Goal: Task Accomplishment & Management: Complete application form

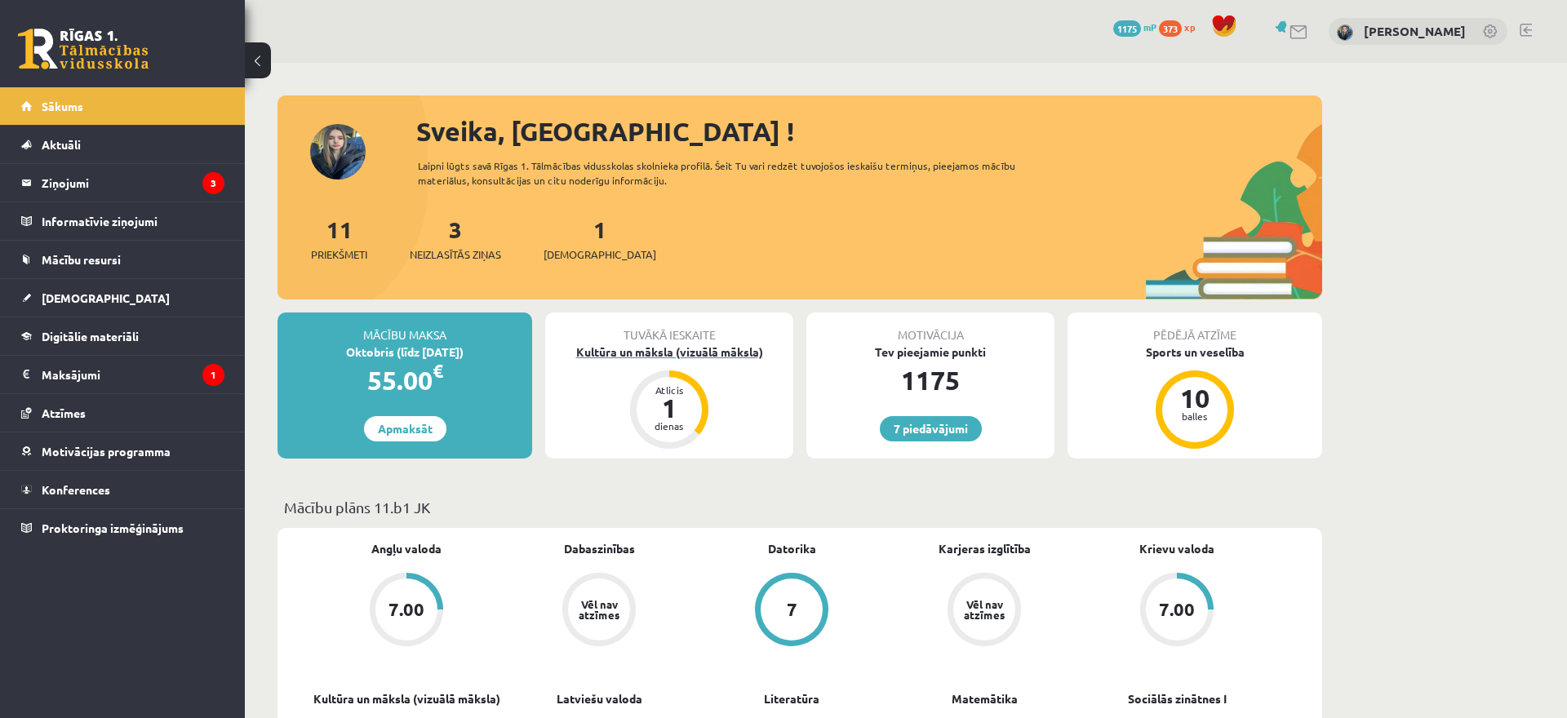
click at [663, 398] on div "1" at bounding box center [669, 408] width 49 height 26
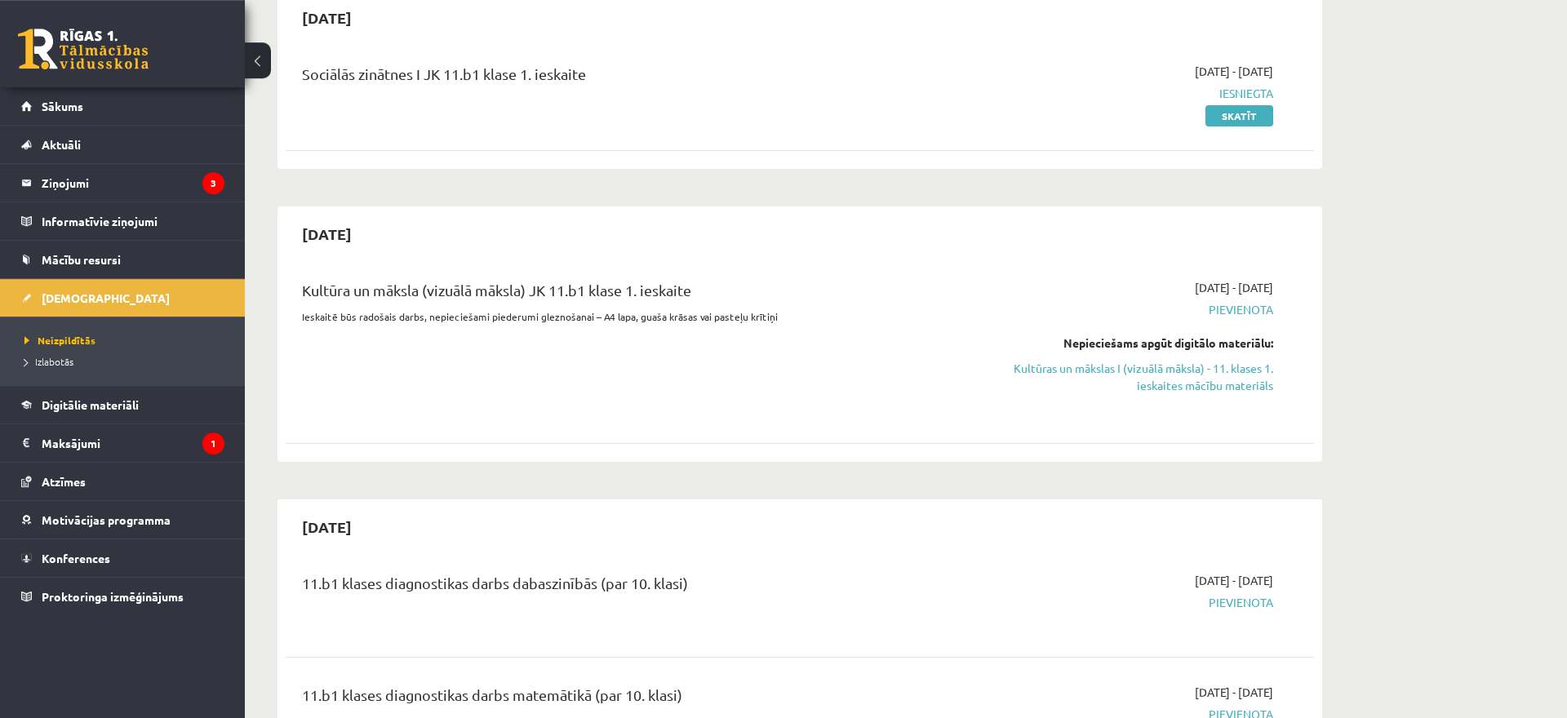
scroll to position [171, 0]
click at [1171, 382] on link "Kultūras un mākslas I (vizuālā māksla) - 11. klases 1. ieskaites mācību materiā…" at bounding box center [1120, 376] width 308 height 34
click at [1130, 371] on link "Kultūras un mākslas I (vizuālā māksla) - 11. klases 1. ieskaites mācību materiā…" at bounding box center [1120, 376] width 308 height 34
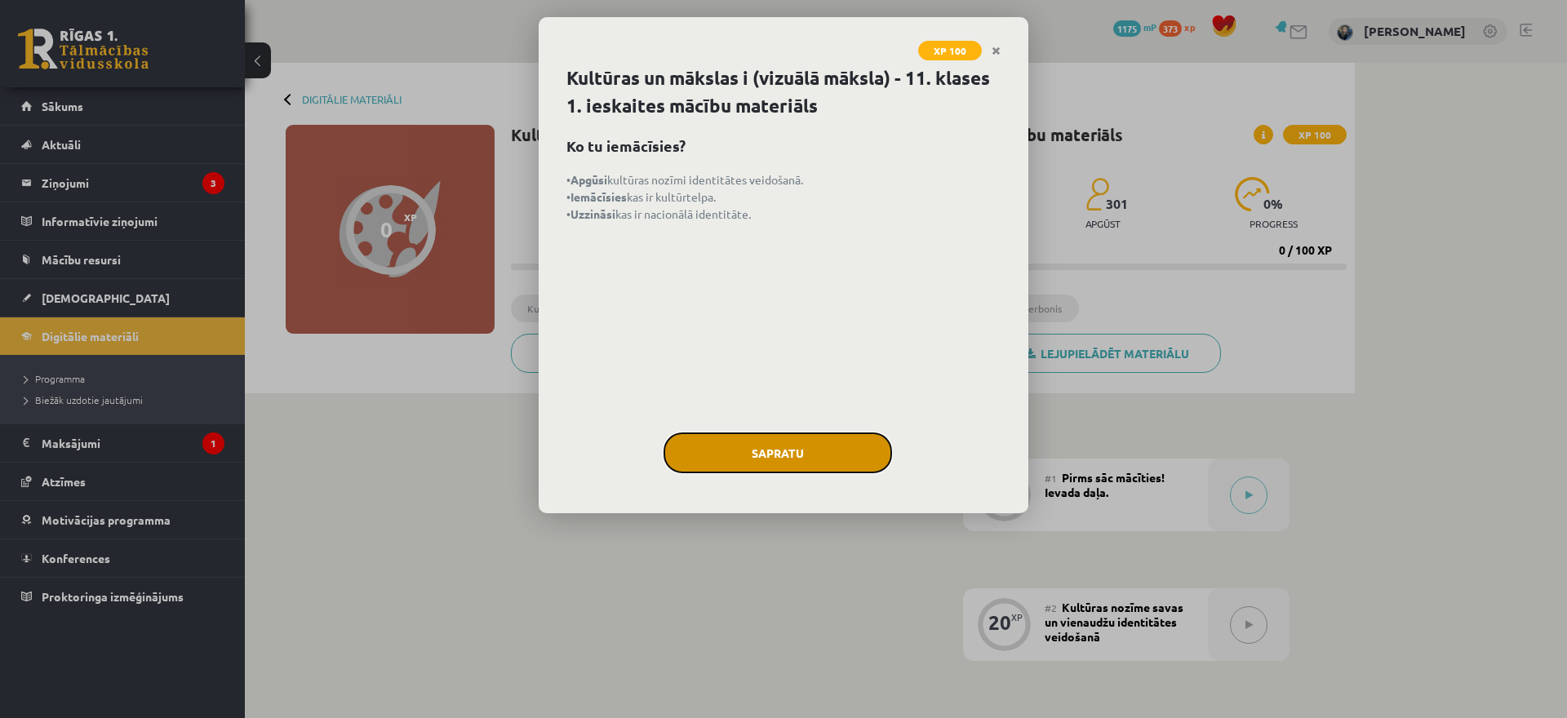
click at [809, 441] on button "Sapratu" at bounding box center [778, 453] width 229 height 41
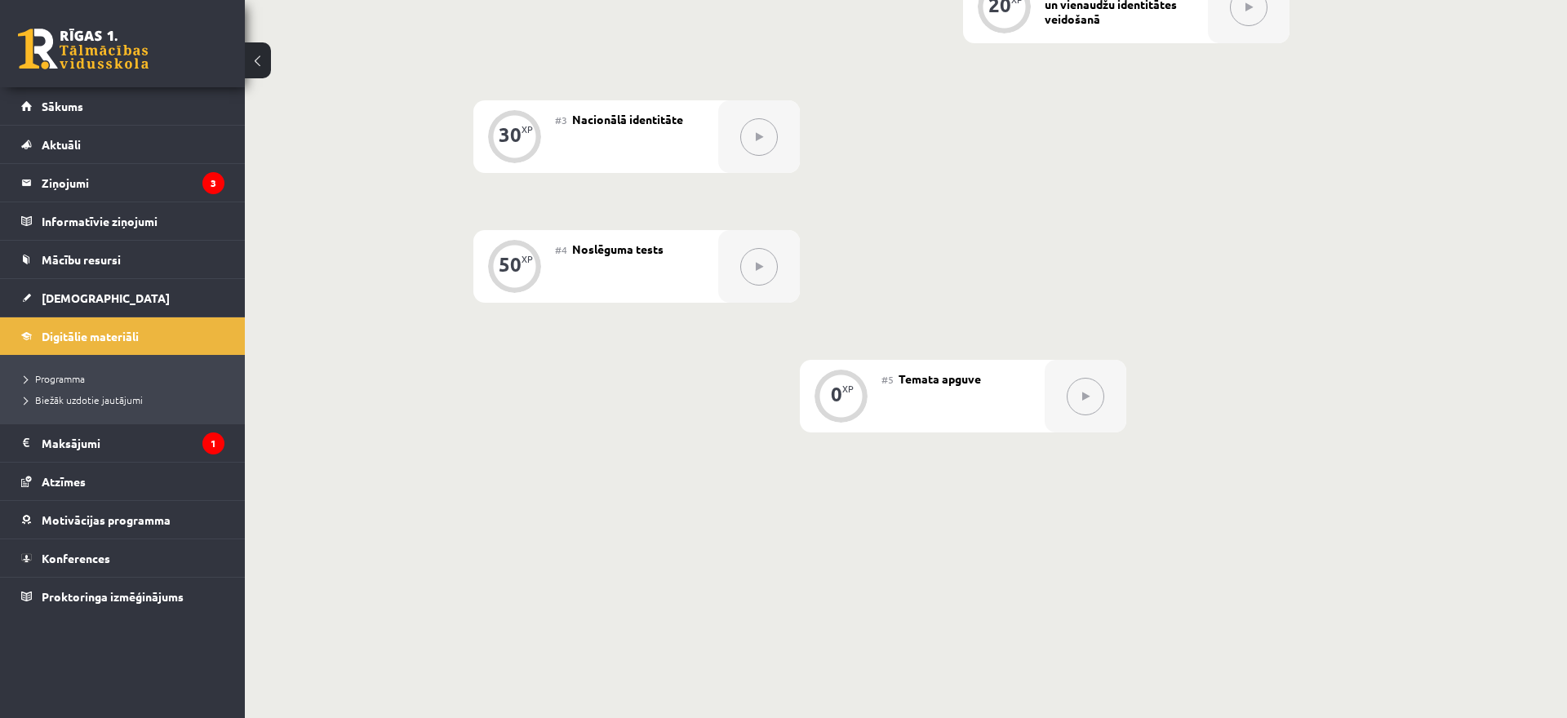
scroll to position [1, 0]
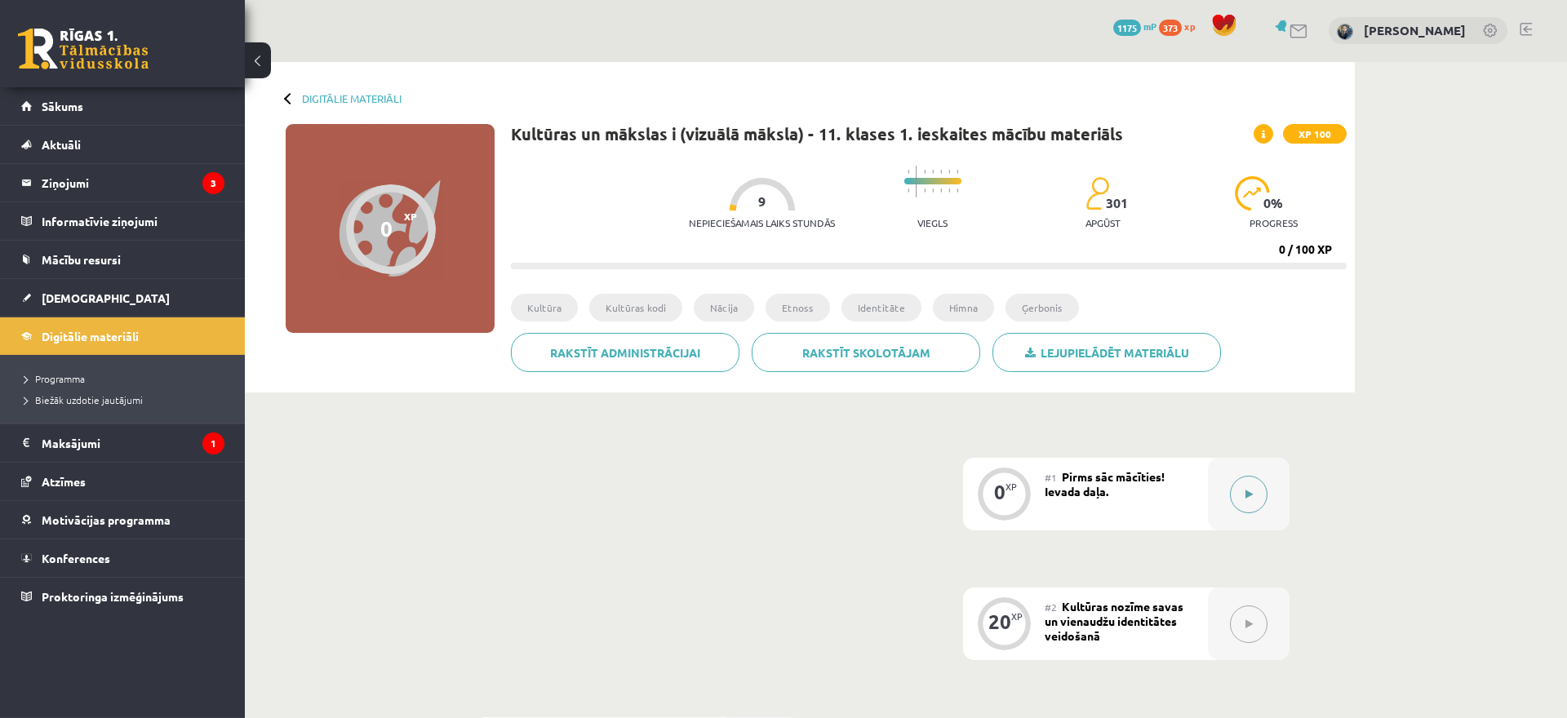
click at [1249, 480] on button at bounding box center [1249, 495] width 38 height 38
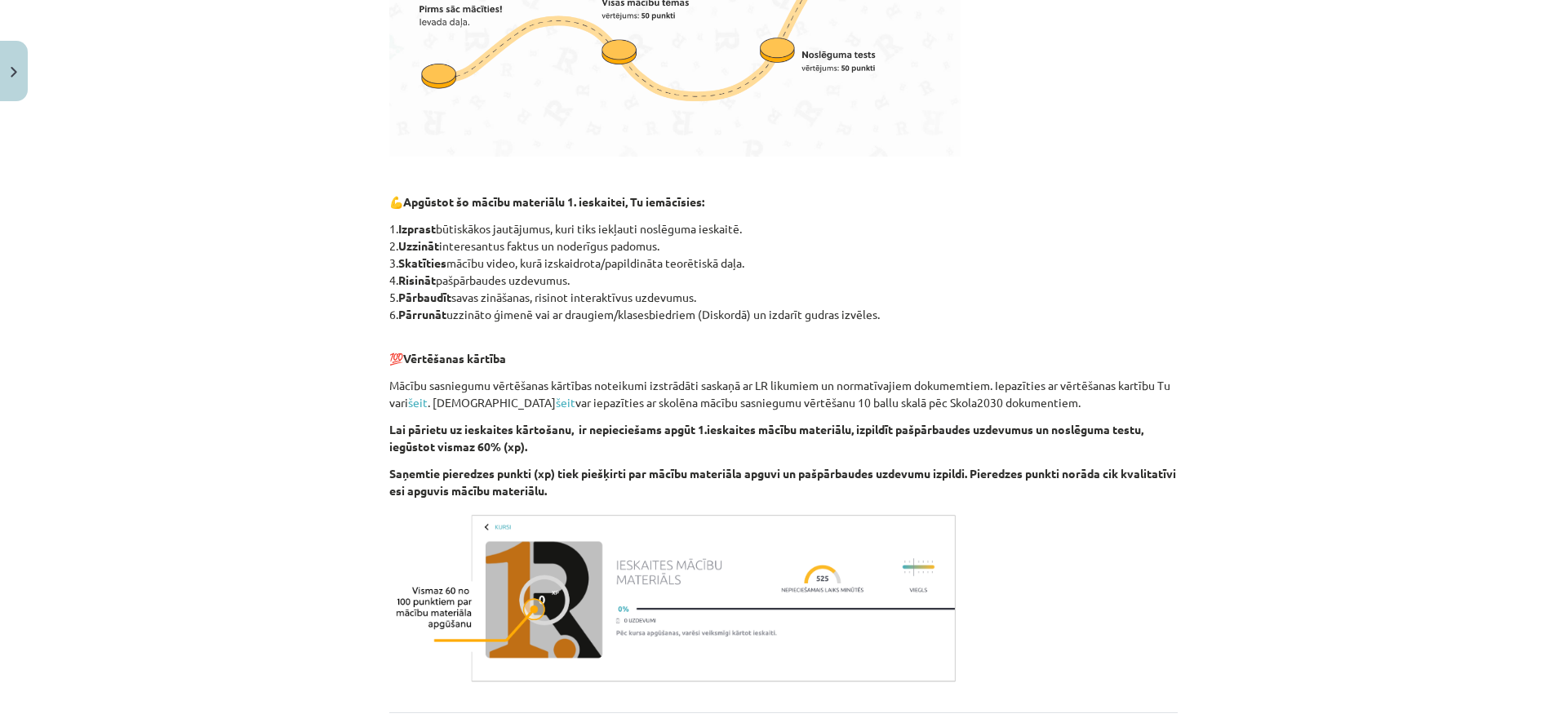
scroll to position [771, 0]
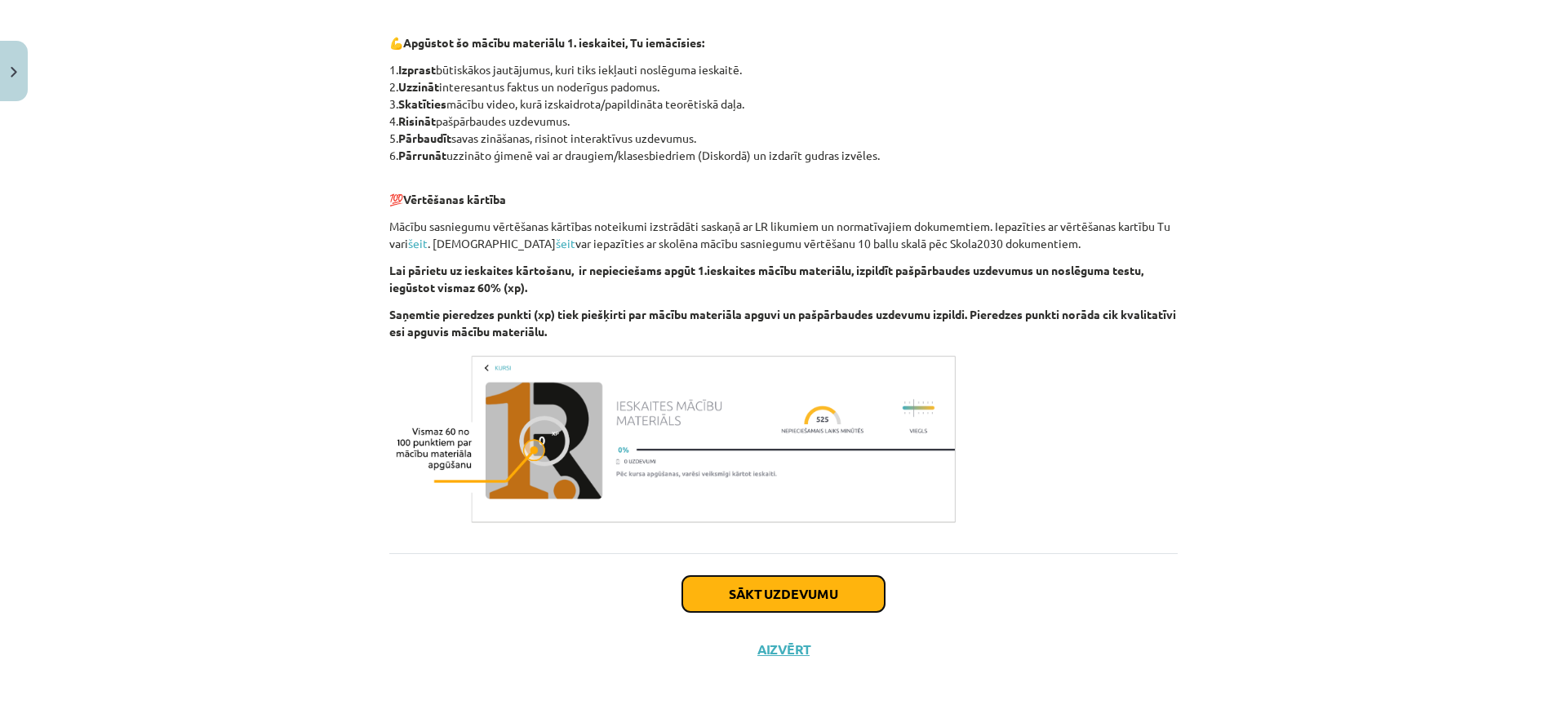
click at [734, 591] on button "Sākt uzdevumu" at bounding box center [783, 594] width 202 height 36
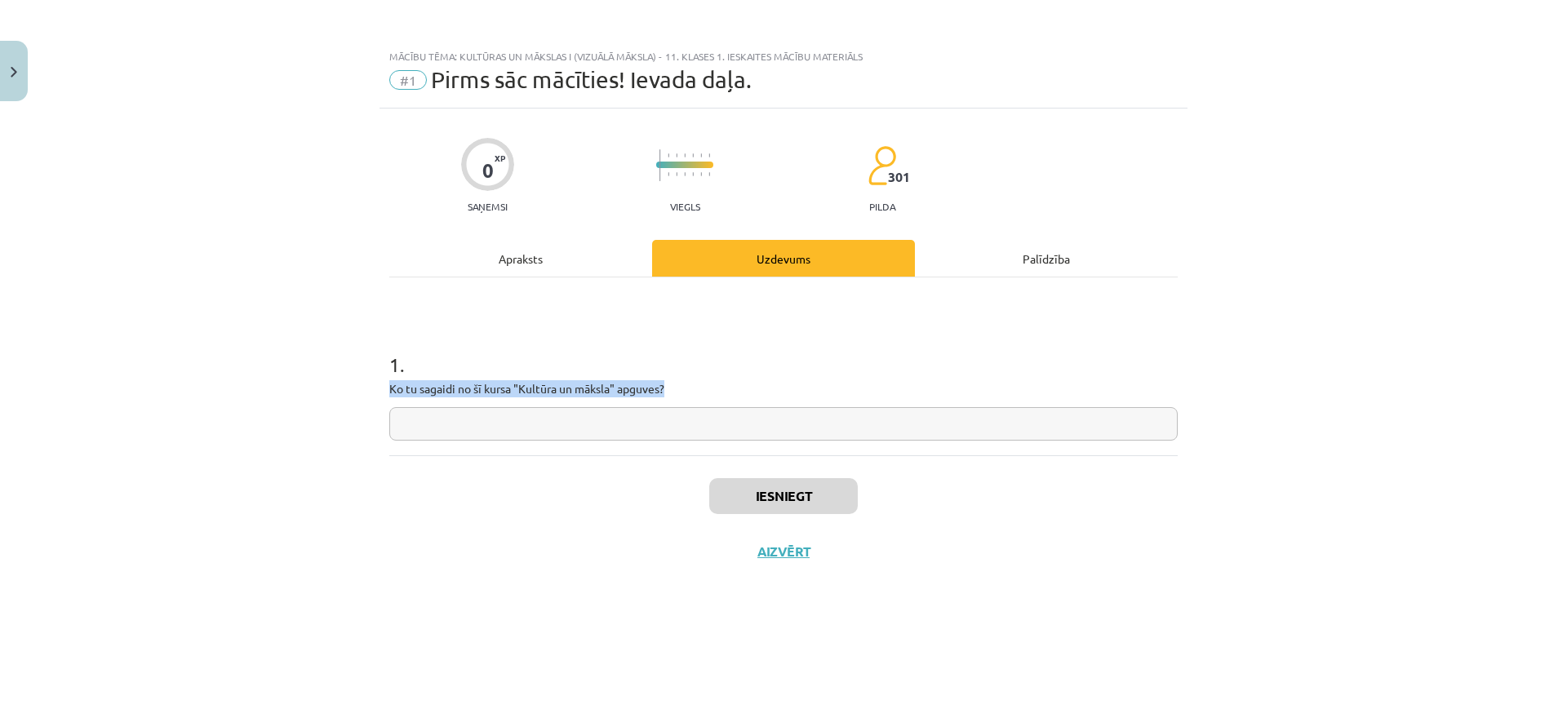
drag, startPoint x: 384, startPoint y: 395, endPoint x: 707, endPoint y: 401, distance: 323.3
click at [707, 401] on div "0 XP Saņemsi Viegls 301 pilda Apraksts Uzdevums Palīdzība 1 . Ko tu sagaidi no …" at bounding box center [784, 393] width 808 height 569
copy p "Ko tu sagaidi no šī kursa "Kultūra un māksla" apguves?"
click at [500, 256] on div "Apraksts" at bounding box center [520, 258] width 263 height 37
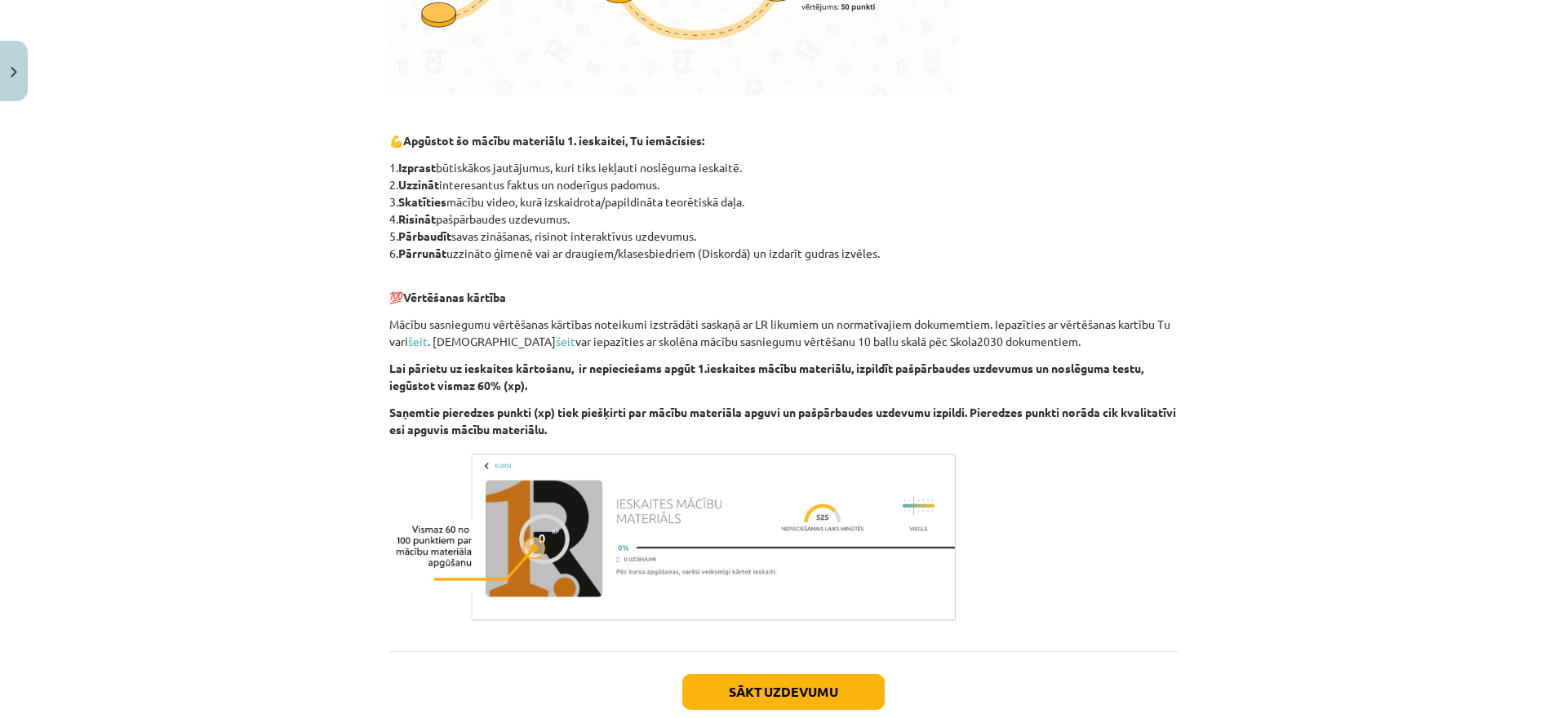
scroll to position [676, 0]
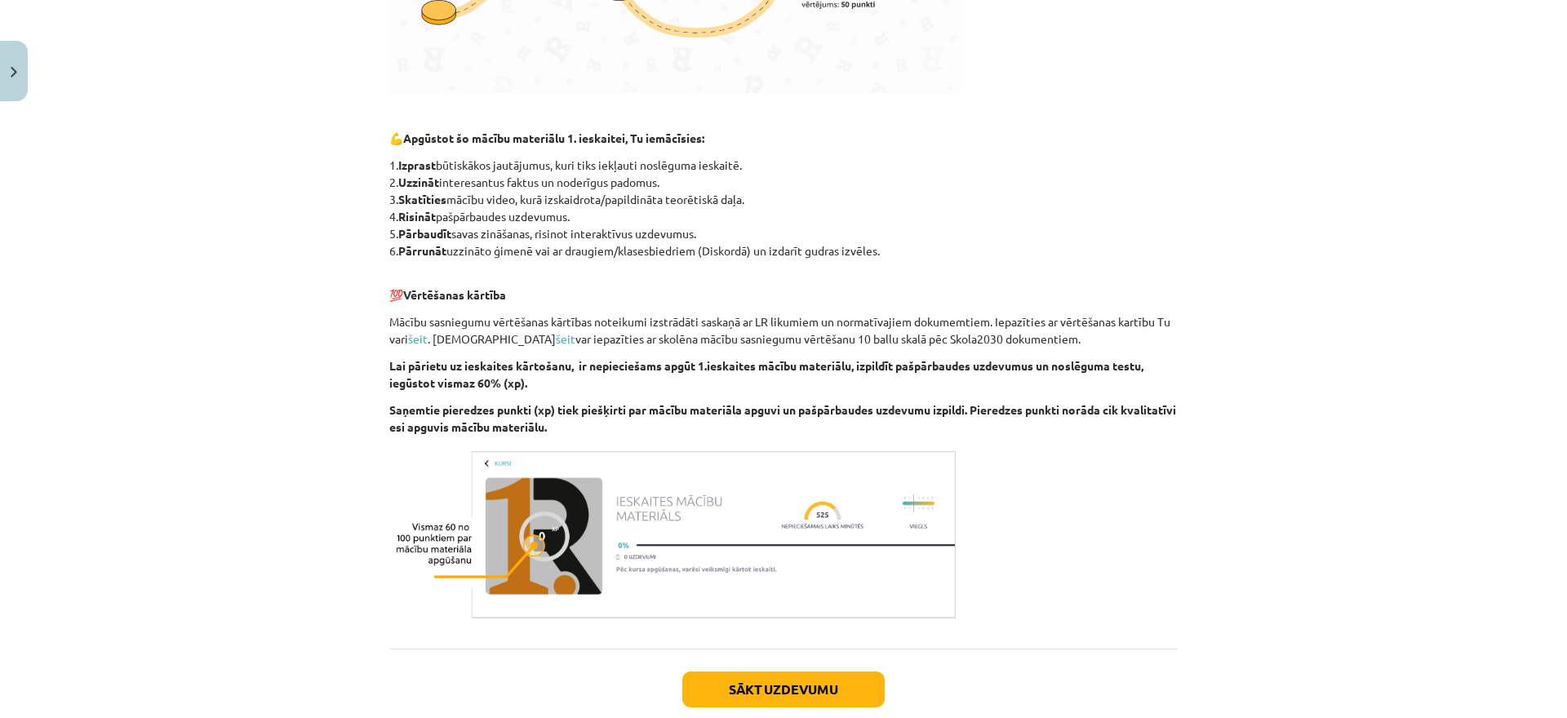
drag, startPoint x: 395, startPoint y: 161, endPoint x: 917, endPoint y: 247, distance: 528.8
click at [917, 247] on p "1. Izprast būtiskākos jautājumus, kuri tiks iekļauti noslēguma ieskaitē. 2. Uzz…" at bounding box center [783, 208] width 789 height 103
copy p ". Izprast būtiskākos jautājumus, kuri tiks iekļauti noslēguma ieskaitē. 2. Uzzi…"
click at [811, 691] on button "Sākt uzdevumu" at bounding box center [783, 690] width 202 height 36
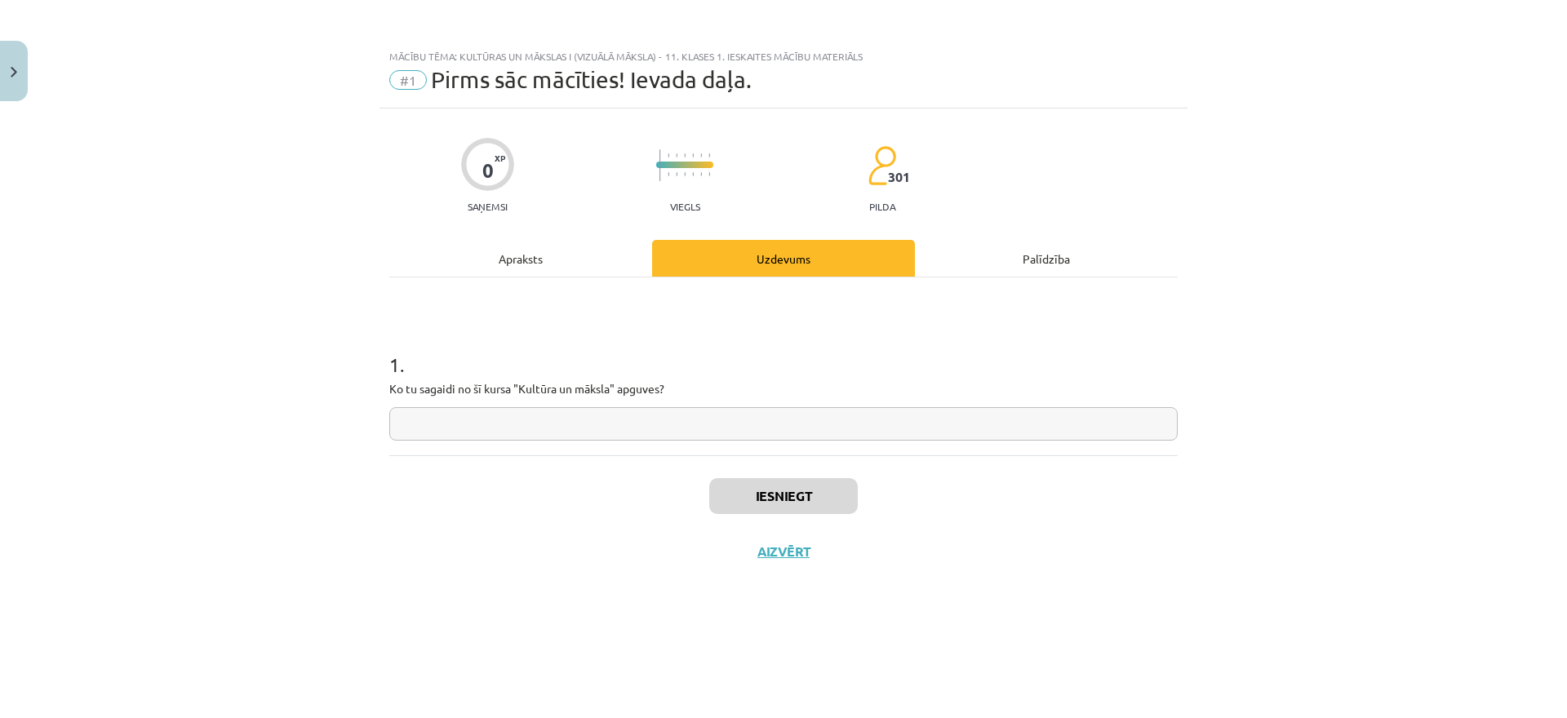
scroll to position [0, 0]
click at [593, 438] on input "text" at bounding box center [783, 423] width 789 height 33
paste input "**********"
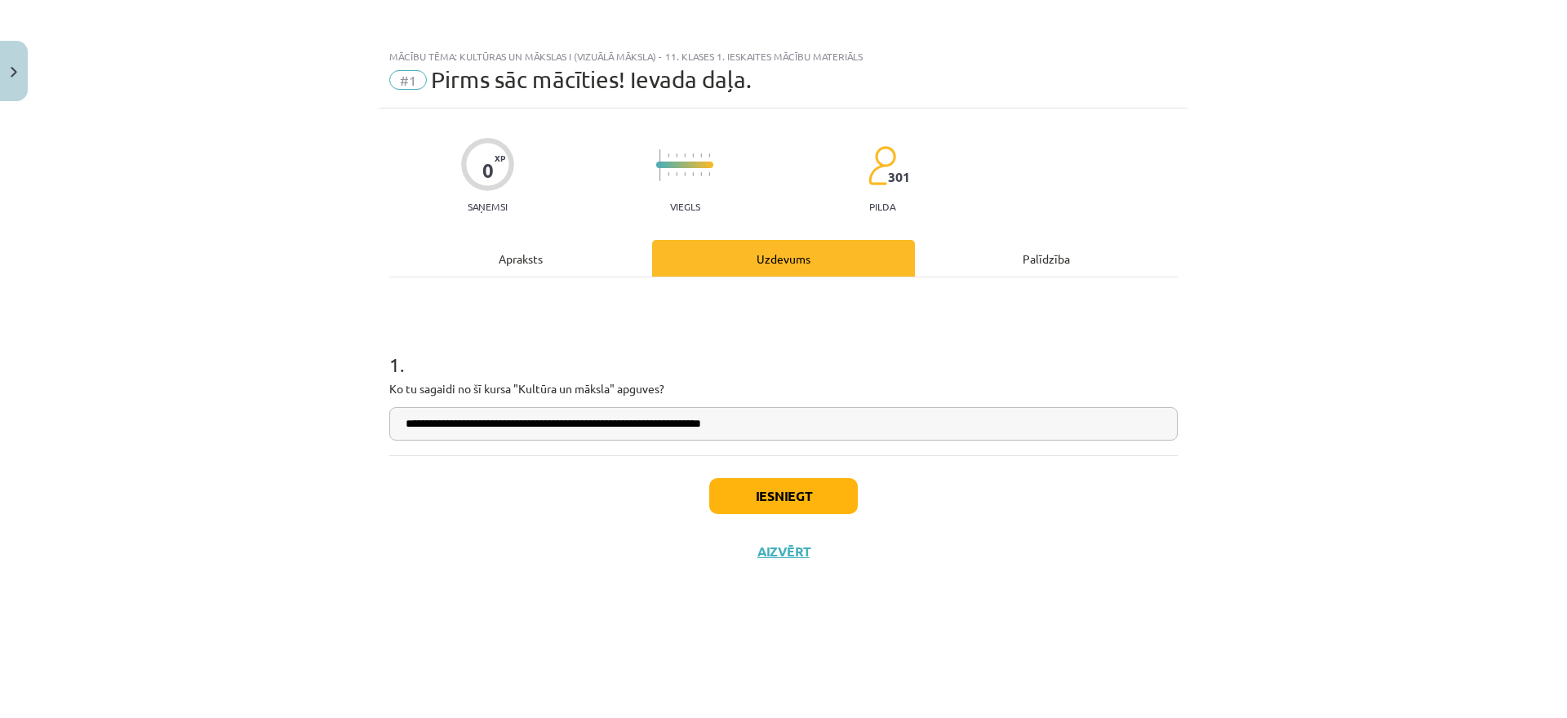
drag, startPoint x: 531, startPoint y: 423, endPoint x: 659, endPoint y: 421, distance: 127.4
click at [659, 421] on input "**********" at bounding box center [783, 423] width 789 height 33
type input "**********"
click at [761, 499] on button "Iesniegt" at bounding box center [783, 496] width 149 height 36
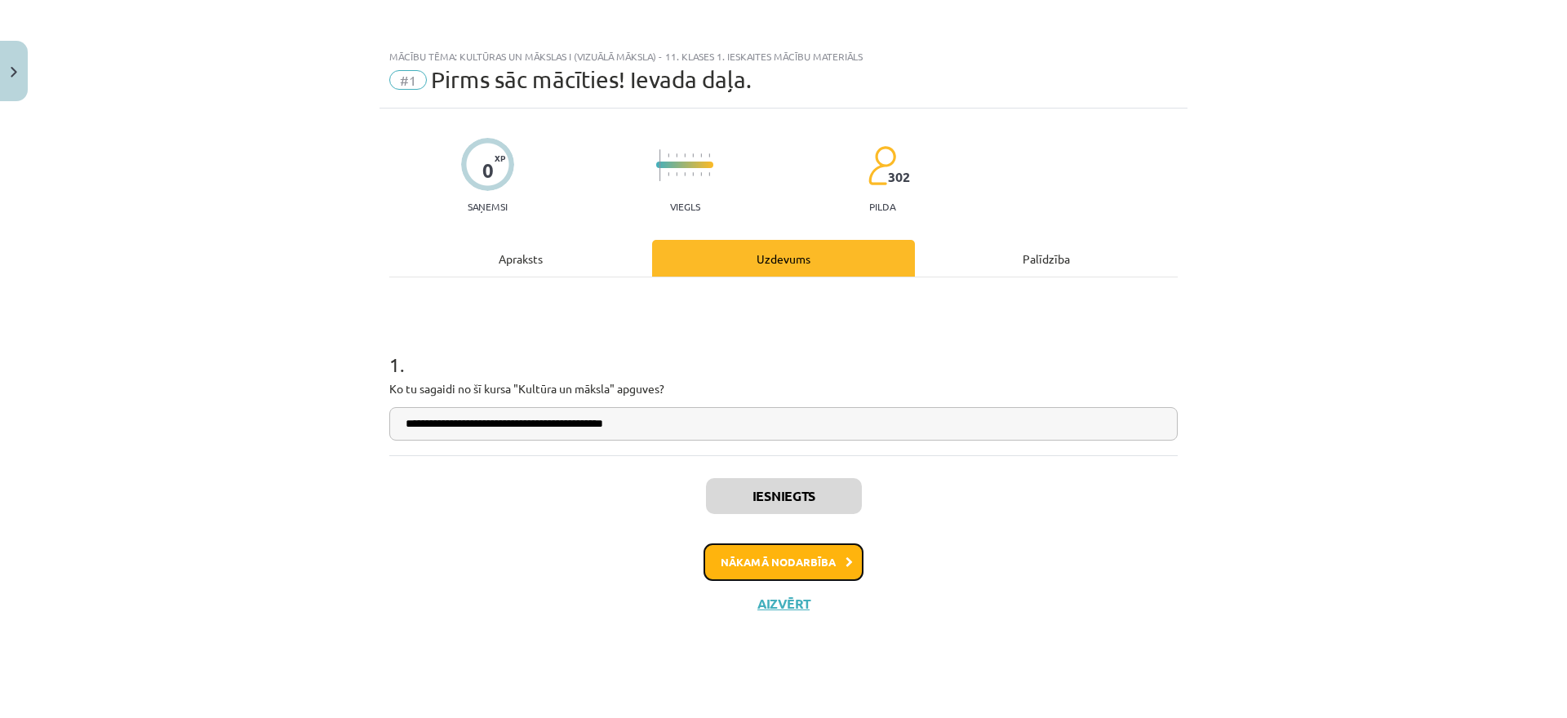
click at [779, 571] on button "Nākamā nodarbība" at bounding box center [784, 563] width 160 height 38
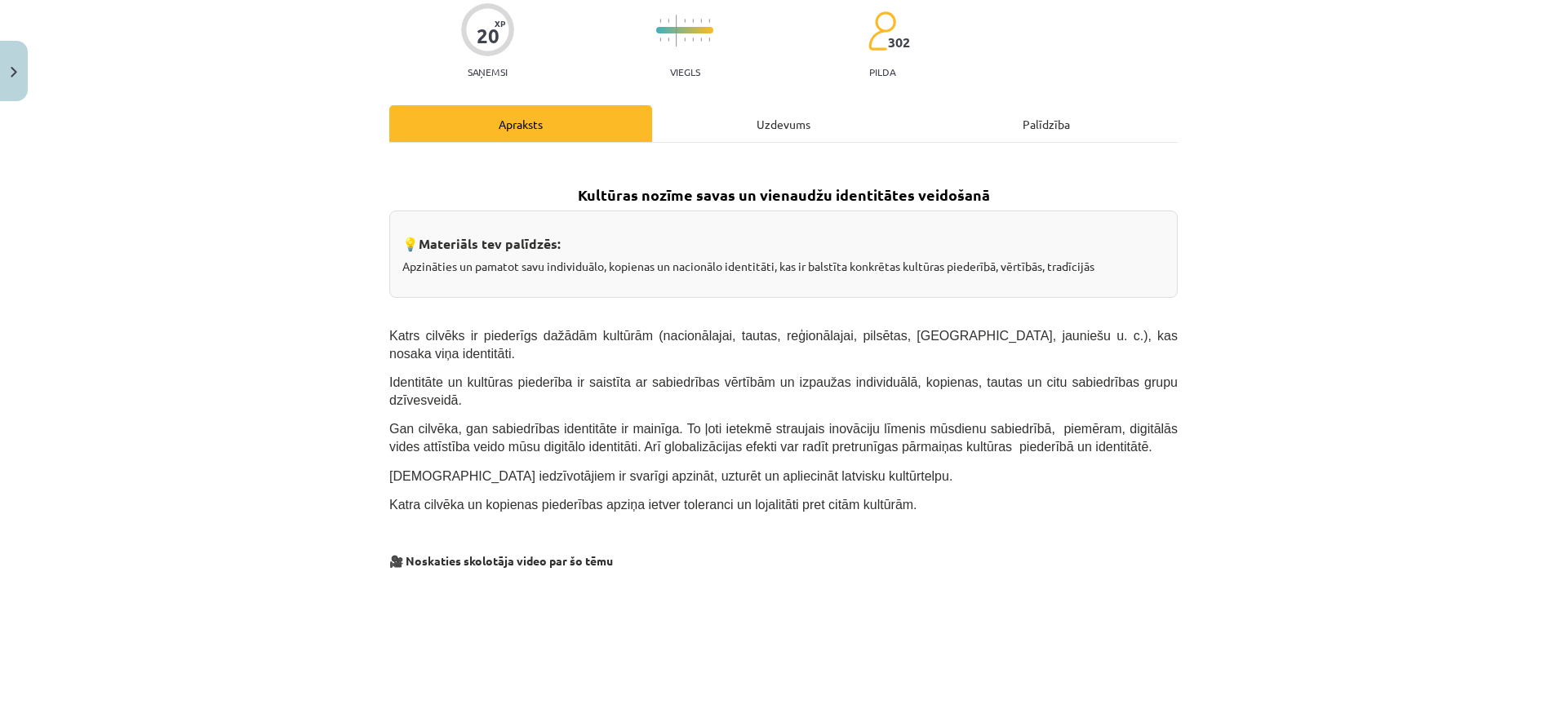
scroll to position [254, 0]
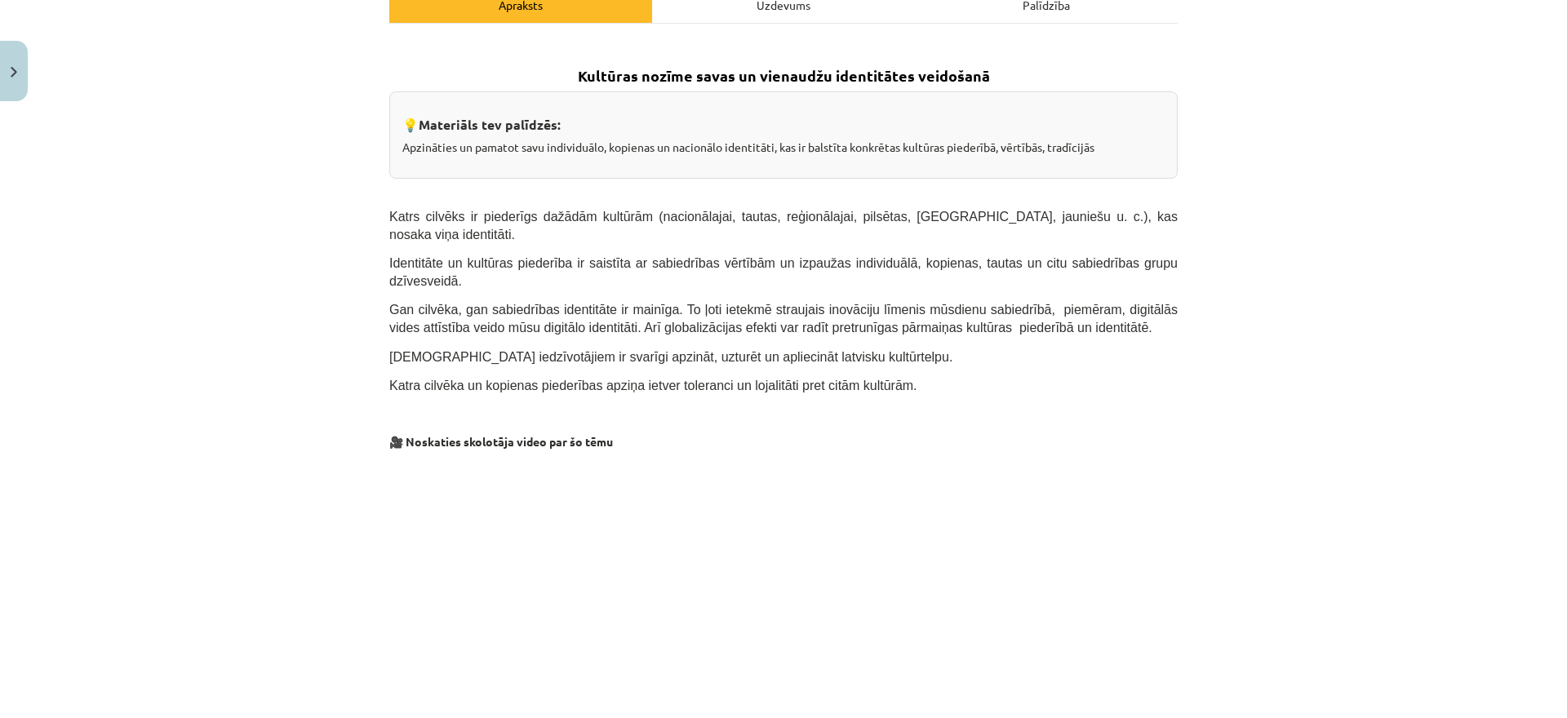
click at [762, 6] on div "Uzdevums" at bounding box center [783, 4] width 263 height 37
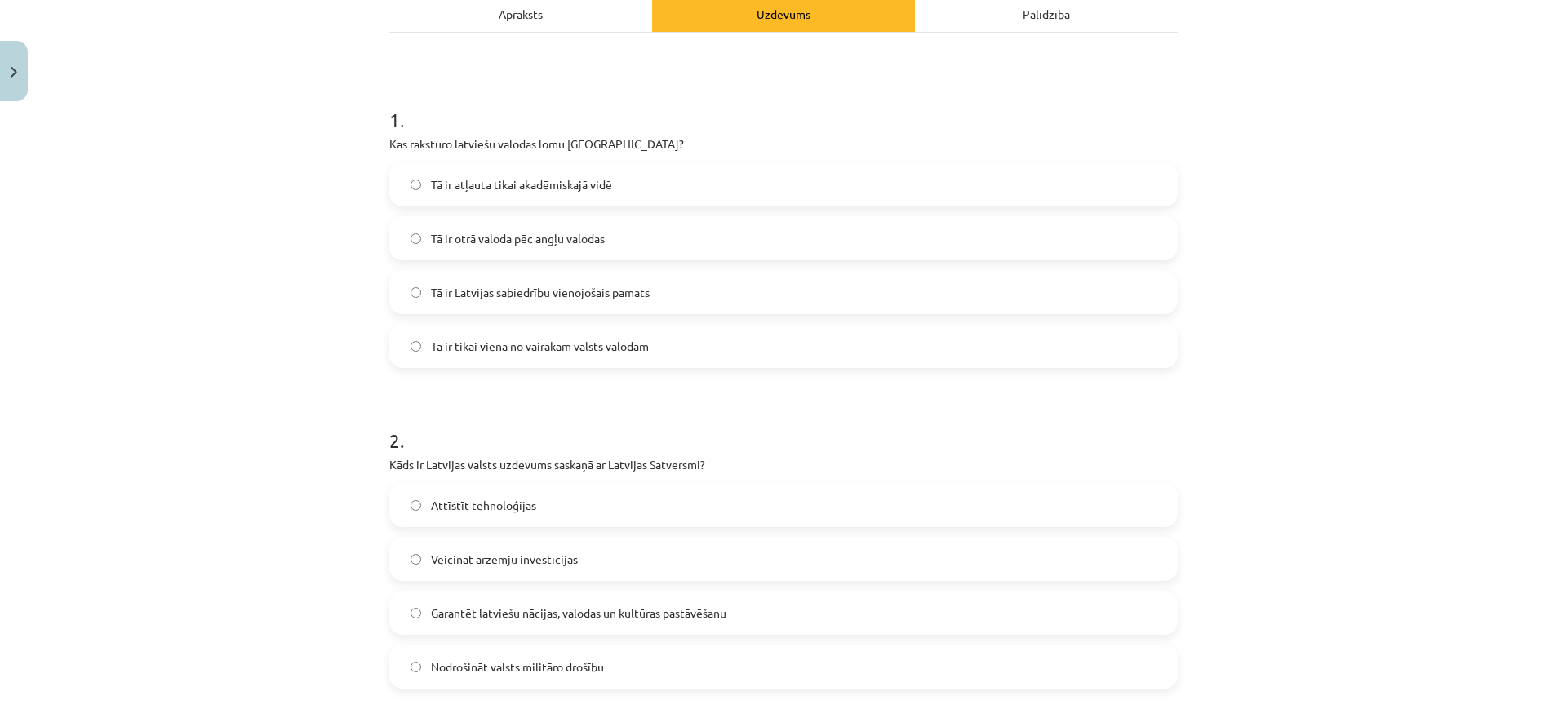
scroll to position [252, 0]
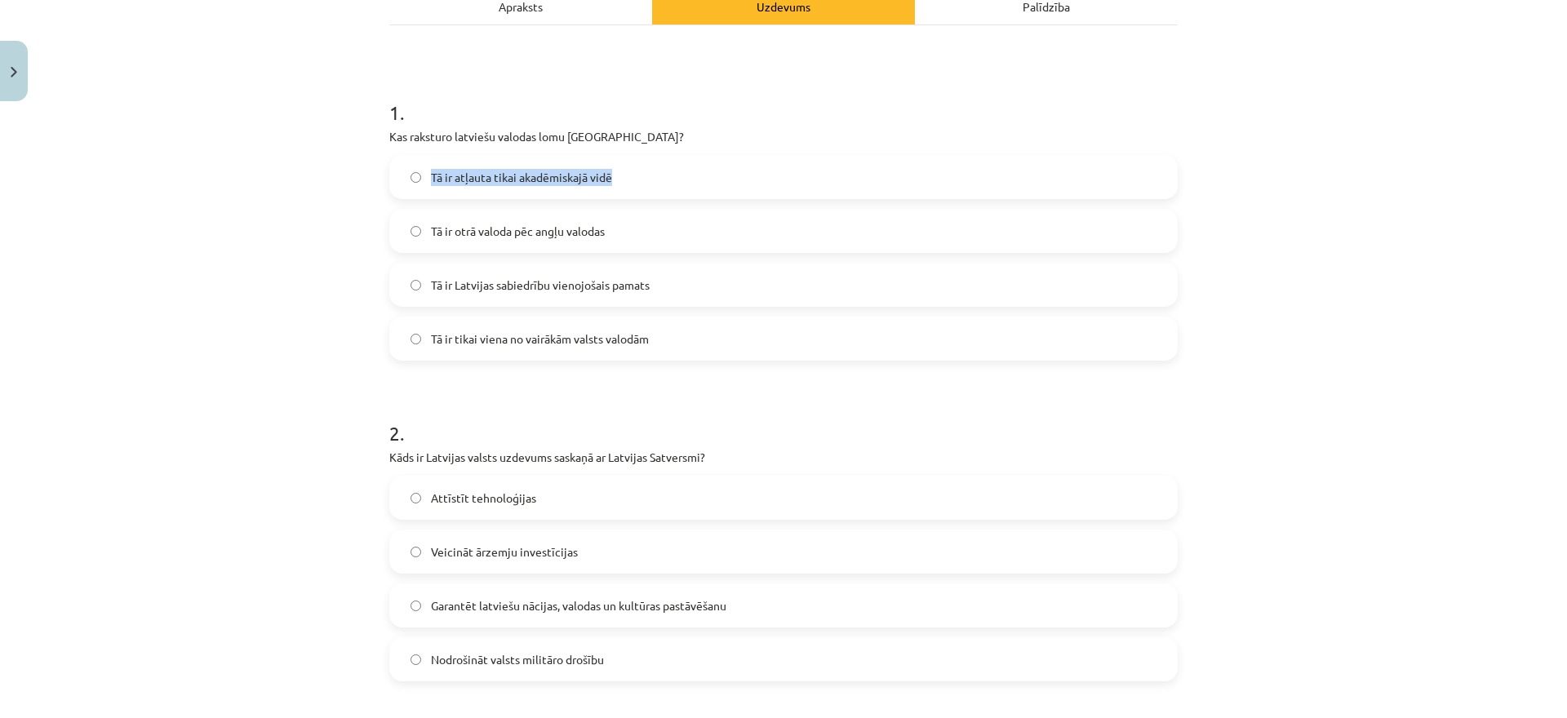
click at [413, 234] on div "20 XP Saņemsi Viegls 302 pilda Apraksts Uzdevums Palīdzība 1 . Kas raksturo lat…" at bounding box center [784, 664] width 808 height 1616
click at [525, 24] on div "Apraksts Uzdevums Palīdzība 1 . Kas raksturo latviešu valodas lomu Latvijā? Tā …" at bounding box center [783, 668] width 789 height 1360
click at [517, 11] on div "Apraksts" at bounding box center [520, 6] width 263 height 37
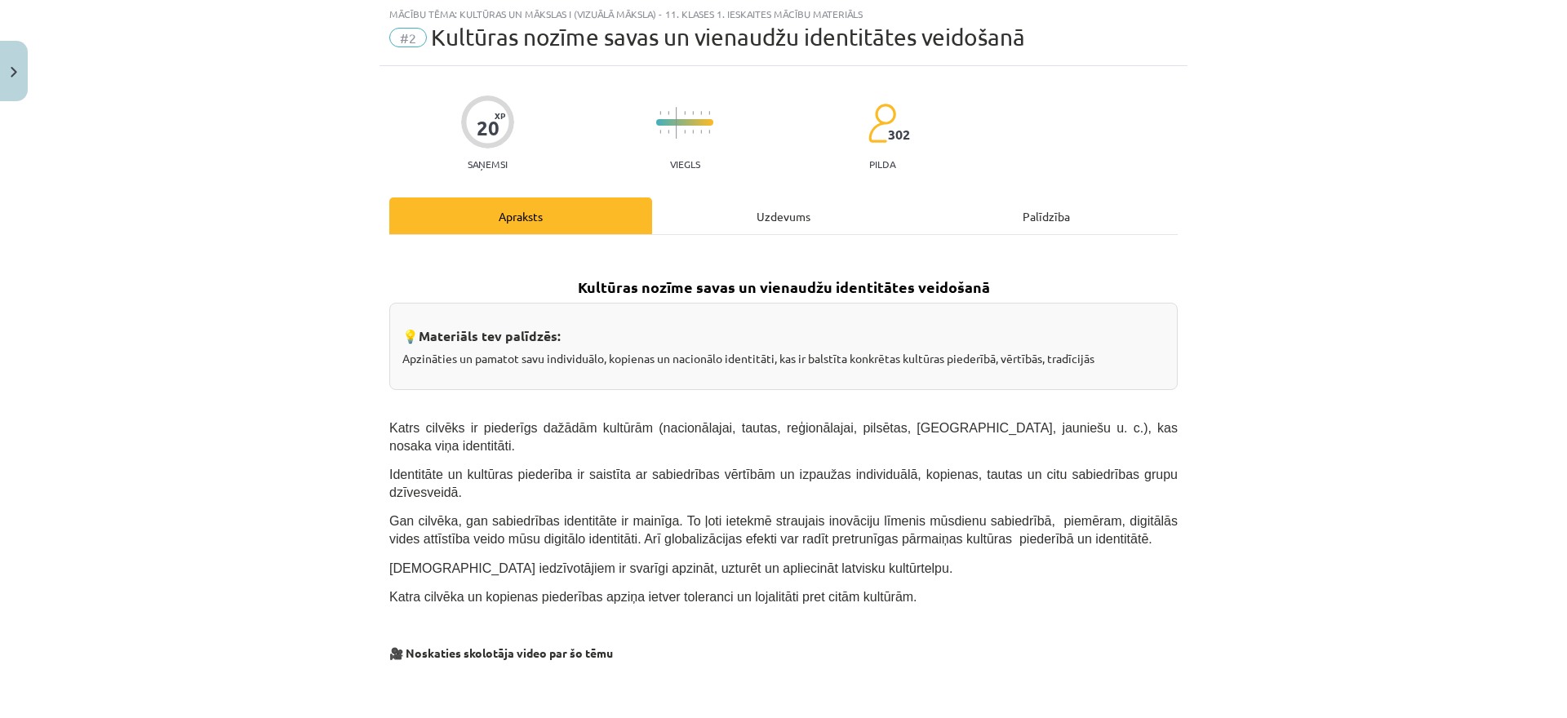
scroll to position [0, 0]
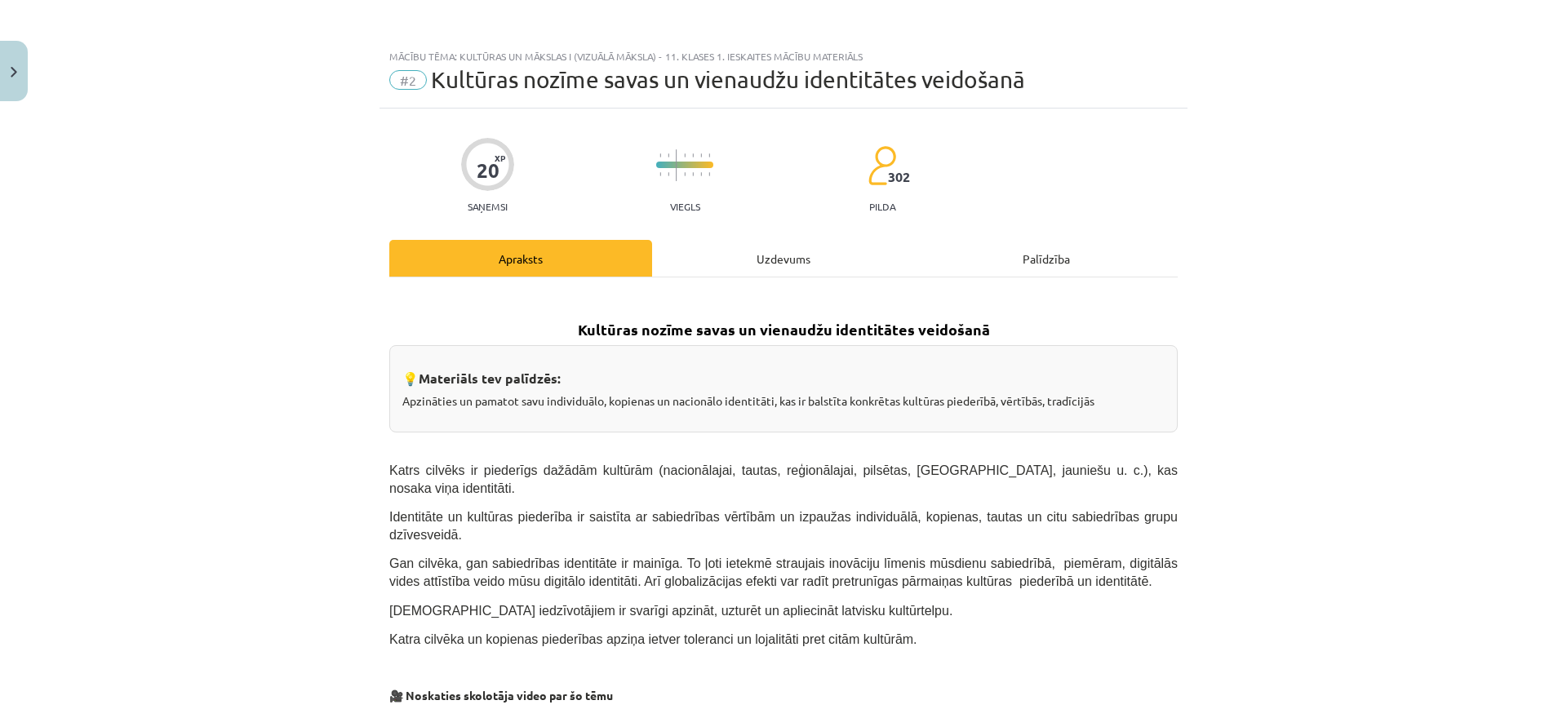
click at [772, 248] on div "Uzdevums" at bounding box center [783, 258] width 263 height 37
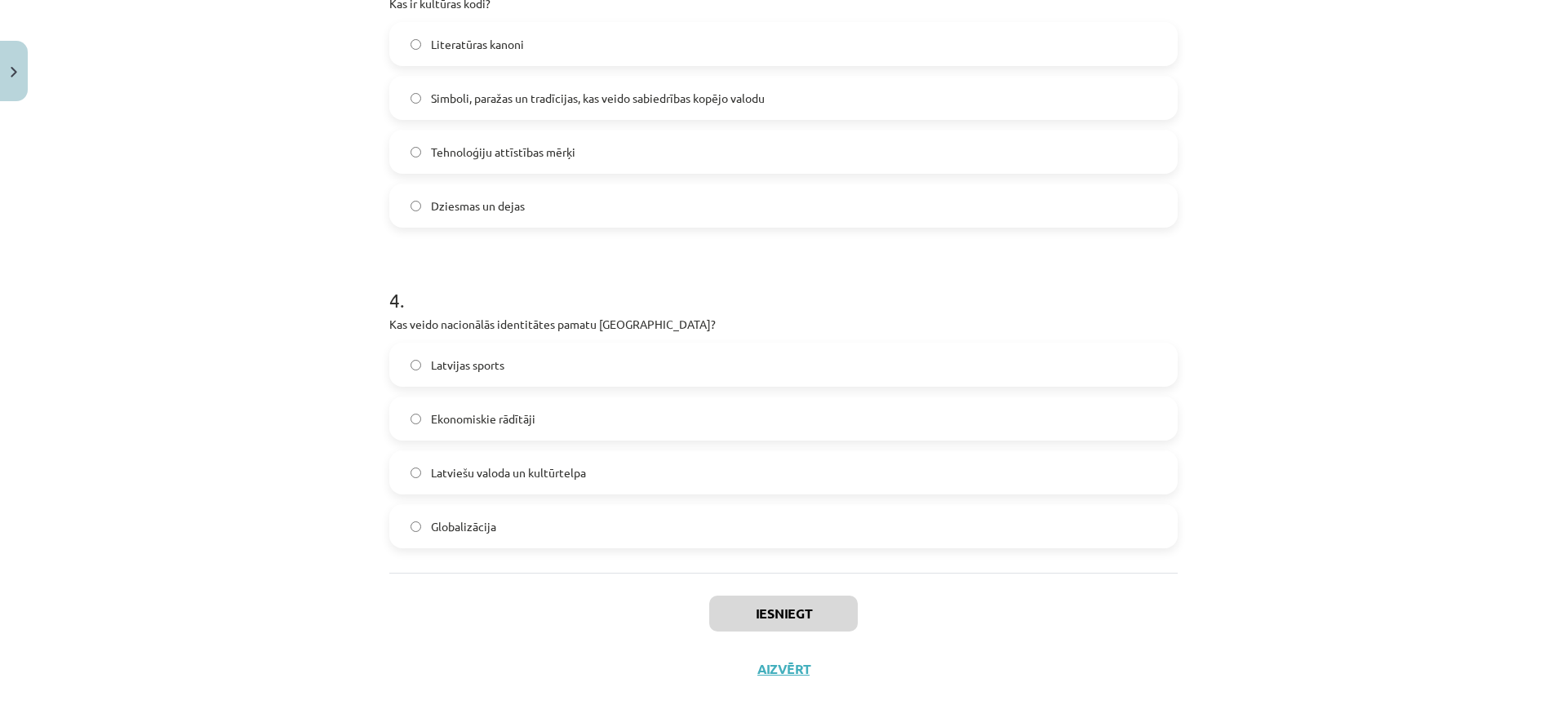
scroll to position [1047, 0]
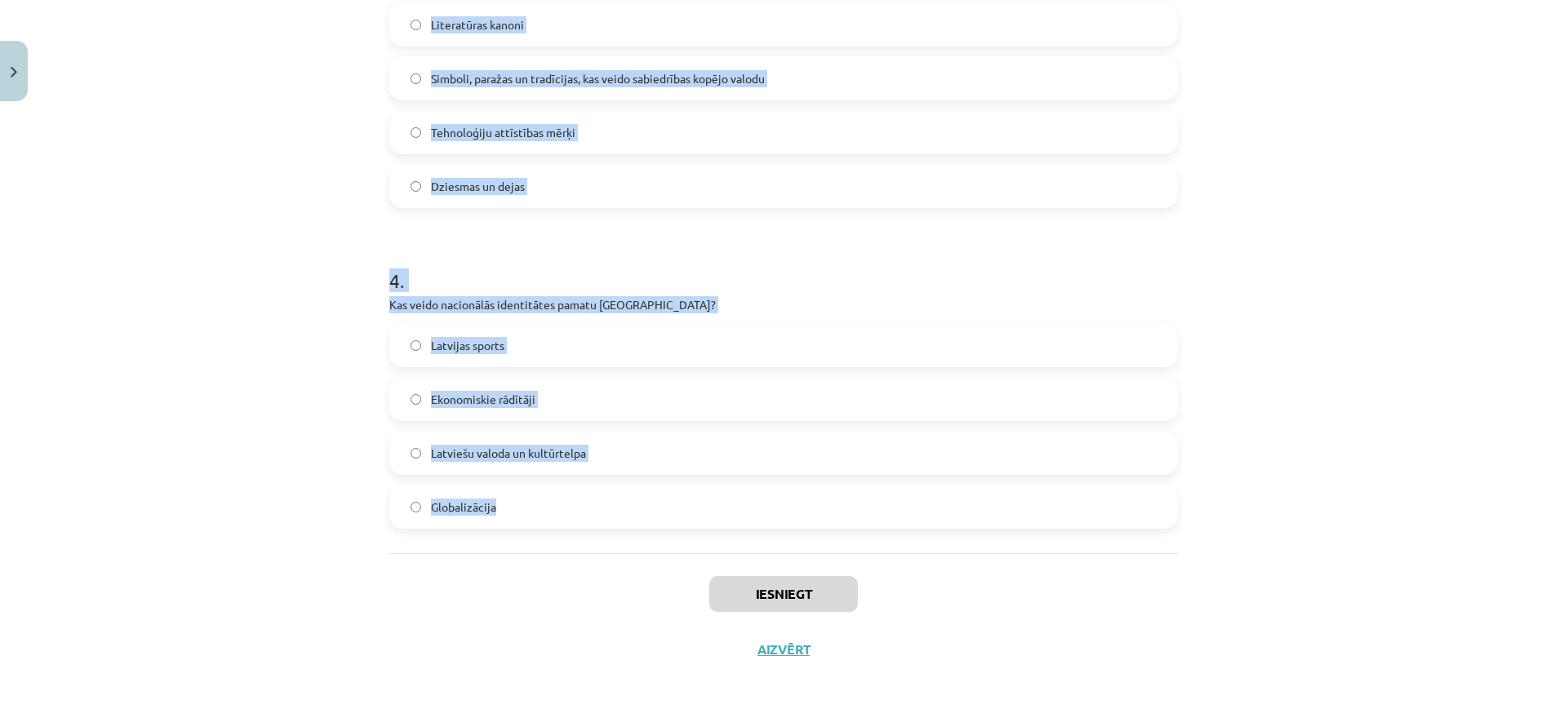
drag, startPoint x: 376, startPoint y: 347, endPoint x: 568, endPoint y: 529, distance: 265.1
click at [568, 529] on div "Mācību tēma: Kultūras un mākslas i (vizuālā māksla) - 11. klases 1. ieskaites m…" at bounding box center [783, 359] width 1567 height 718
copy form "Kas raksturo latviešu valodas lomu Latvijā? Tā ir atļauta tikai akadēmiskajā vi…"
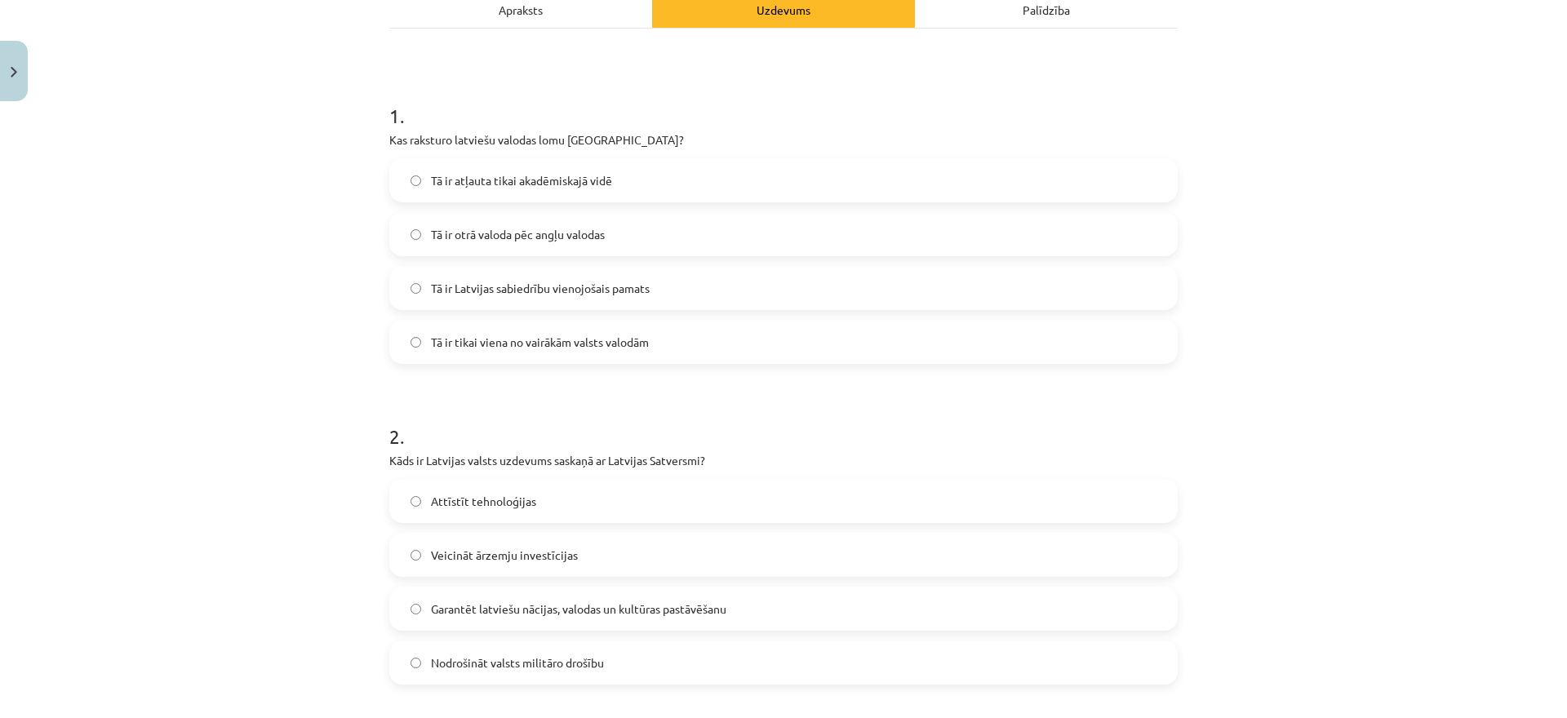
scroll to position [254, 0]
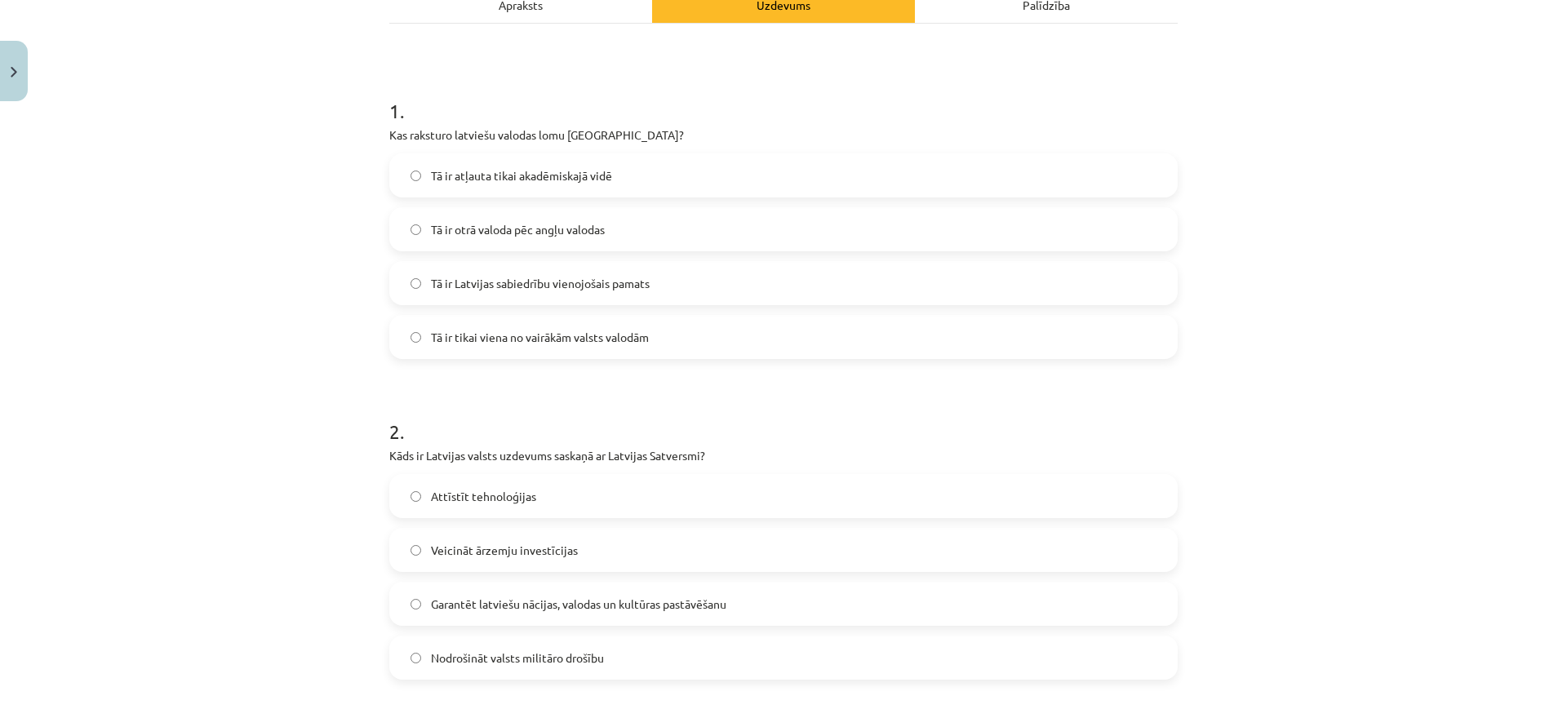
click at [659, 274] on label "Tā ir Latvijas sabiedrību vienojošais pamats" at bounding box center [783, 283] width 785 height 41
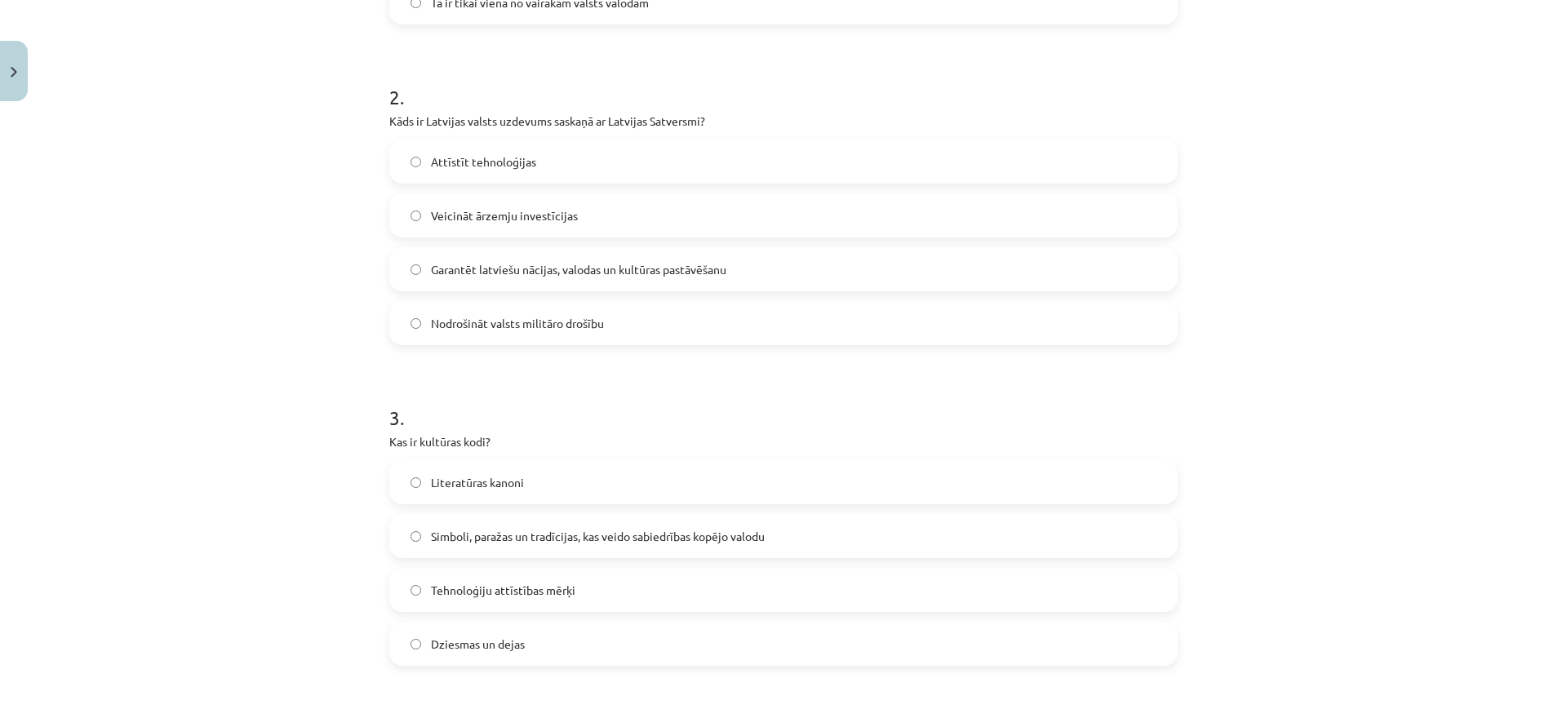
scroll to position [593, 0]
click at [486, 271] on span "Garantēt latviešu nācijas, valodas un kultūras pastāvēšanu" at bounding box center [579, 265] width 296 height 17
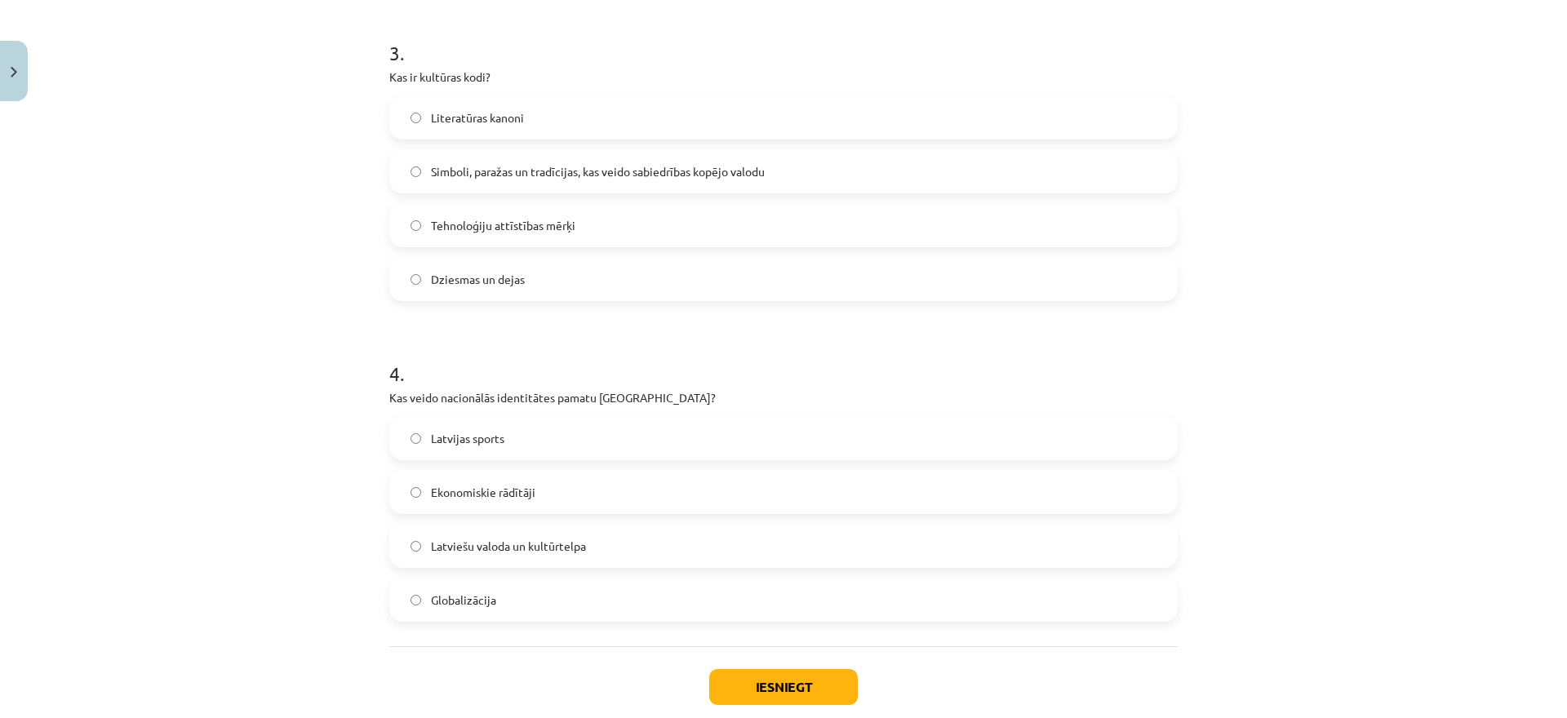
scroll to position [955, 0]
click at [498, 164] on span "Simboli, paražas un tradīcijas, kas veido sabiedrības kopējo valodu" at bounding box center [598, 170] width 334 height 17
click at [536, 536] on span "Latviešu valoda un kultūrtelpa" at bounding box center [508, 544] width 155 height 17
click at [804, 681] on button "Iesniegt" at bounding box center [783, 686] width 149 height 36
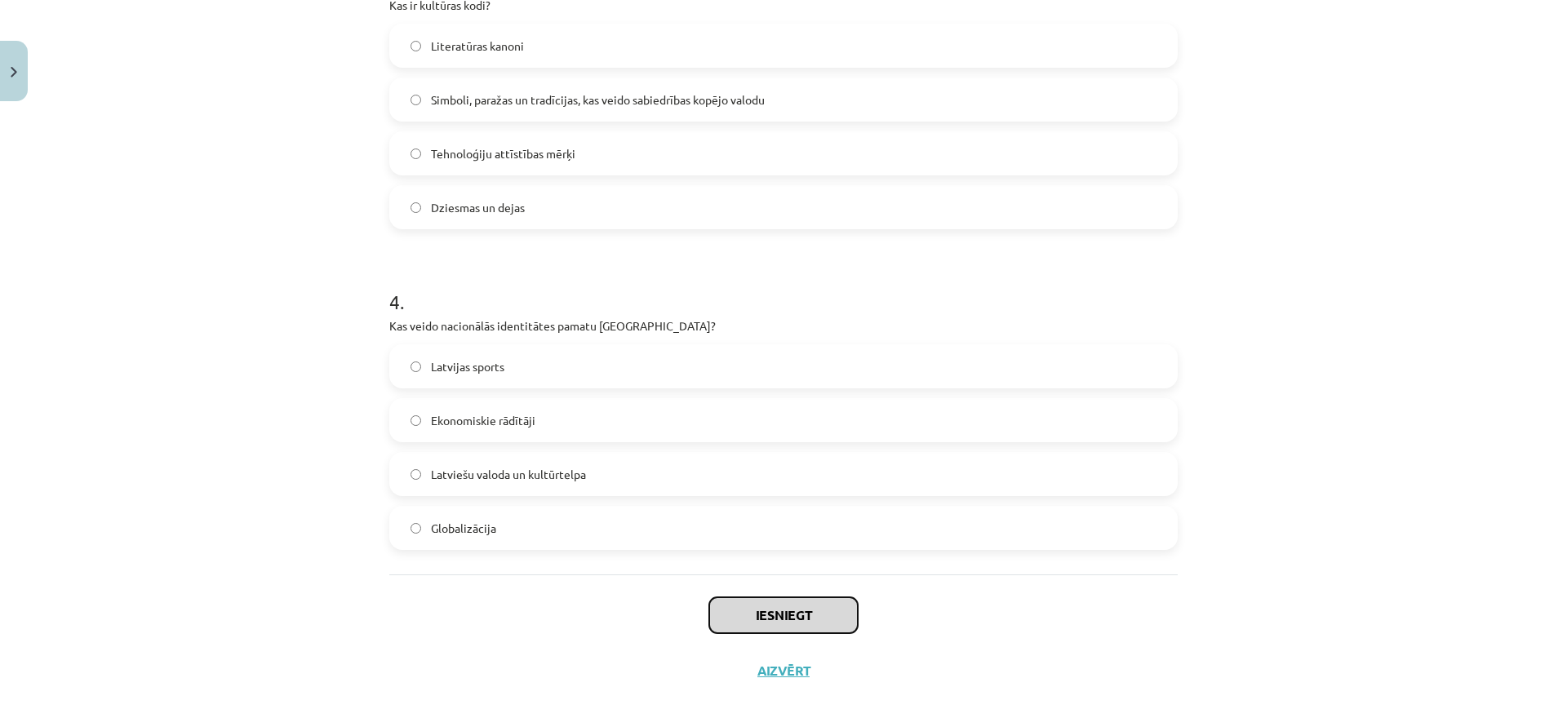
scroll to position [1047, 0]
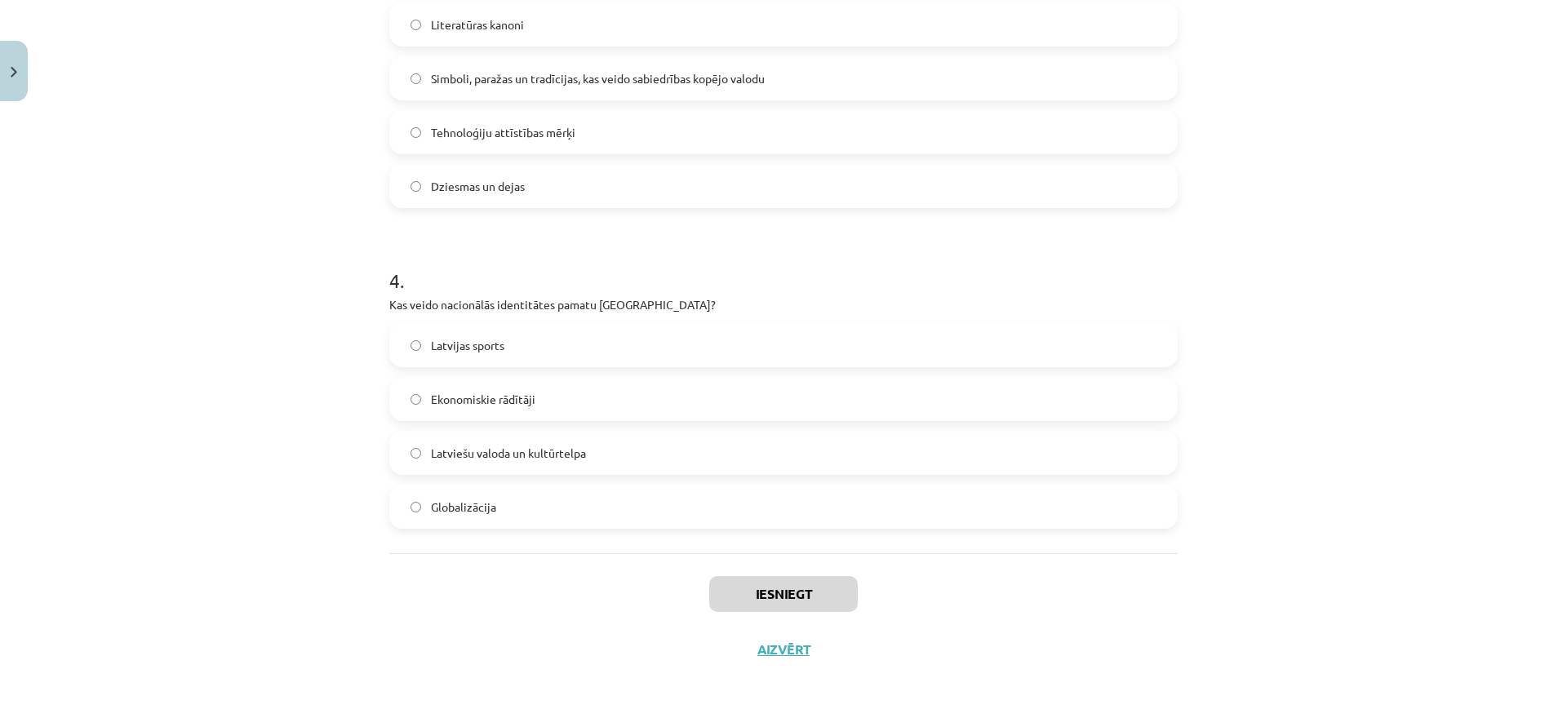
click at [804, 681] on div "Mācību tēma: Kultūras un mākslas i (vizuālā māksla) - 11. klases 1. ieskaites m…" at bounding box center [783, 359] width 1567 height 718
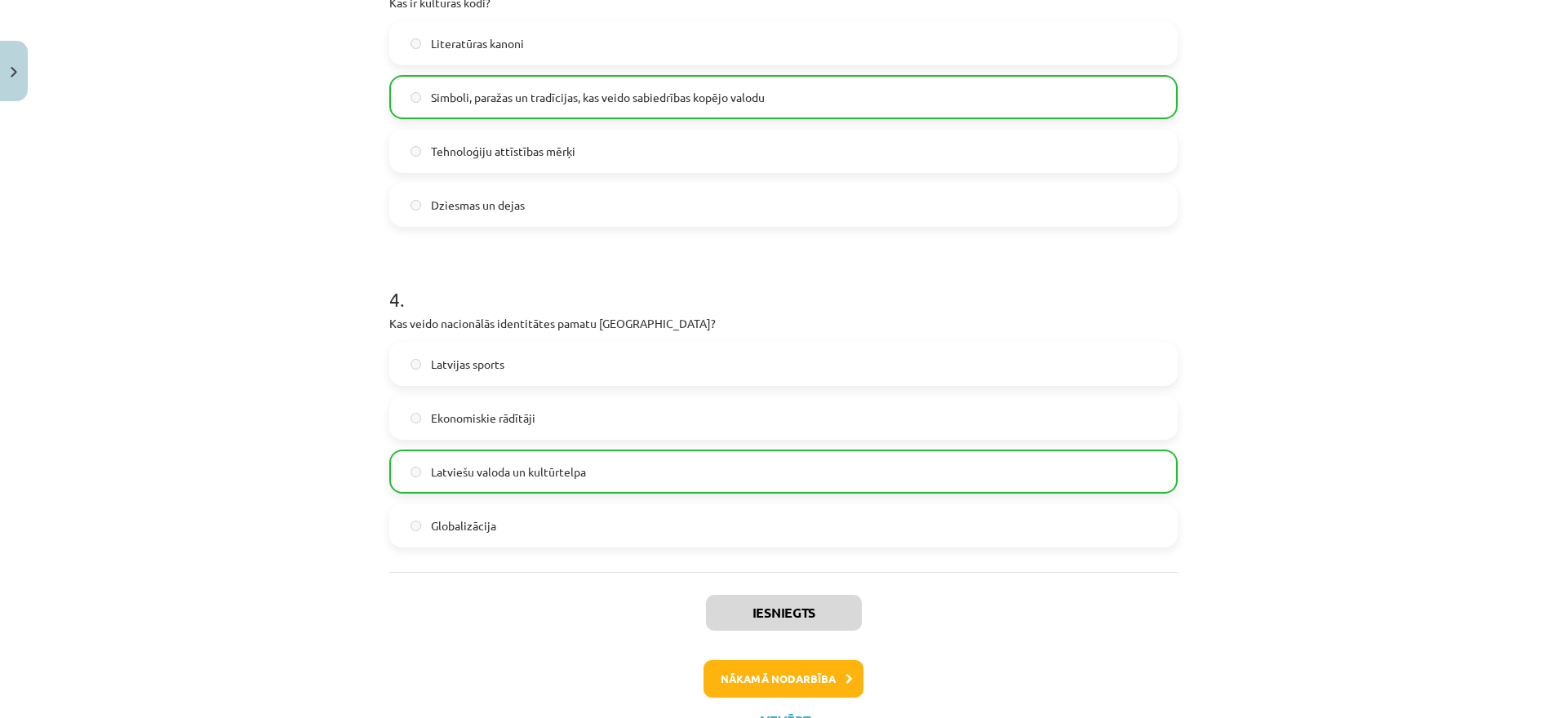
scroll to position [1099, 0]
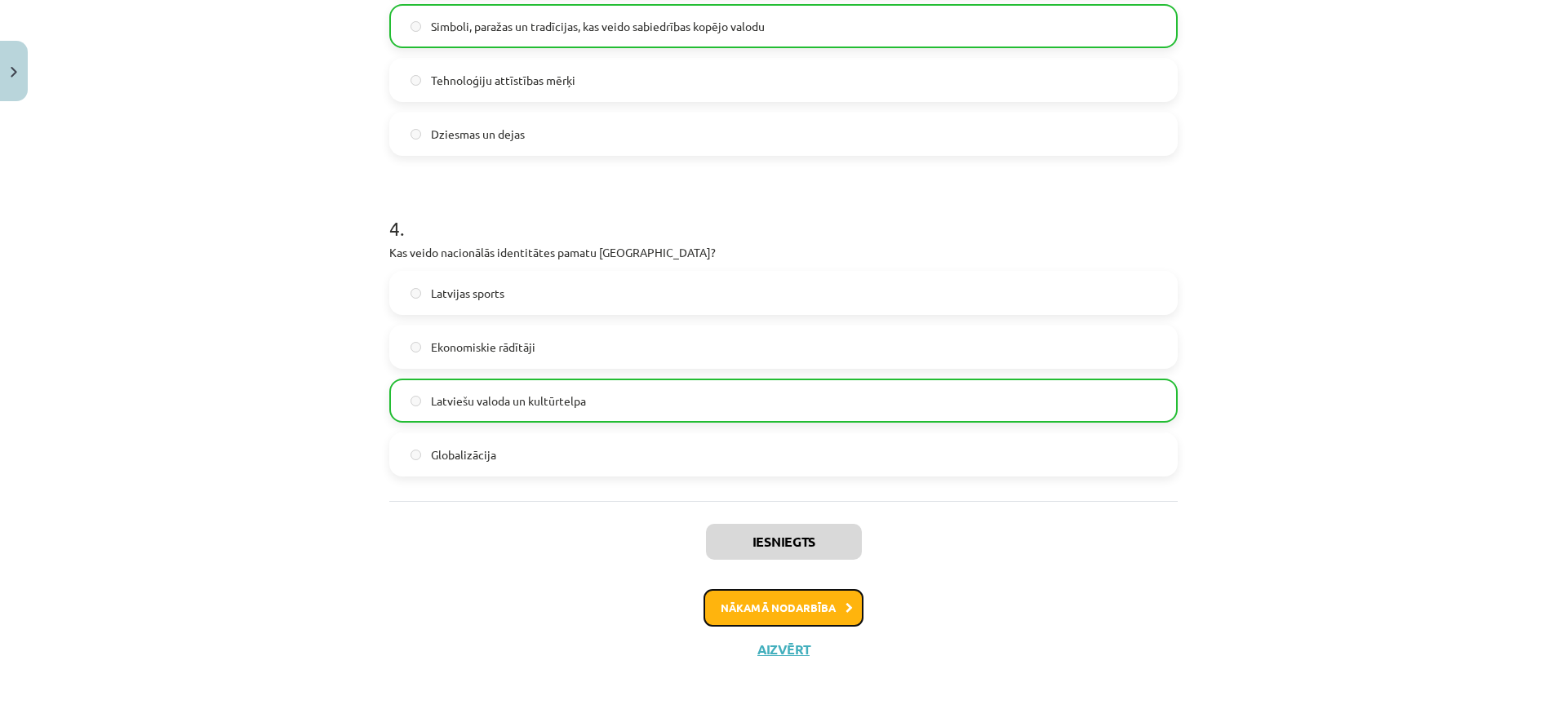
click at [805, 593] on button "Nākamā nodarbība" at bounding box center [784, 608] width 160 height 38
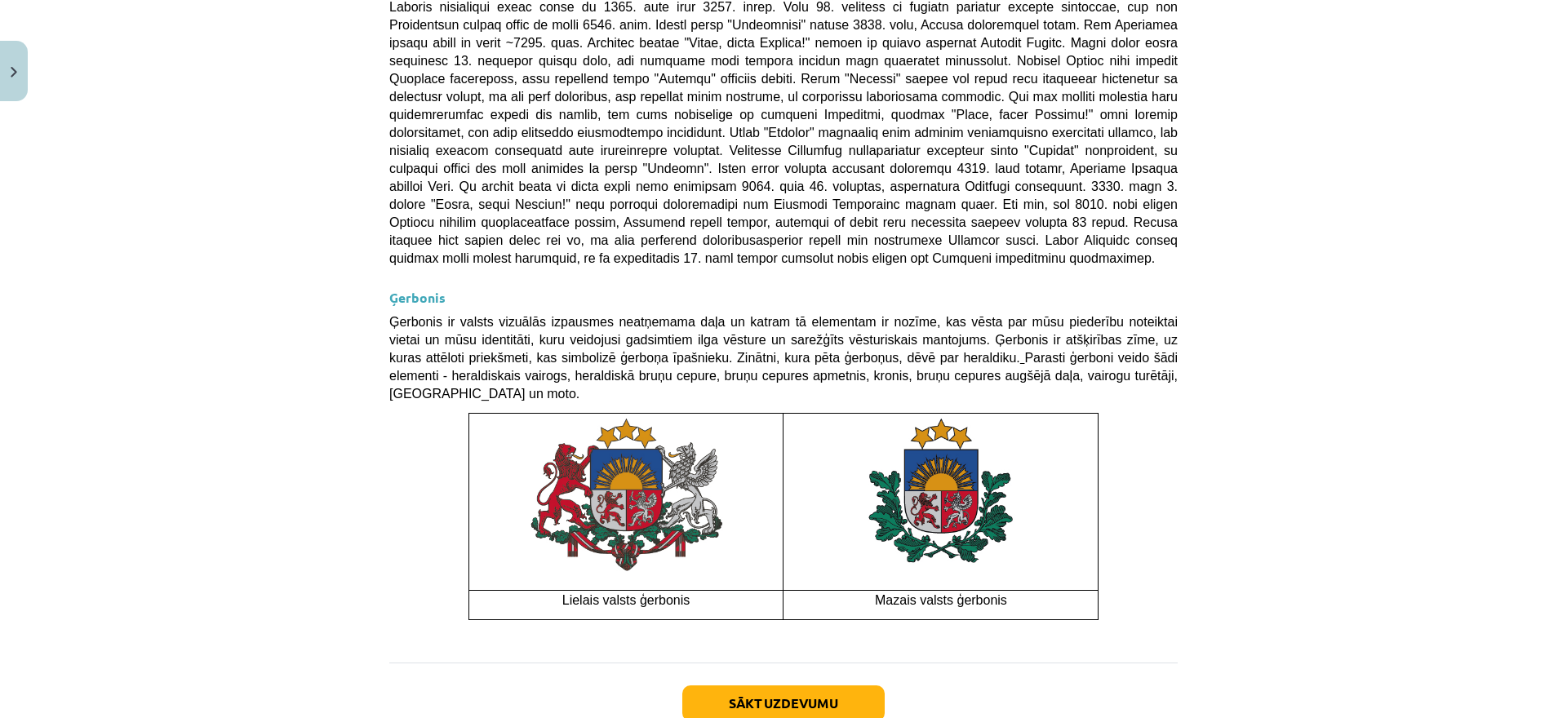
scroll to position [1098, 0]
click at [805, 687] on button "Sākt uzdevumu" at bounding box center [783, 705] width 202 height 36
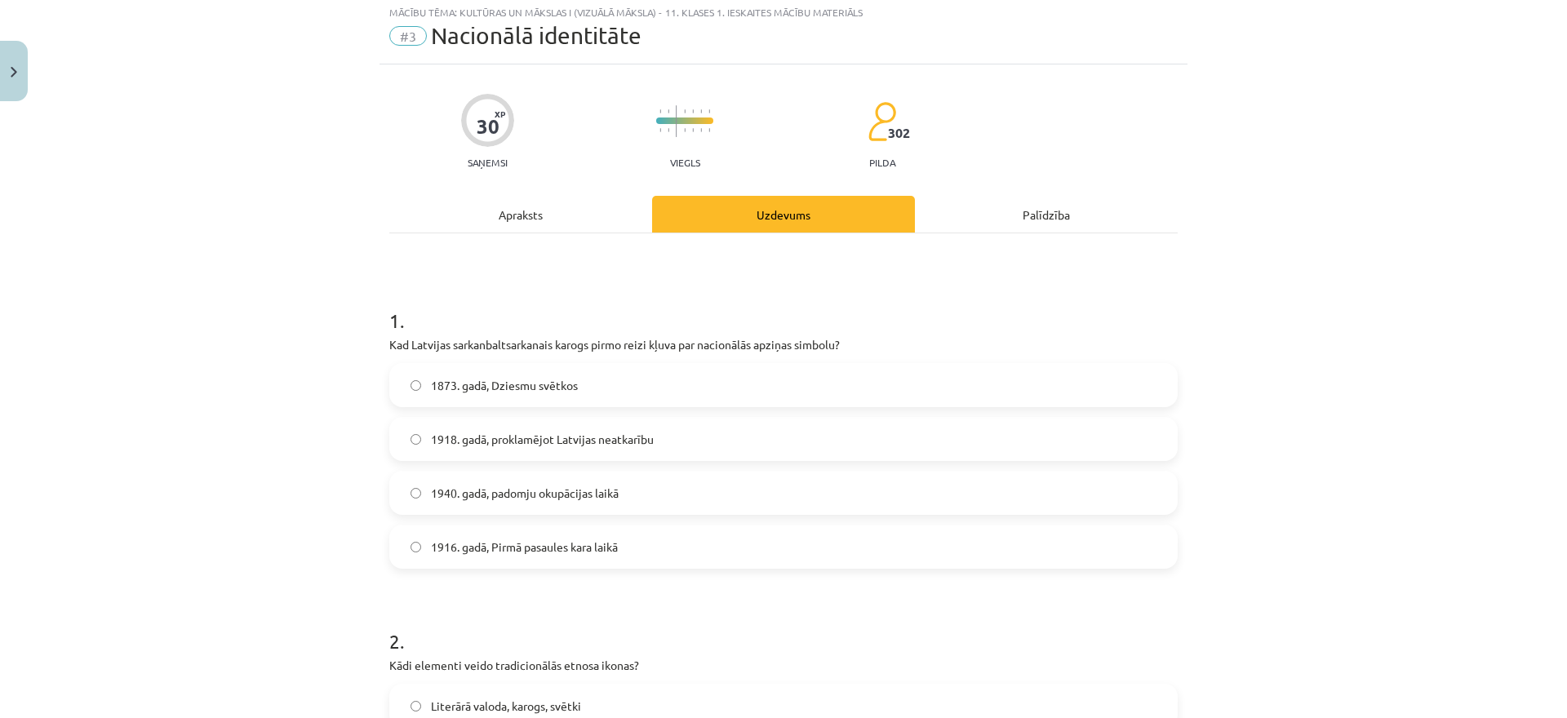
scroll to position [41, 0]
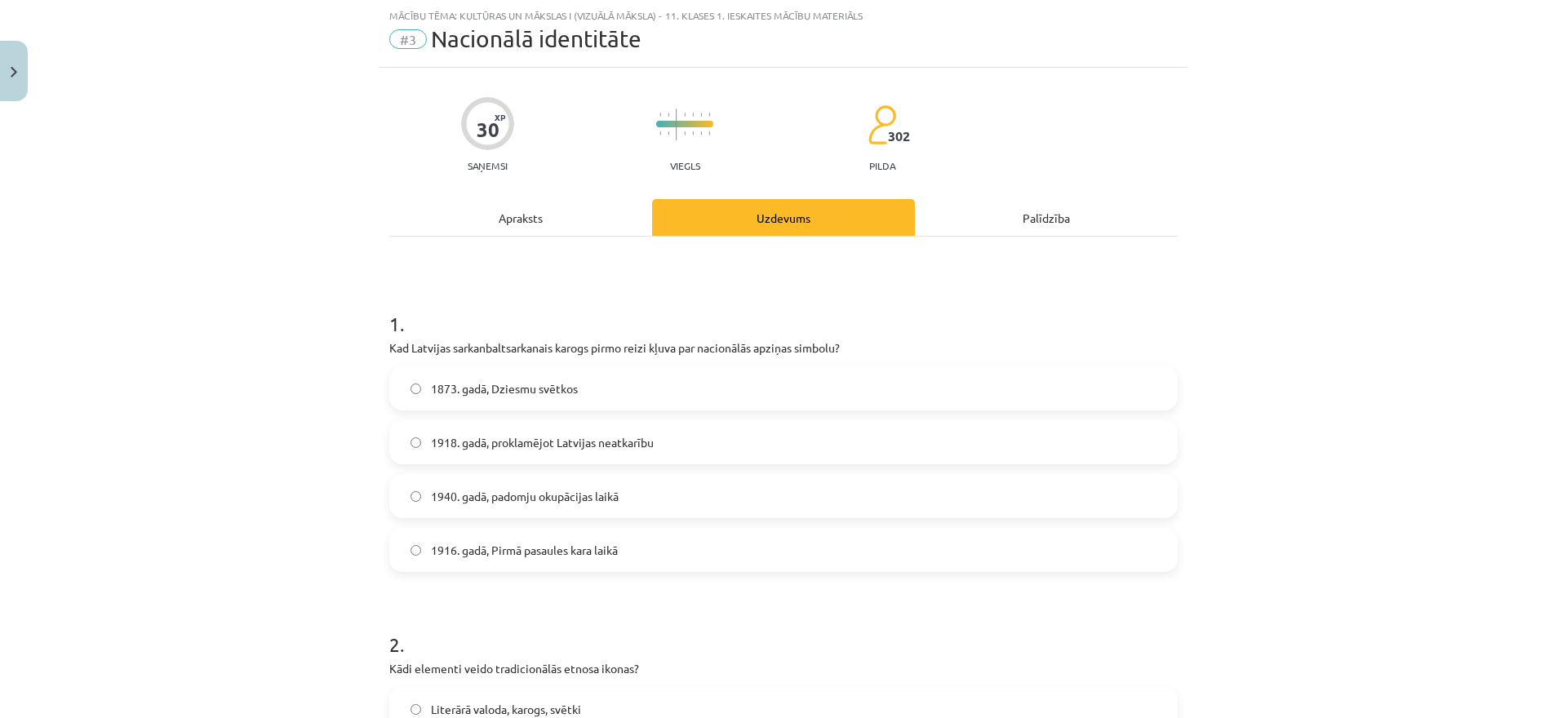
click at [566, 202] on div "Apraksts" at bounding box center [520, 217] width 263 height 37
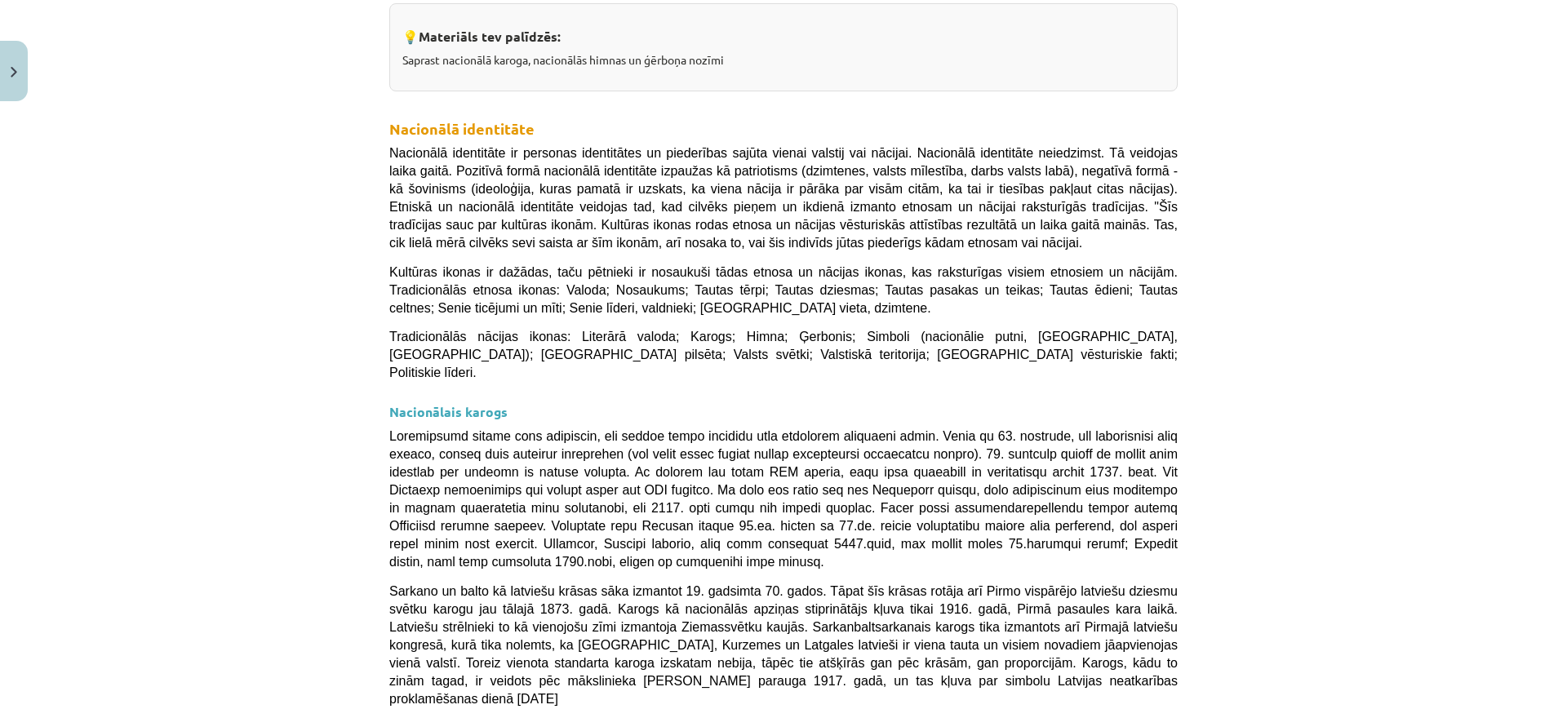
scroll to position [0, 0]
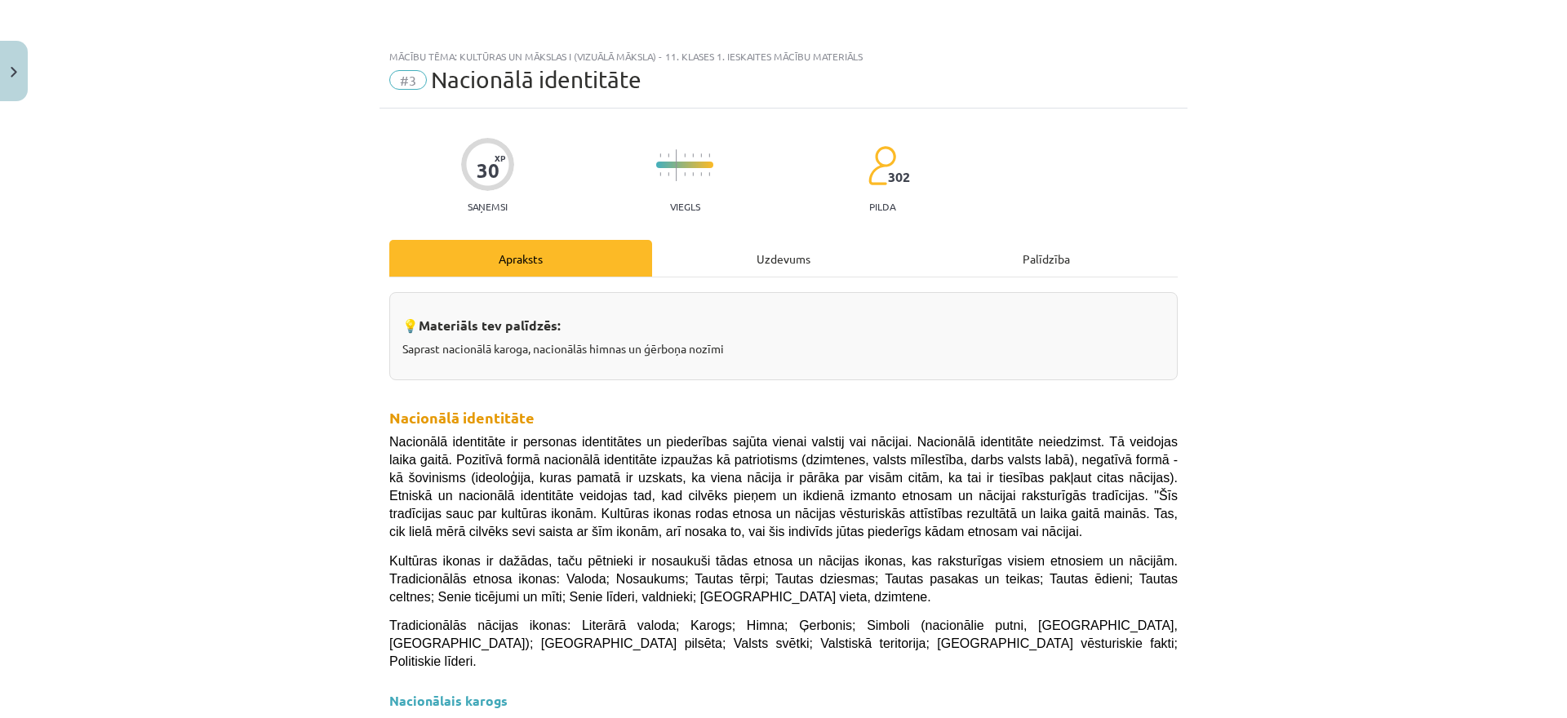
click at [791, 260] on div "Uzdevums" at bounding box center [783, 258] width 263 height 37
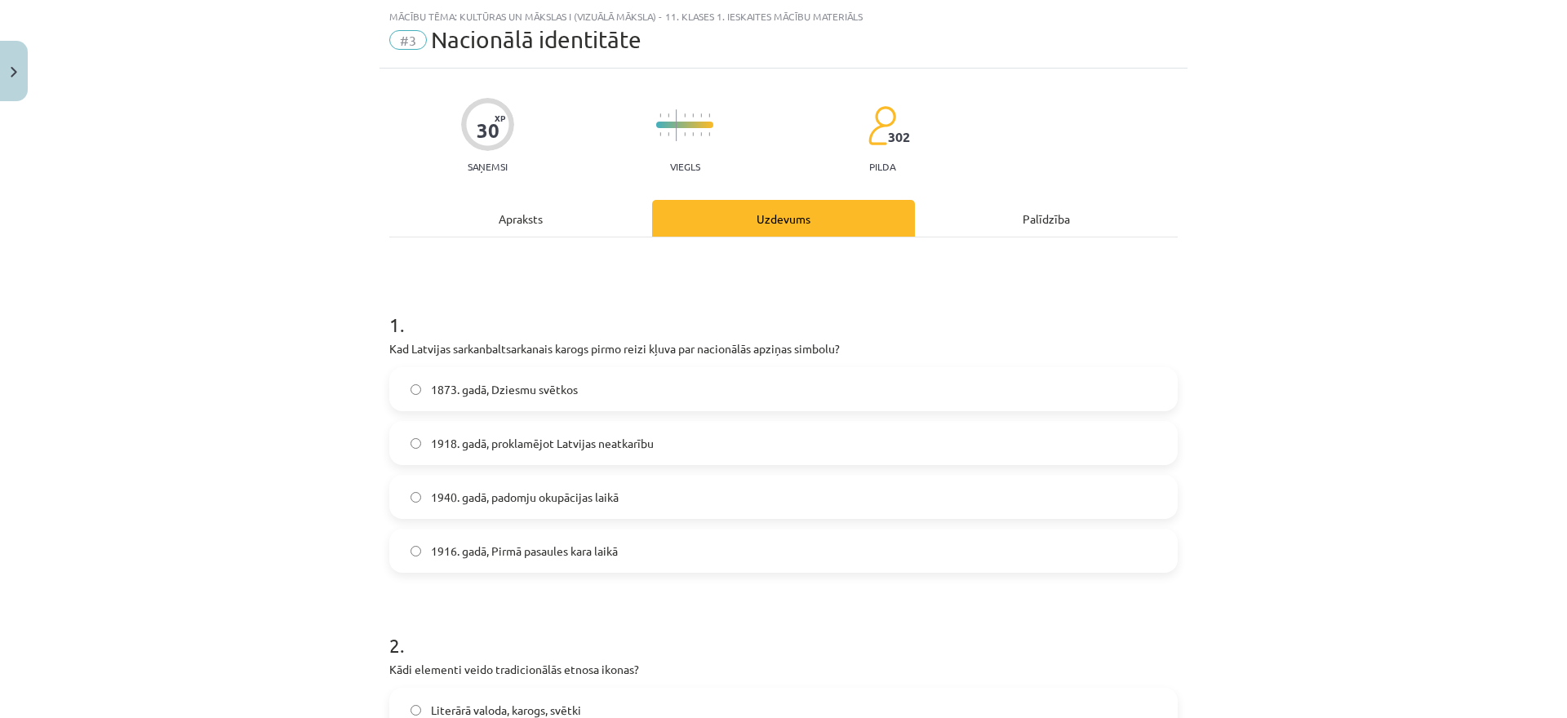
scroll to position [41, 0]
click at [553, 205] on div "Apraksts" at bounding box center [520, 217] width 263 height 37
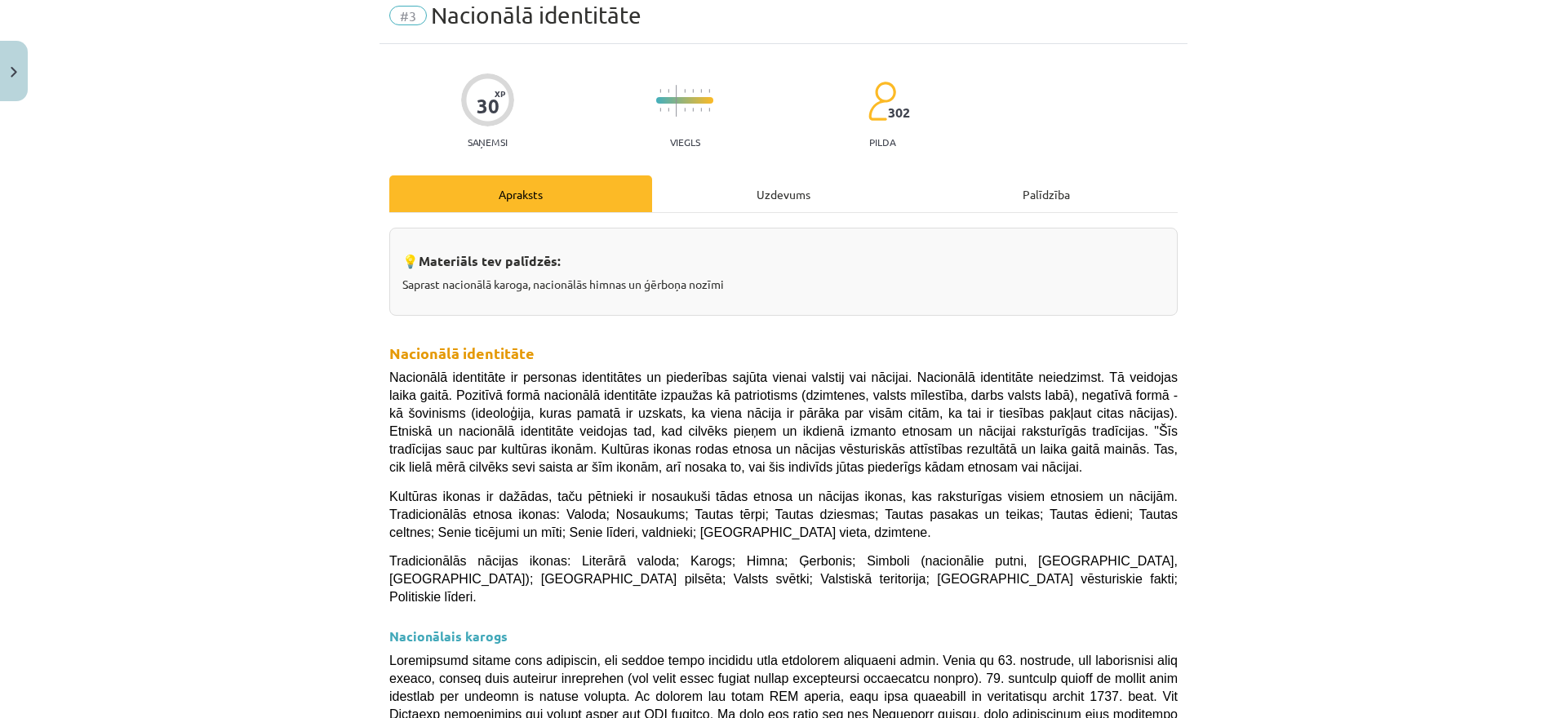
scroll to position [0, 0]
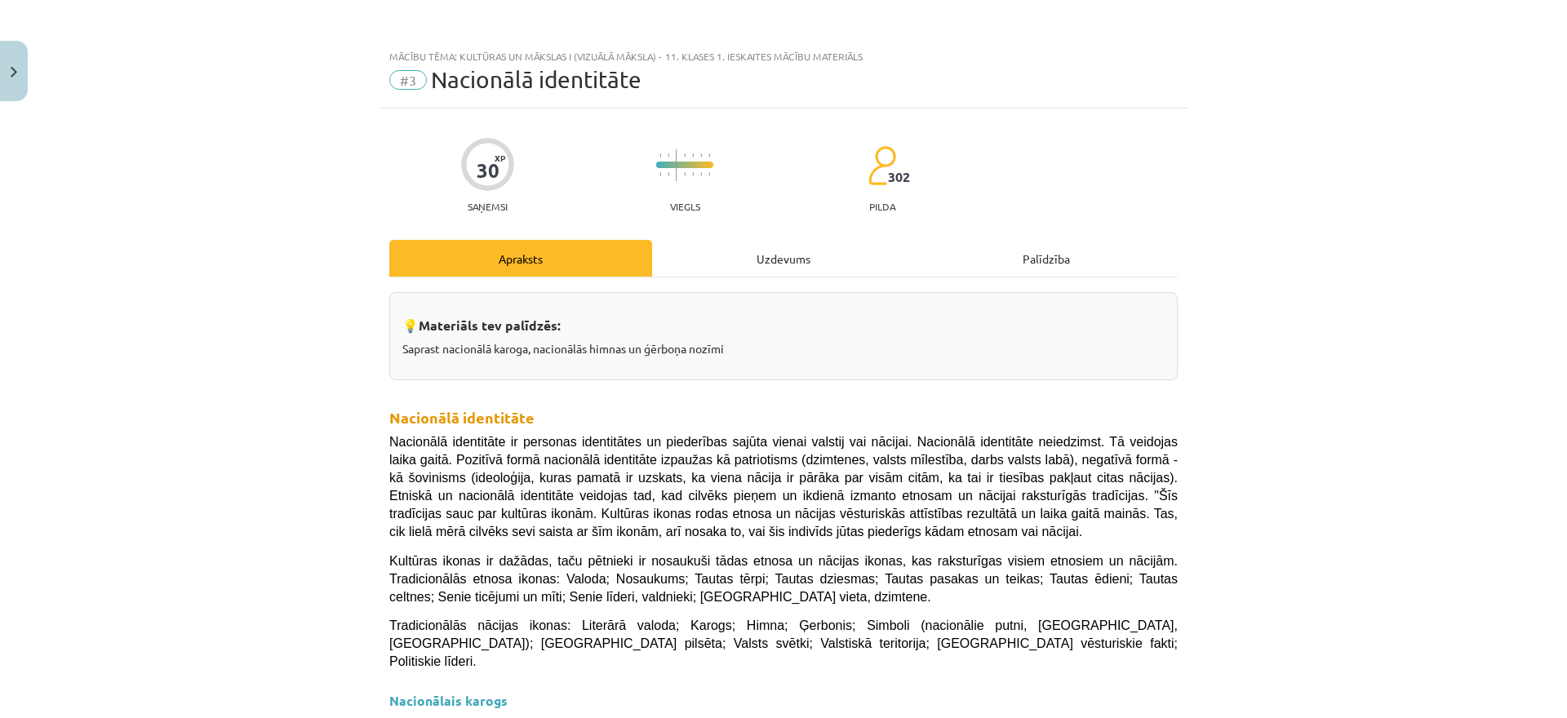
click at [791, 274] on div "Uzdevums" at bounding box center [783, 258] width 263 height 37
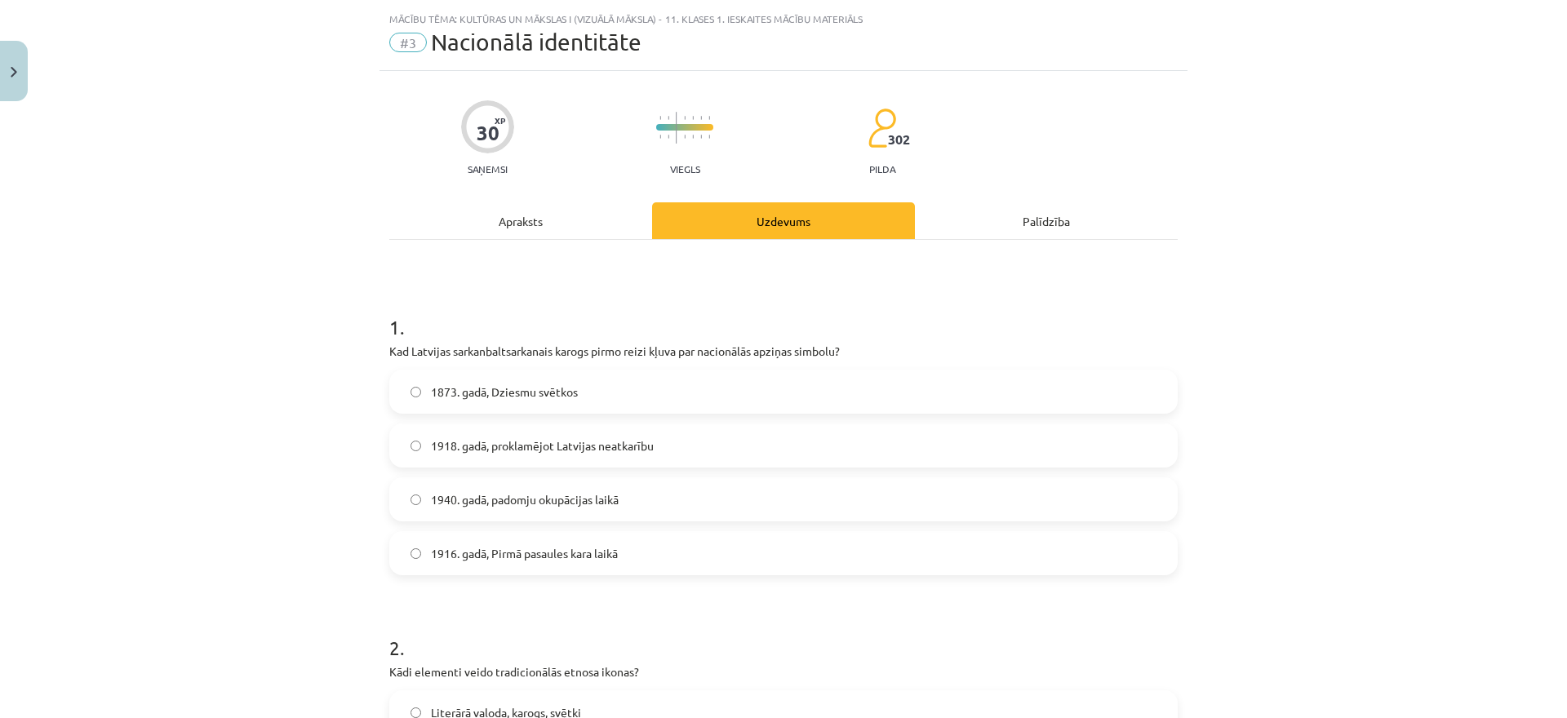
scroll to position [41, 0]
click at [685, 549] on label "1916. gadā, Pirmā pasaules kara laikā" at bounding box center [783, 550] width 785 height 41
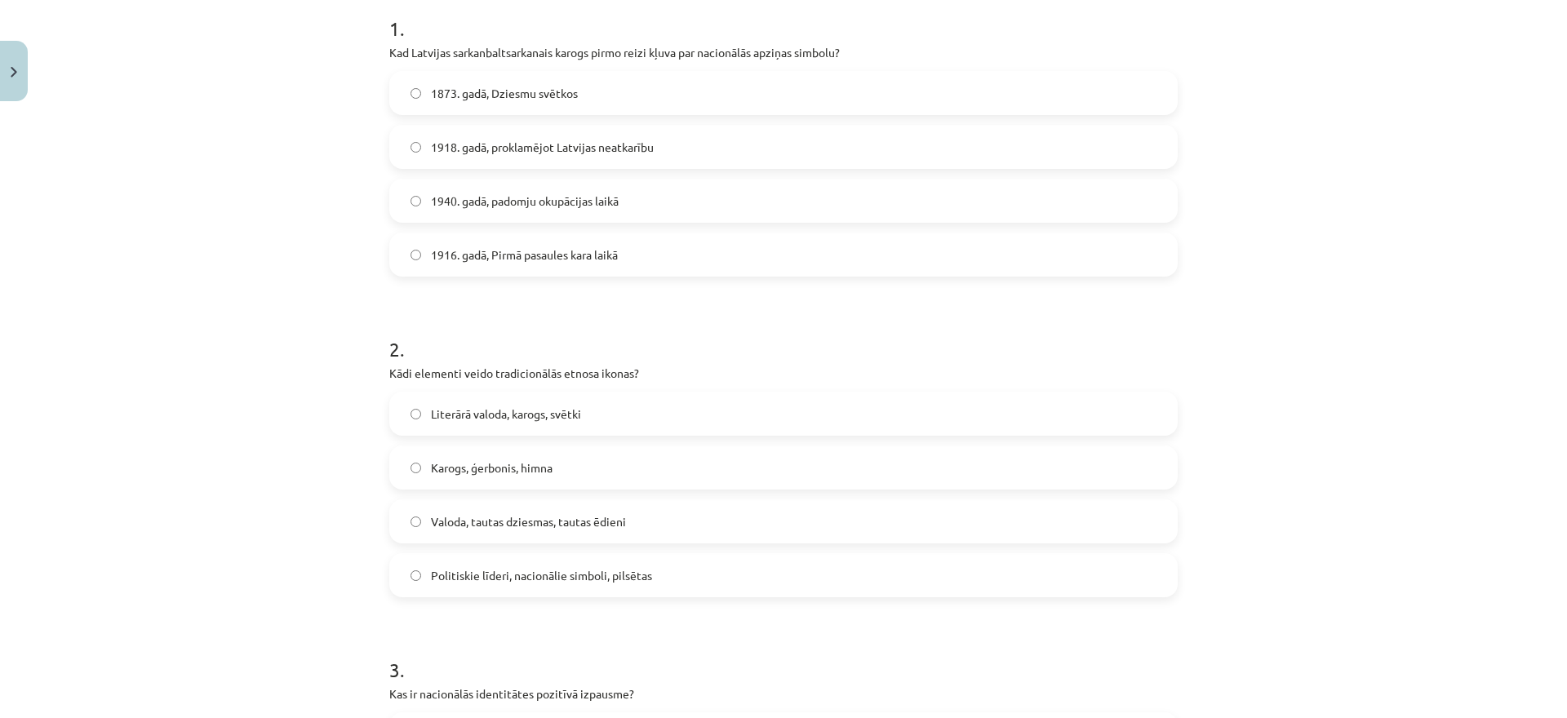
scroll to position [0, 0]
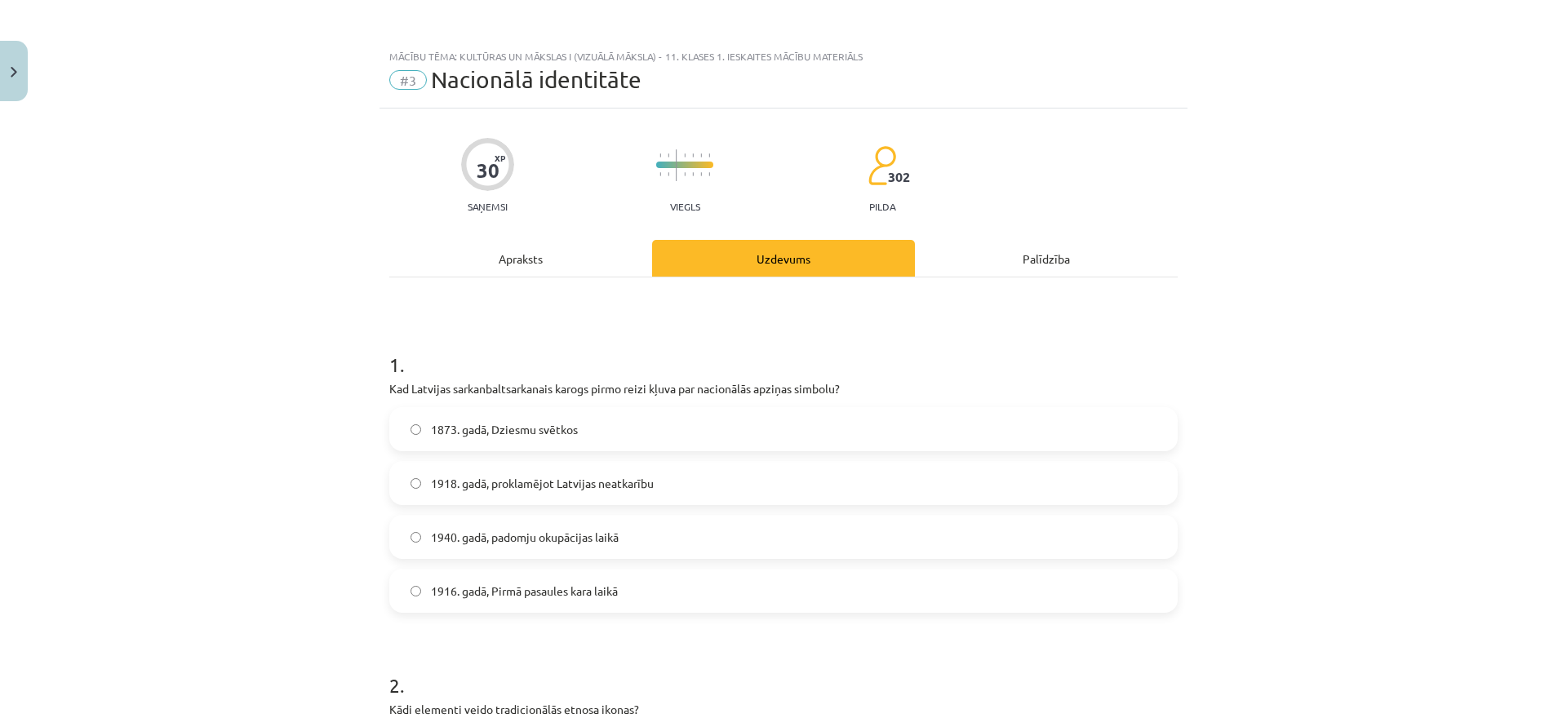
click at [511, 252] on div "Apraksts" at bounding box center [520, 258] width 263 height 37
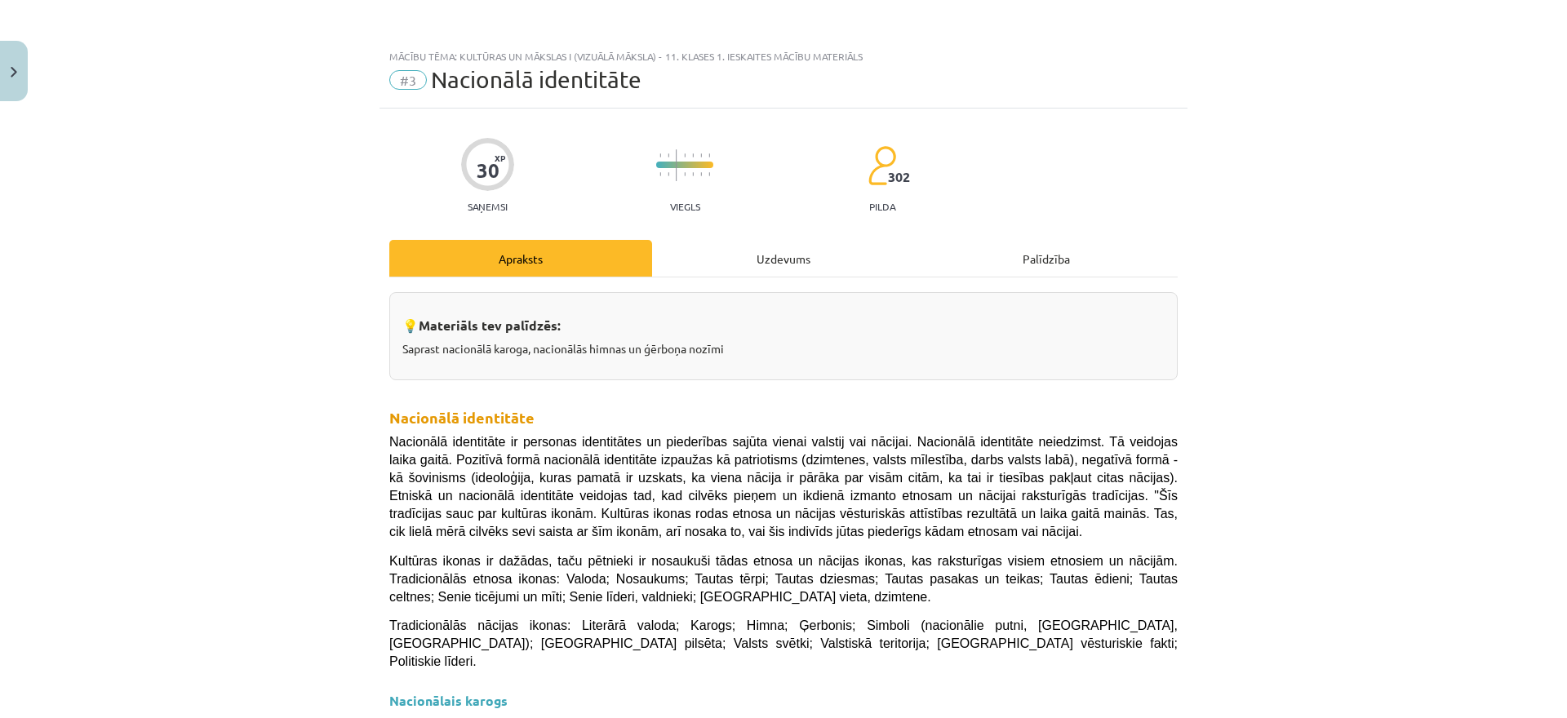
click at [747, 255] on div "Uzdevums" at bounding box center [783, 258] width 263 height 37
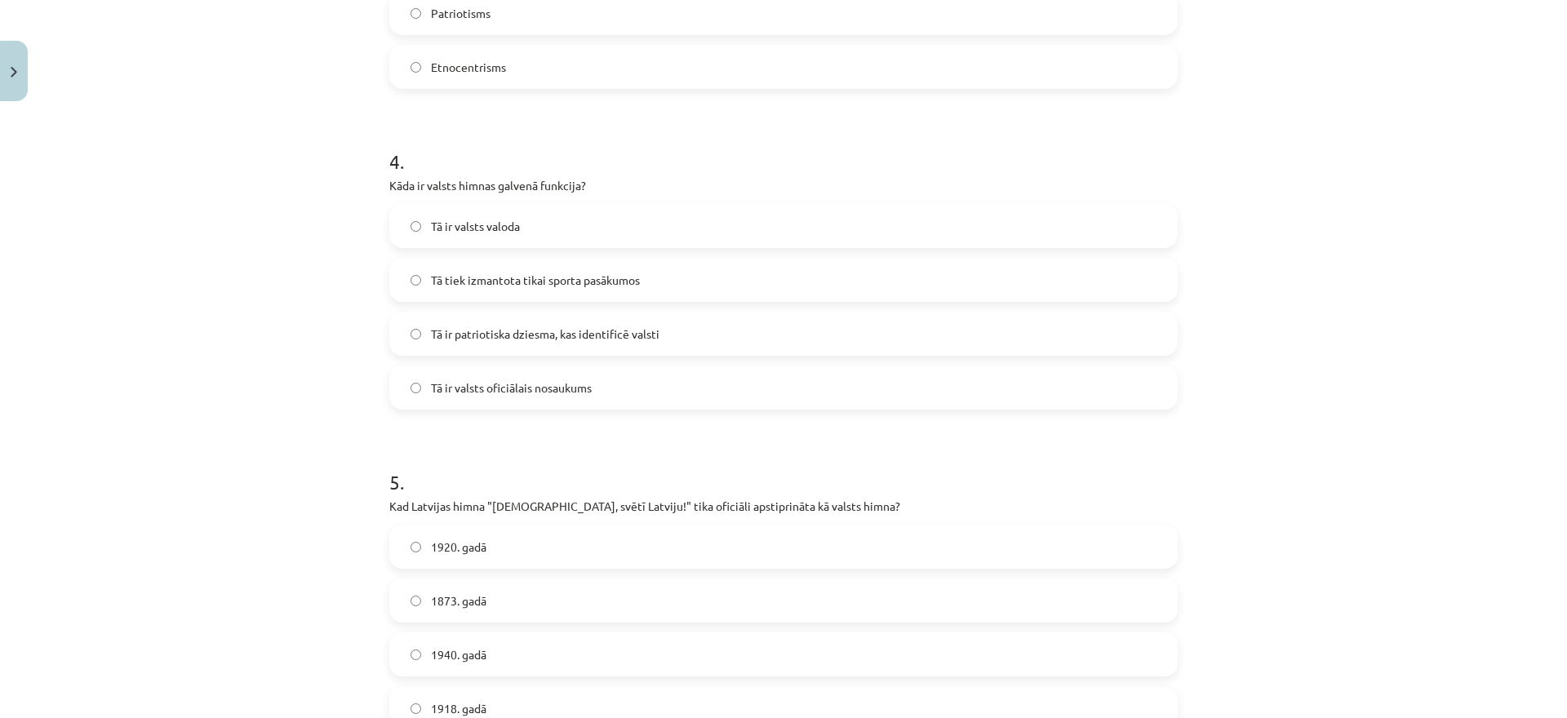
scroll to position [1180, 0]
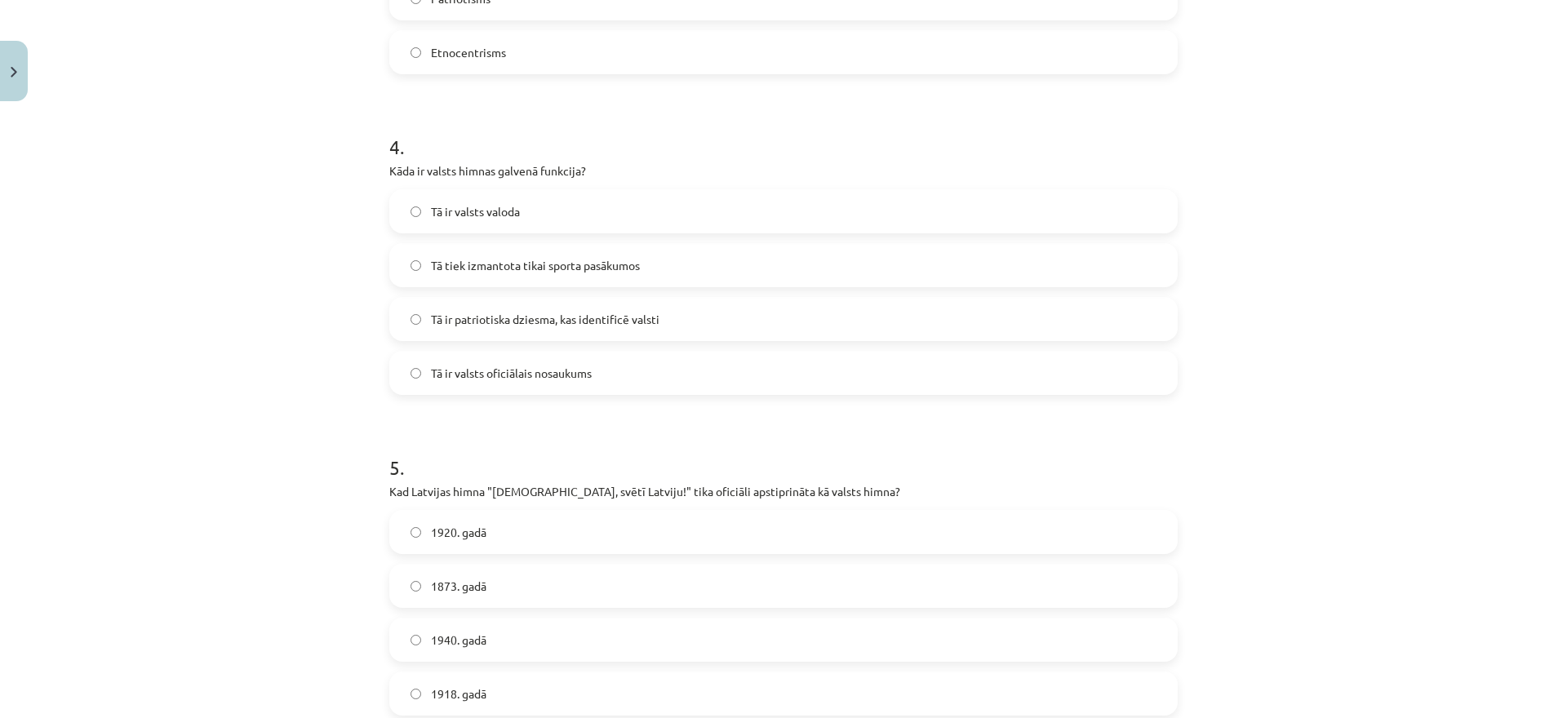
click at [726, 300] on label "Tā ir patriotiska dziesma, kas identificē valsti" at bounding box center [783, 319] width 785 height 41
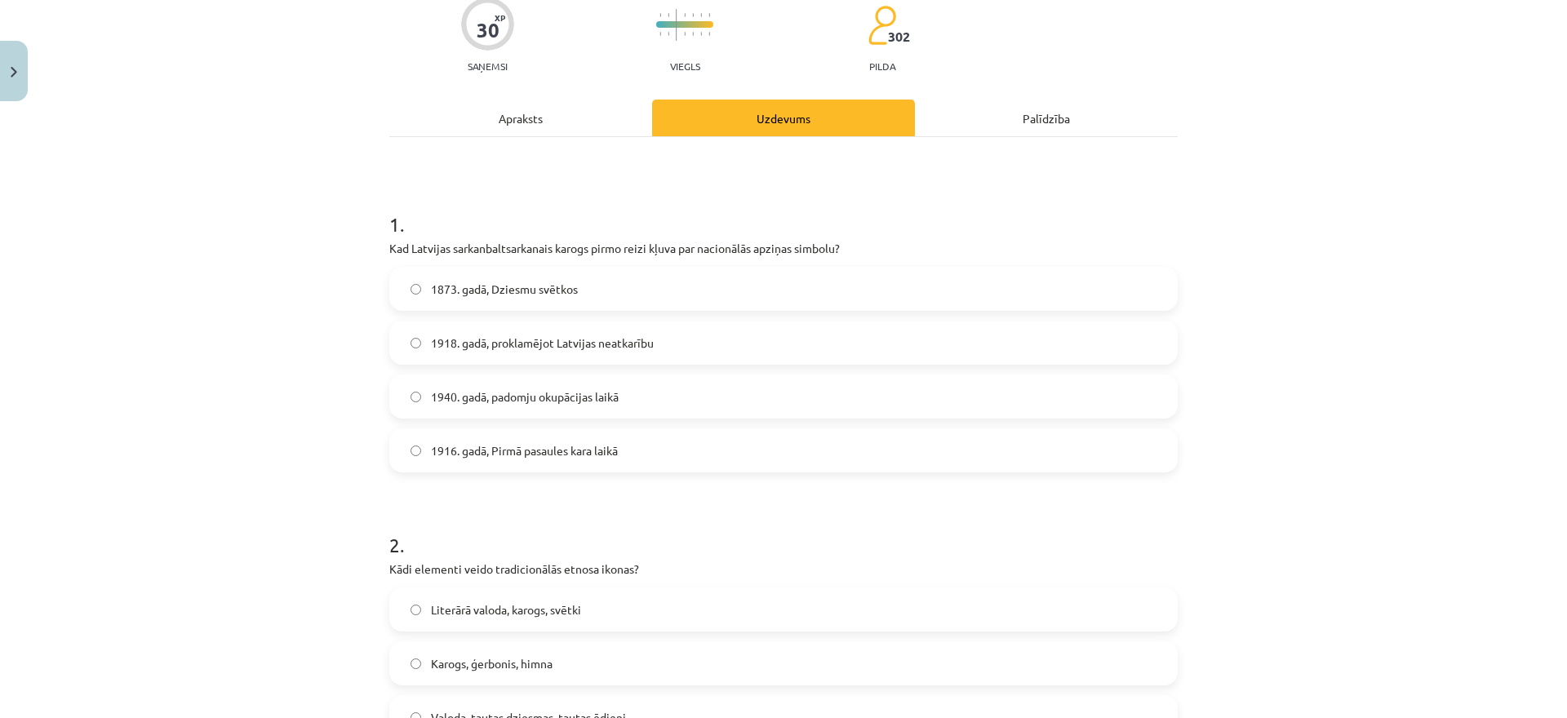
scroll to position [135, 0]
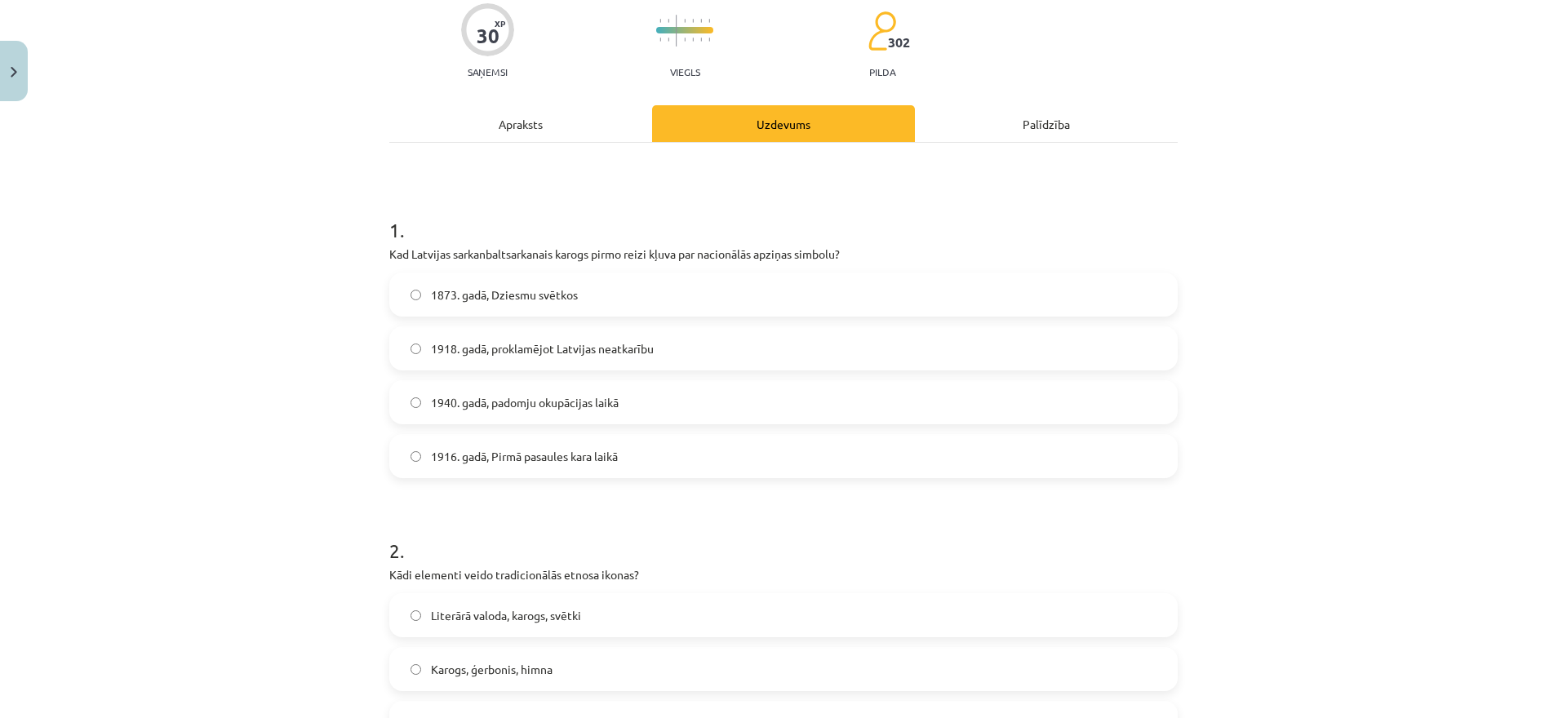
click at [536, 115] on div "Apraksts" at bounding box center [520, 123] width 263 height 37
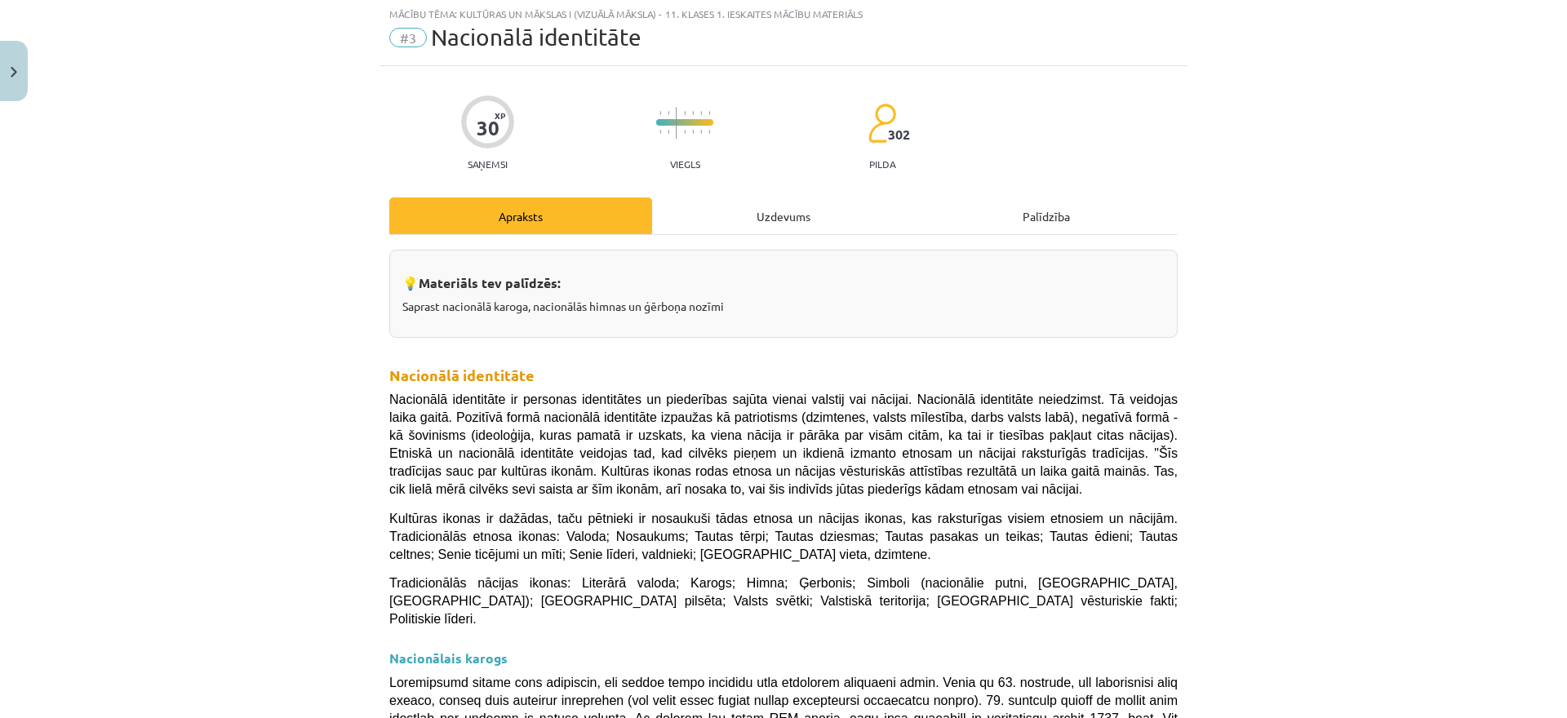
scroll to position [0, 0]
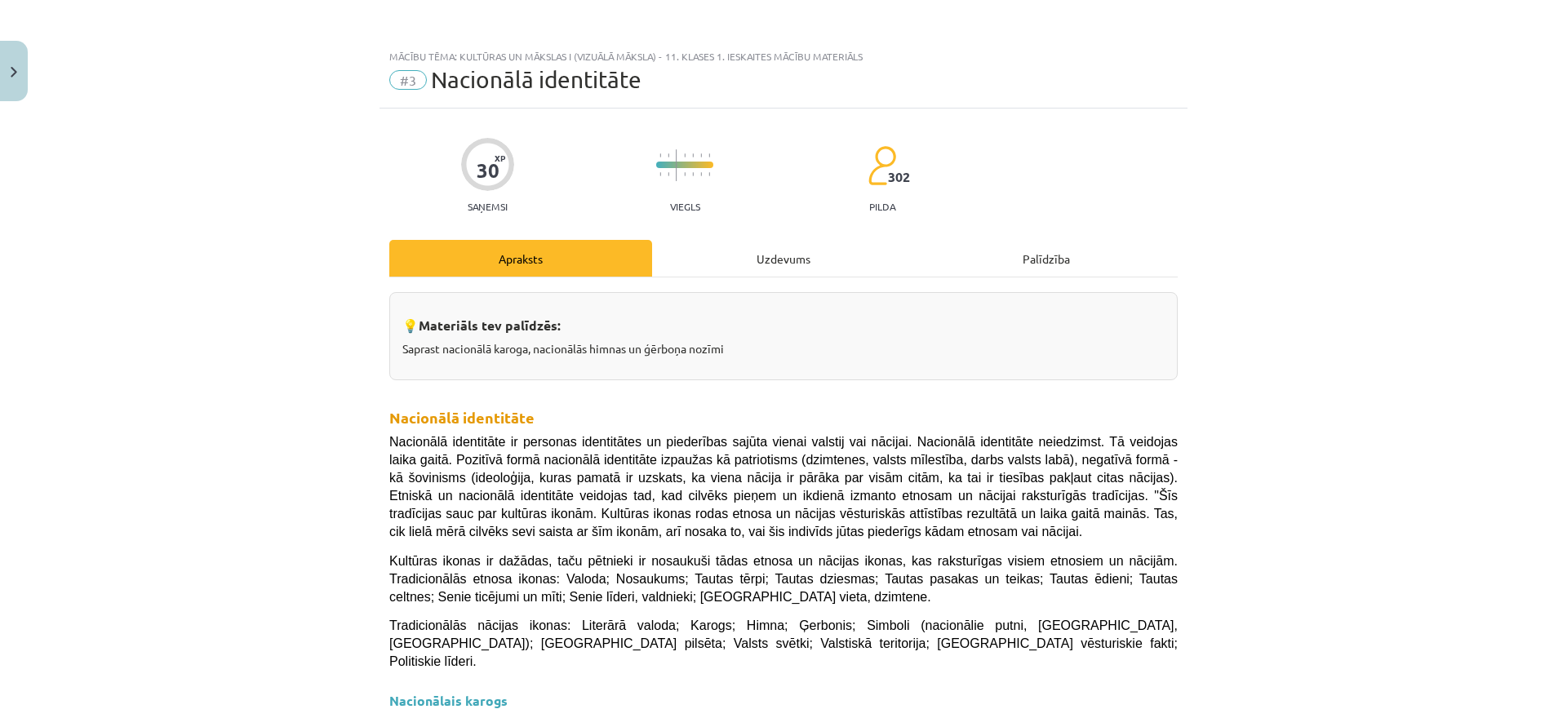
click at [789, 256] on div "Uzdevums" at bounding box center [783, 258] width 263 height 37
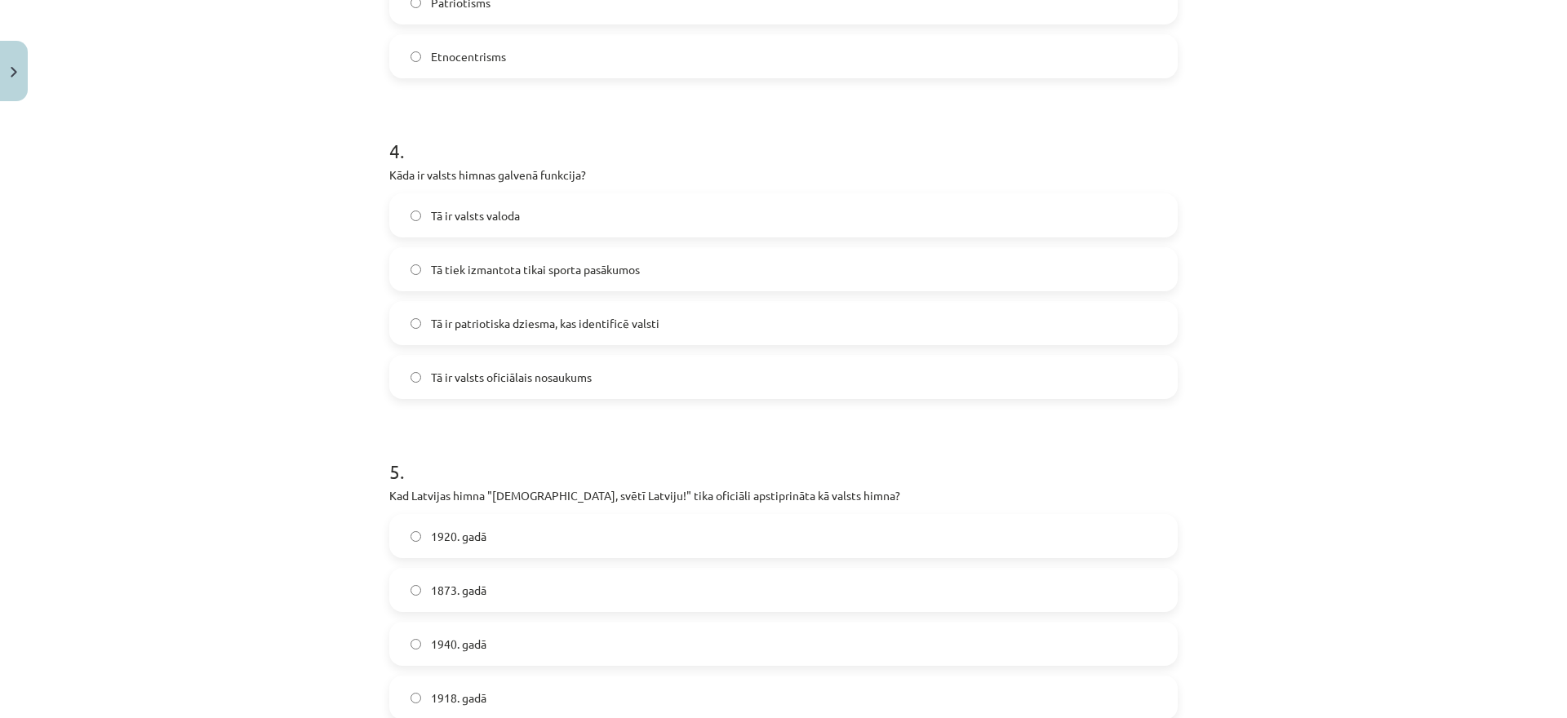
scroll to position [1359, 0]
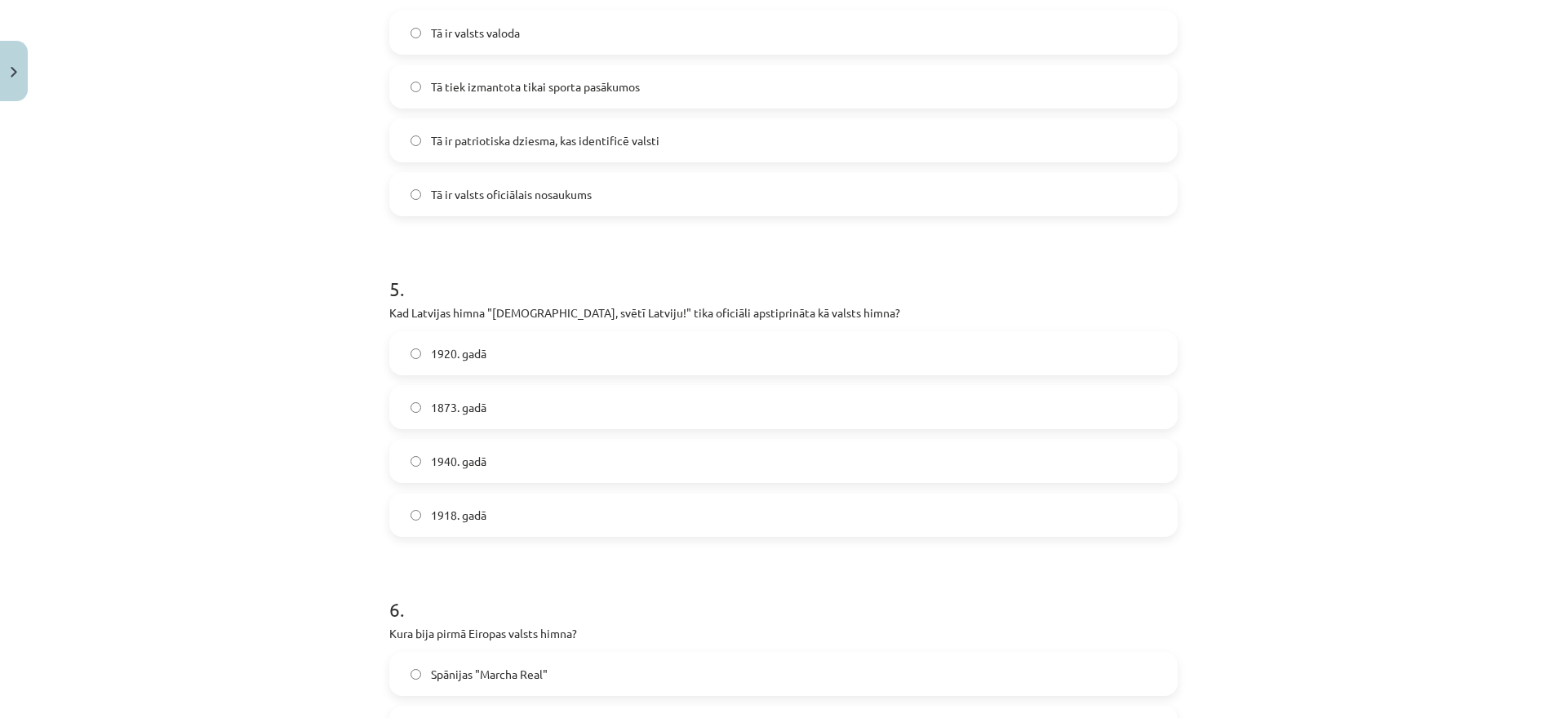
click at [594, 365] on label "1920. gadā" at bounding box center [783, 353] width 785 height 41
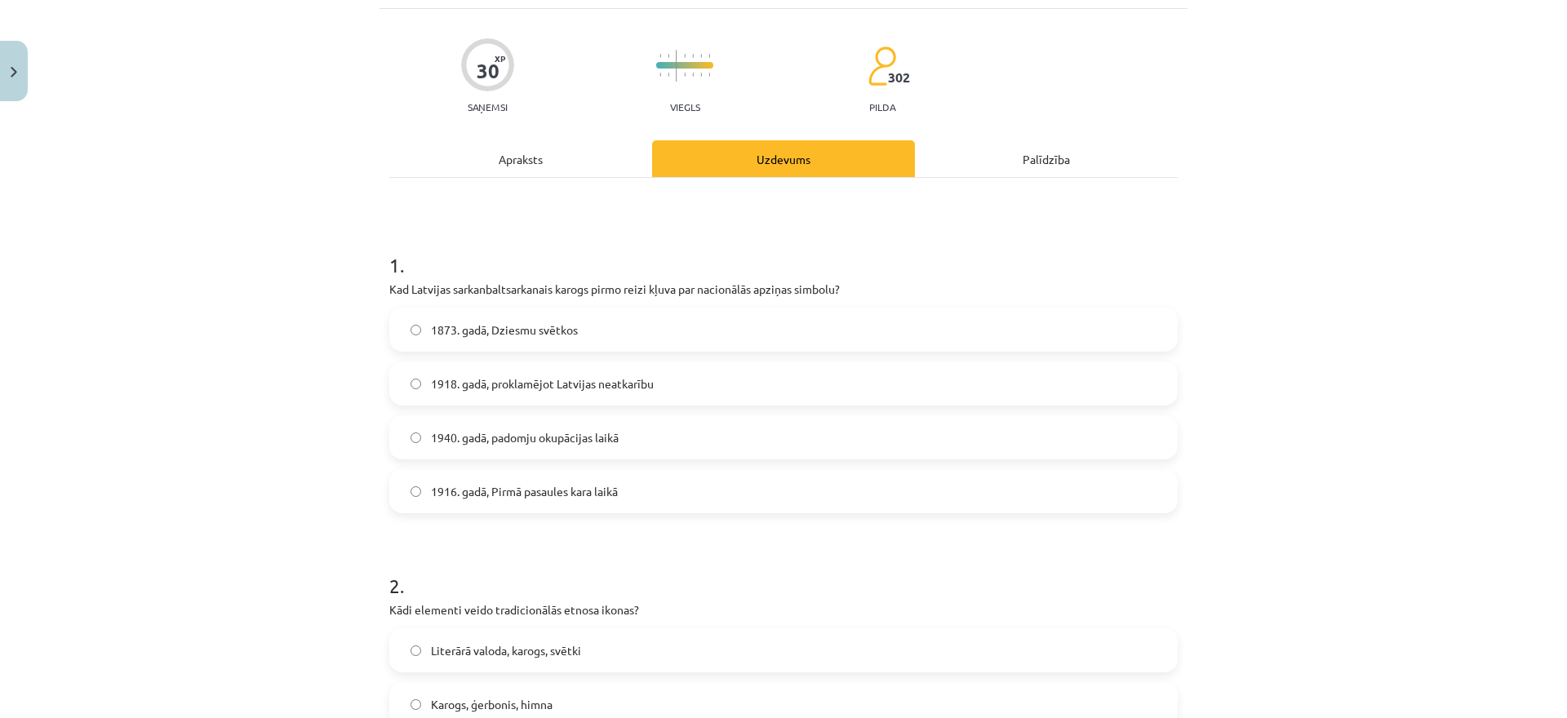
scroll to position [0, 0]
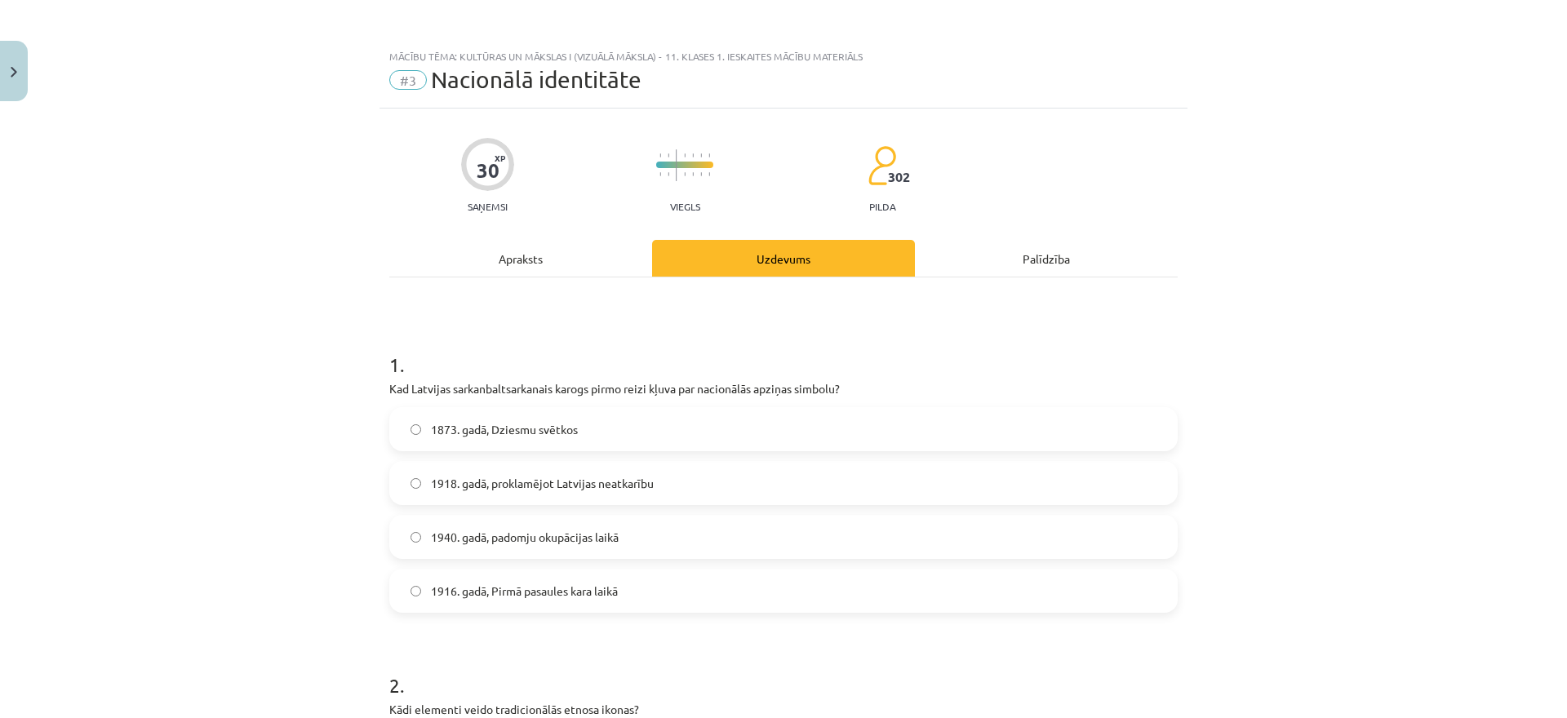
click at [528, 253] on div "Apraksts" at bounding box center [520, 258] width 263 height 37
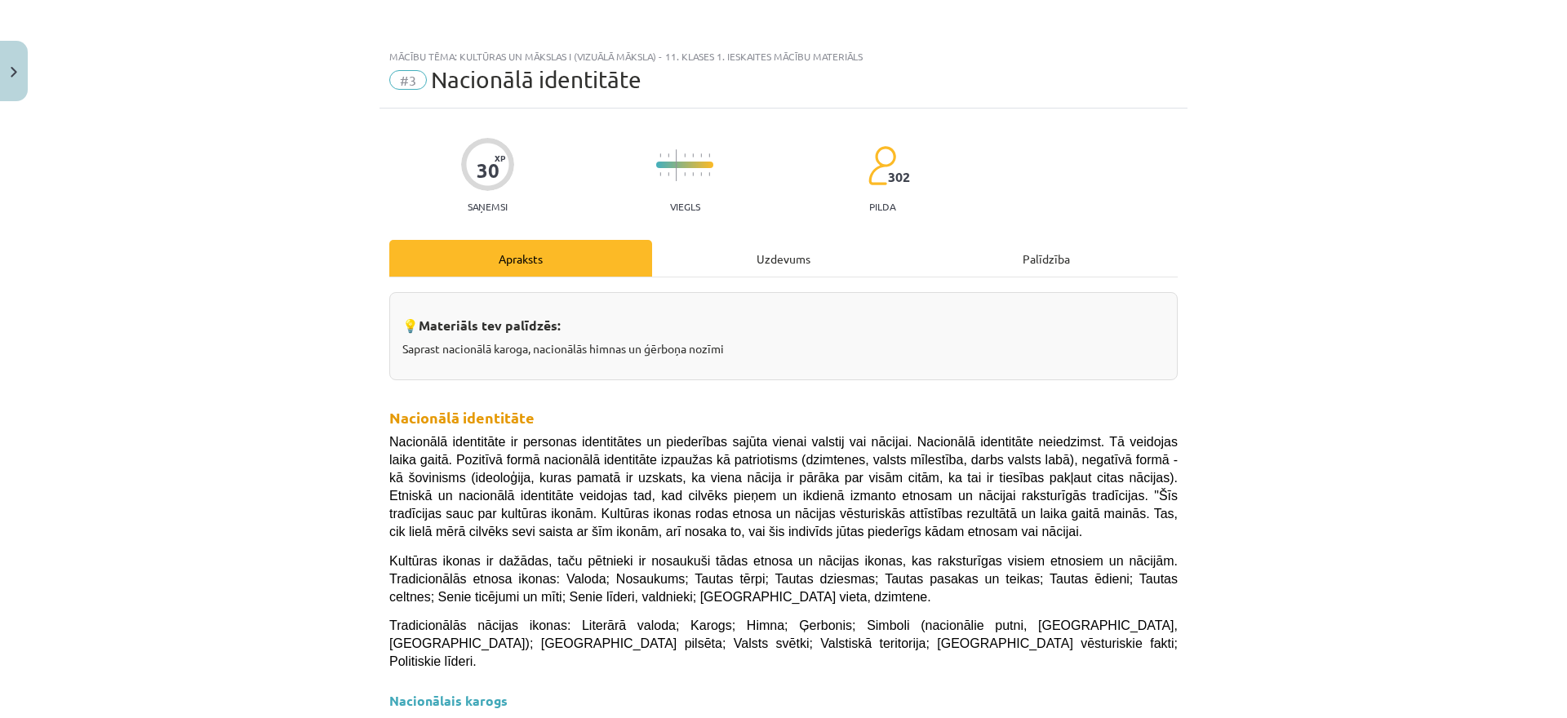
click at [758, 256] on div "Uzdevums" at bounding box center [783, 258] width 263 height 37
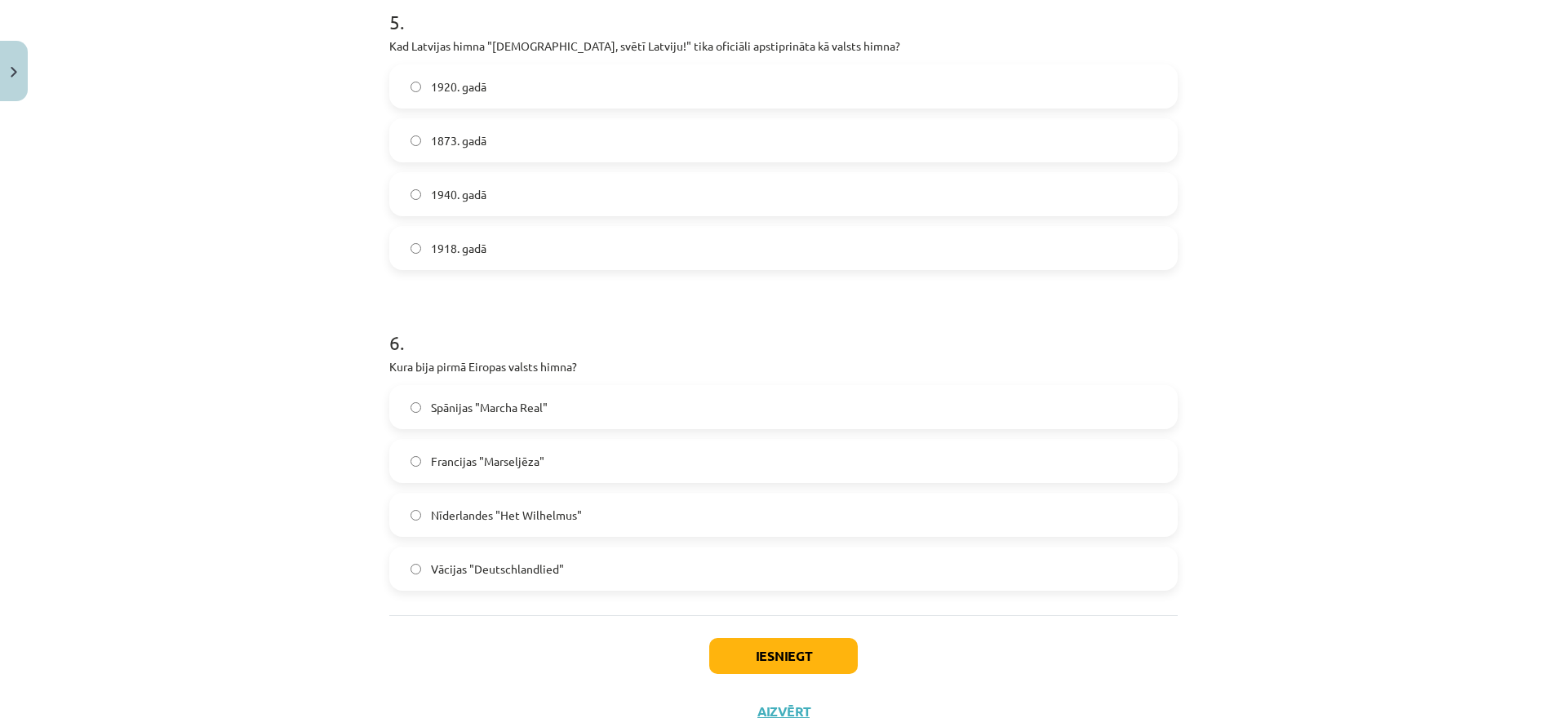
scroll to position [1688, 0]
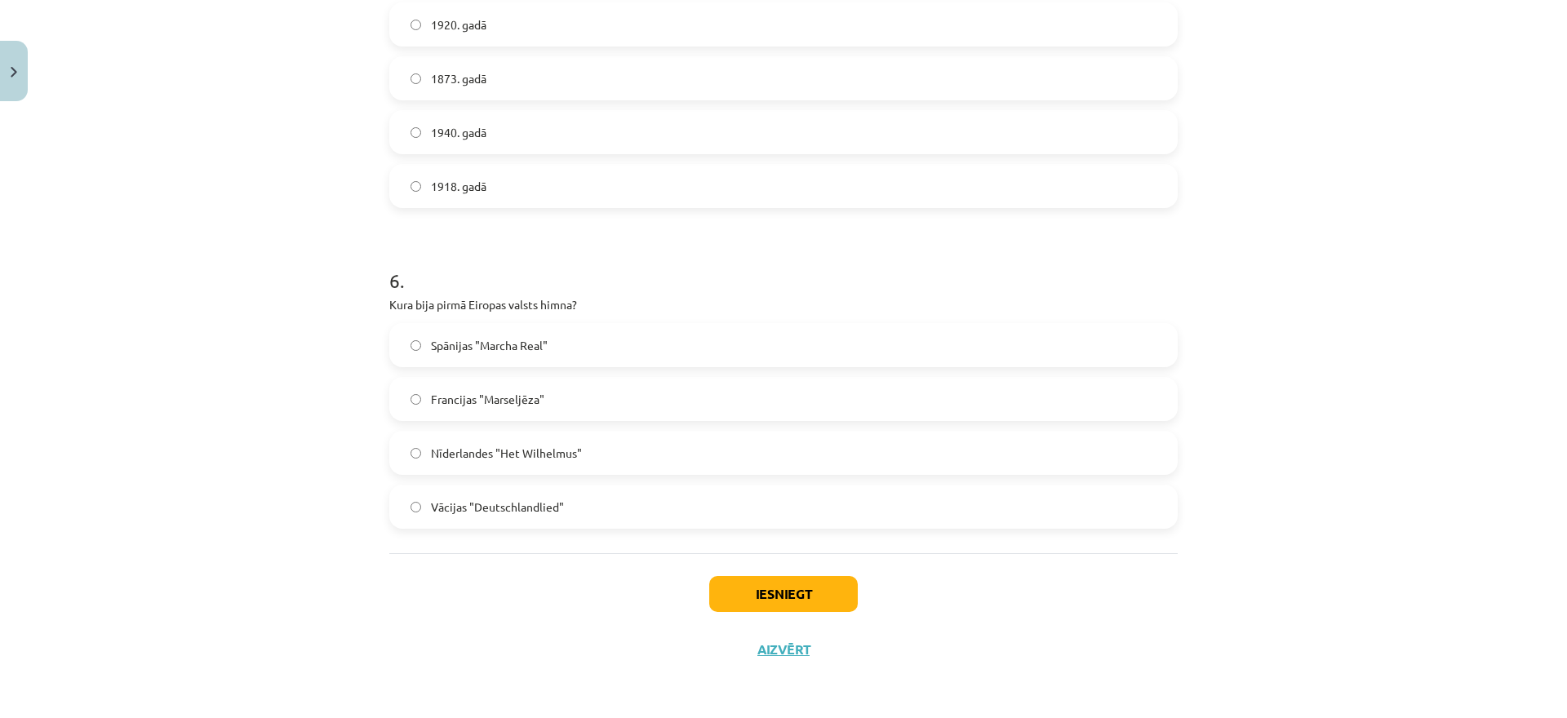
click at [608, 440] on label "Nīderlandes "Het Wilhelmus"" at bounding box center [783, 453] width 785 height 41
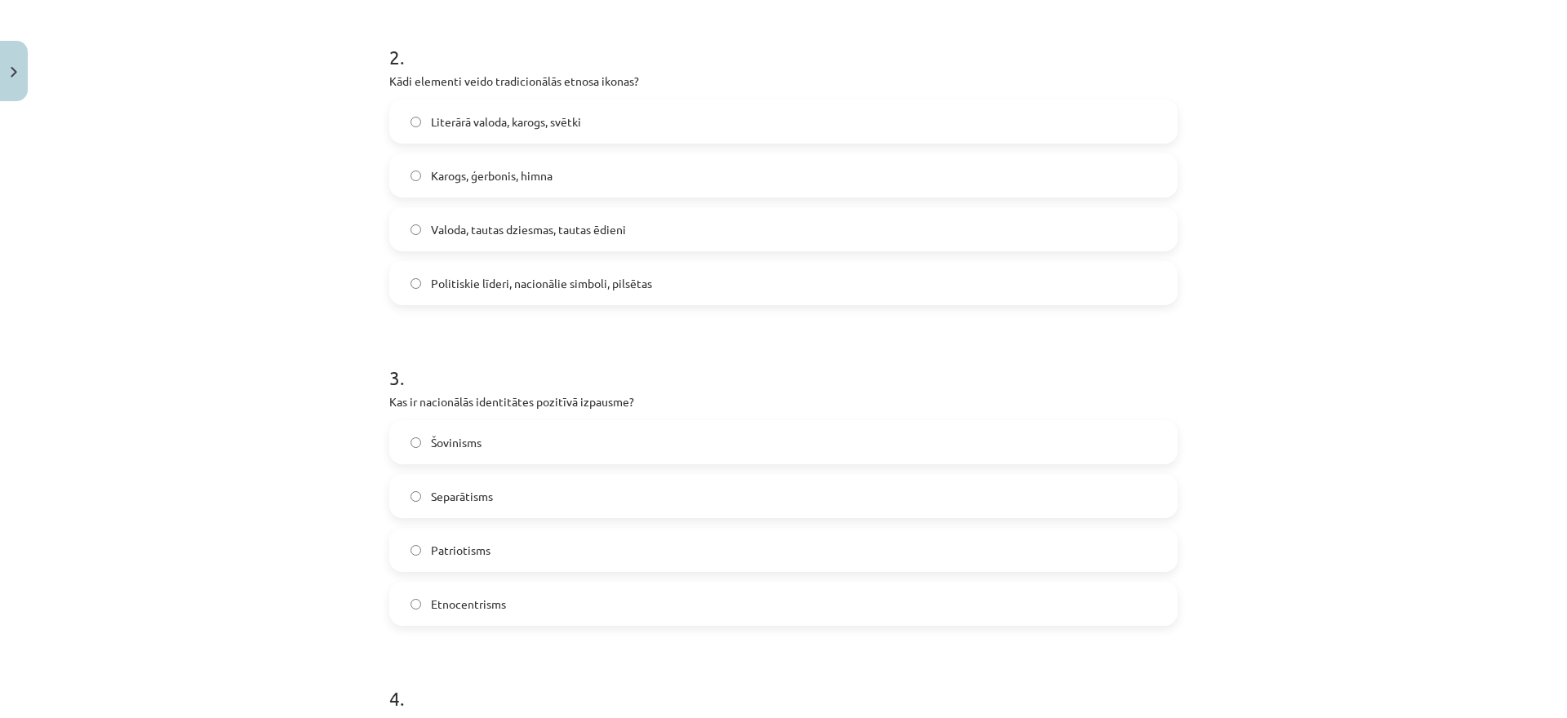
scroll to position [589, 0]
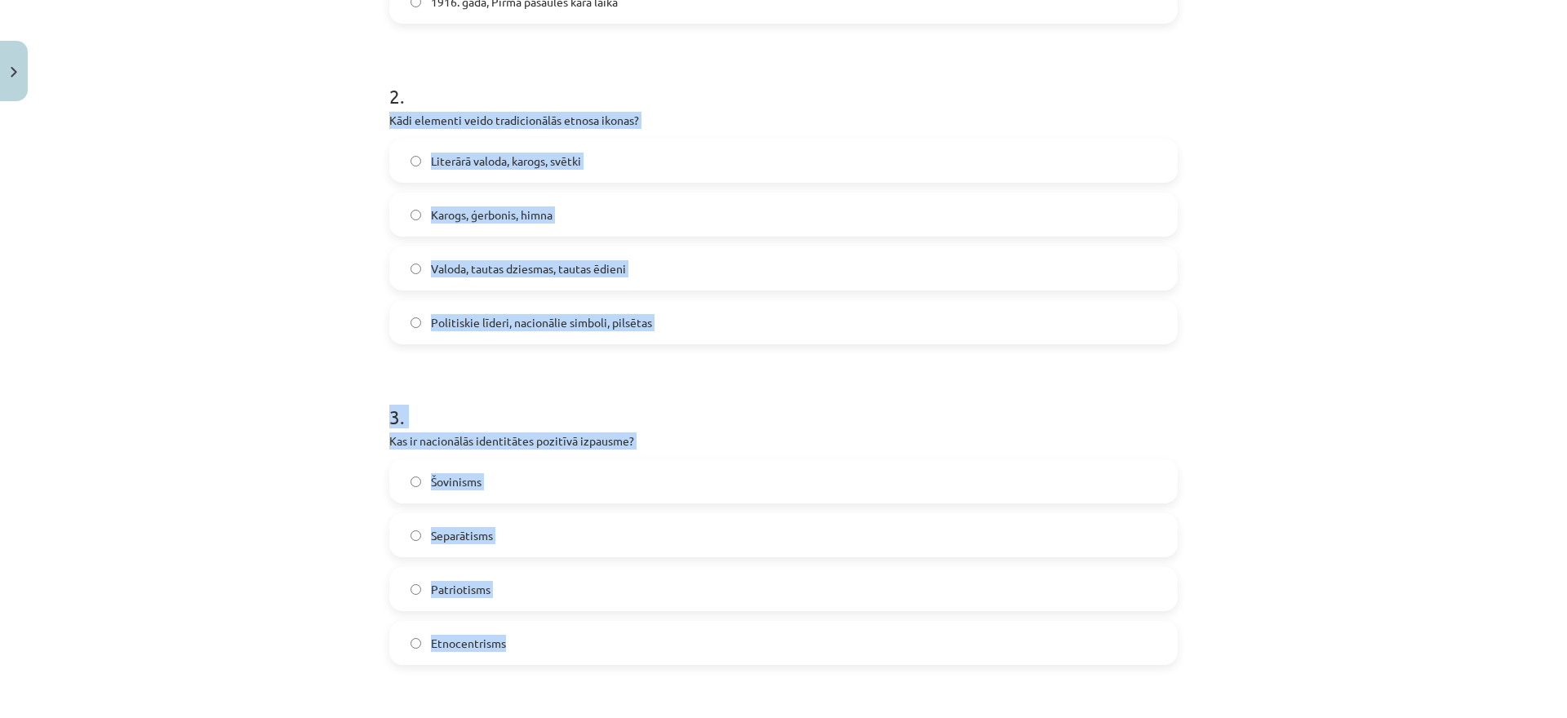
drag, startPoint x: 390, startPoint y: 120, endPoint x: 522, endPoint y: 654, distance: 550.0
click at [522, 654] on form "1 . Kad Latvijas sarkanbaltsarkanais karogs pirmo reizi kļuva par nacionālās ap…" at bounding box center [783, 682] width 789 height 1892
copy form "Kādi elementi veido tradicionālās etnosa ikonas? Literārā valoda, karogs, svētk…"
click at [730, 599] on label "Patriotisms" at bounding box center [783, 589] width 785 height 41
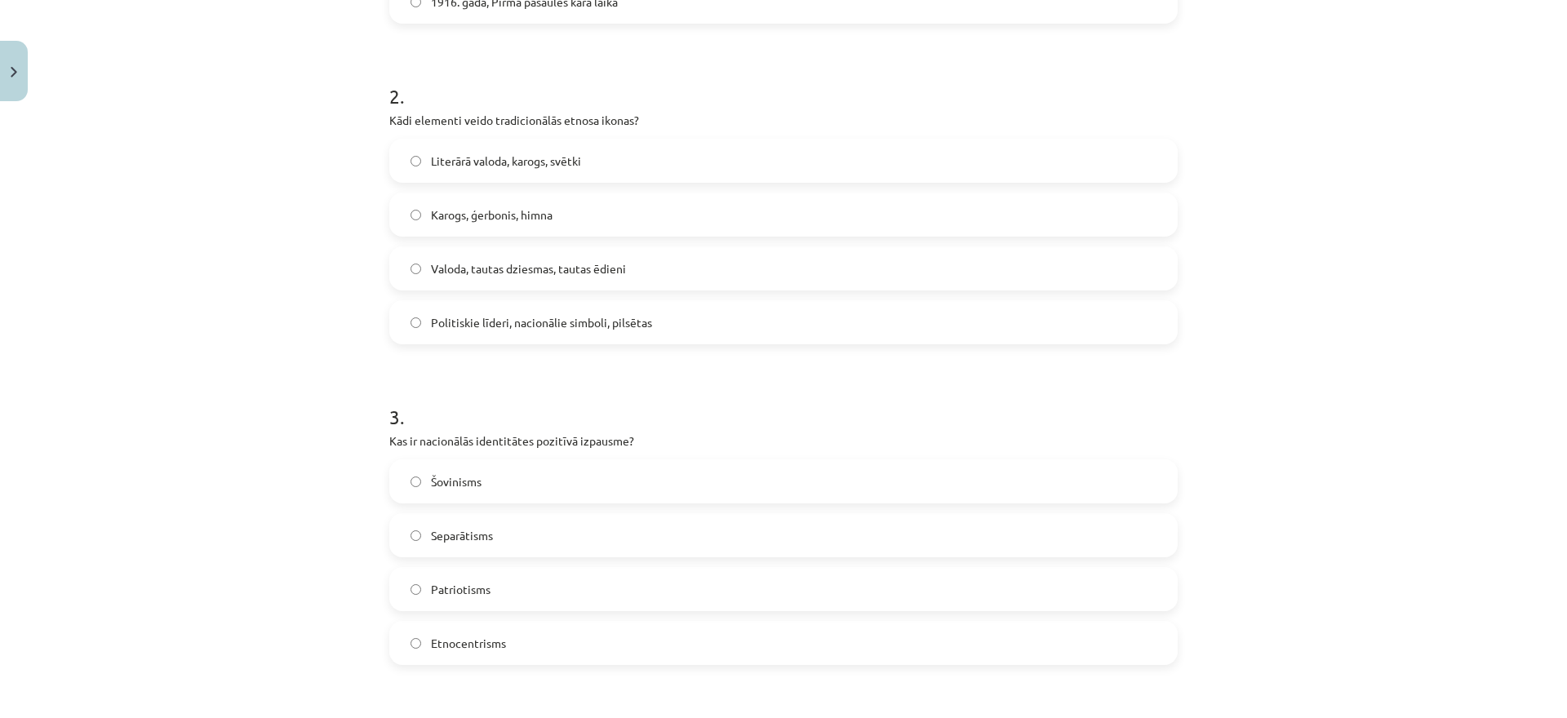
click at [550, 274] on span "Valoda, tautas dziesmas, tautas ēdieni" at bounding box center [528, 268] width 195 height 17
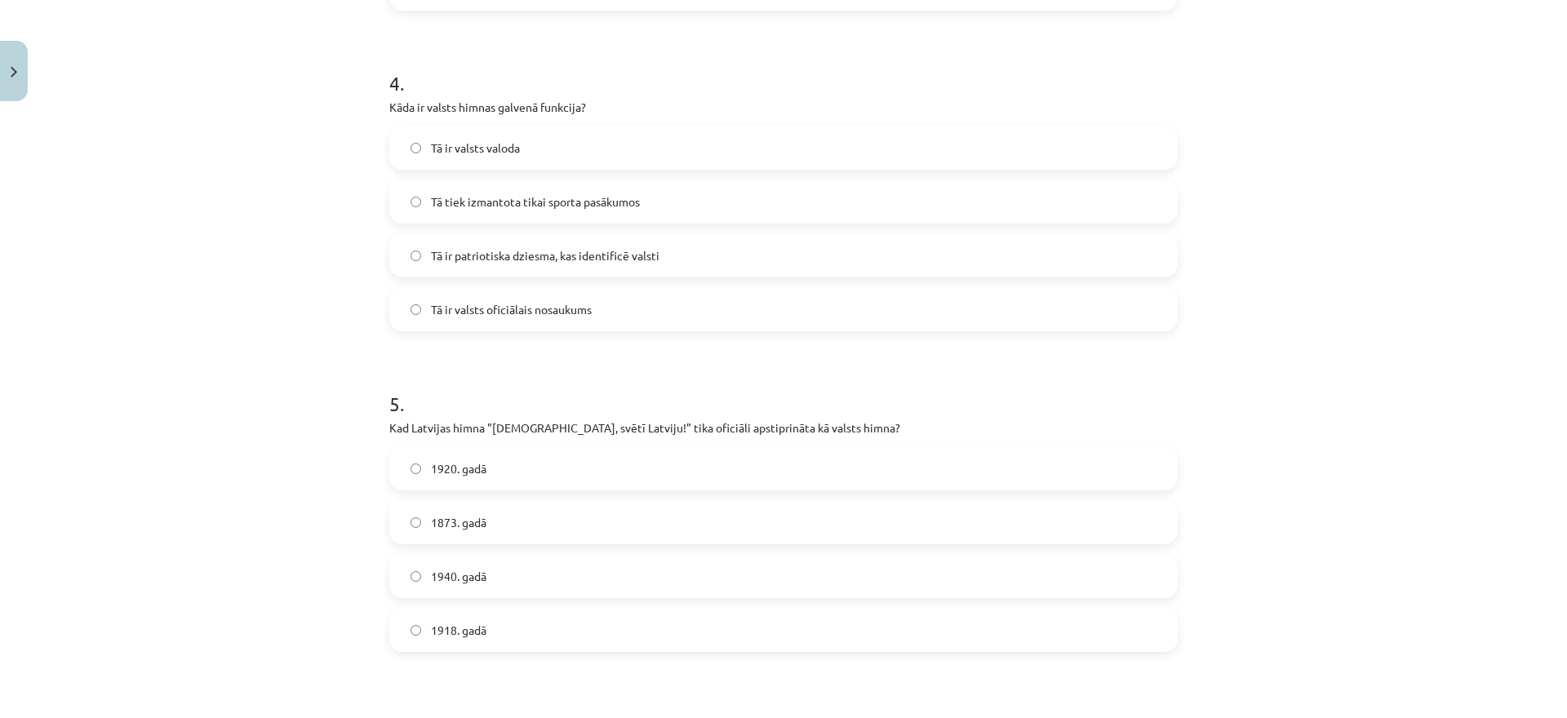
scroll to position [1688, 0]
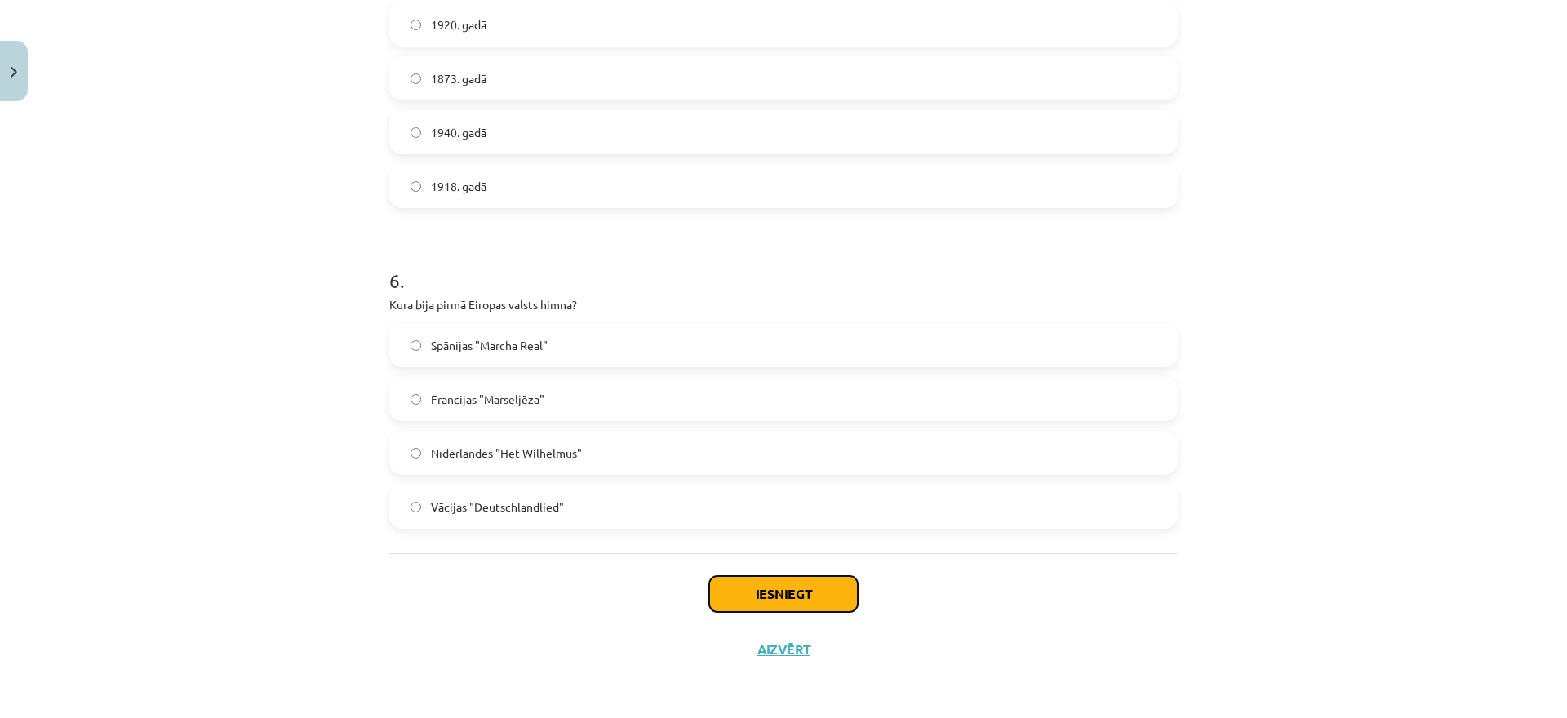
click at [740, 587] on button "Iesniegt" at bounding box center [783, 594] width 149 height 36
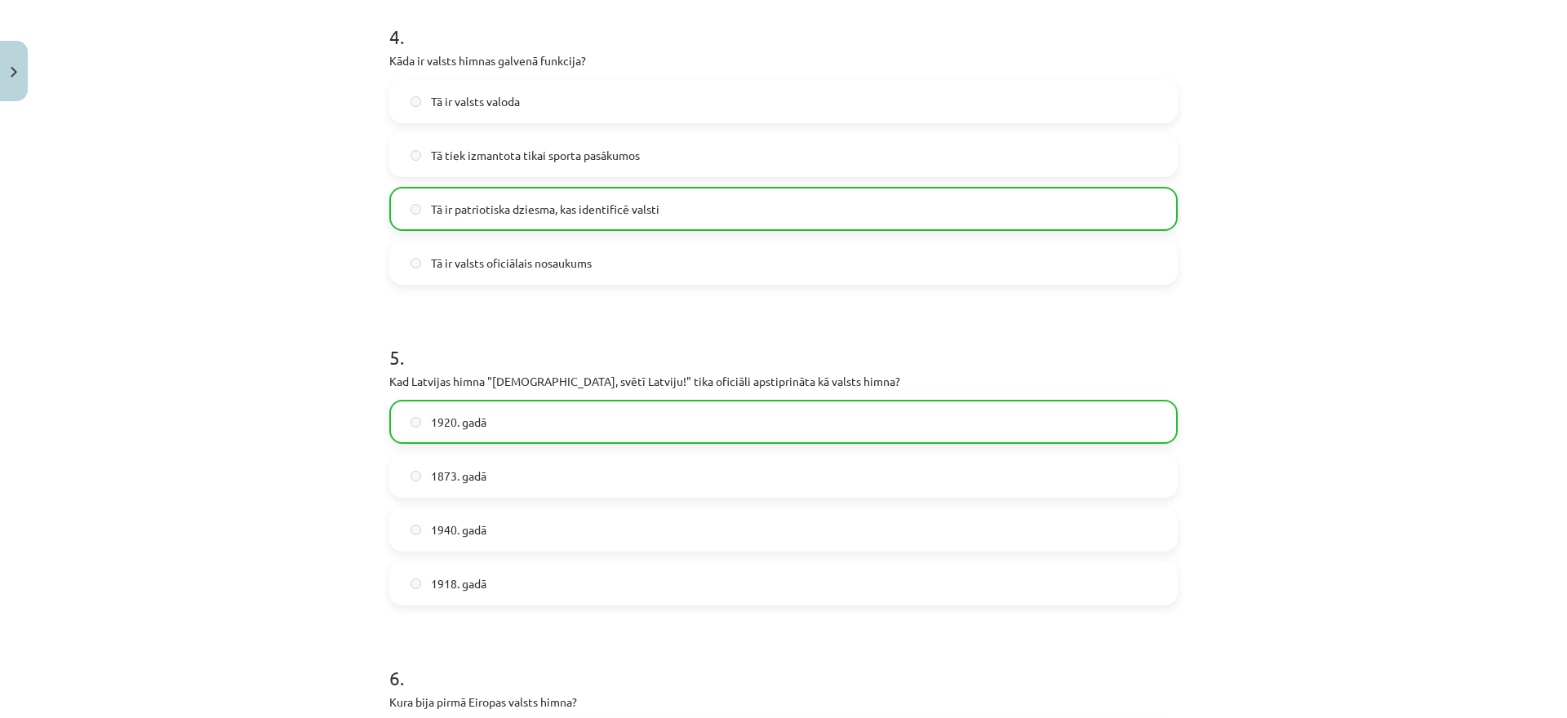
scroll to position [1740, 0]
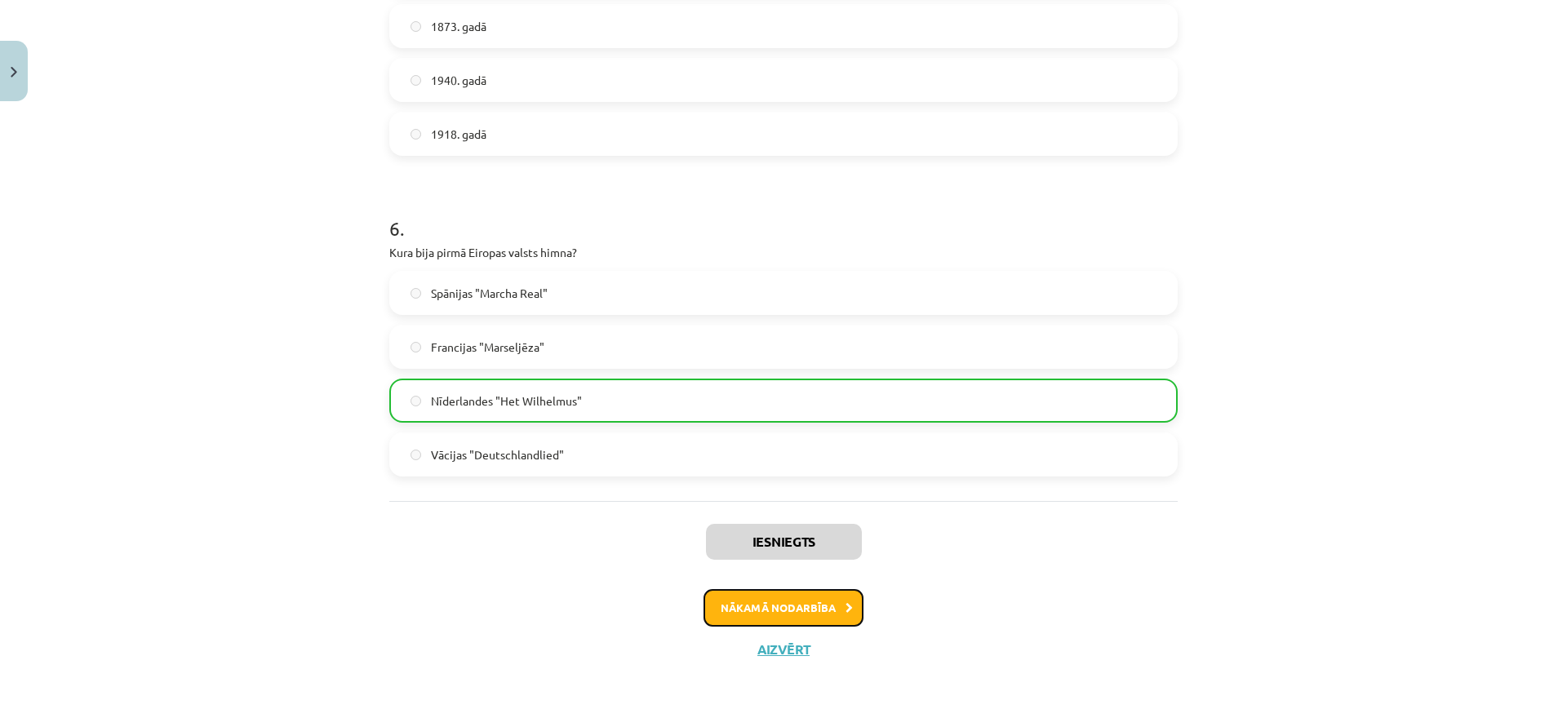
click at [790, 609] on button "Nākamā nodarbība" at bounding box center [784, 608] width 160 height 38
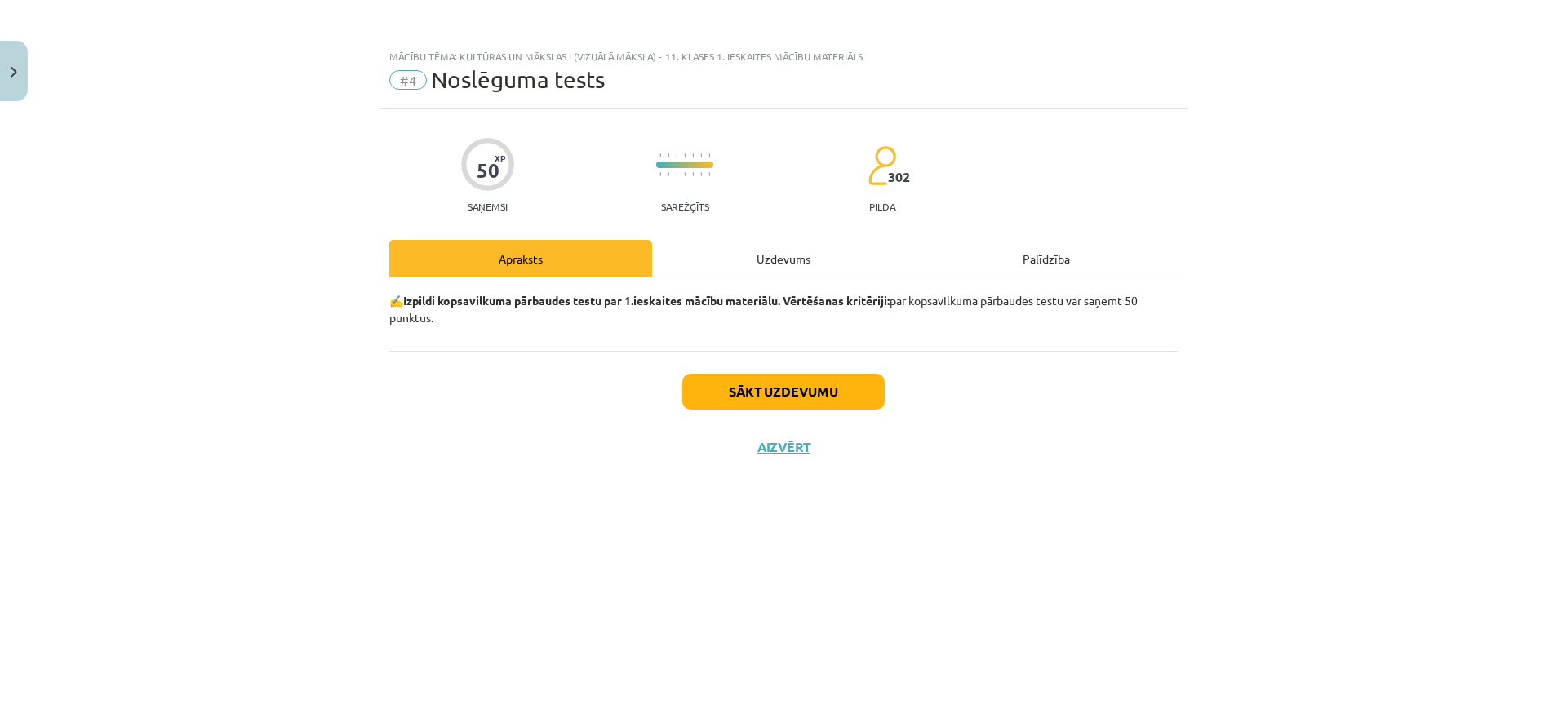
scroll to position [0, 0]
click at [798, 404] on button "Sākt uzdevumu" at bounding box center [783, 392] width 202 height 36
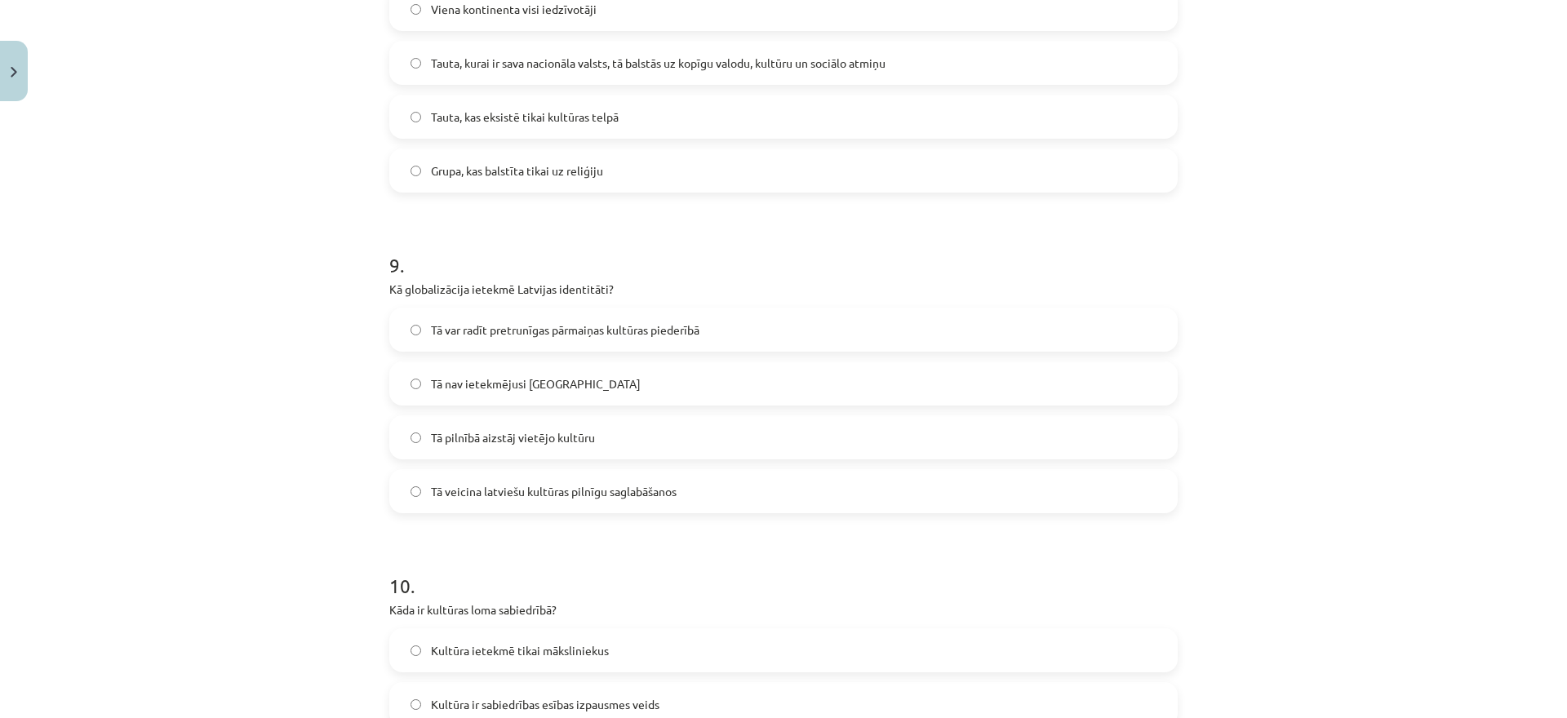
scroll to position [2972, 0]
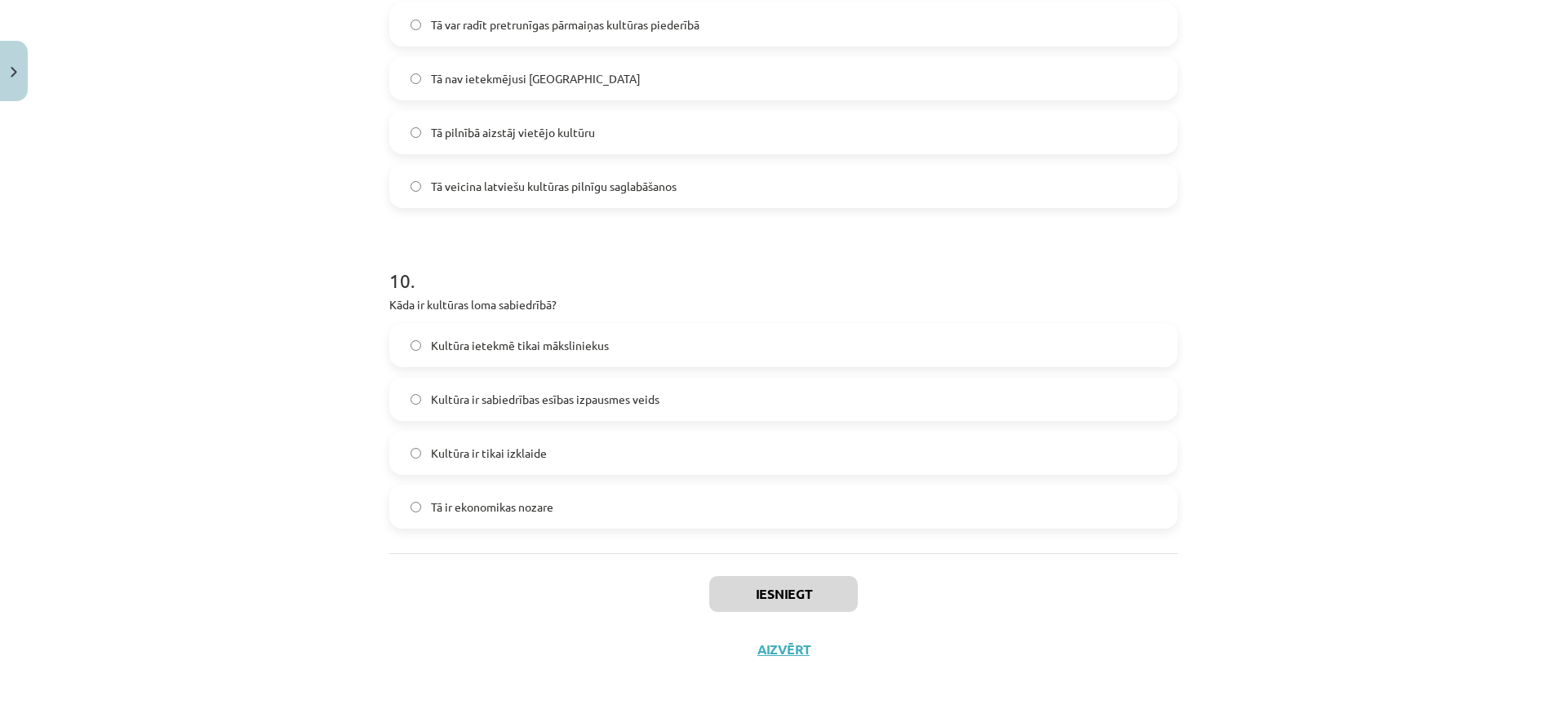
click at [727, 390] on label "Kultūra ir sabiedrības esības izpausmes veids" at bounding box center [783, 399] width 785 height 41
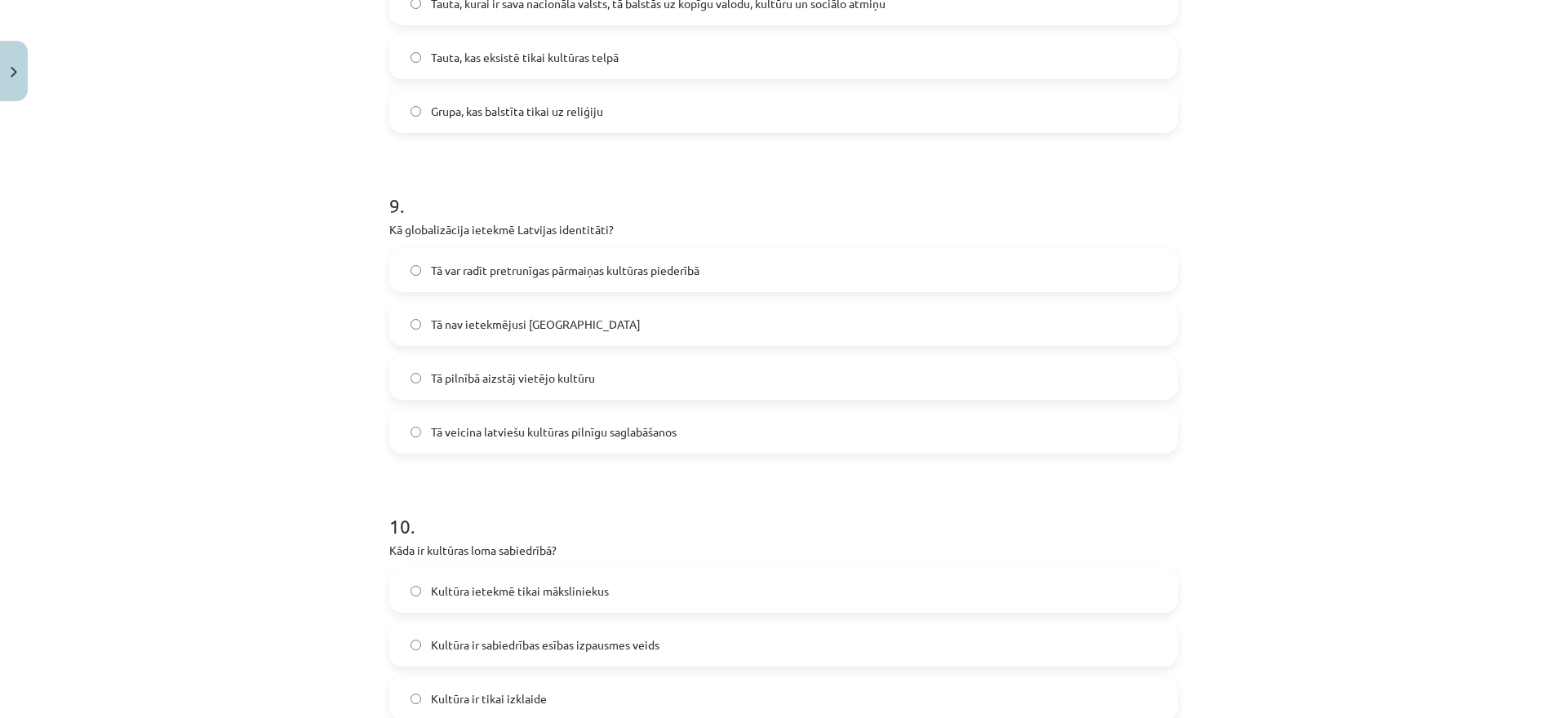
scroll to position [2699, 0]
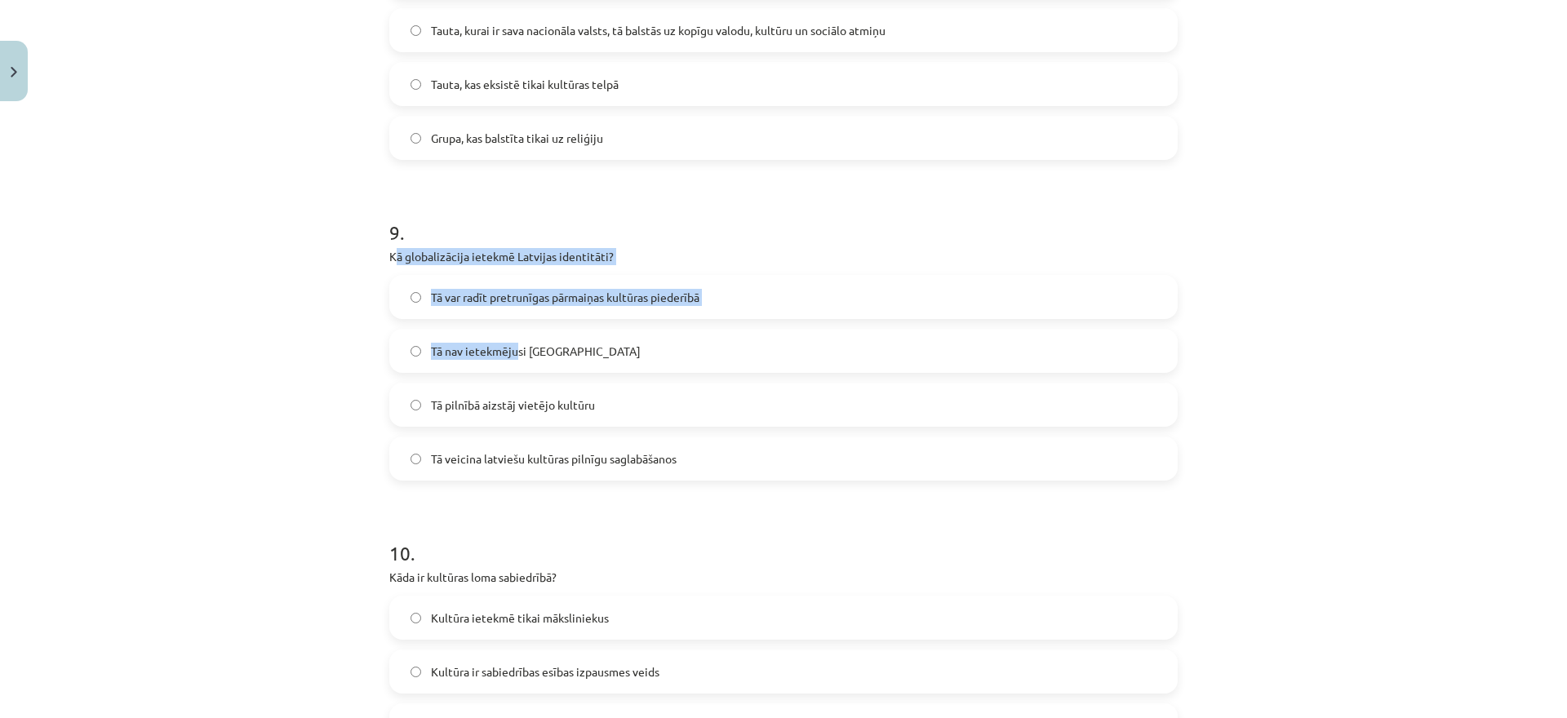
drag, startPoint x: 393, startPoint y: 259, endPoint x: 520, endPoint y: 335, distance: 147.6
click at [520, 335] on div "9 . Kā globalizācija ietekmē Latvijas identitāti? Tā var radīt pretrunīgas pārm…" at bounding box center [783, 337] width 789 height 288
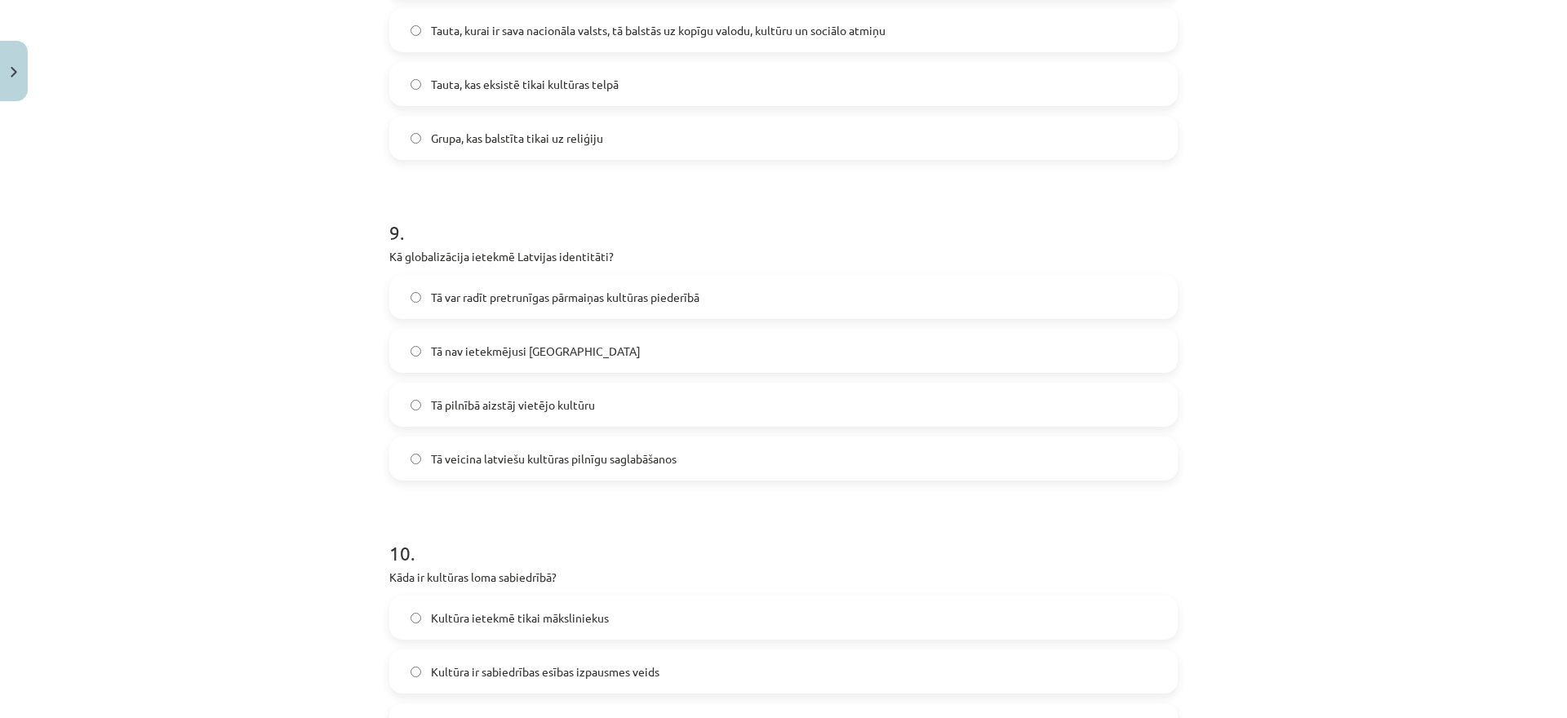
click at [602, 222] on h1 "9 ." at bounding box center [783, 218] width 789 height 51
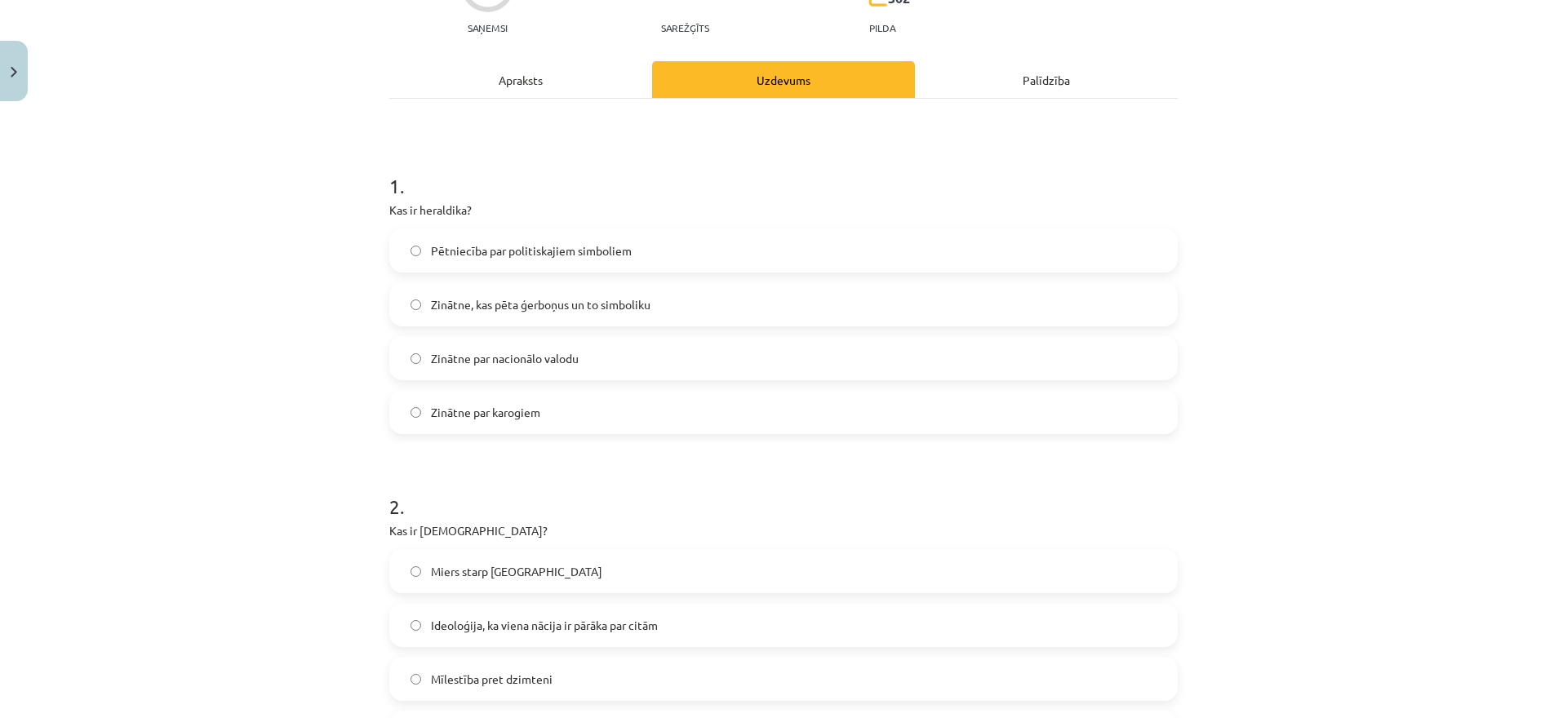
scroll to position [0, 0]
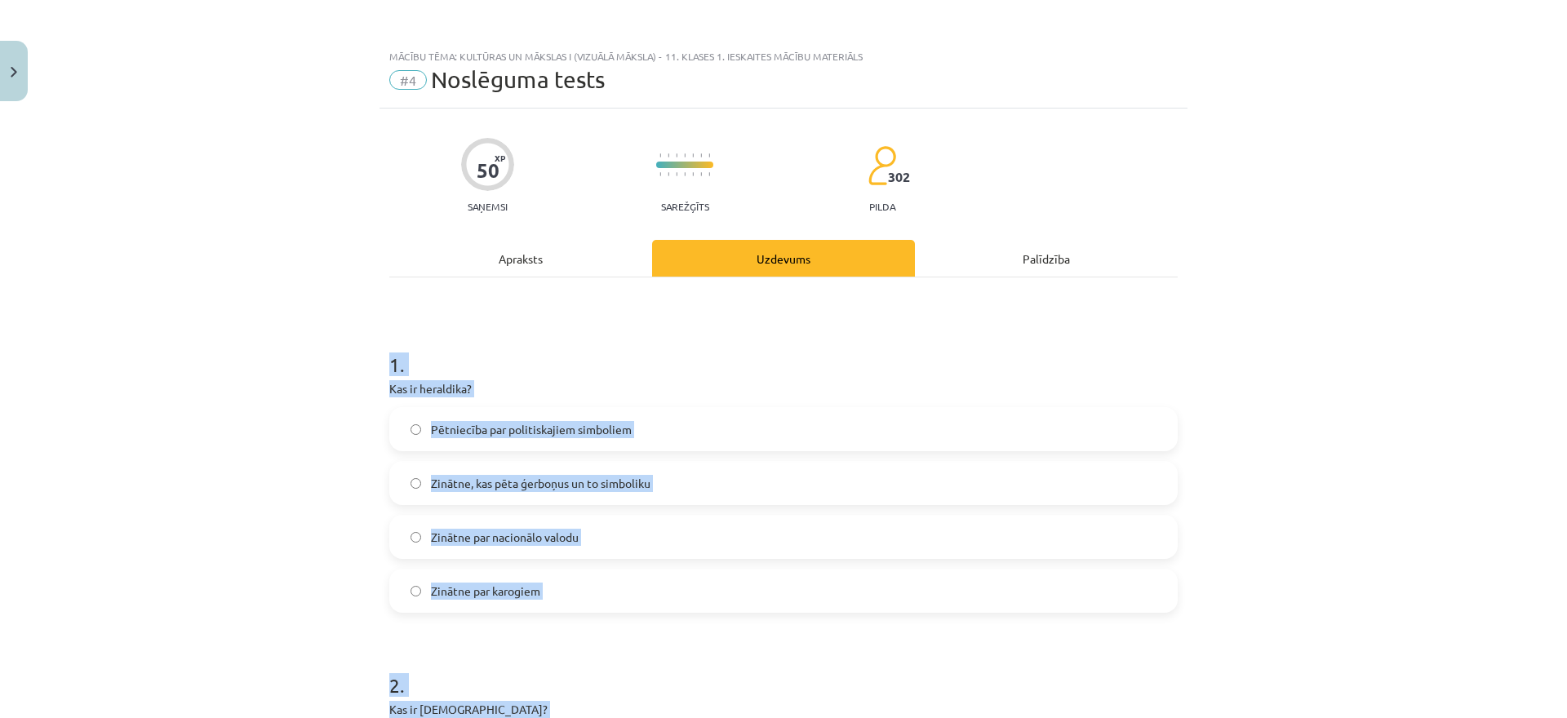
drag, startPoint x: 744, startPoint y: 493, endPoint x: 368, endPoint y: 360, distance: 398.4
click at [368, 360] on div "Mācību tēma: Kultūras un mākslas i (vizuālā māksla) - 11. klases 1. ieskaites m…" at bounding box center [783, 359] width 1567 height 718
copy form "1 . Kas ir heraldika? Pētniecība par politiskajiem simboliem Zinātne, kas pēta …"
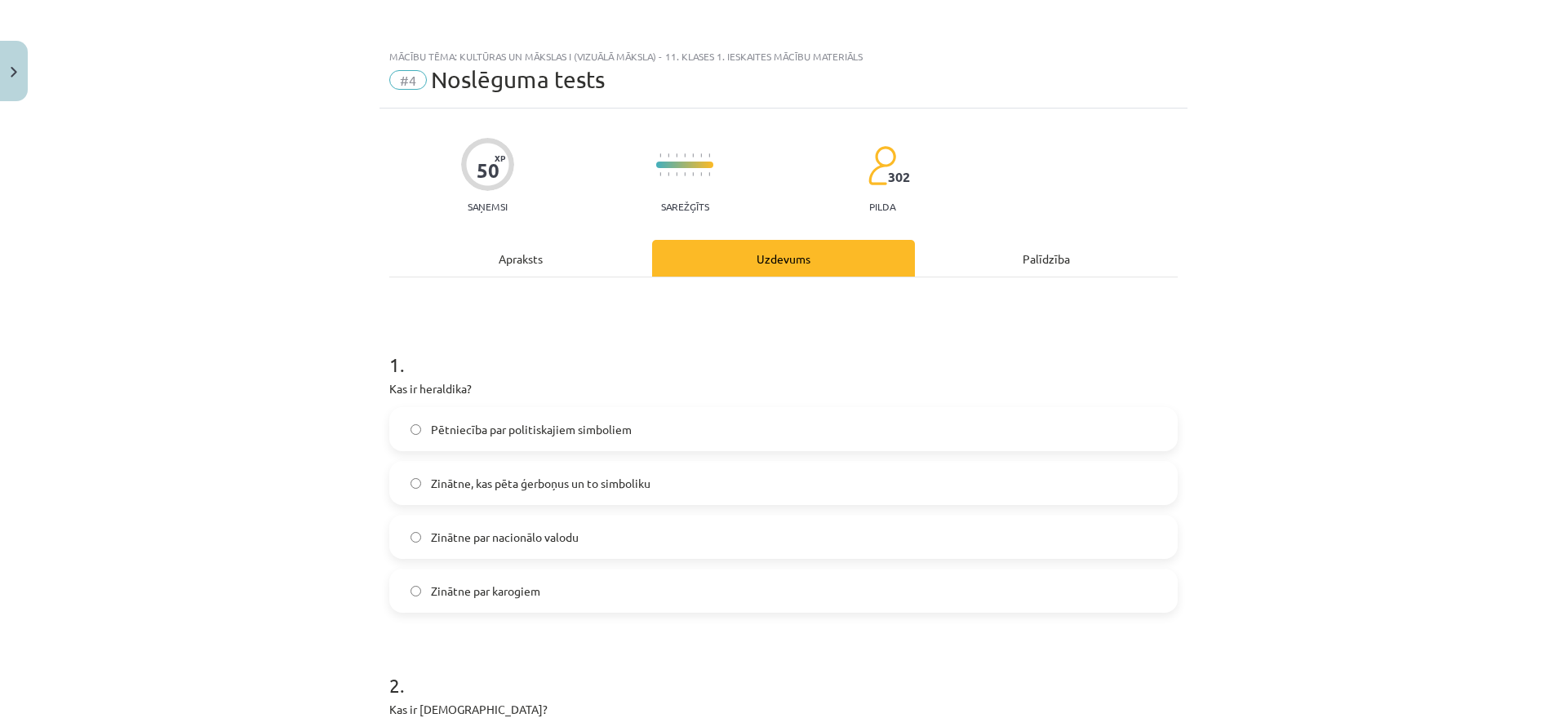
click at [327, 398] on div "Mācību tēma: Kultūras un mākslas i (vizuālā māksla) - 11. klases 1. ieskaites m…" at bounding box center [783, 359] width 1567 height 718
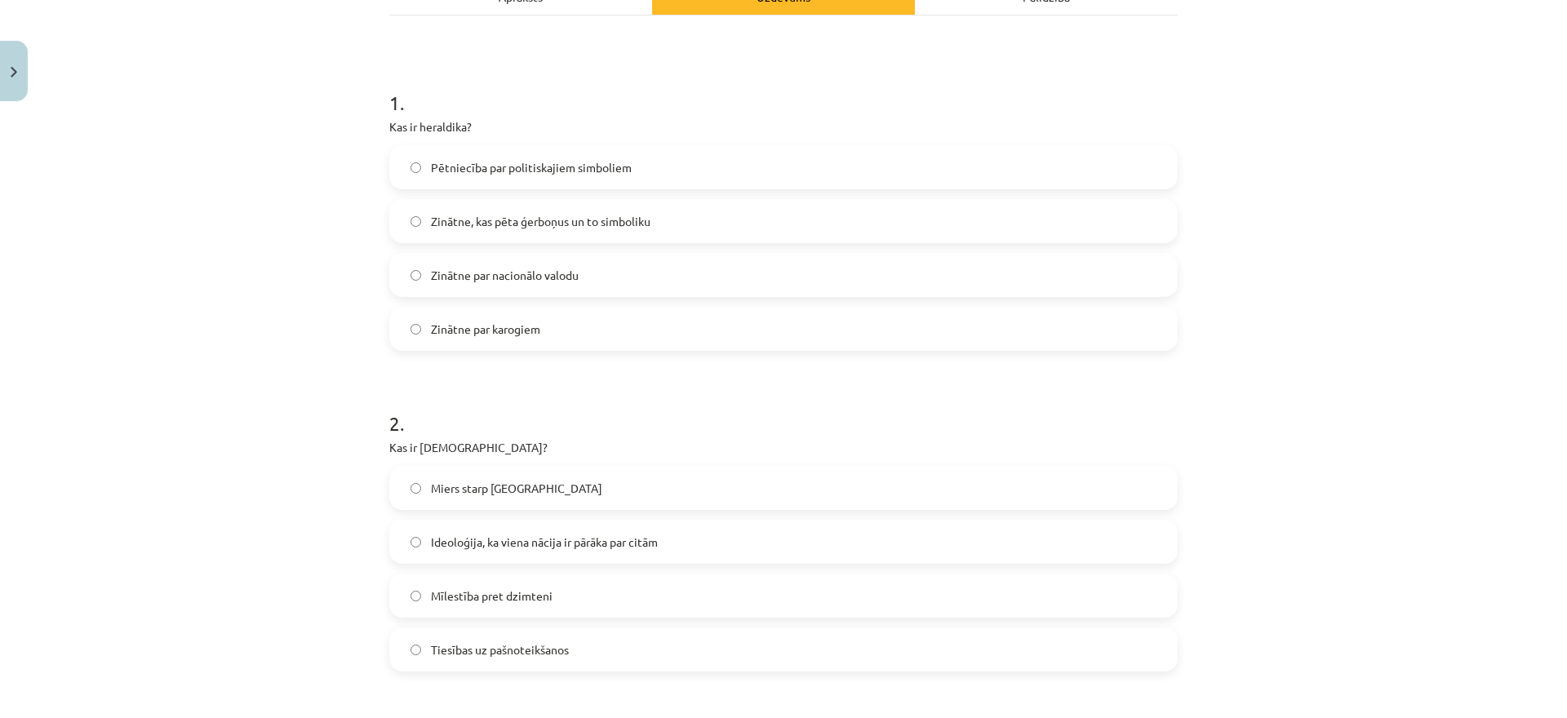
scroll to position [264, 0]
click at [594, 218] on span "Zinātne, kas pēta ģerboņus un to simboliku" at bounding box center [541, 219] width 220 height 17
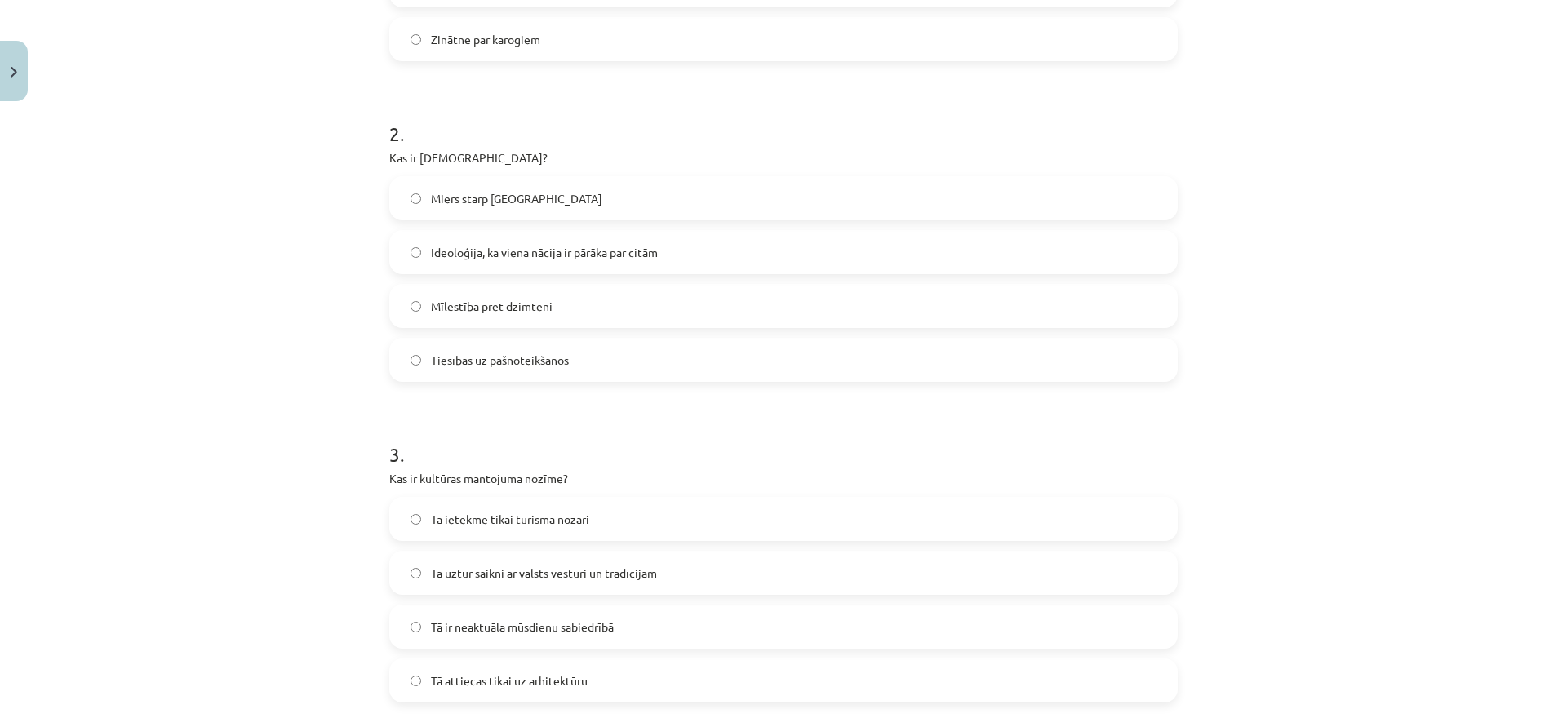
scroll to position [556, 0]
click at [707, 245] on label "Ideoloģija, ka viena nācija ir pārāka par citām" at bounding box center [783, 248] width 785 height 41
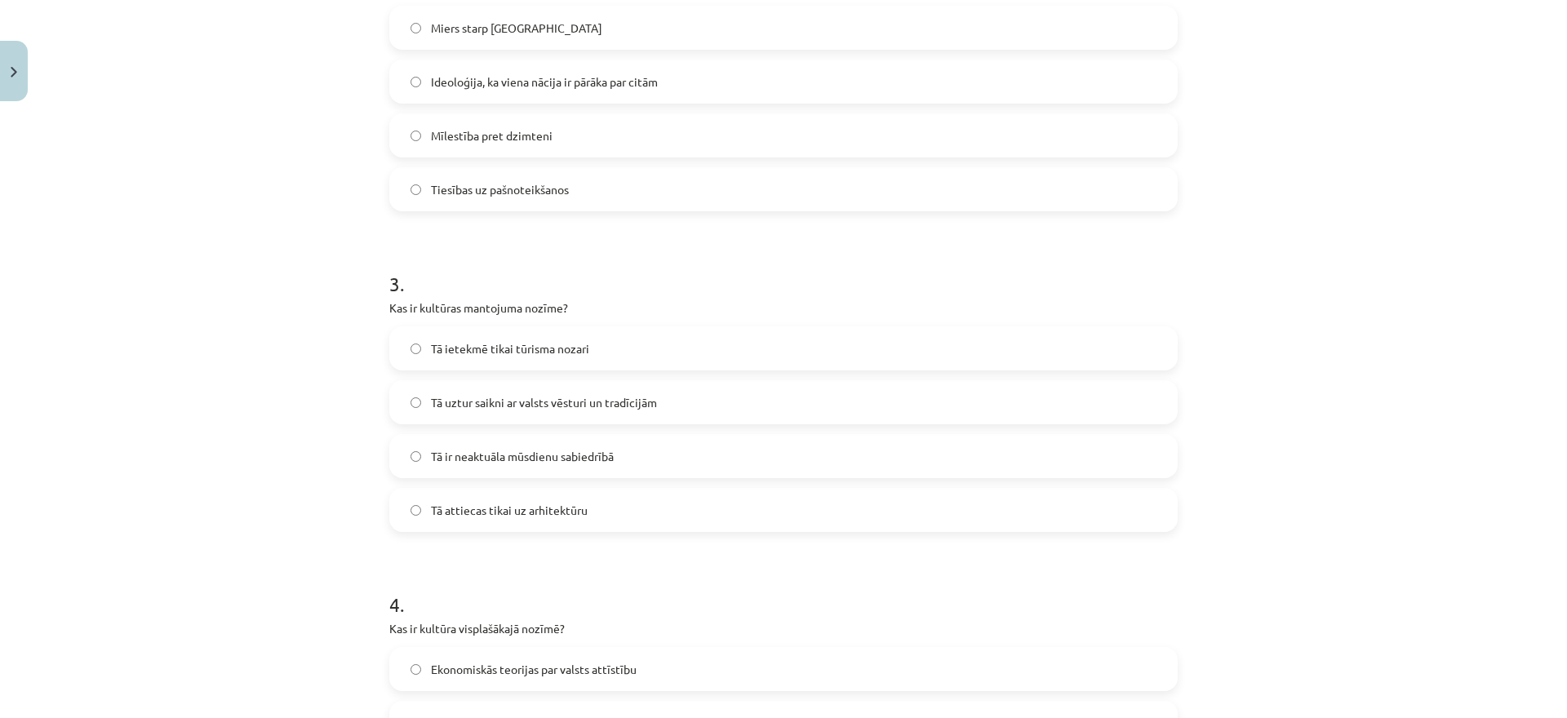
scroll to position [785, 0]
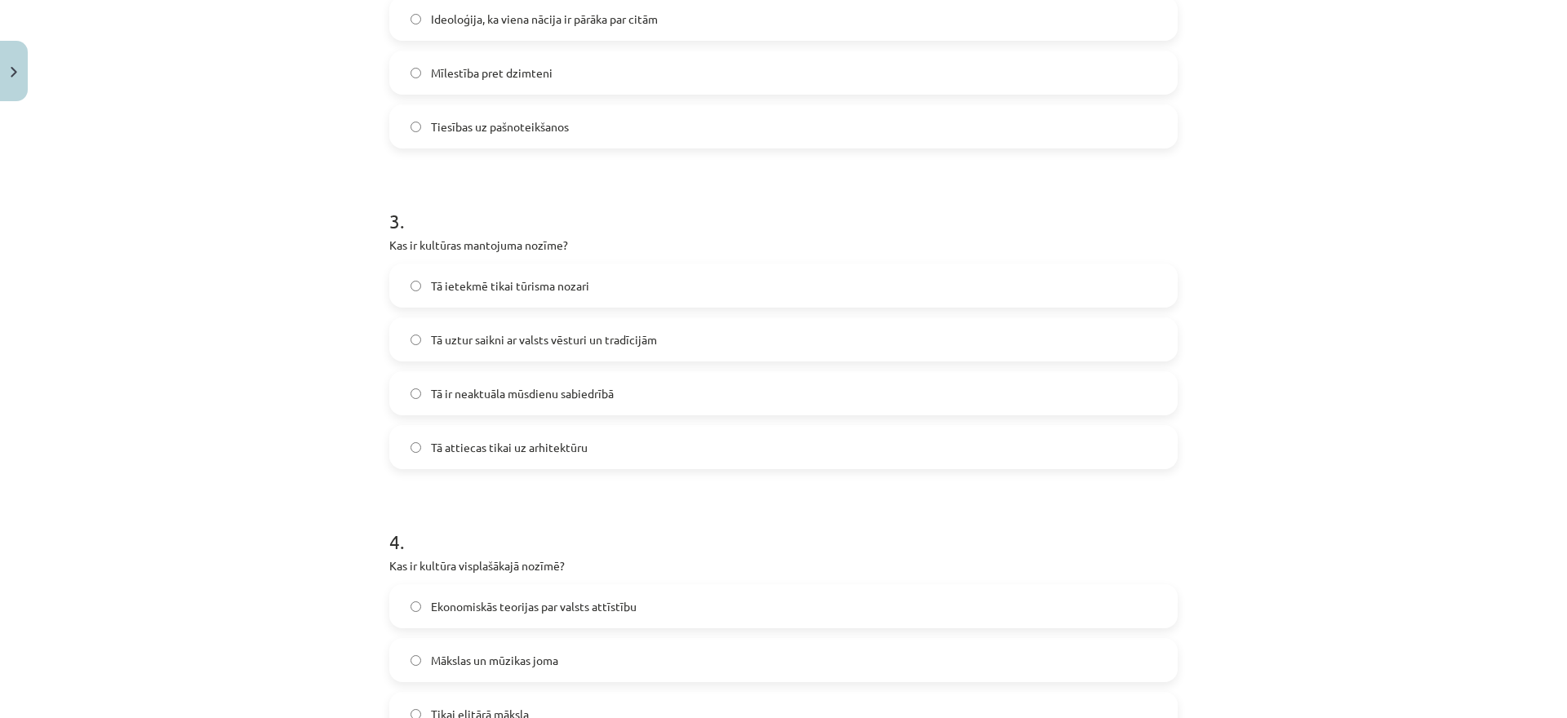
click at [725, 339] on label "Tā uztur saikni ar valsts vēsturi un tradīcijām" at bounding box center [783, 339] width 785 height 41
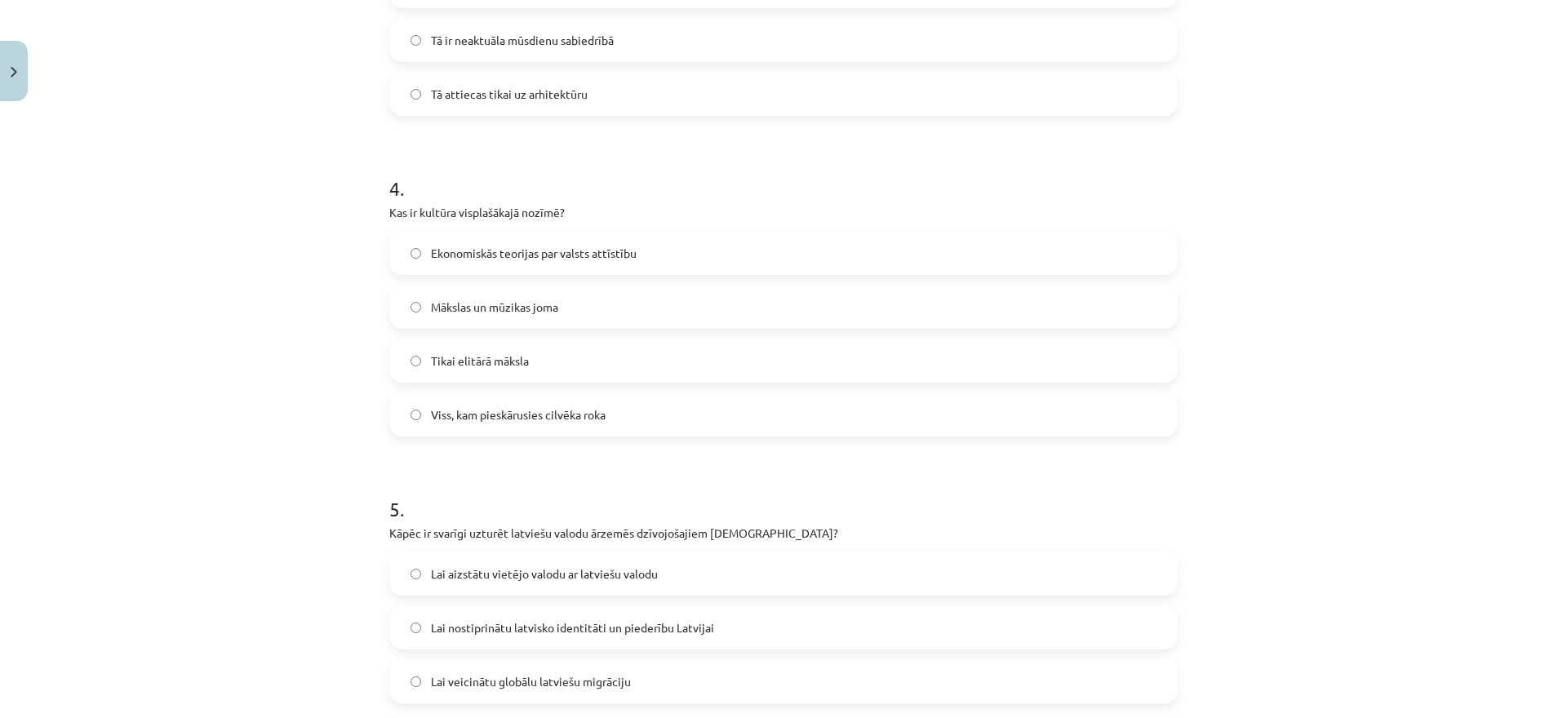
scroll to position [1141, 0]
click at [621, 408] on label "Viss, kam pieskārusies cilvēka roka" at bounding box center [783, 412] width 785 height 41
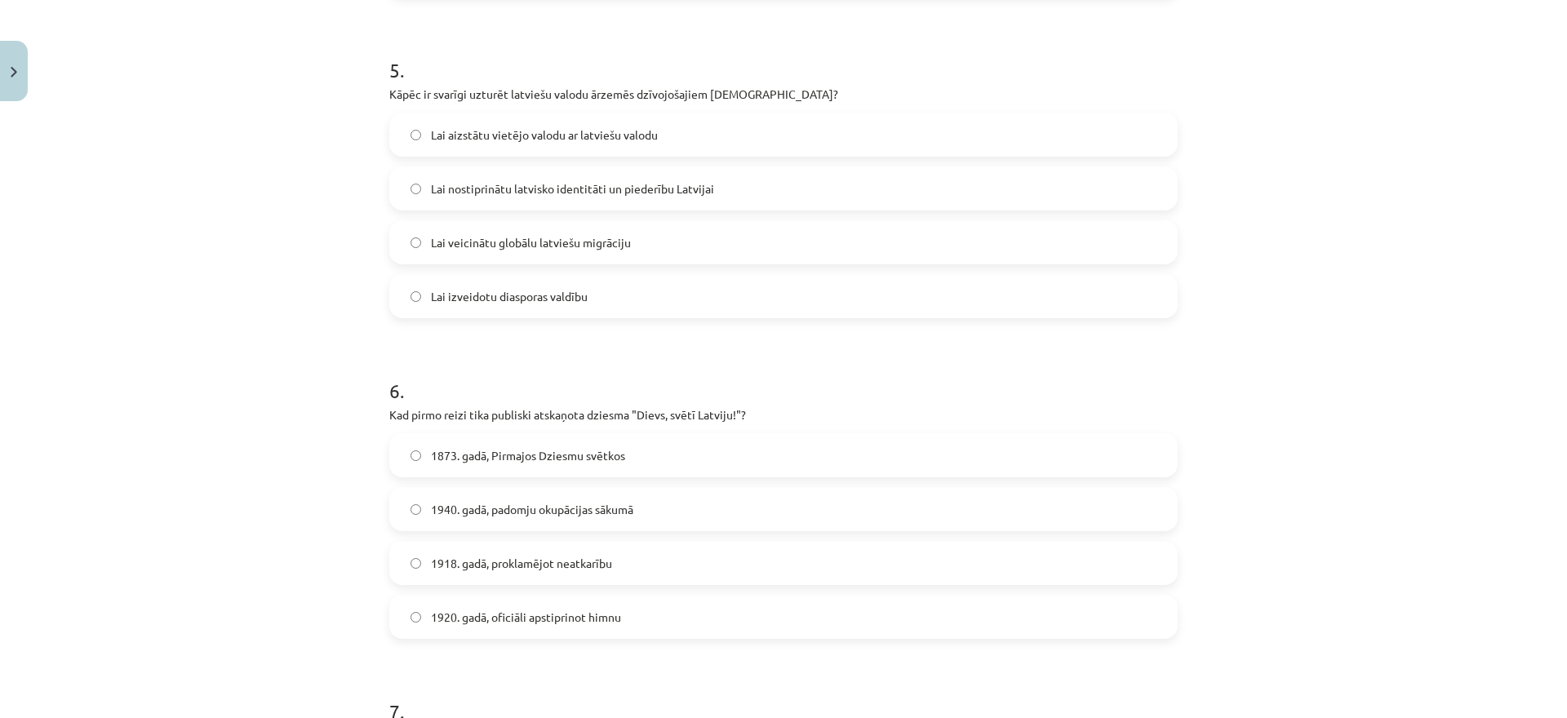
scroll to position [1445, 0]
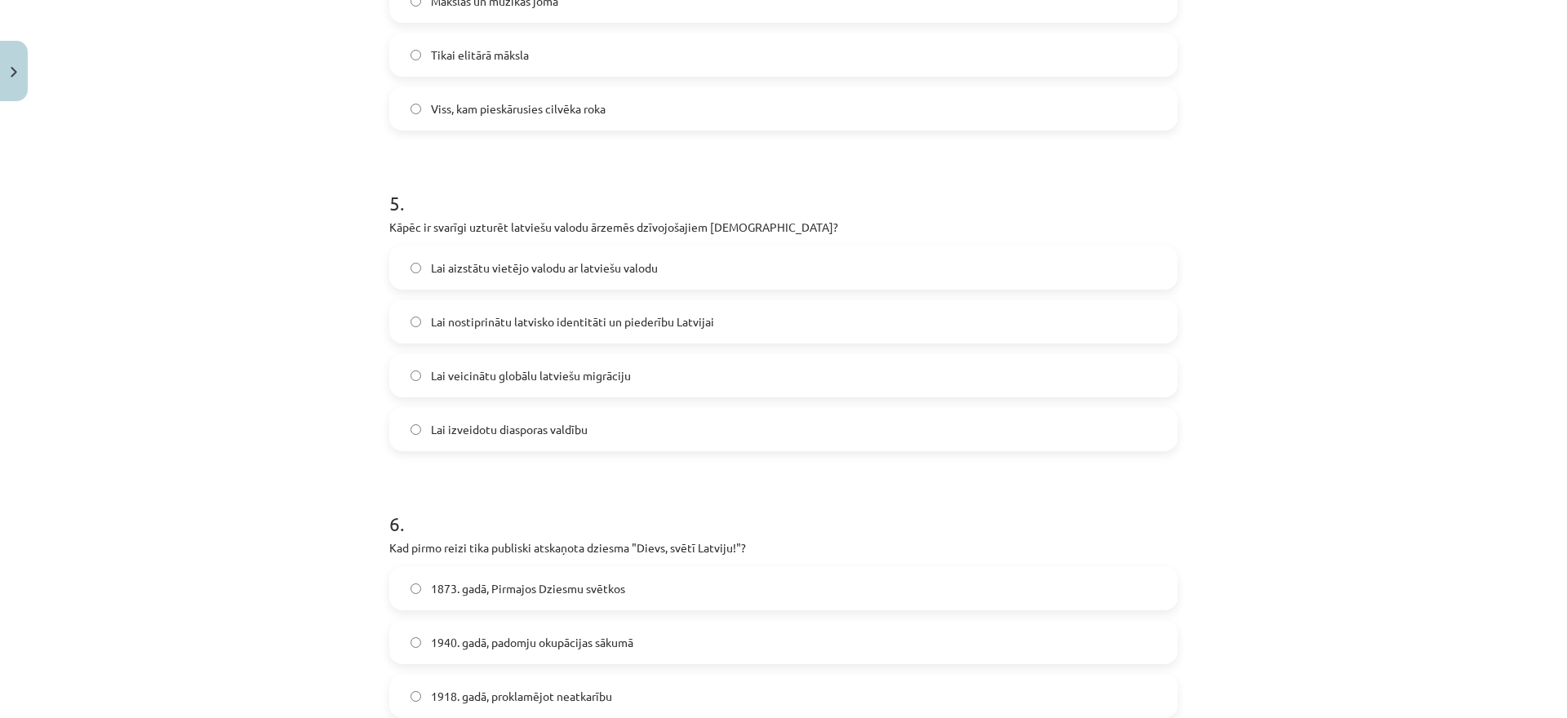
click at [776, 313] on label "Lai nostiprinātu latvisko identitāti un piederību Latvijai" at bounding box center [783, 321] width 785 height 41
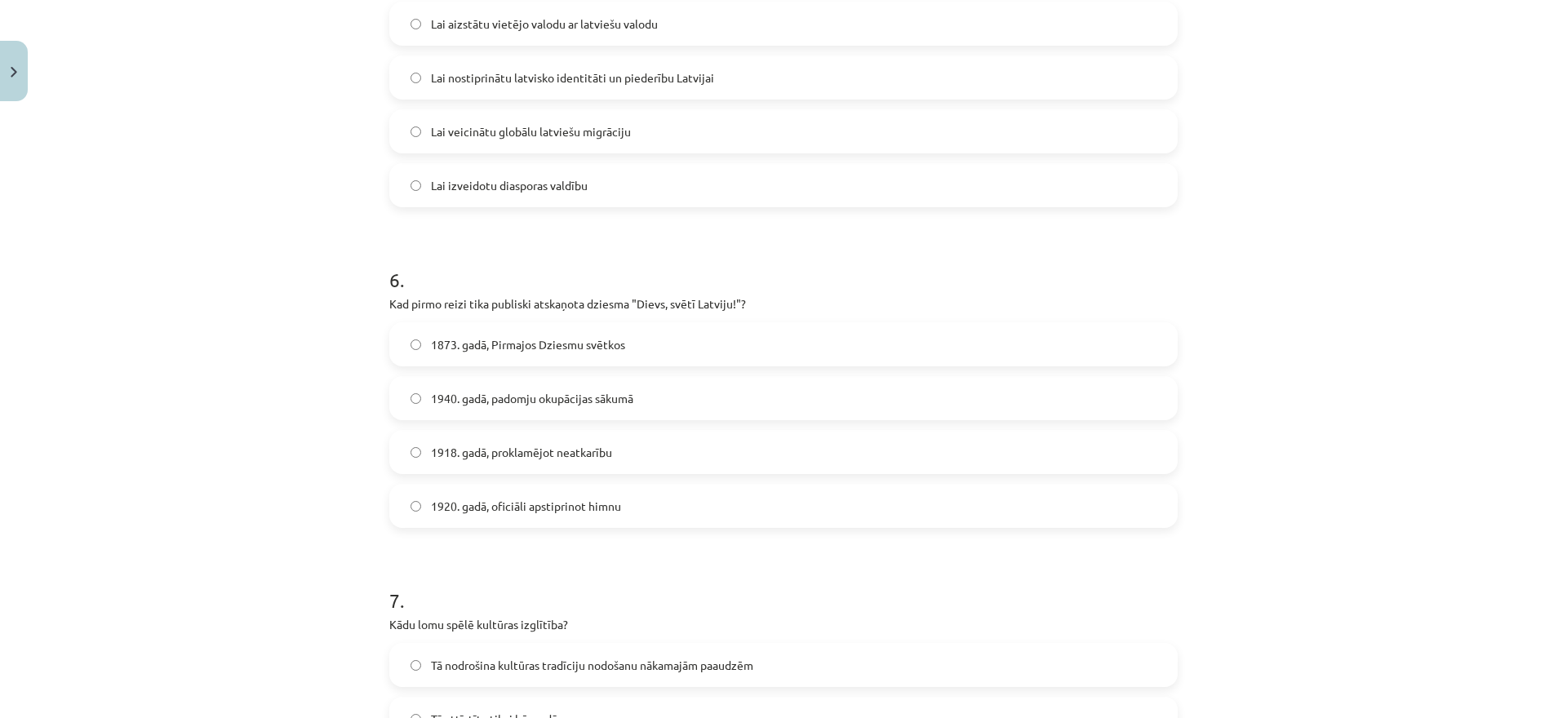
scroll to position [1690, 0]
click at [594, 497] on span "1920. gadā, oficiāli apstiprinot himnu" at bounding box center [526, 505] width 190 height 17
click at [475, 356] on label "1873. gadā, Pirmajos Dziesmu svētkos" at bounding box center [783, 343] width 785 height 41
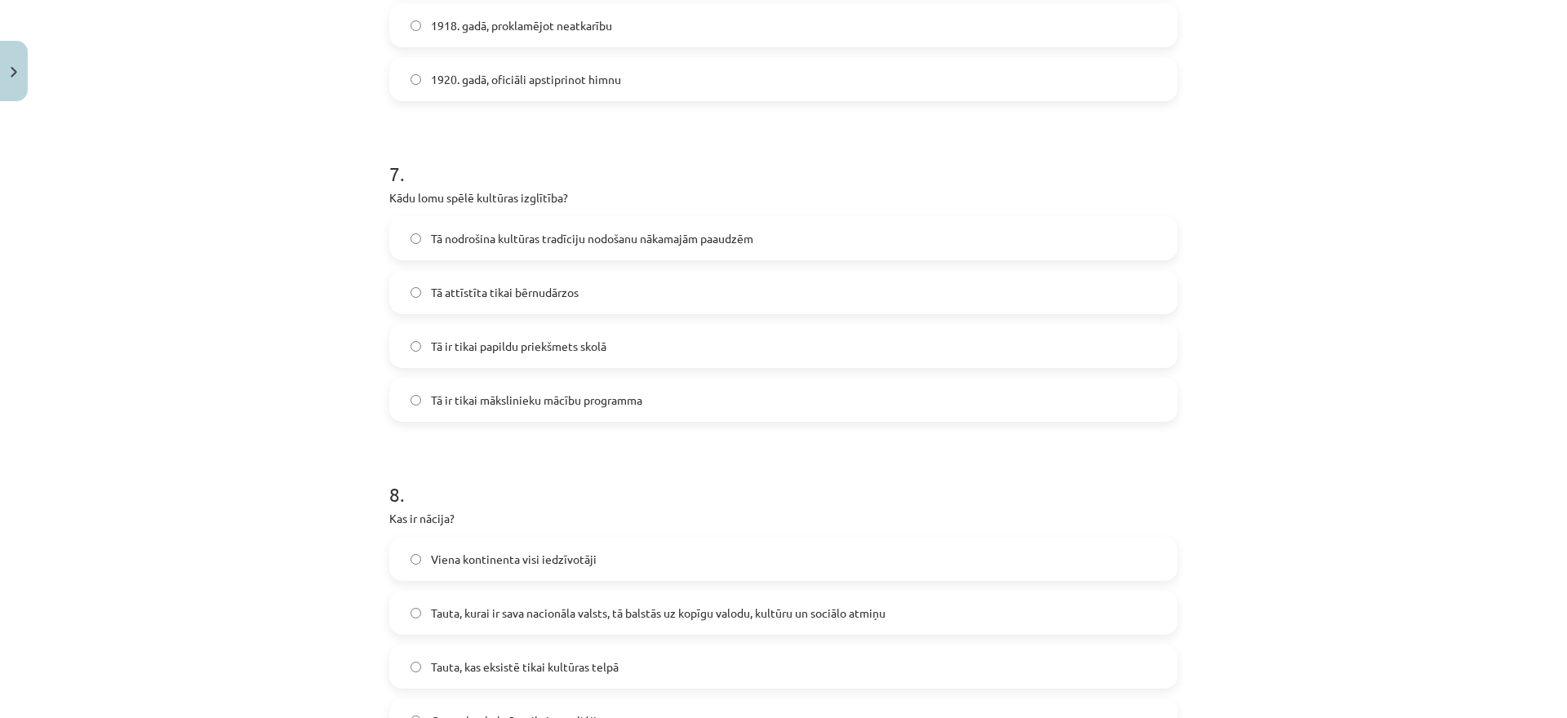
scroll to position [2125, 0]
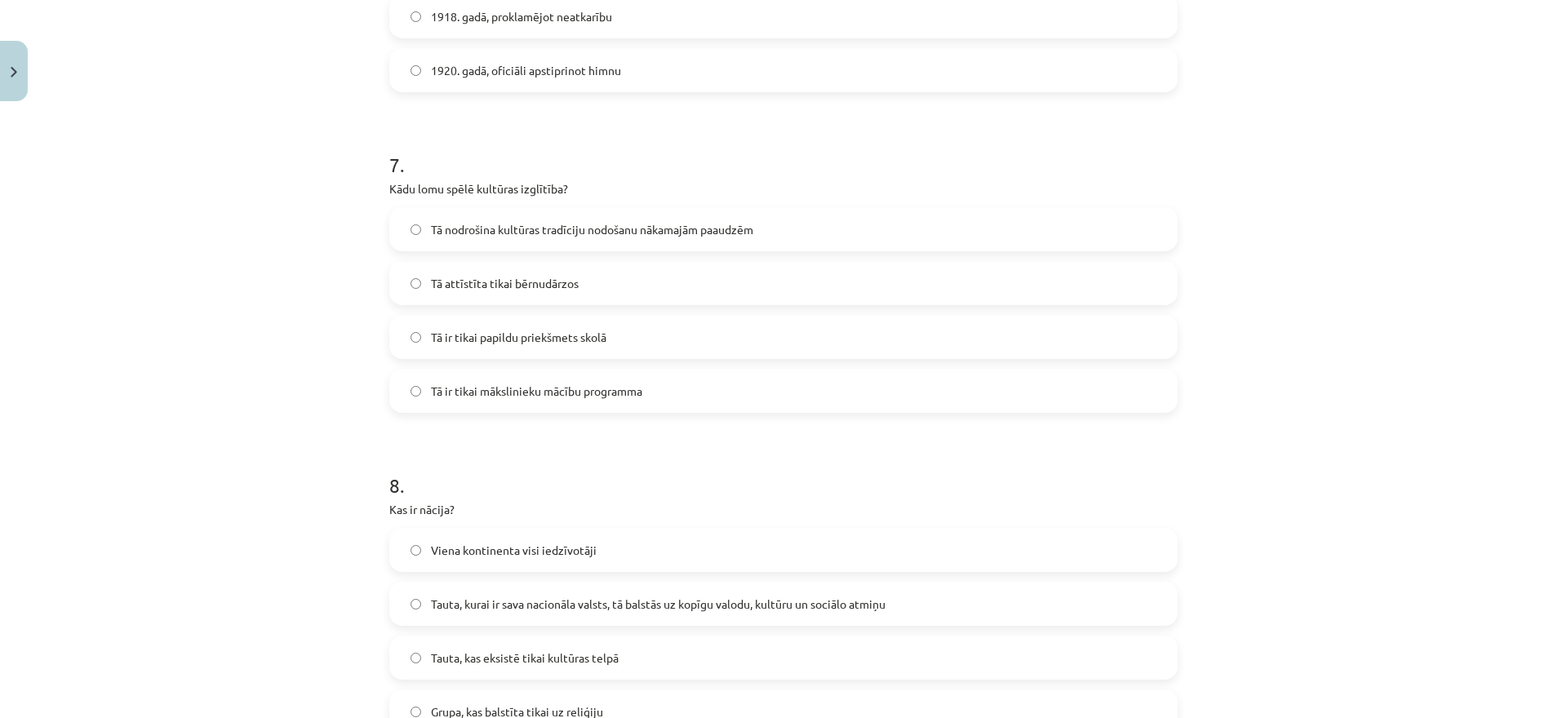
click at [609, 241] on label "Tā nodrošina kultūras tradīciju nodošanu nākamajām paaudzēm" at bounding box center [783, 229] width 785 height 41
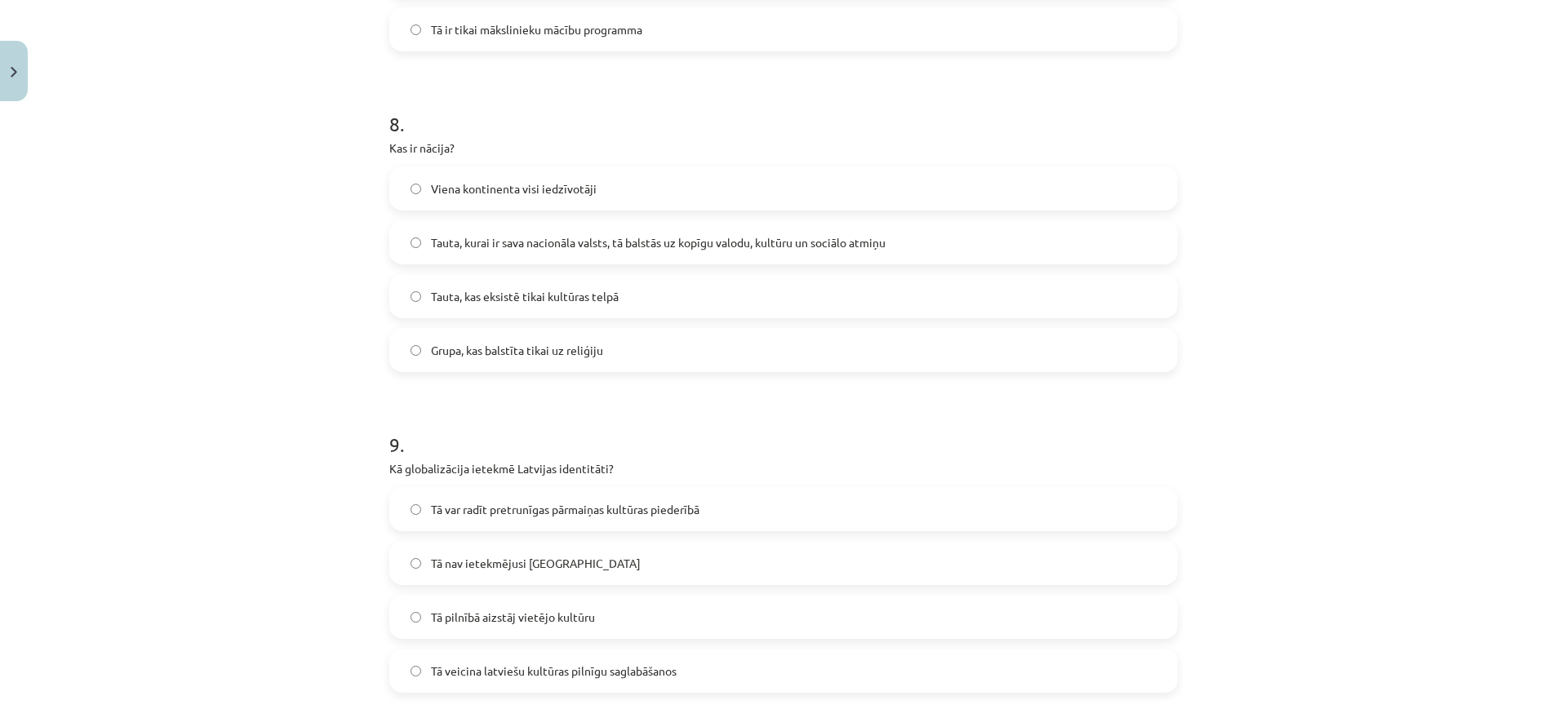
scroll to position [2489, 0]
click at [609, 241] on span "Tauta, kurai ir sava nacionāla valsts, tā balstās uz kopīgu valodu, kultūru un …" at bounding box center [658, 240] width 455 height 17
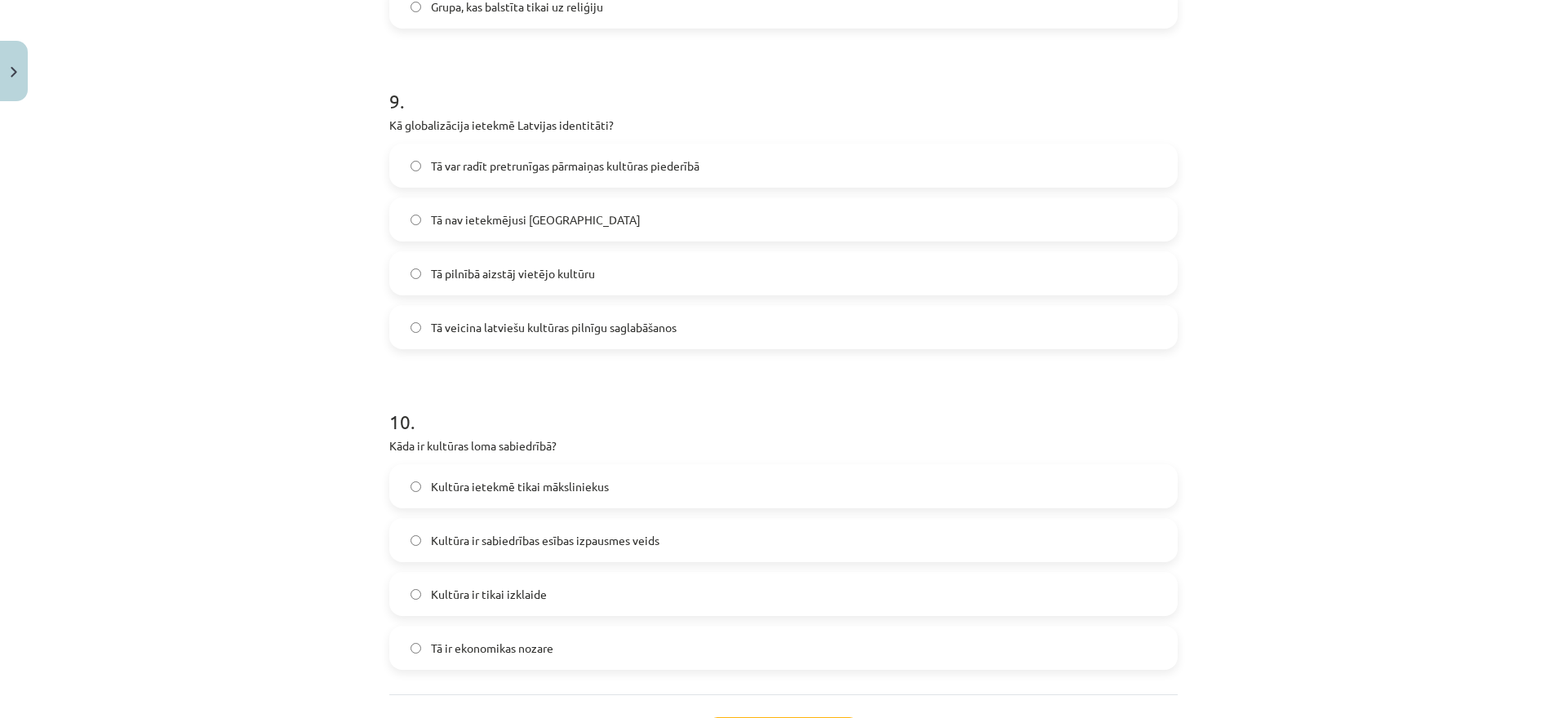
scroll to position [2831, 0]
click at [650, 159] on span "Tā var radīt pretrunīgas pārmaiņas kultūras piederībā" at bounding box center [565, 165] width 269 height 17
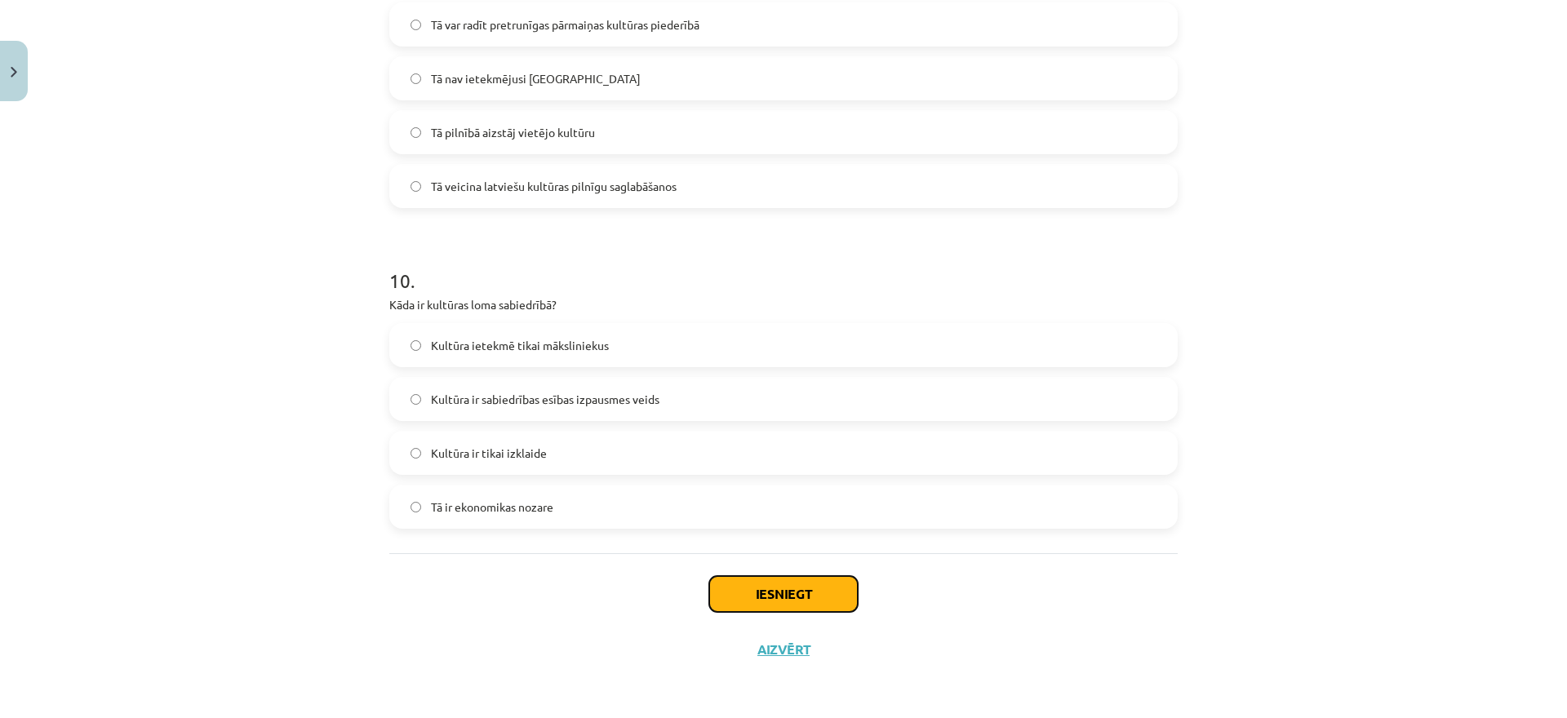
click at [802, 605] on button "Iesniegt" at bounding box center [783, 594] width 149 height 36
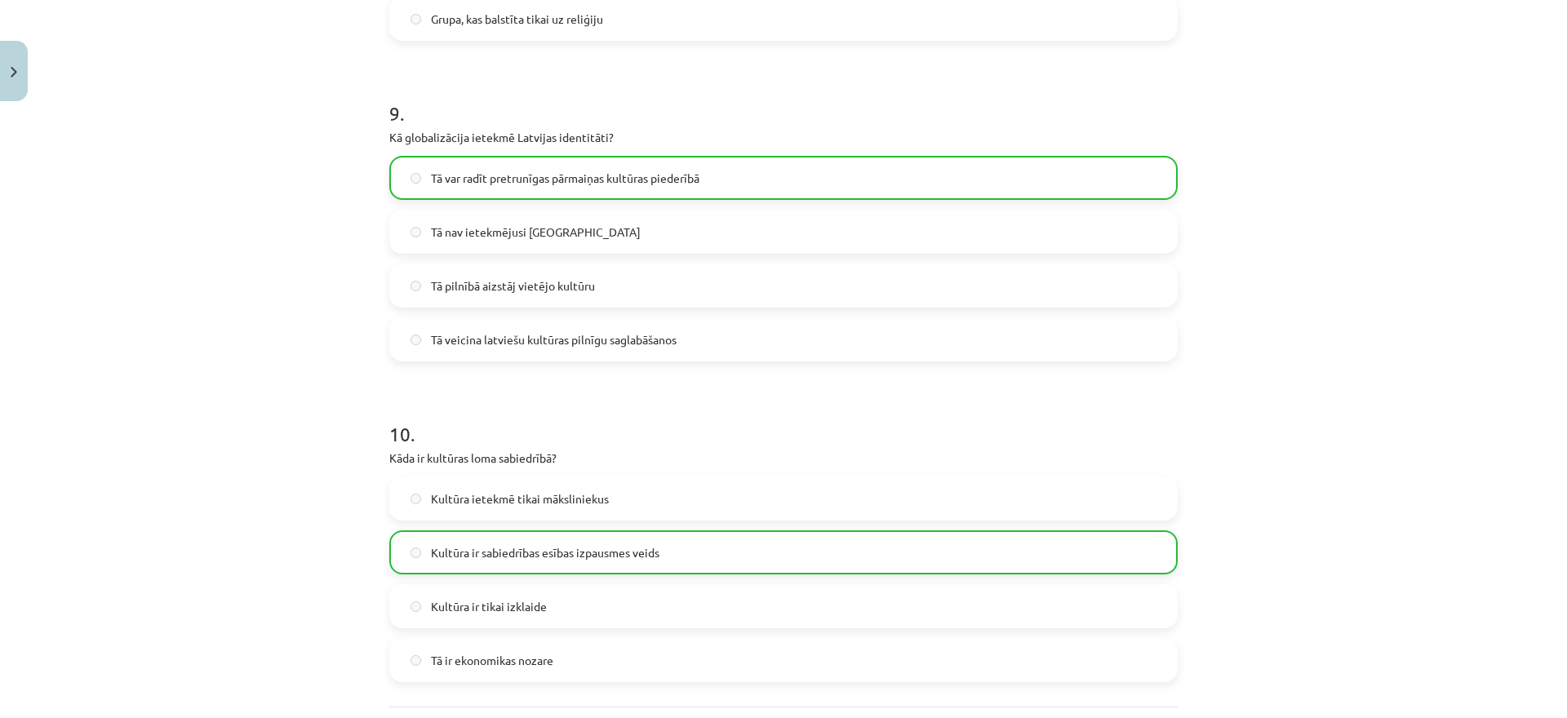
scroll to position [3024, 0]
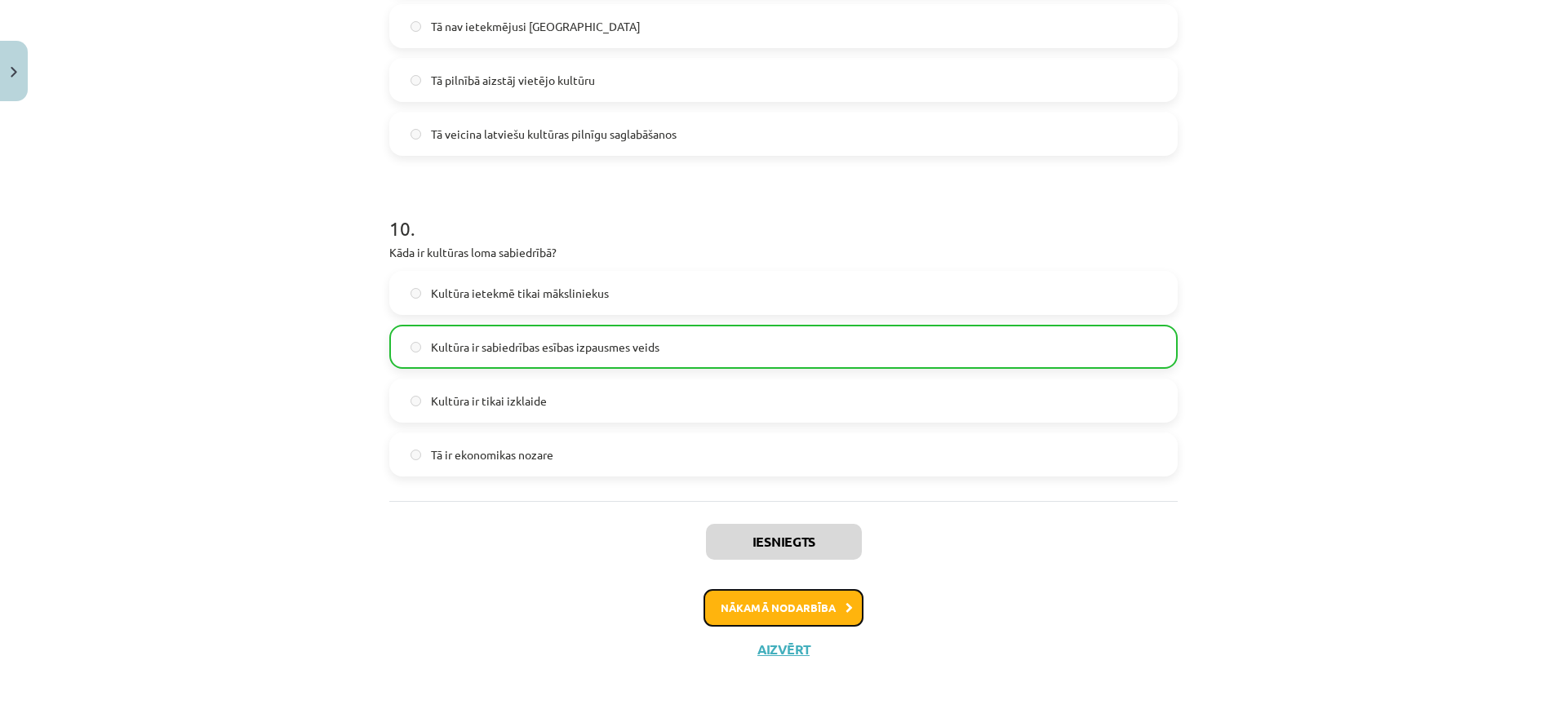
click at [811, 600] on button "Nākamā nodarbība" at bounding box center [784, 608] width 160 height 38
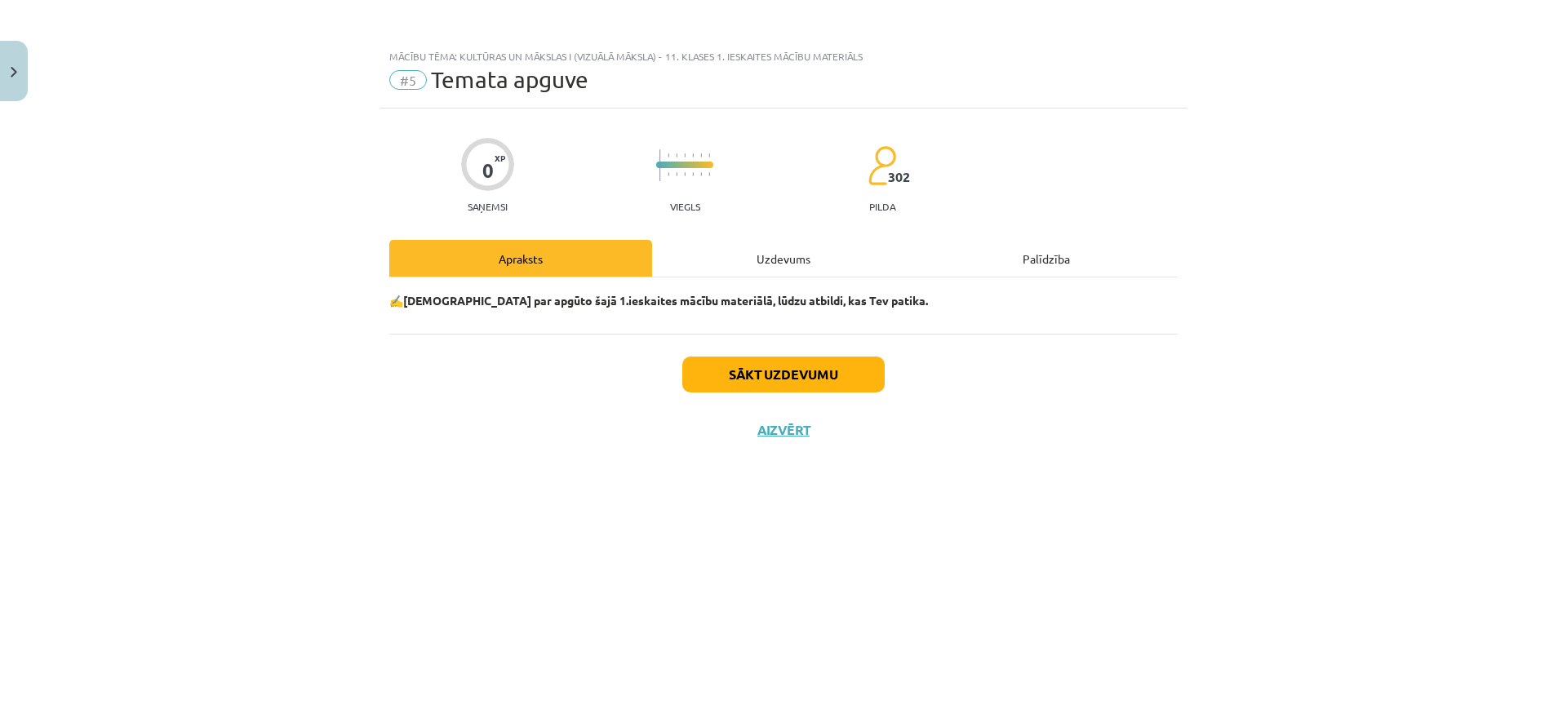
scroll to position [0, 0]
click at [808, 366] on button "Sākt uzdevumu" at bounding box center [783, 375] width 202 height 36
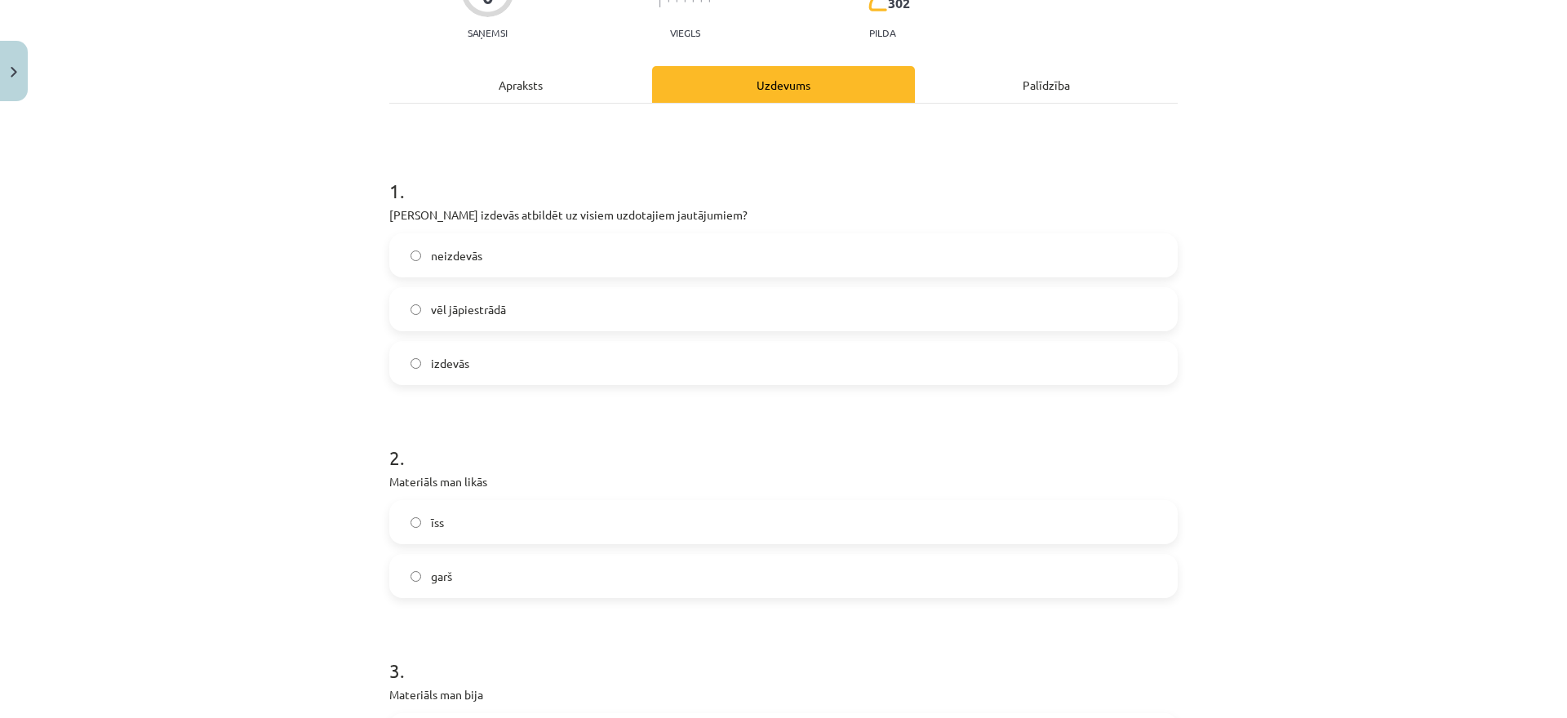
scroll to position [186, 0]
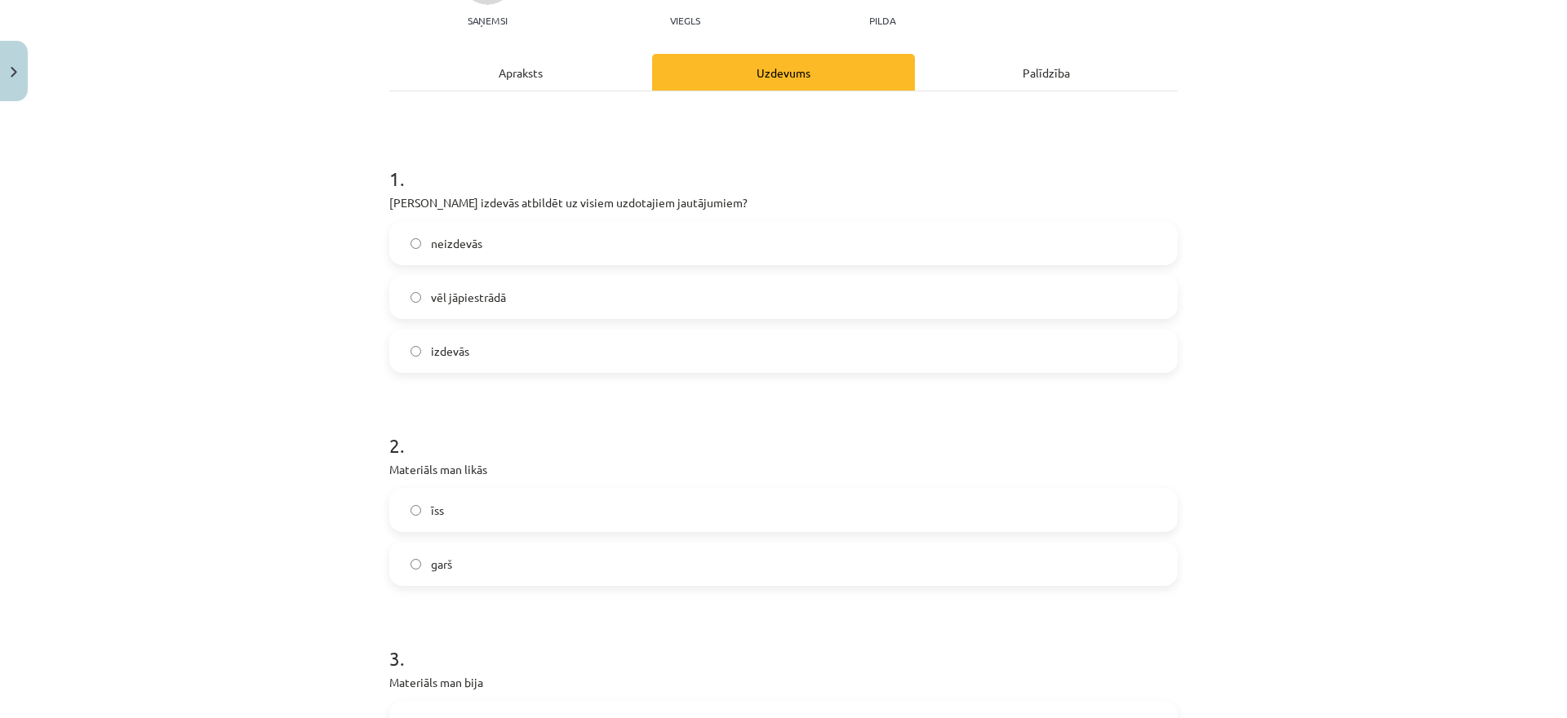
click at [733, 353] on label "izdevās" at bounding box center [783, 351] width 785 height 41
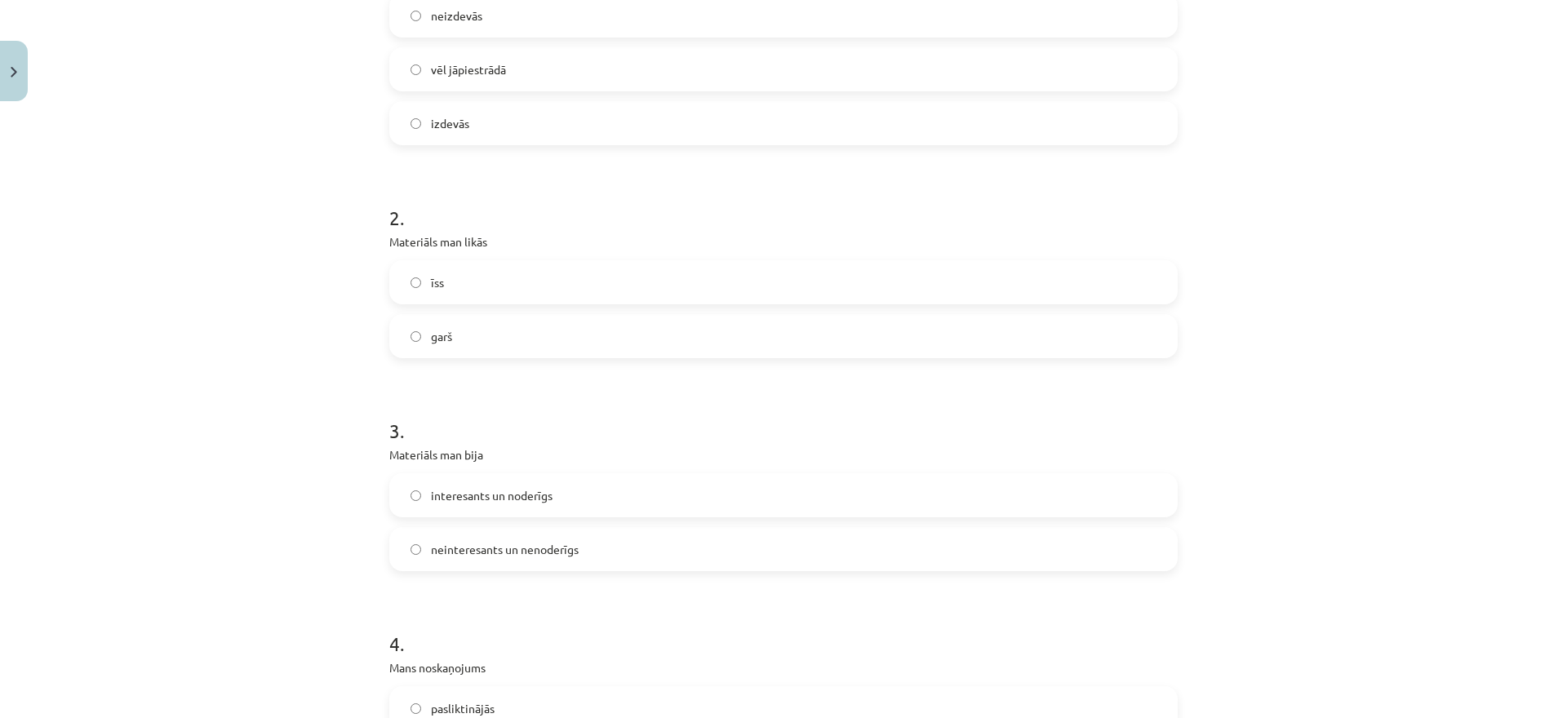
scroll to position [558, 0]
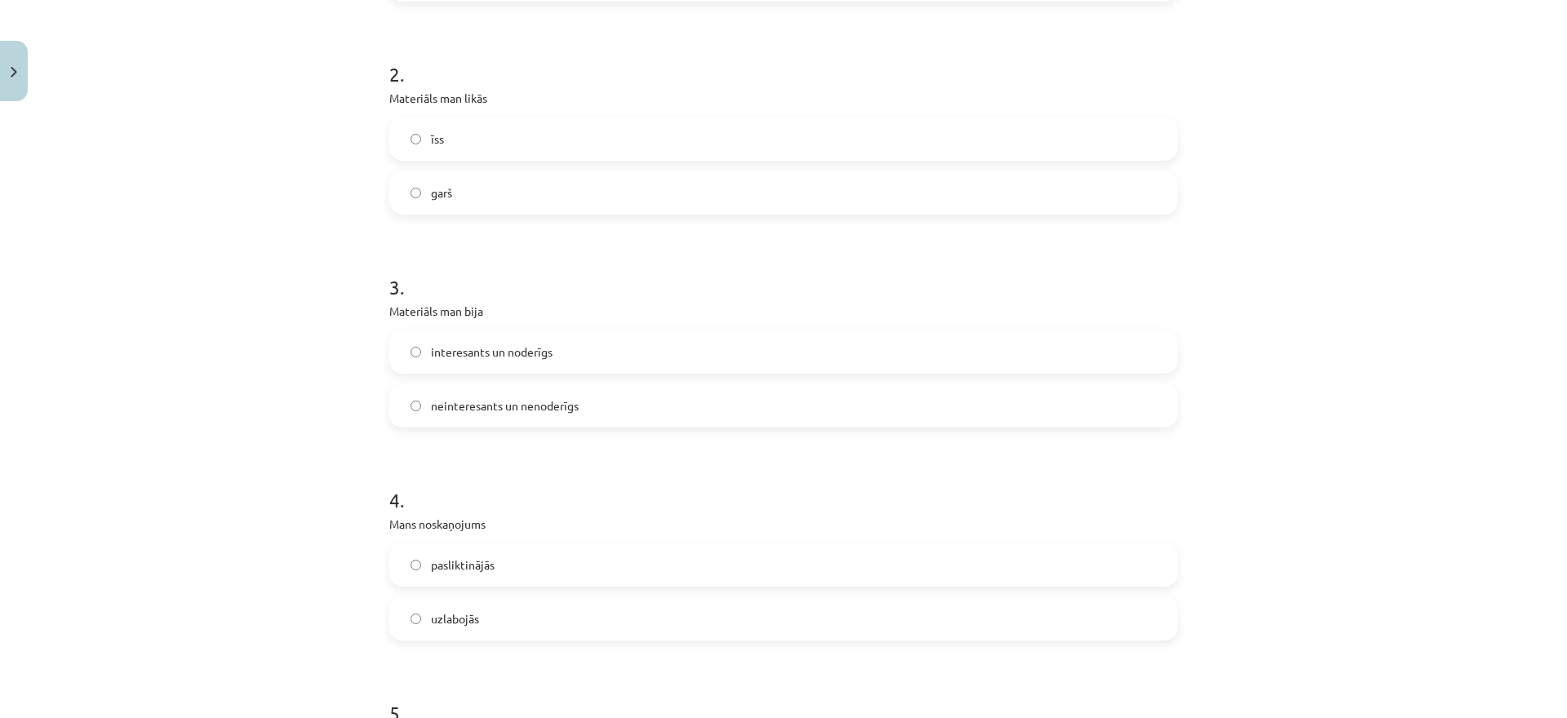
click at [717, 140] on label "īss" at bounding box center [783, 138] width 785 height 41
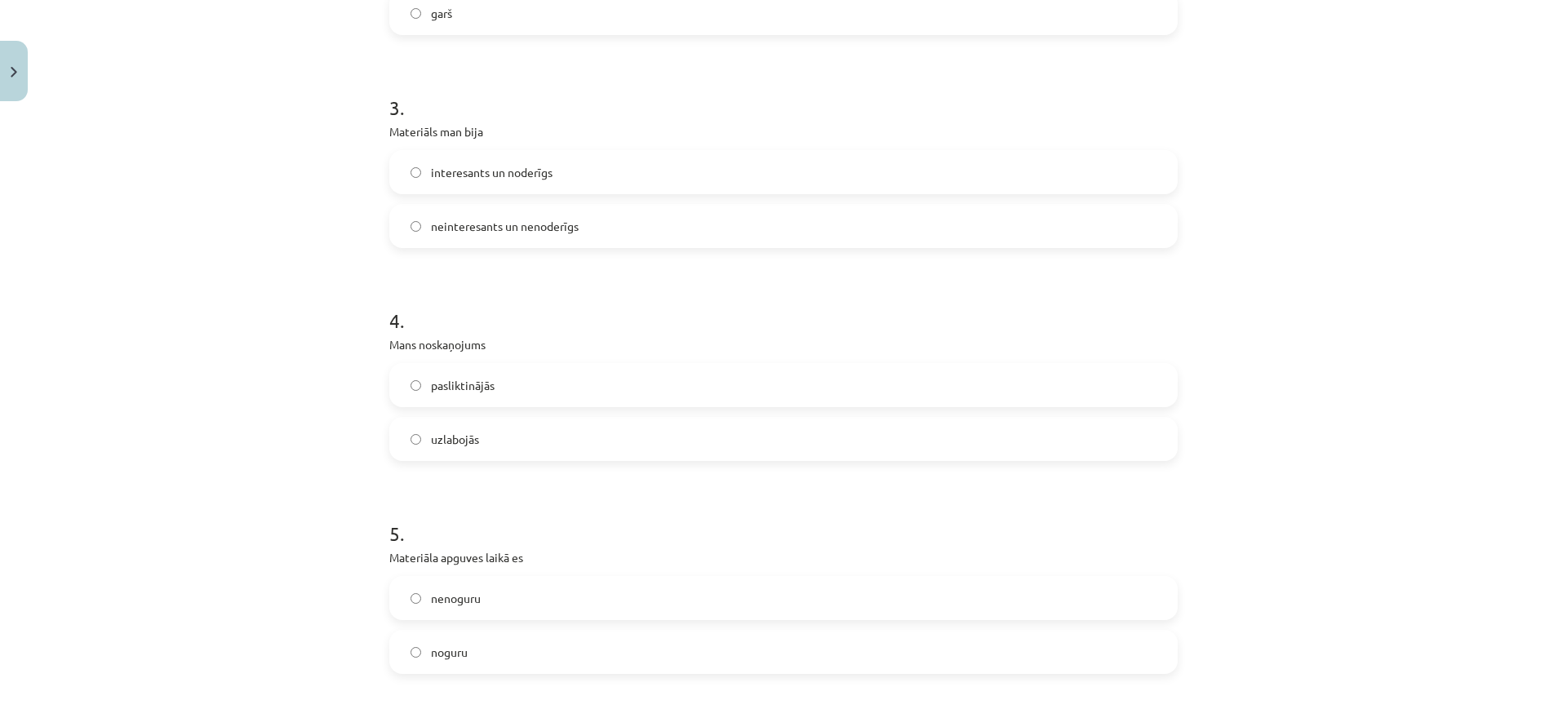
scroll to position [775, 0]
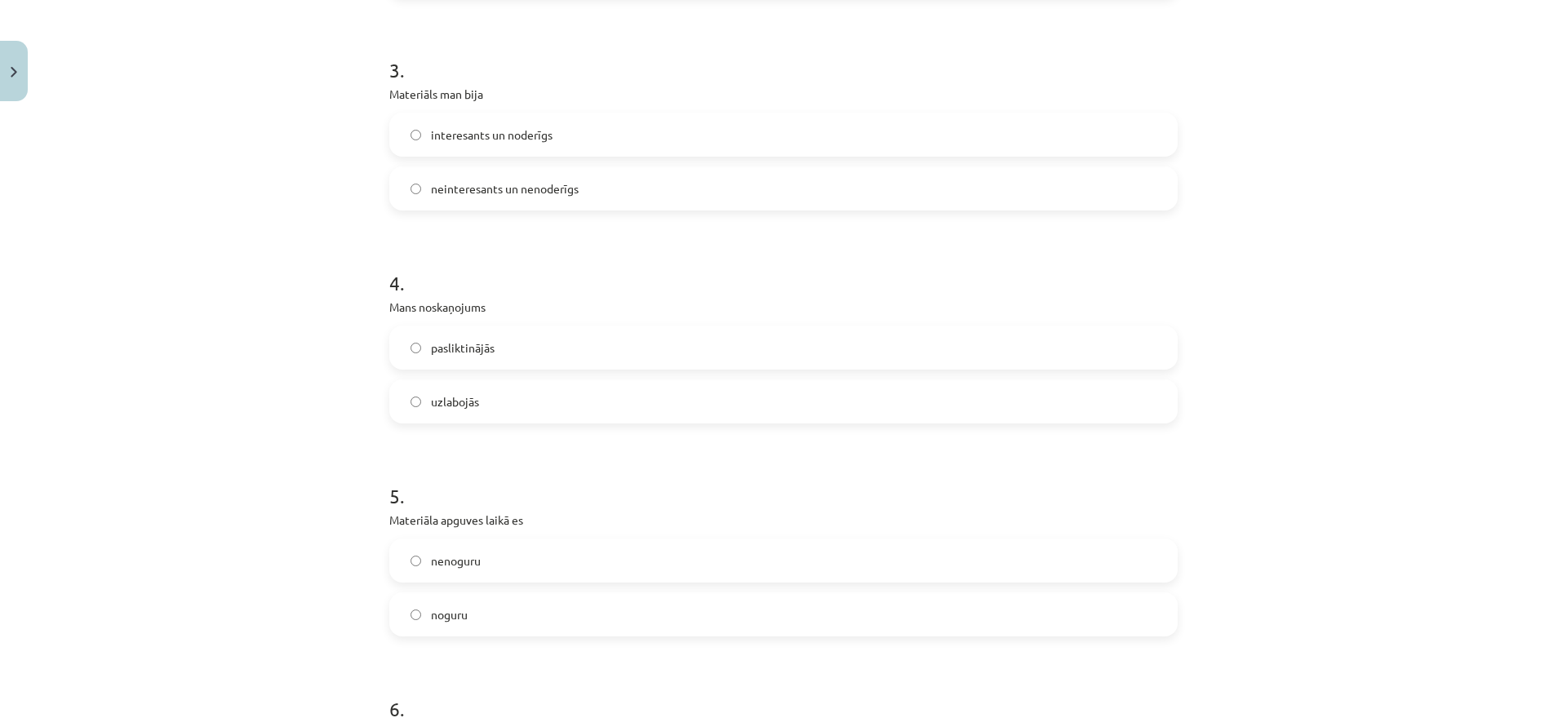
click at [717, 140] on label "interesants un noderīgs" at bounding box center [783, 134] width 785 height 41
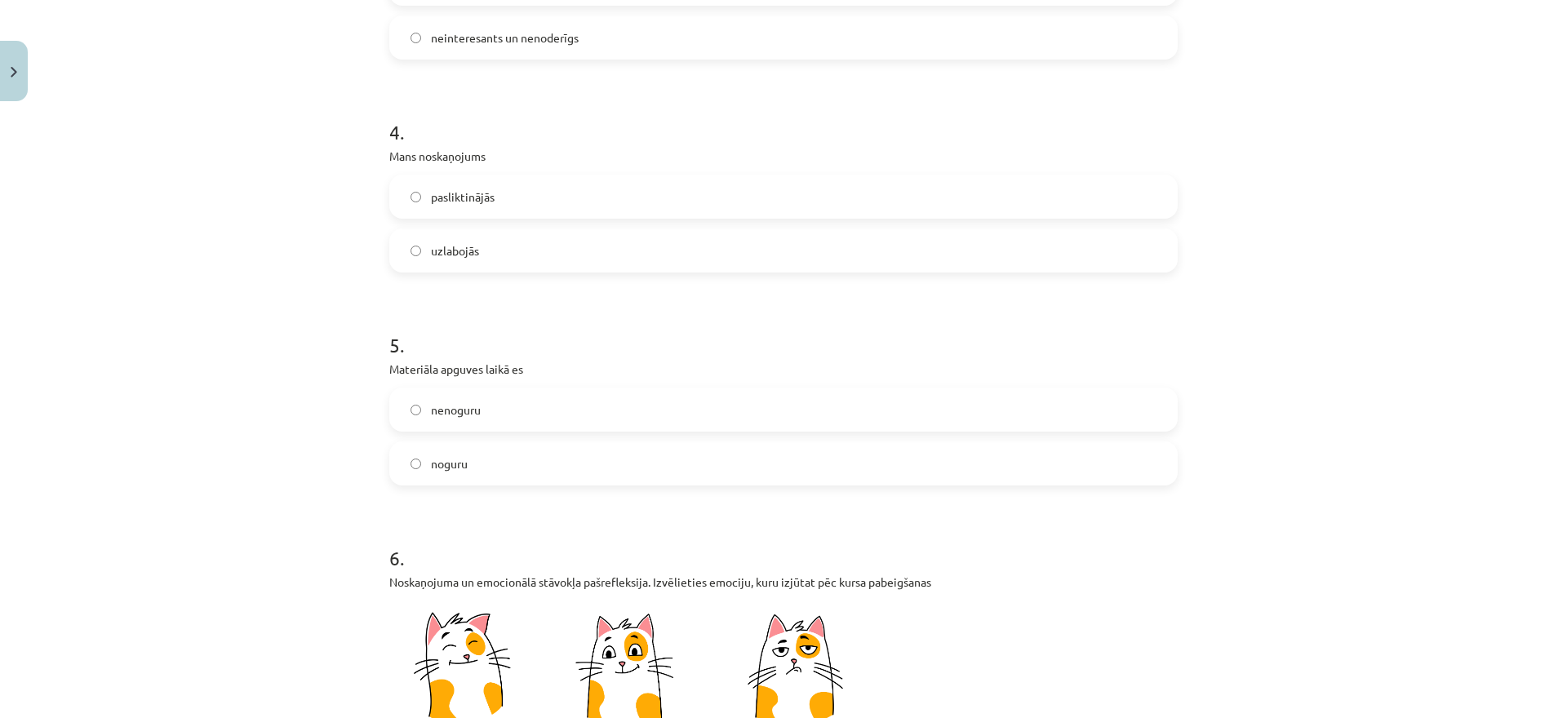
scroll to position [956, 0]
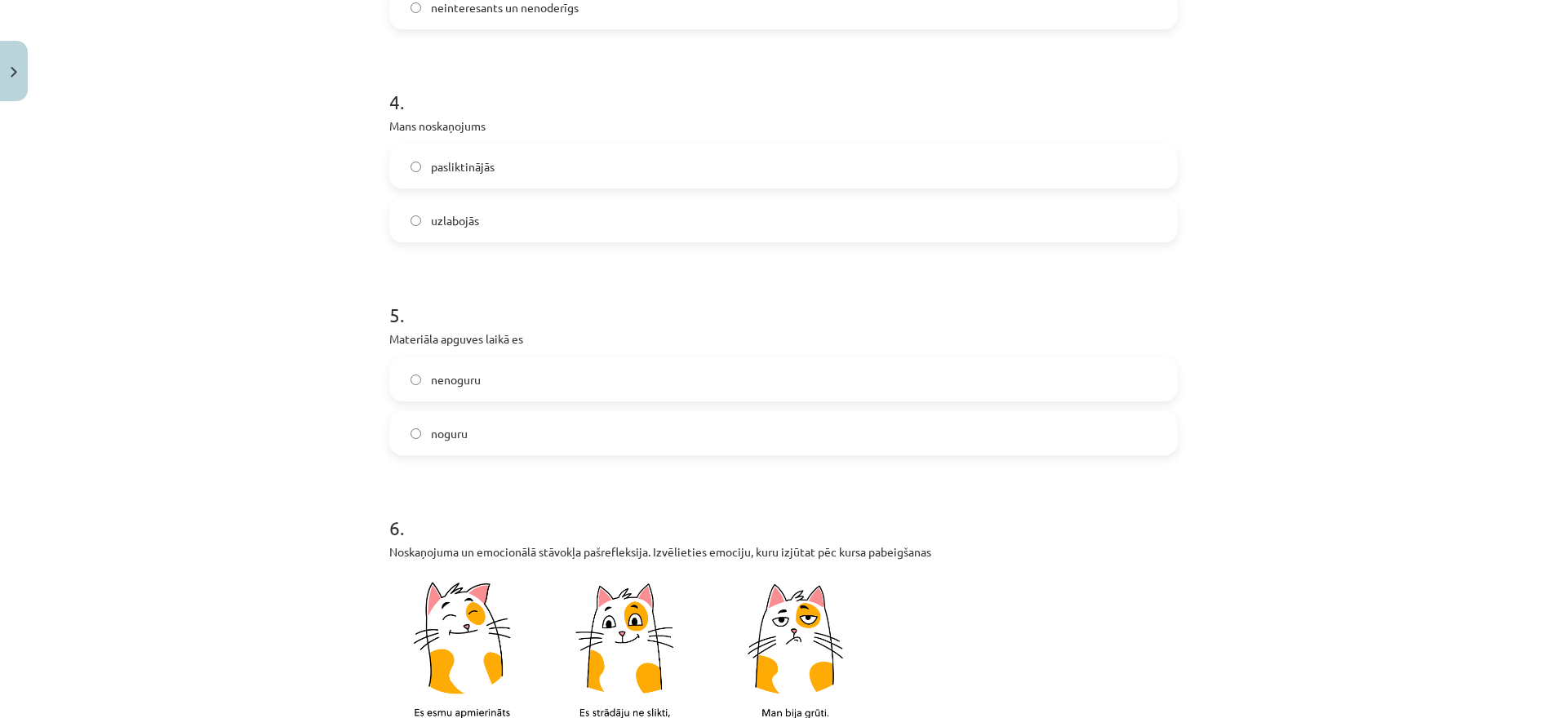
click at [673, 221] on label "uzlabojās" at bounding box center [783, 220] width 785 height 41
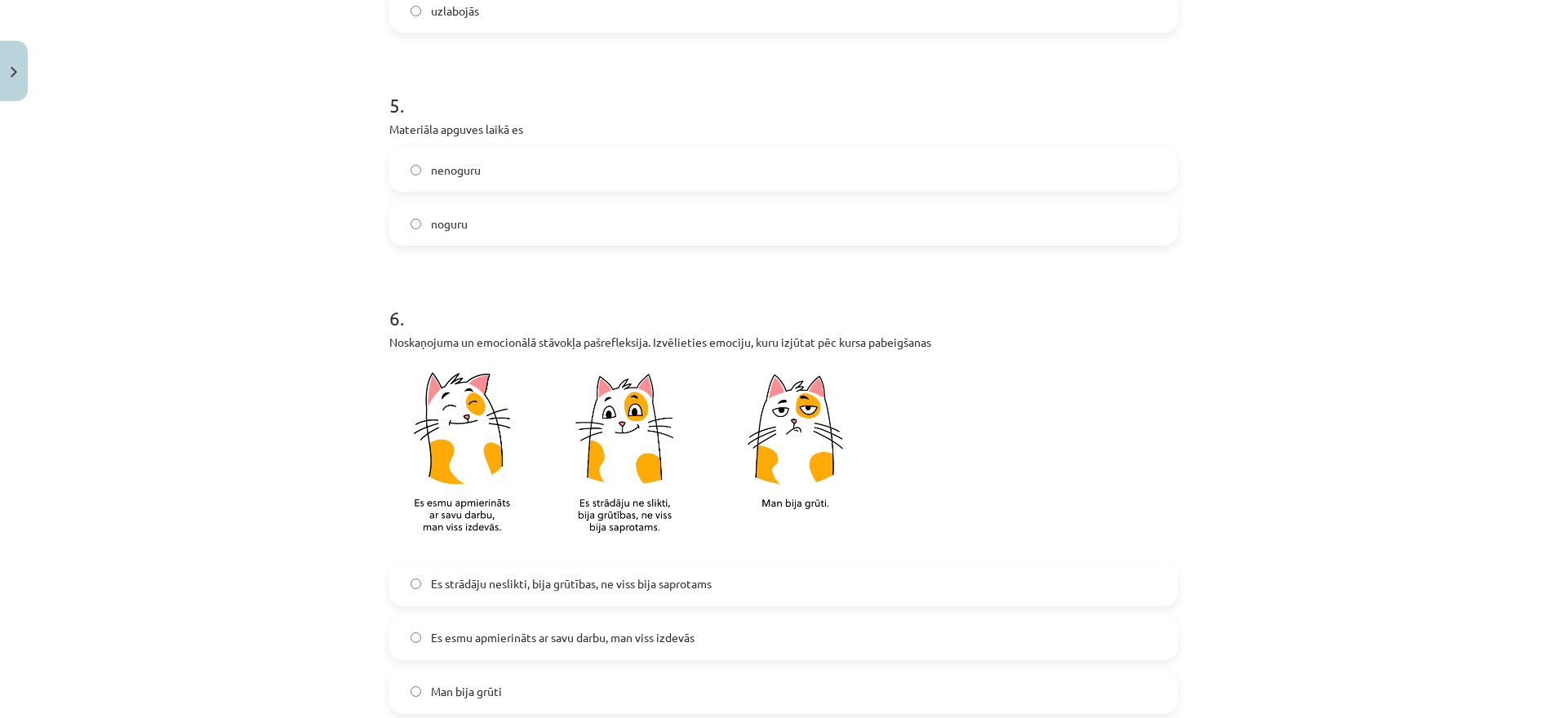
scroll to position [1174, 0]
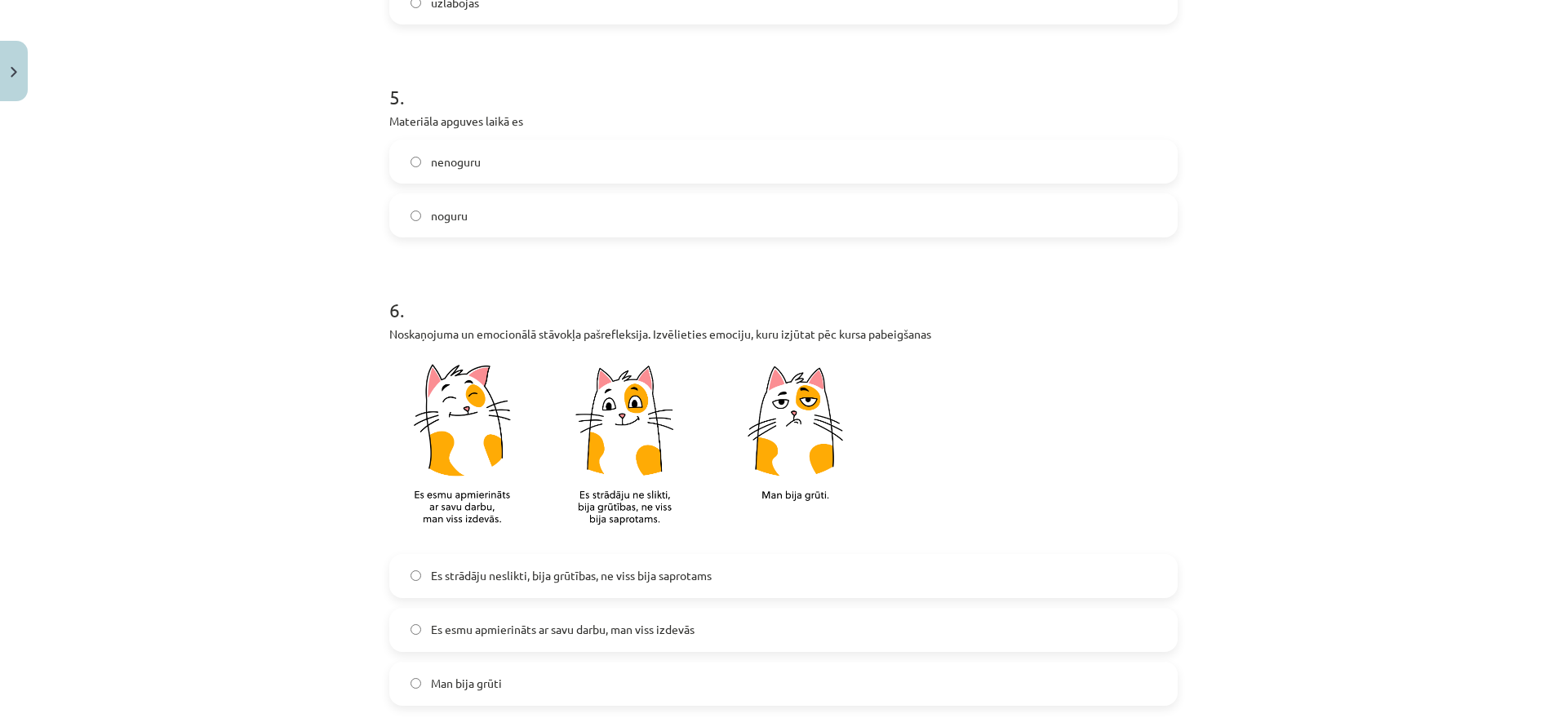
click at [699, 163] on label "nenoguru" at bounding box center [783, 161] width 785 height 41
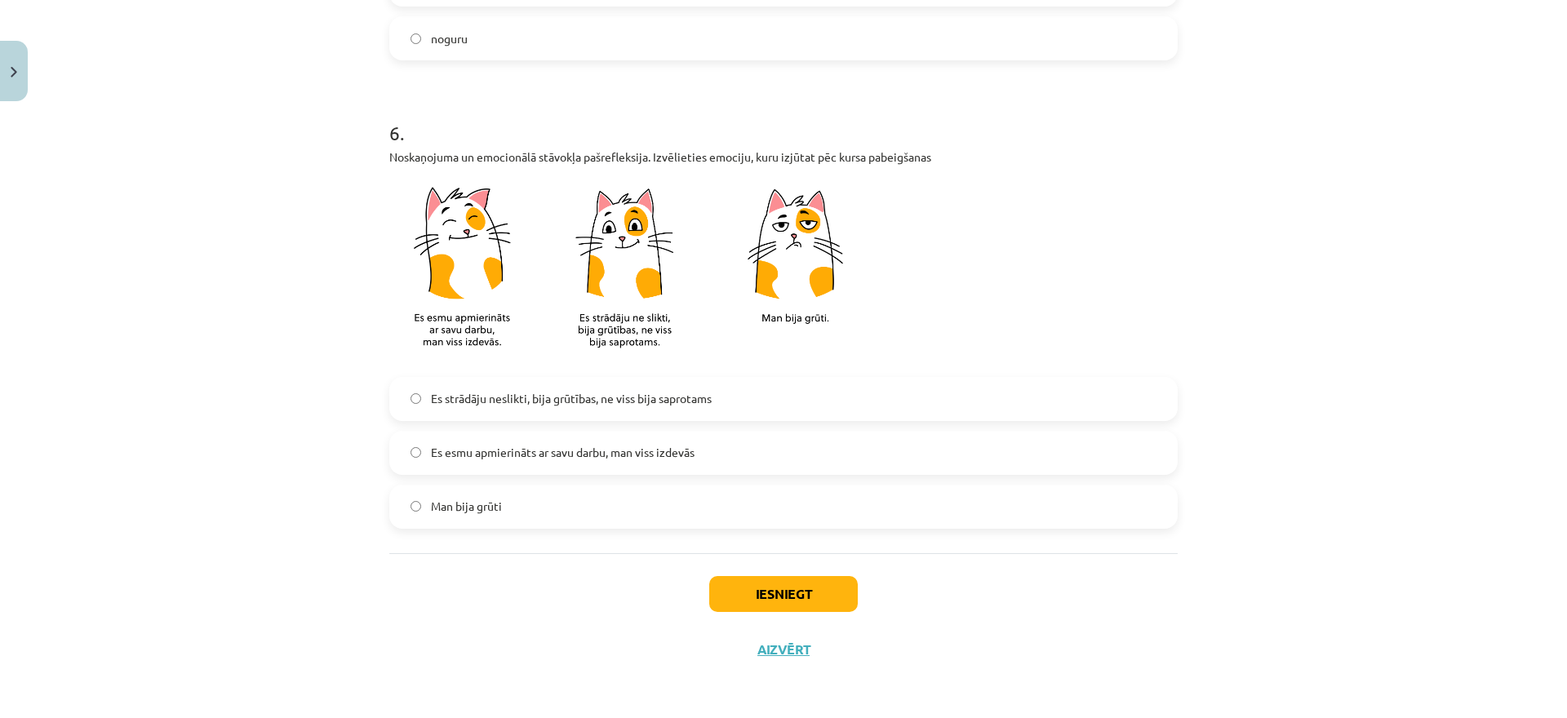
click at [618, 456] on span "Es esmu apmierināts ar savu darbu, man viss izdevās" at bounding box center [563, 452] width 264 height 17
click at [792, 593] on button "Iesniegt" at bounding box center [783, 594] width 149 height 36
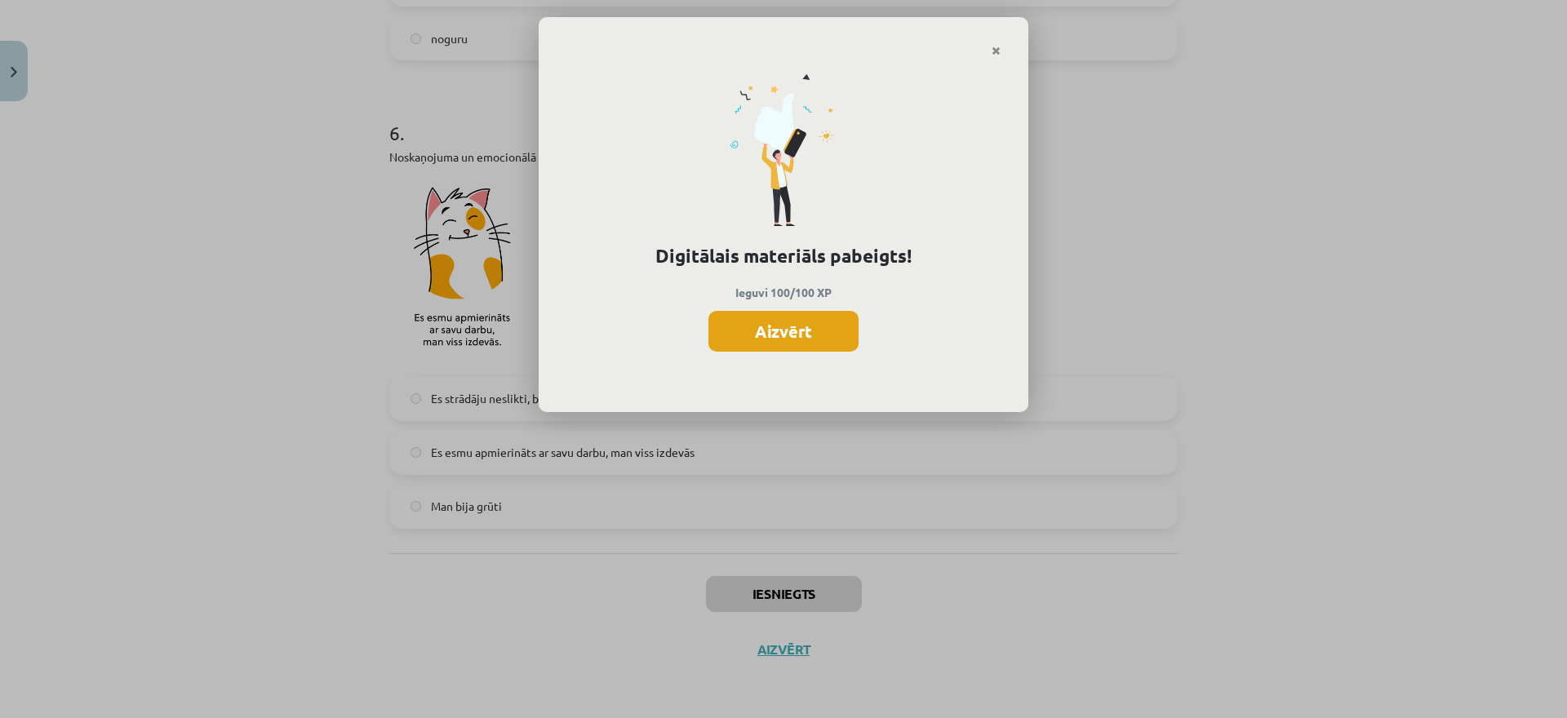
click at [785, 315] on button "Aizvērt" at bounding box center [784, 331] width 150 height 41
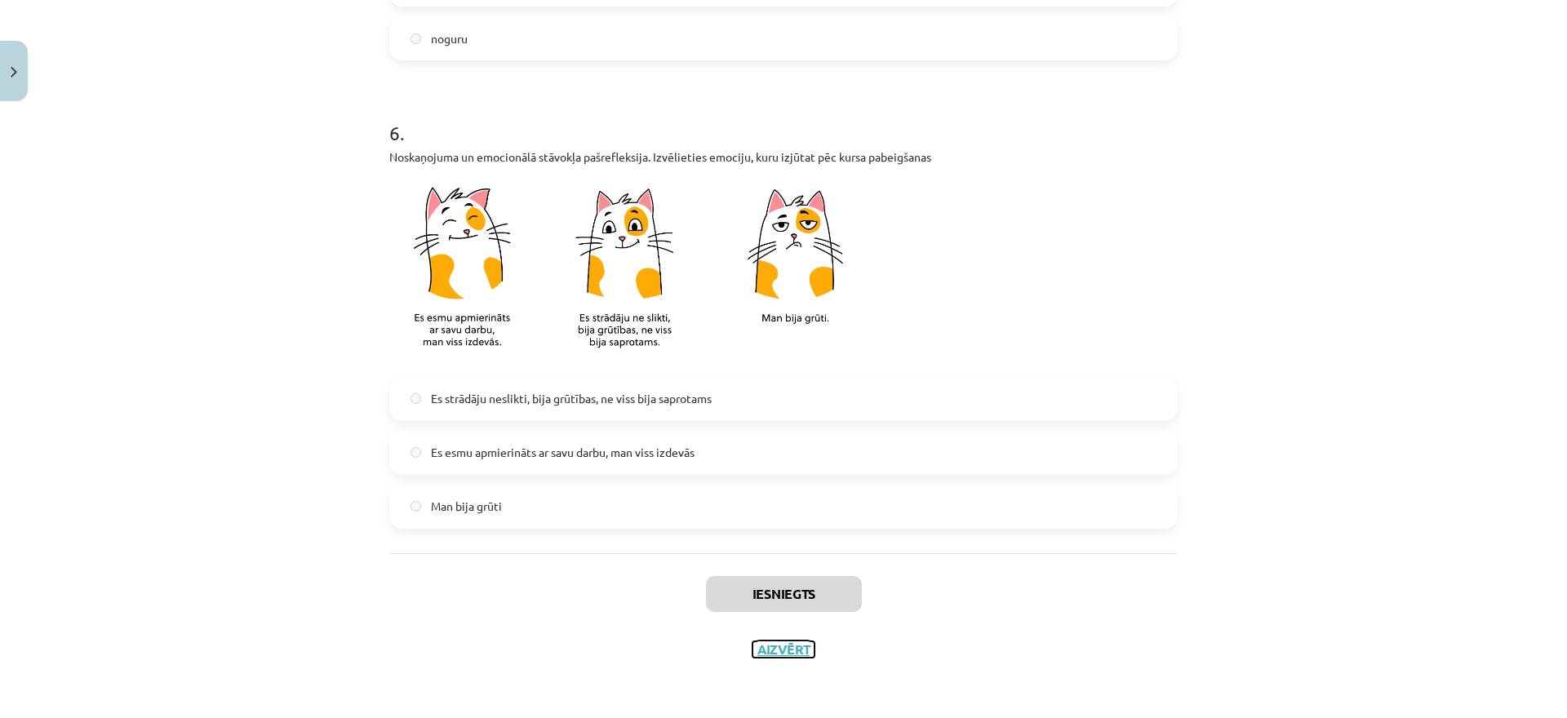
click at [779, 647] on button "Aizvērt" at bounding box center [784, 650] width 62 height 16
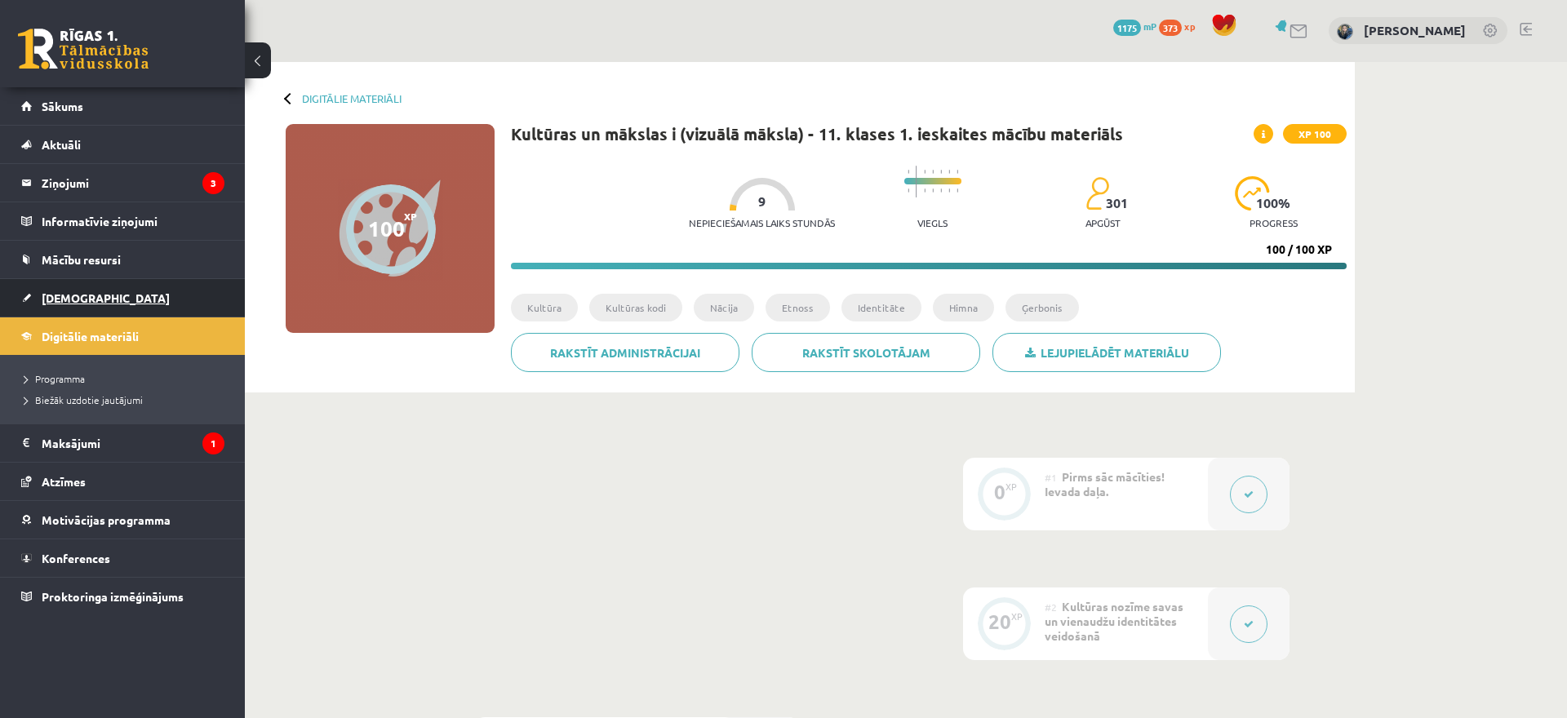
click at [84, 294] on span "[DEMOGRAPHIC_DATA]" at bounding box center [106, 298] width 128 height 15
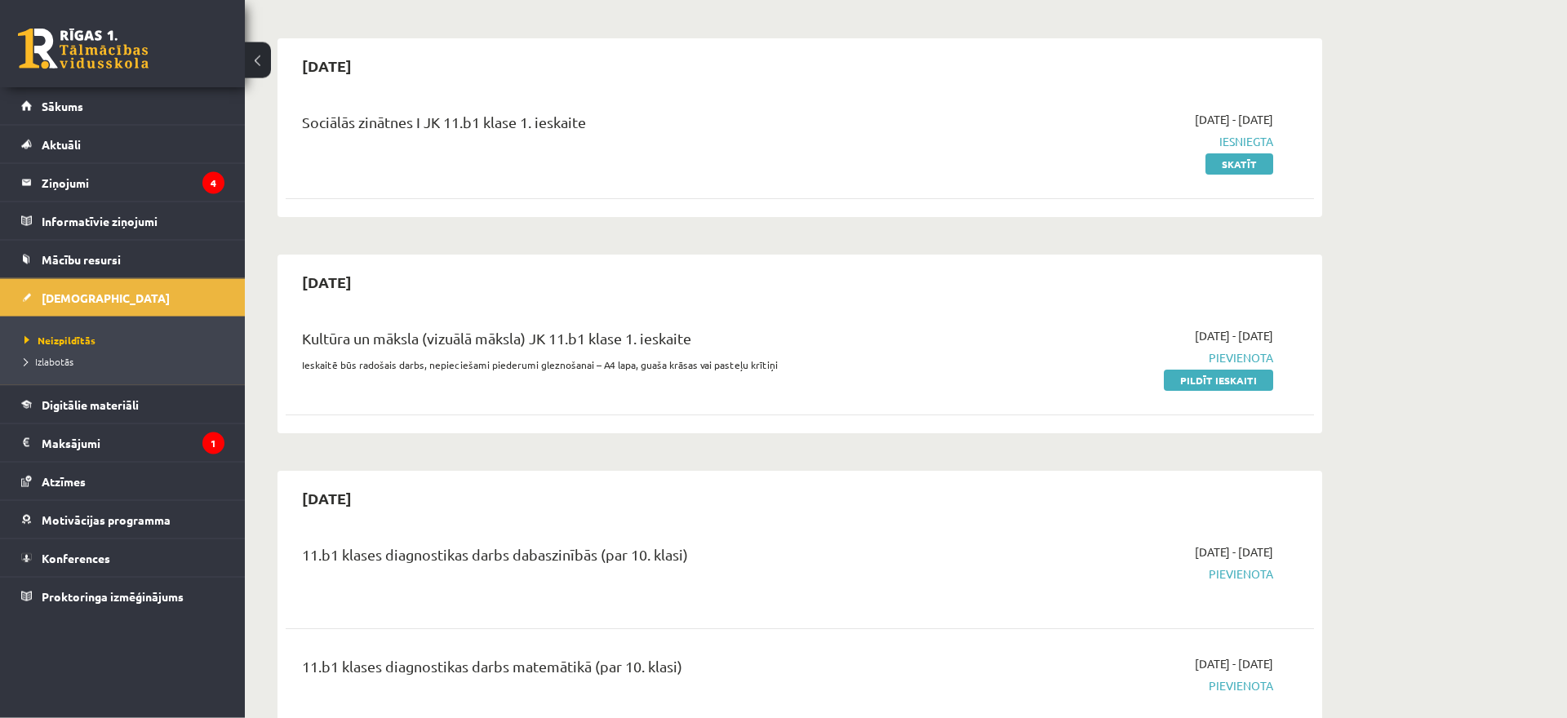
scroll to position [126, 0]
click at [1217, 376] on link "Pildīt ieskaiti" at bounding box center [1218, 377] width 109 height 21
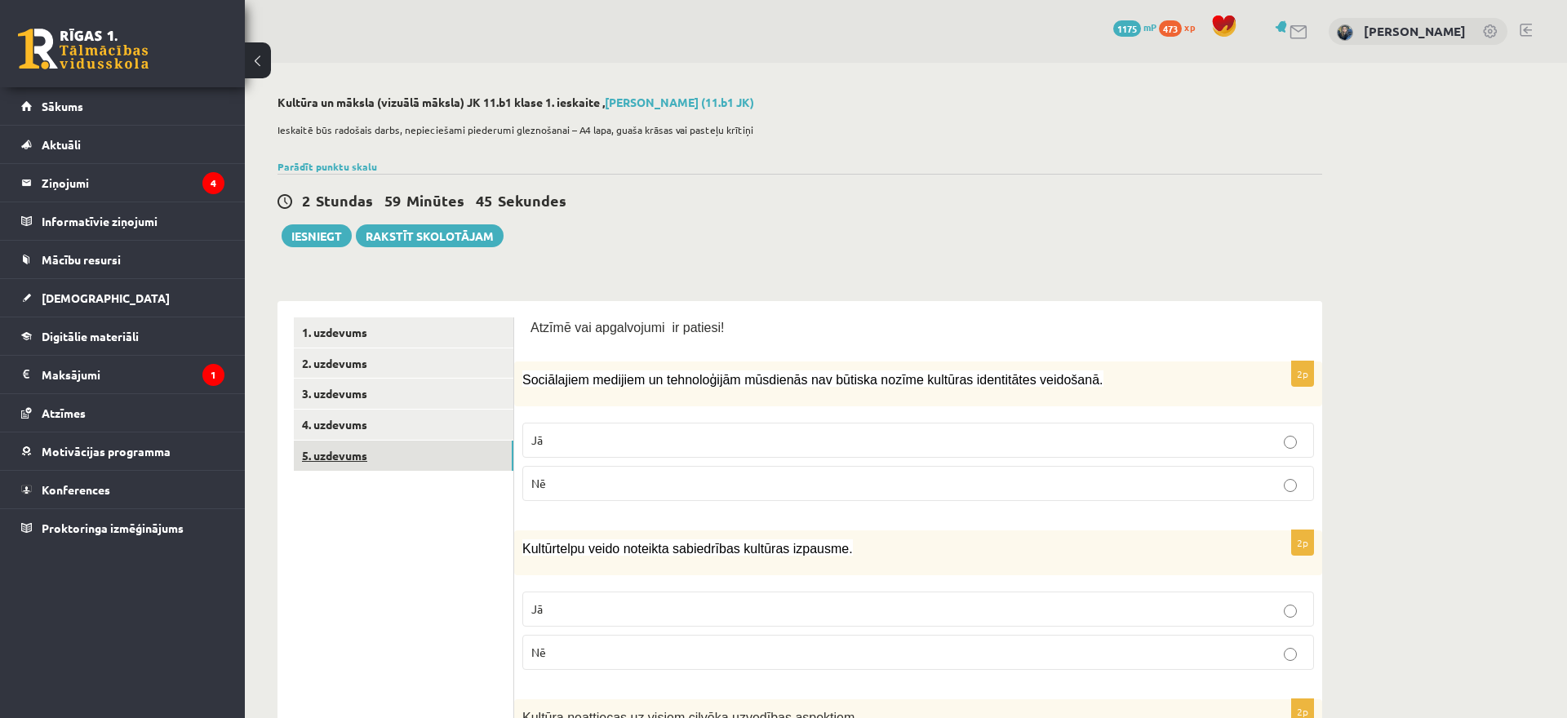
click at [482, 460] on link "5. uzdevums" at bounding box center [404, 456] width 220 height 30
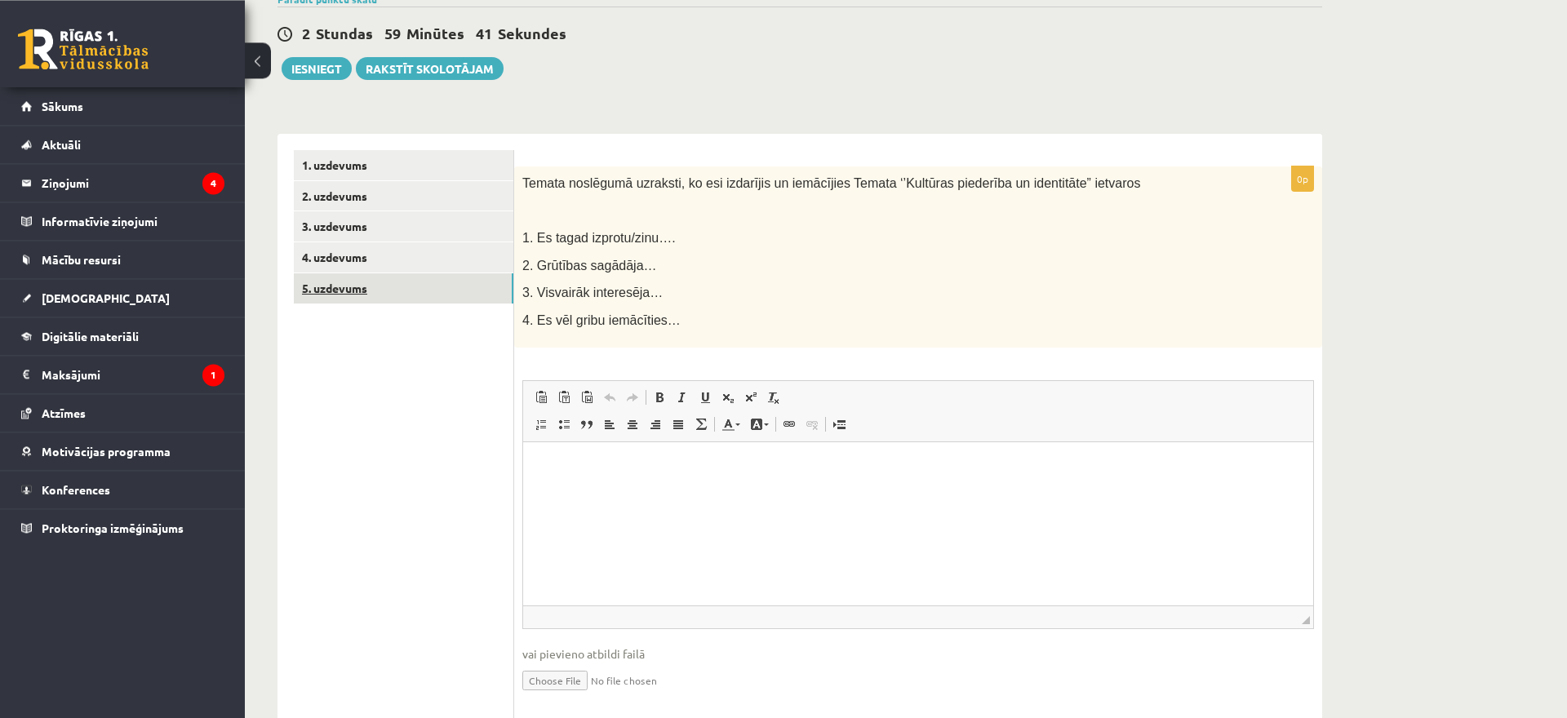
scroll to position [170, 0]
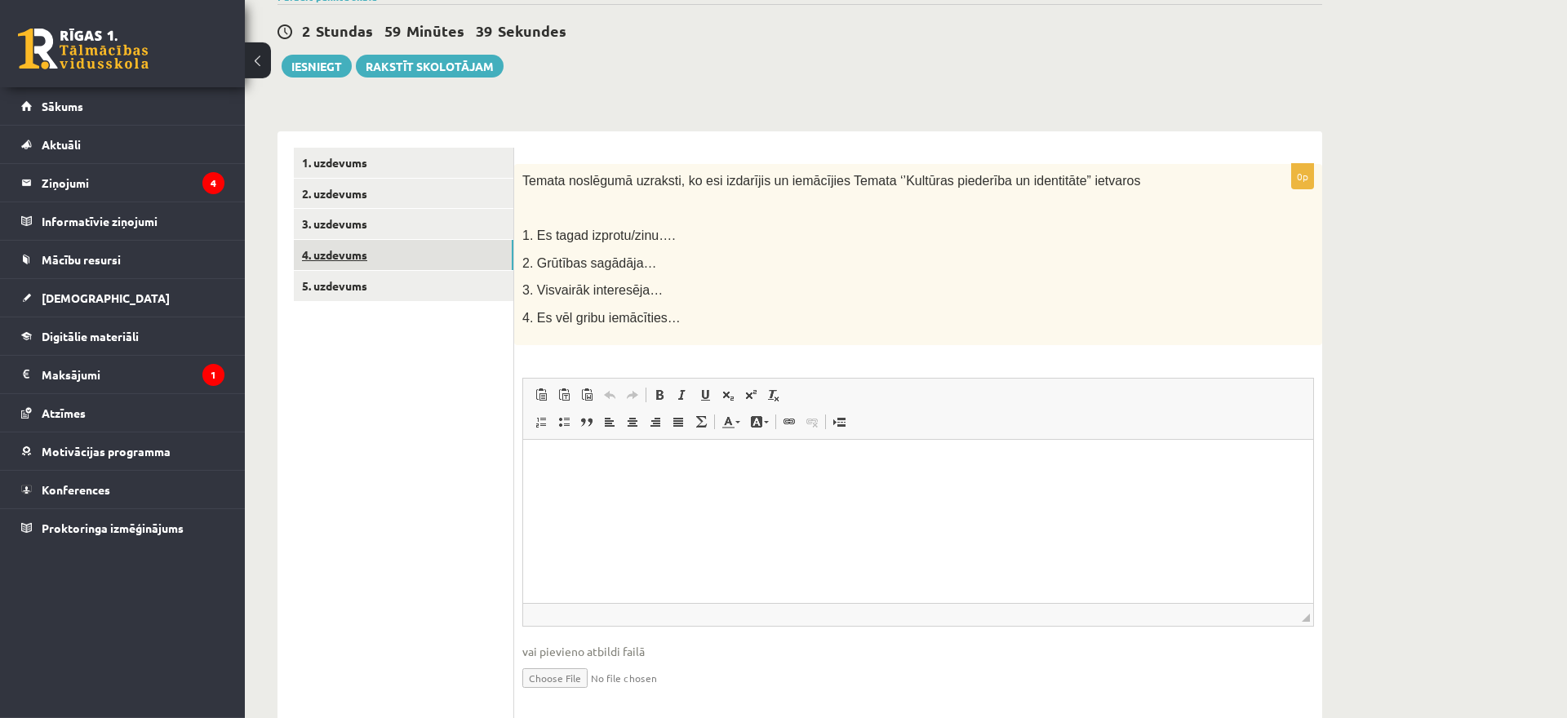
click at [439, 251] on link "4. uzdevums" at bounding box center [404, 255] width 220 height 30
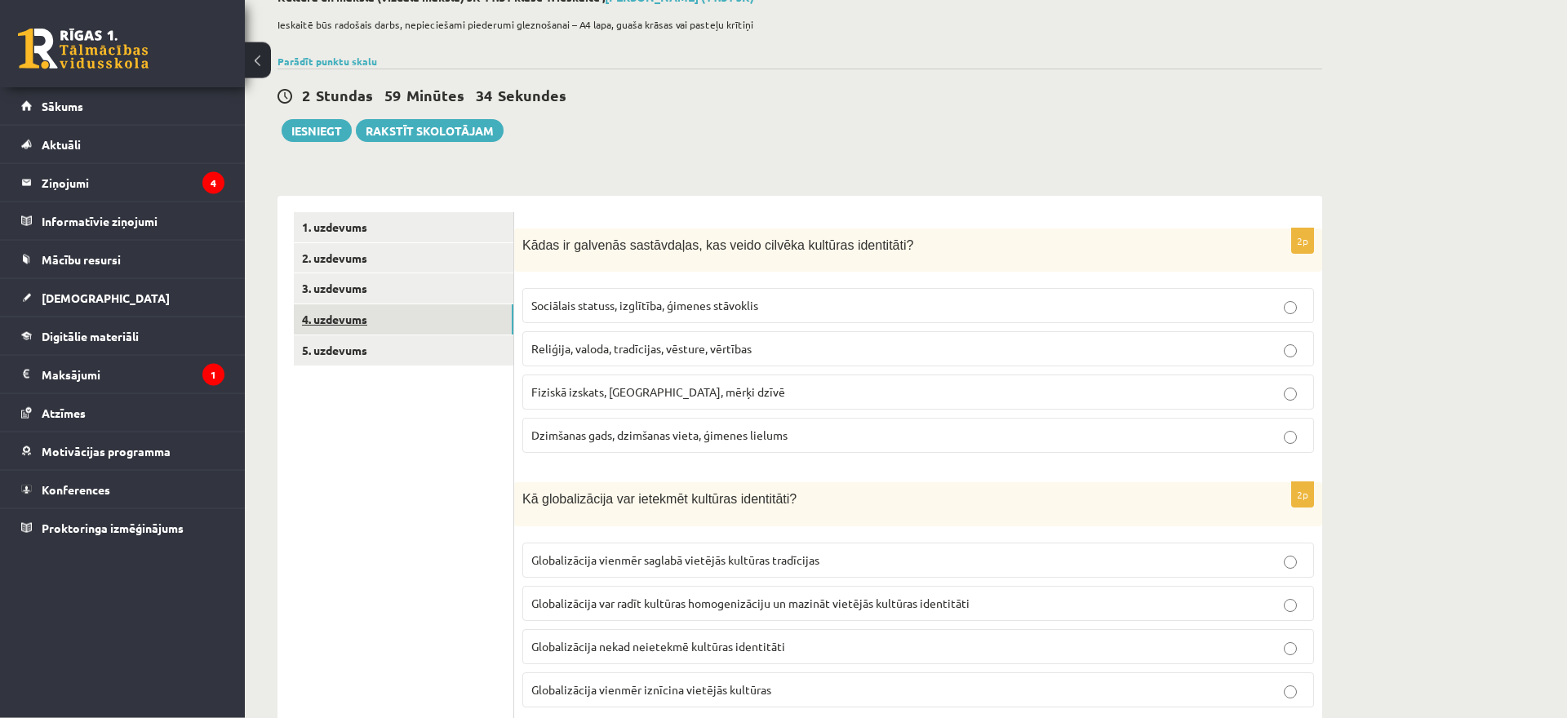
scroll to position [0, 0]
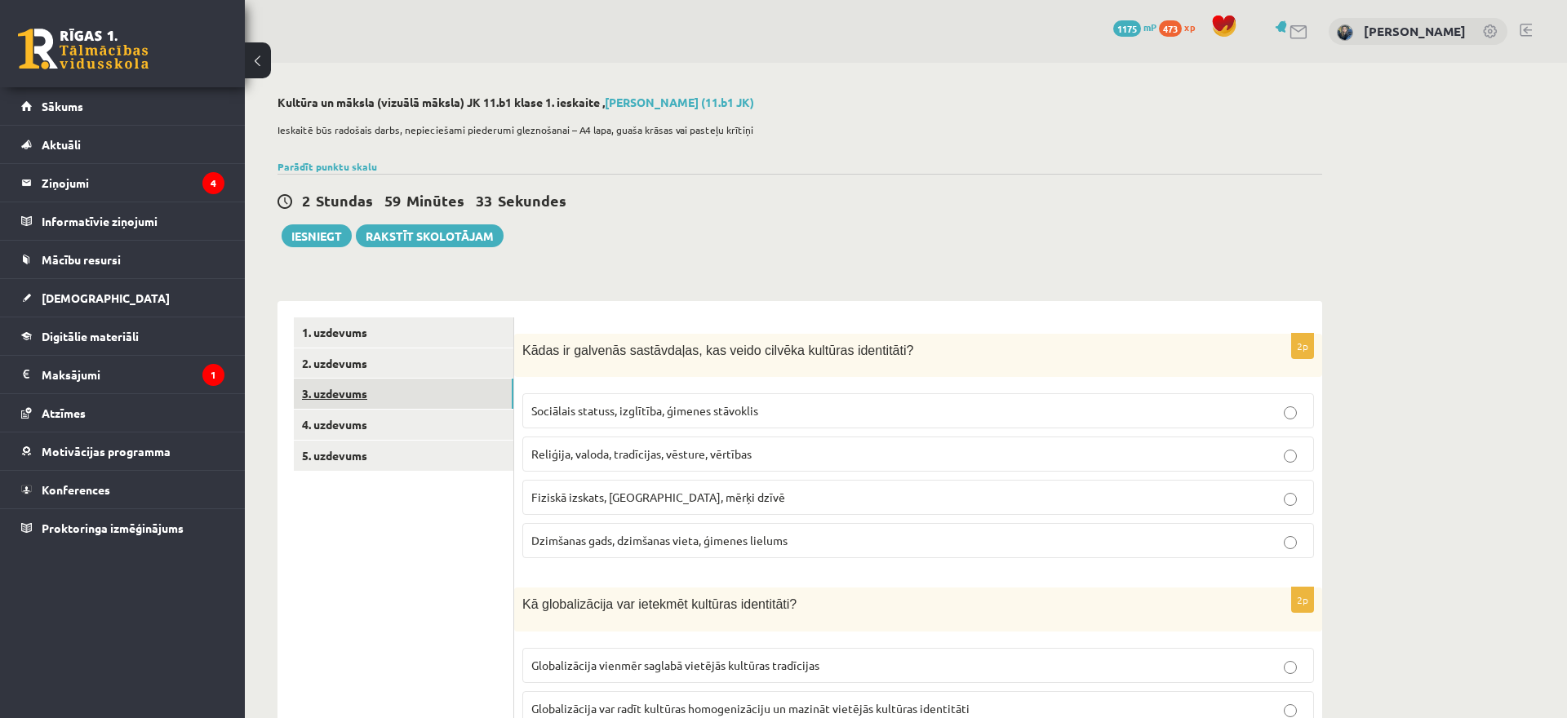
click at [423, 398] on link "3. uzdevums" at bounding box center [404, 394] width 220 height 30
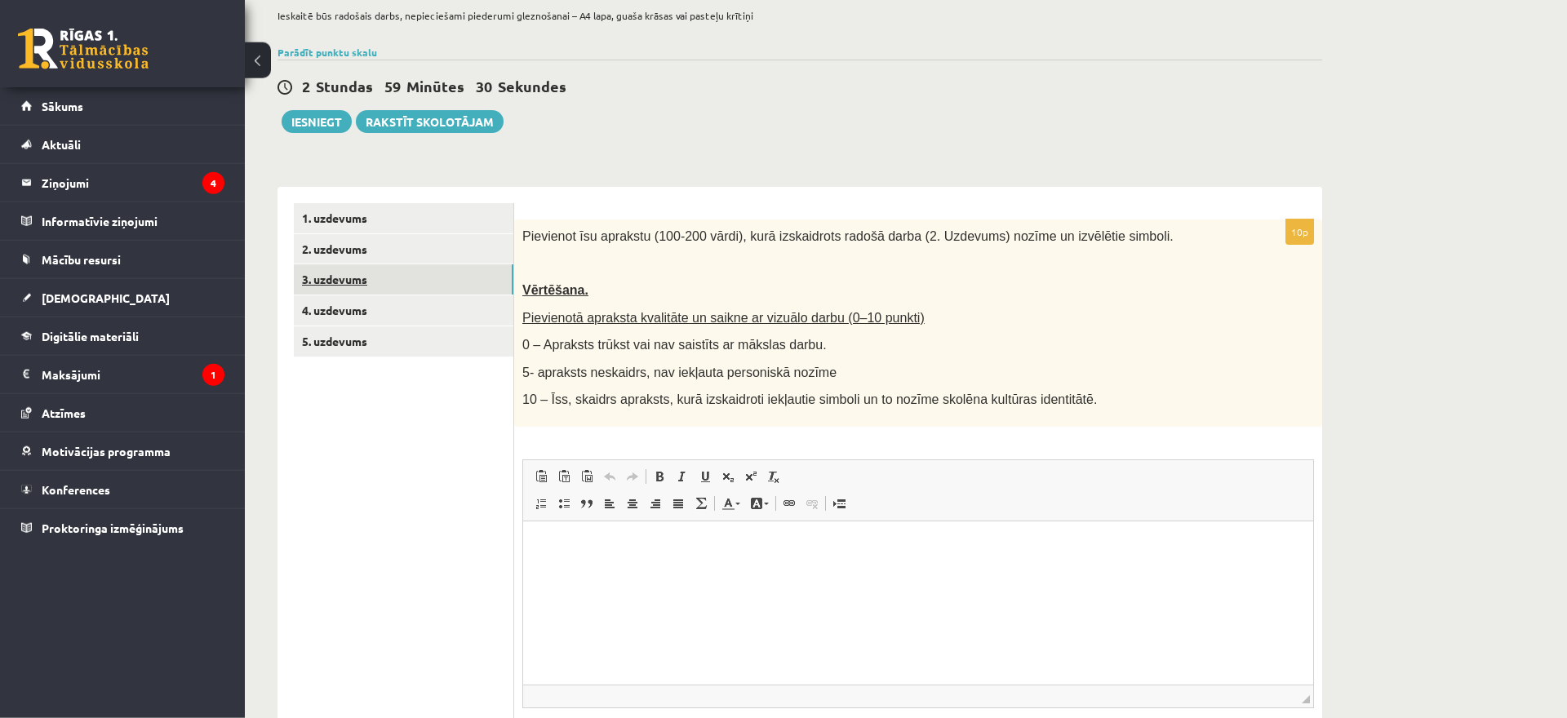
scroll to position [164, 0]
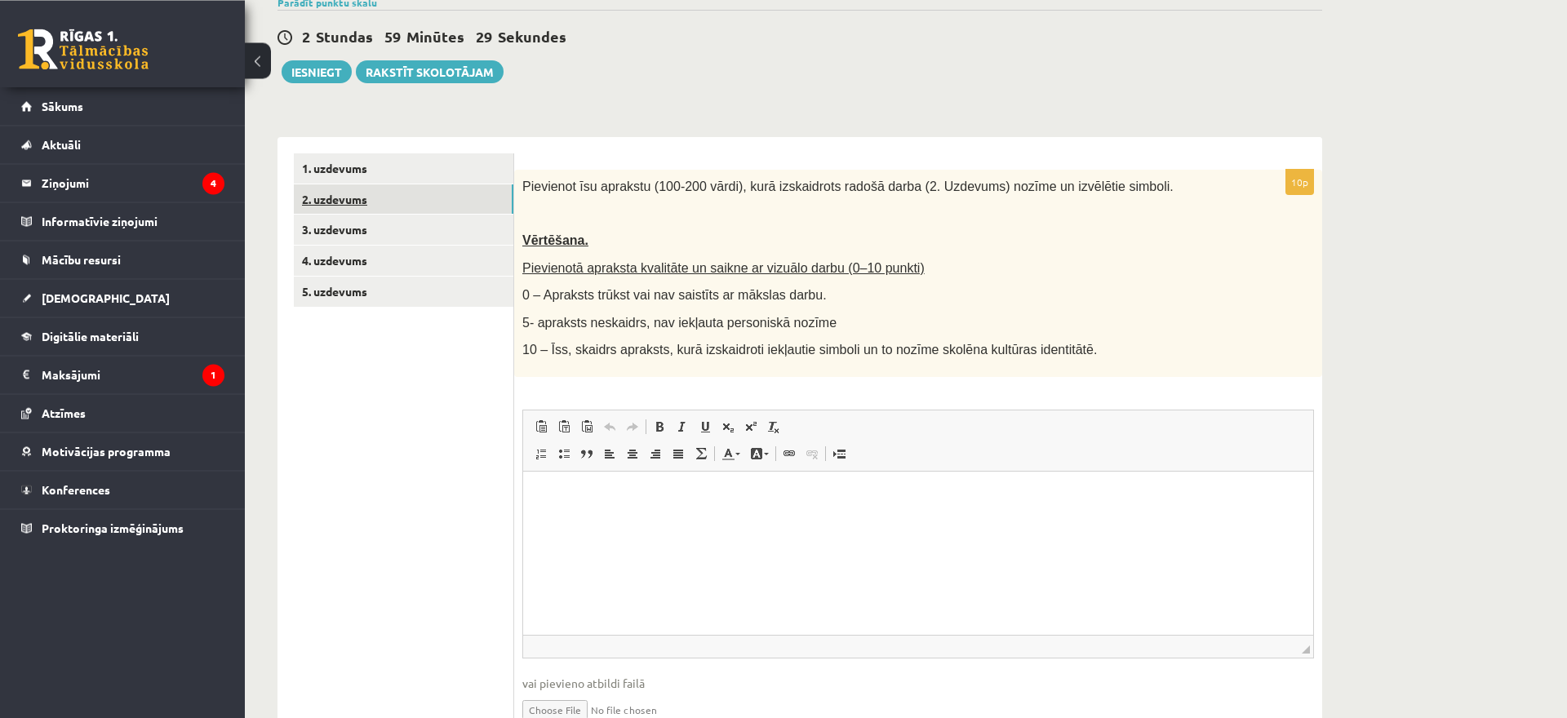
click at [354, 198] on link "2. uzdevums" at bounding box center [404, 199] width 220 height 30
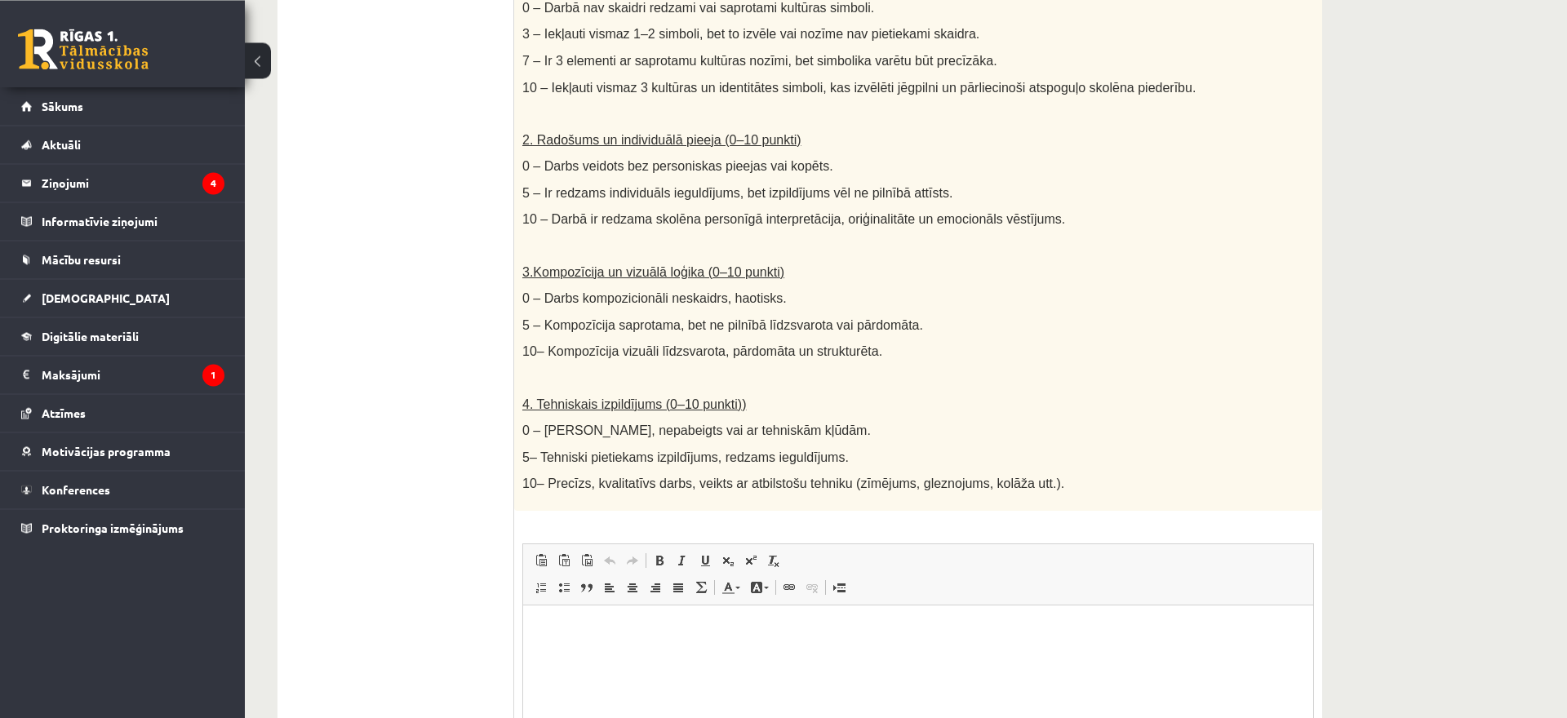
scroll to position [789, 0]
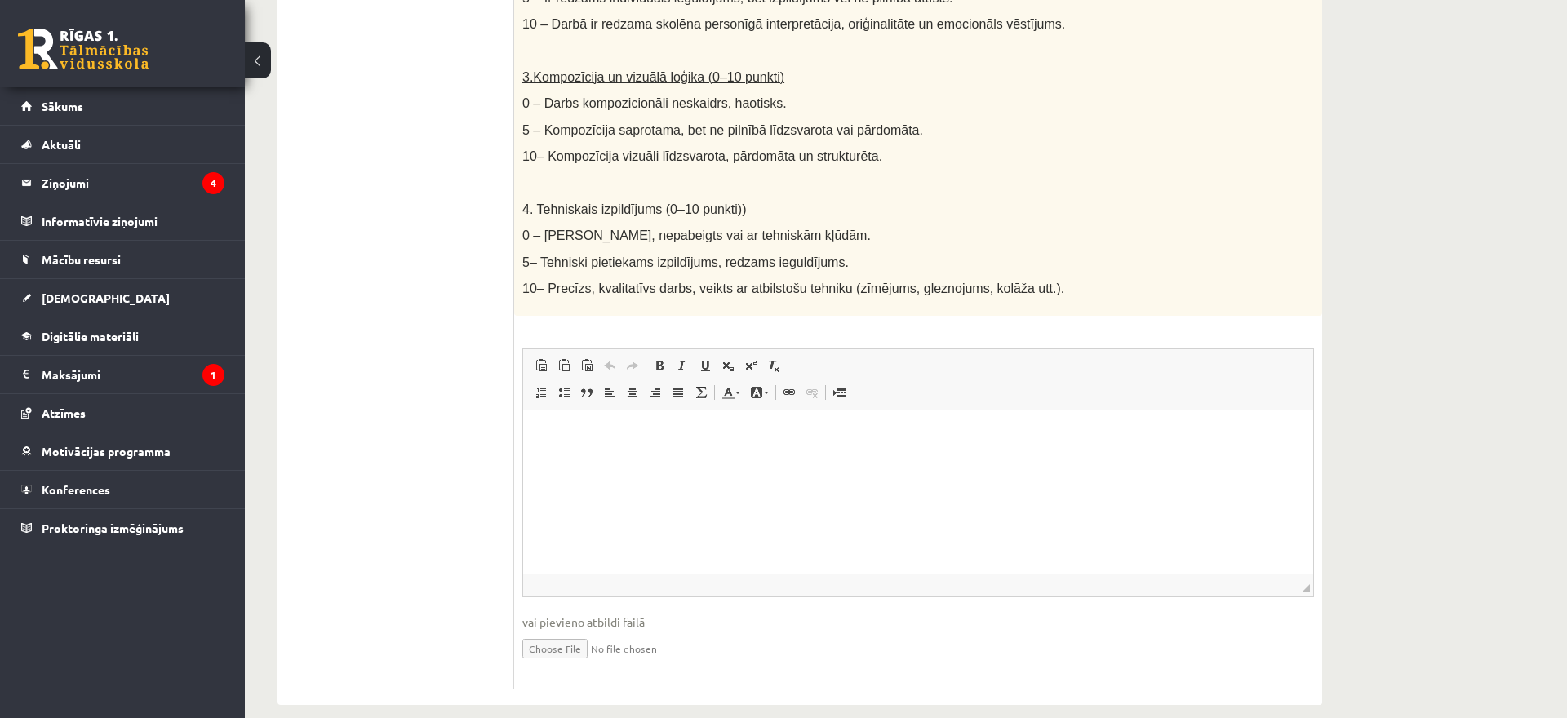
click at [545, 631] on input "file" at bounding box center [918, 647] width 792 height 33
type input "**********"
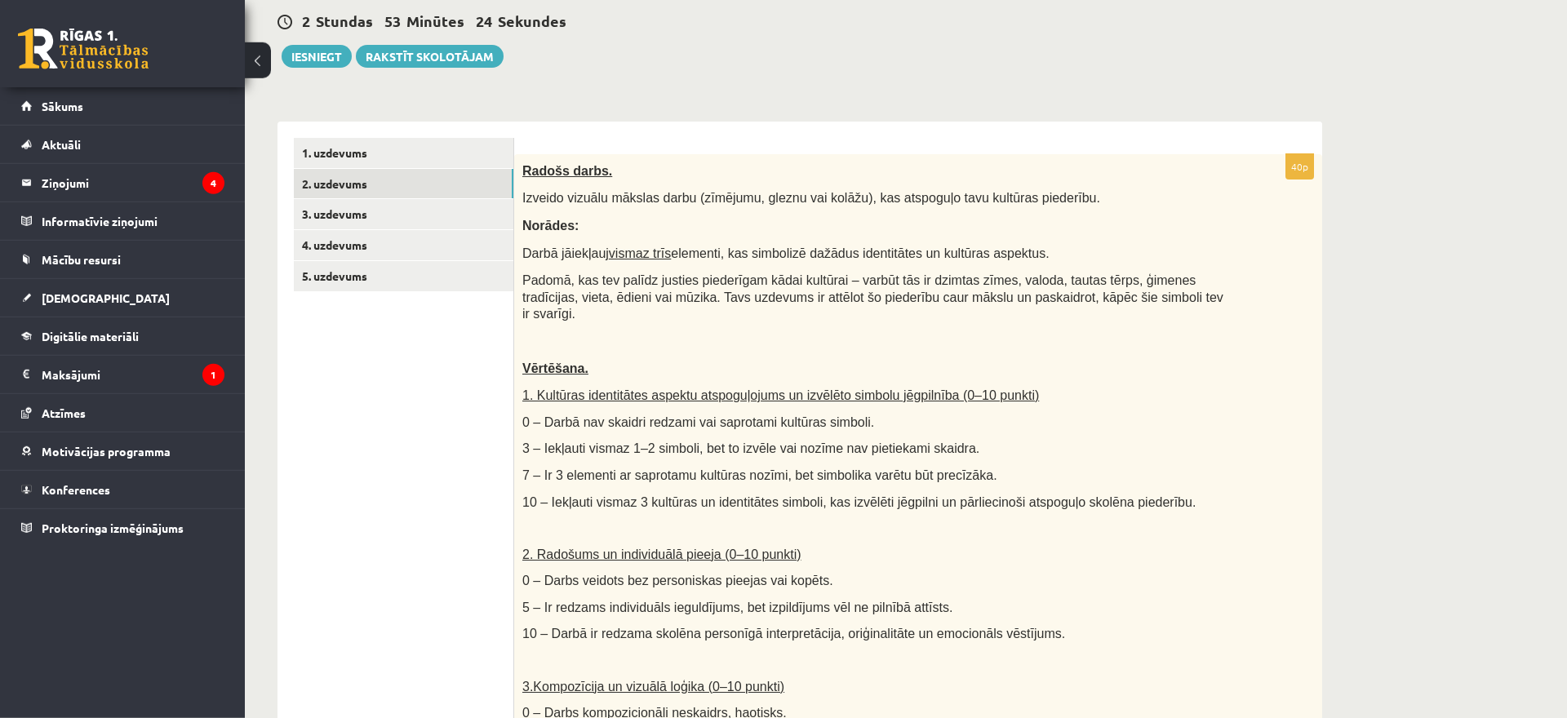
scroll to position [176, 0]
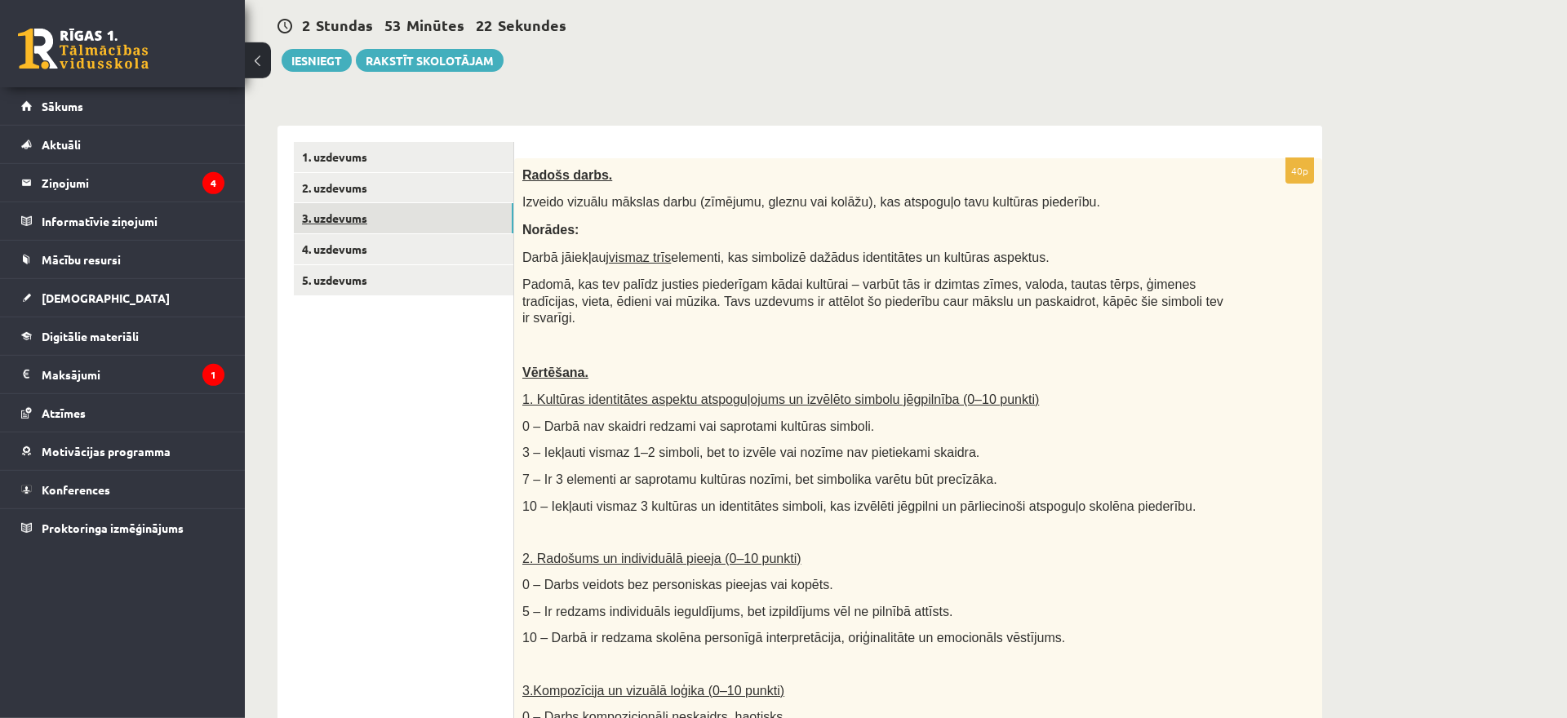
click at [416, 222] on link "3. uzdevums" at bounding box center [404, 218] width 220 height 30
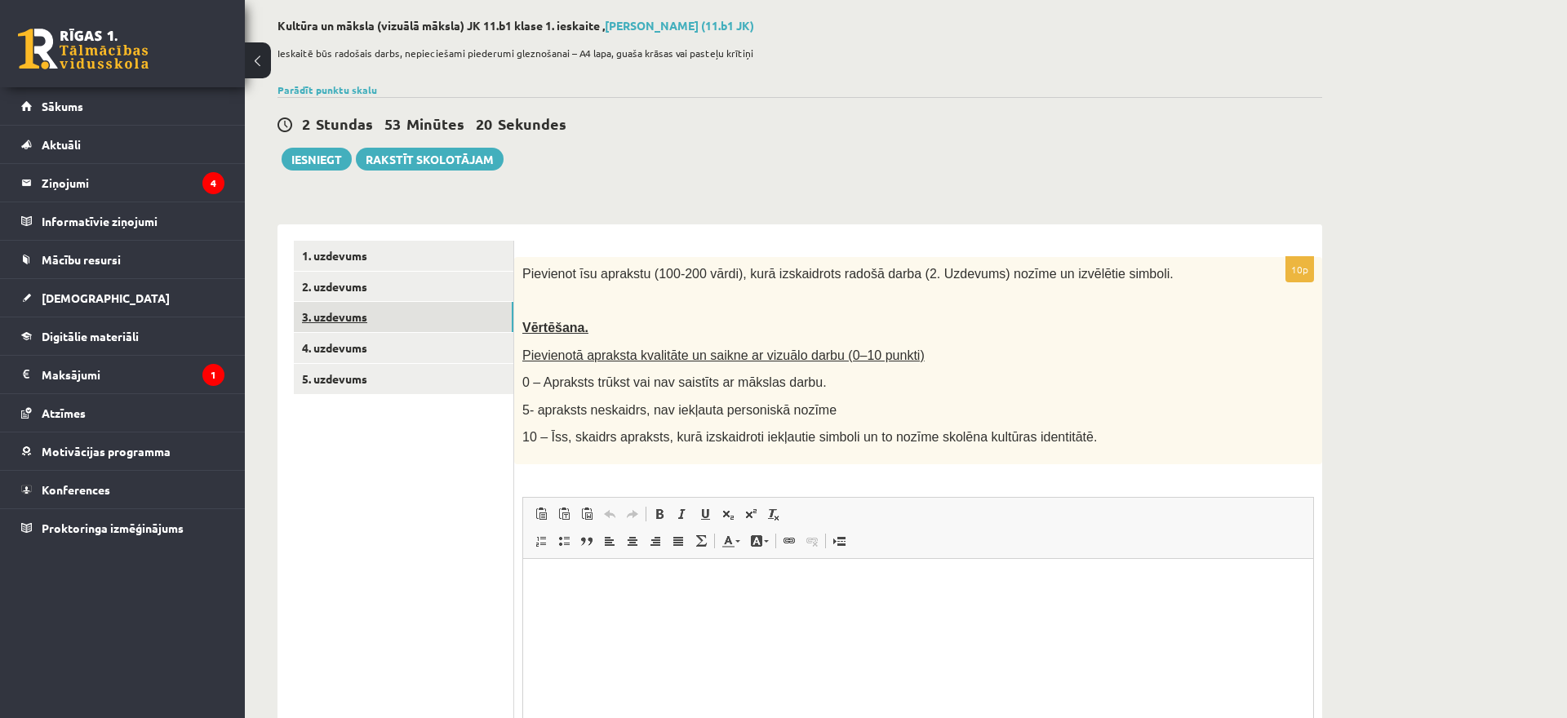
scroll to position [0, 0]
click at [676, 616] on html at bounding box center [918, 639] width 790 height 163
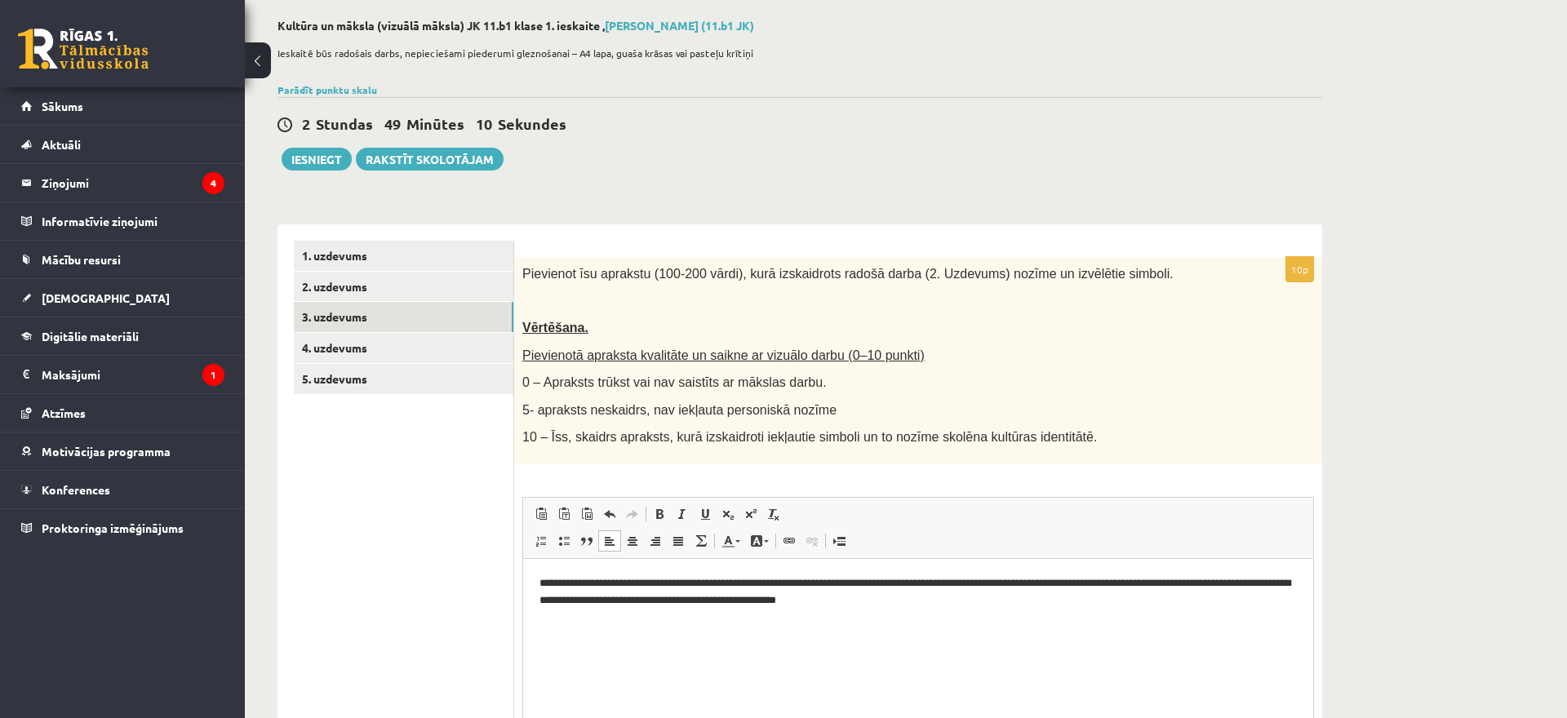
click at [1088, 583] on p "**********" at bounding box center [919, 592] width 758 height 34
click at [989, 583] on p "**********" at bounding box center [919, 592] width 758 height 34
click at [1047, 607] on p "**********" at bounding box center [919, 592] width 758 height 34
click at [1243, 587] on p "**********" at bounding box center [919, 592] width 758 height 34
click at [764, 603] on p "**********" at bounding box center [919, 592] width 758 height 34
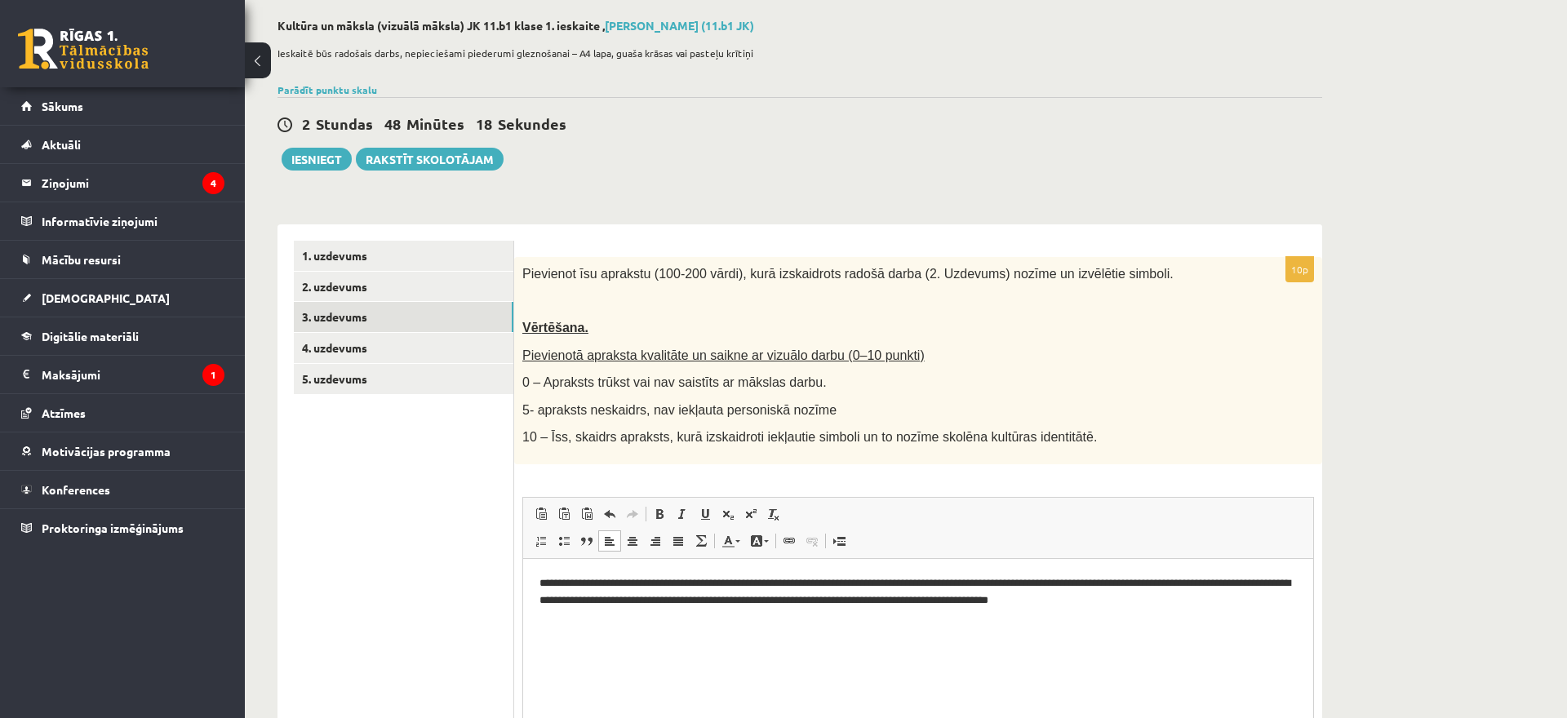
click at [1255, 604] on p "**********" at bounding box center [919, 592] width 758 height 34
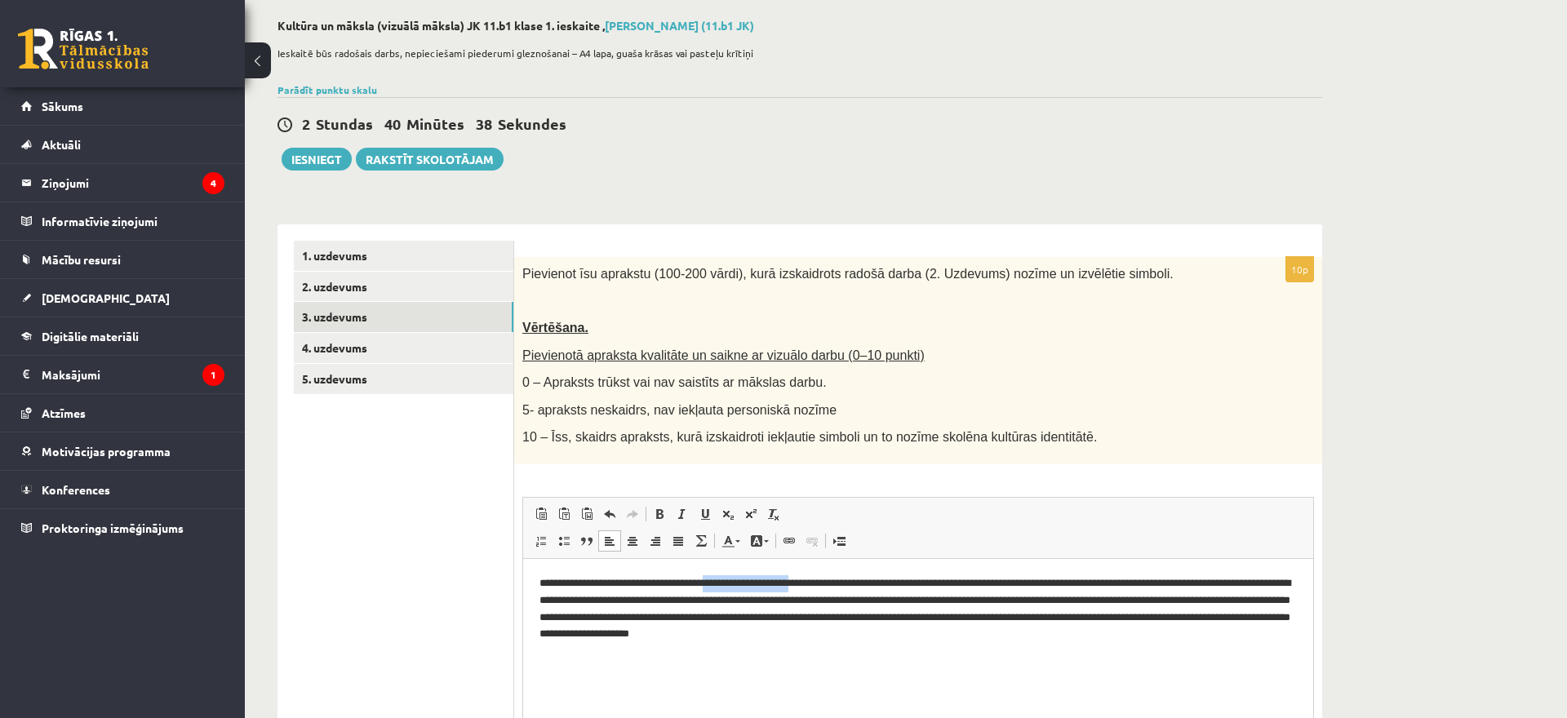
drag, startPoint x: 746, startPoint y: 586, endPoint x: 850, endPoint y: 584, distance: 103.7
click at [850, 584] on p "**********" at bounding box center [919, 609] width 758 height 68
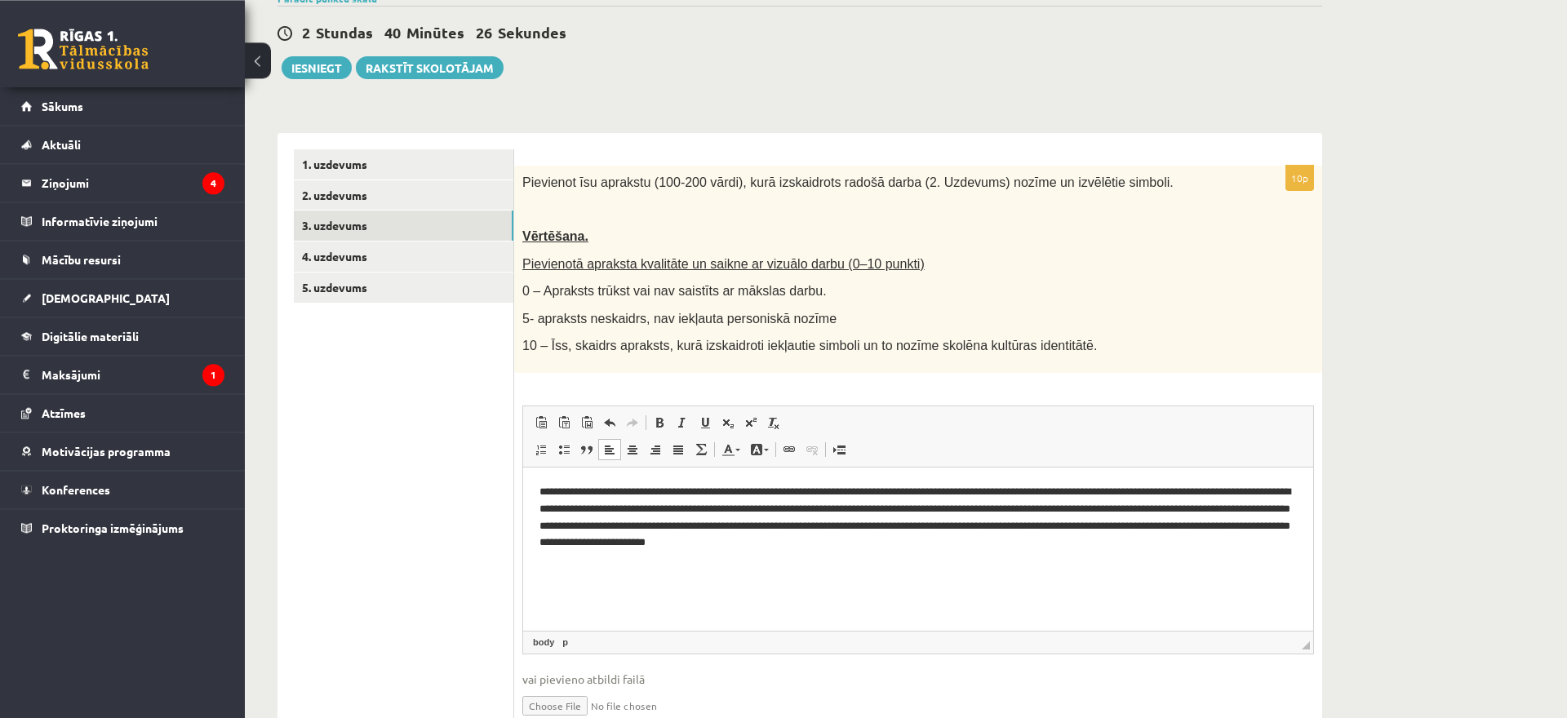
scroll to position [169, 0]
click at [598, 557] on html "**********" at bounding box center [918, 547] width 790 height 163
click at [373, 169] on link "1. uzdevums" at bounding box center [404, 164] width 220 height 30
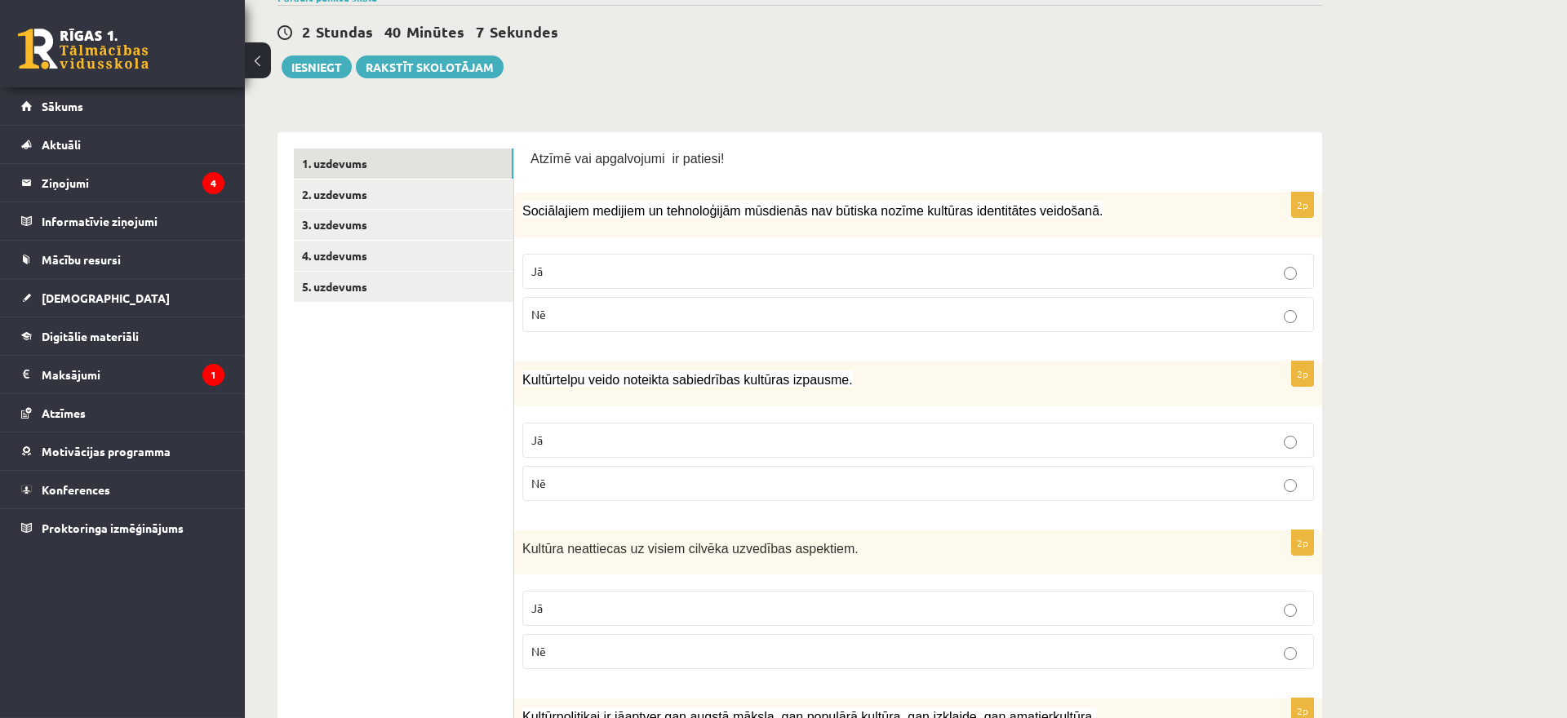
click at [688, 315] on p "Nē" at bounding box center [918, 314] width 774 height 17
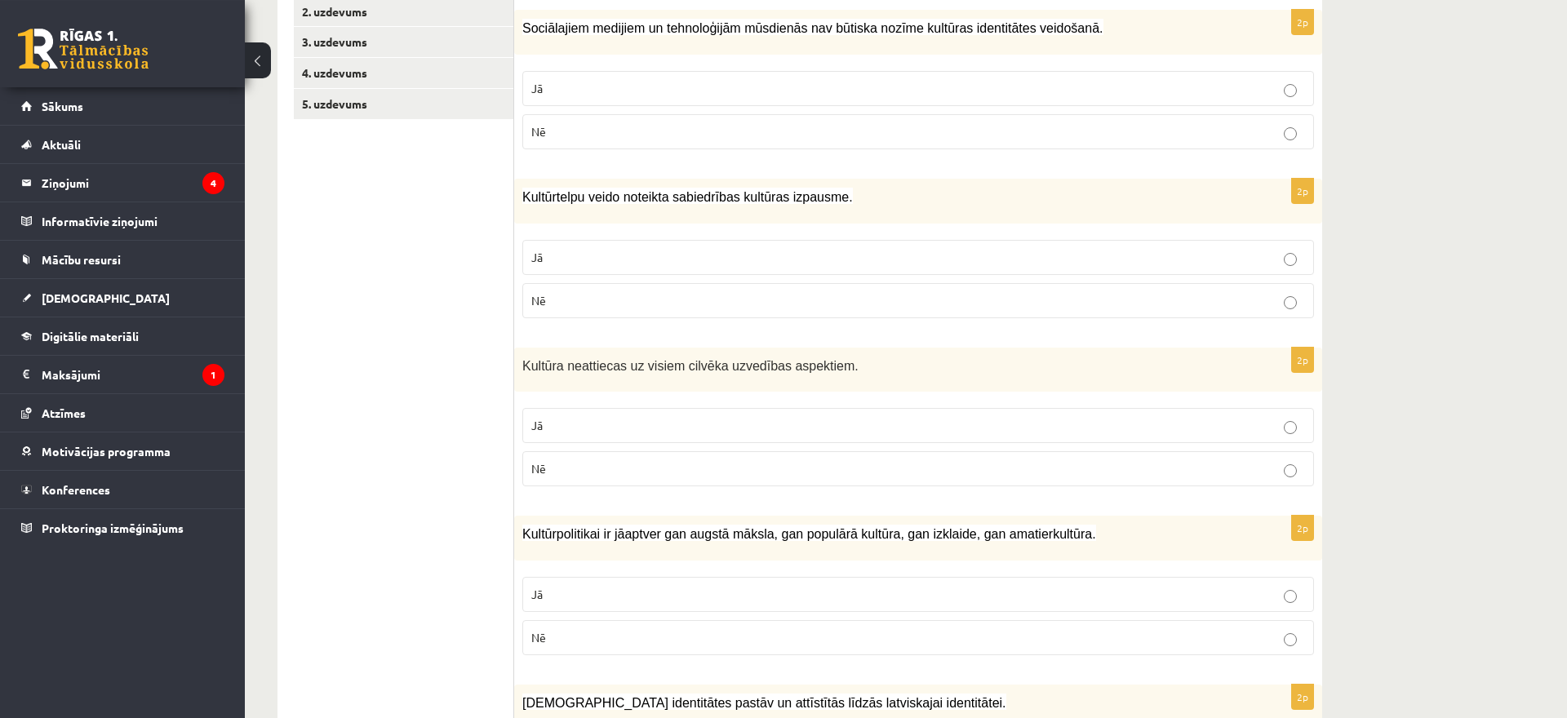
scroll to position [391, 0]
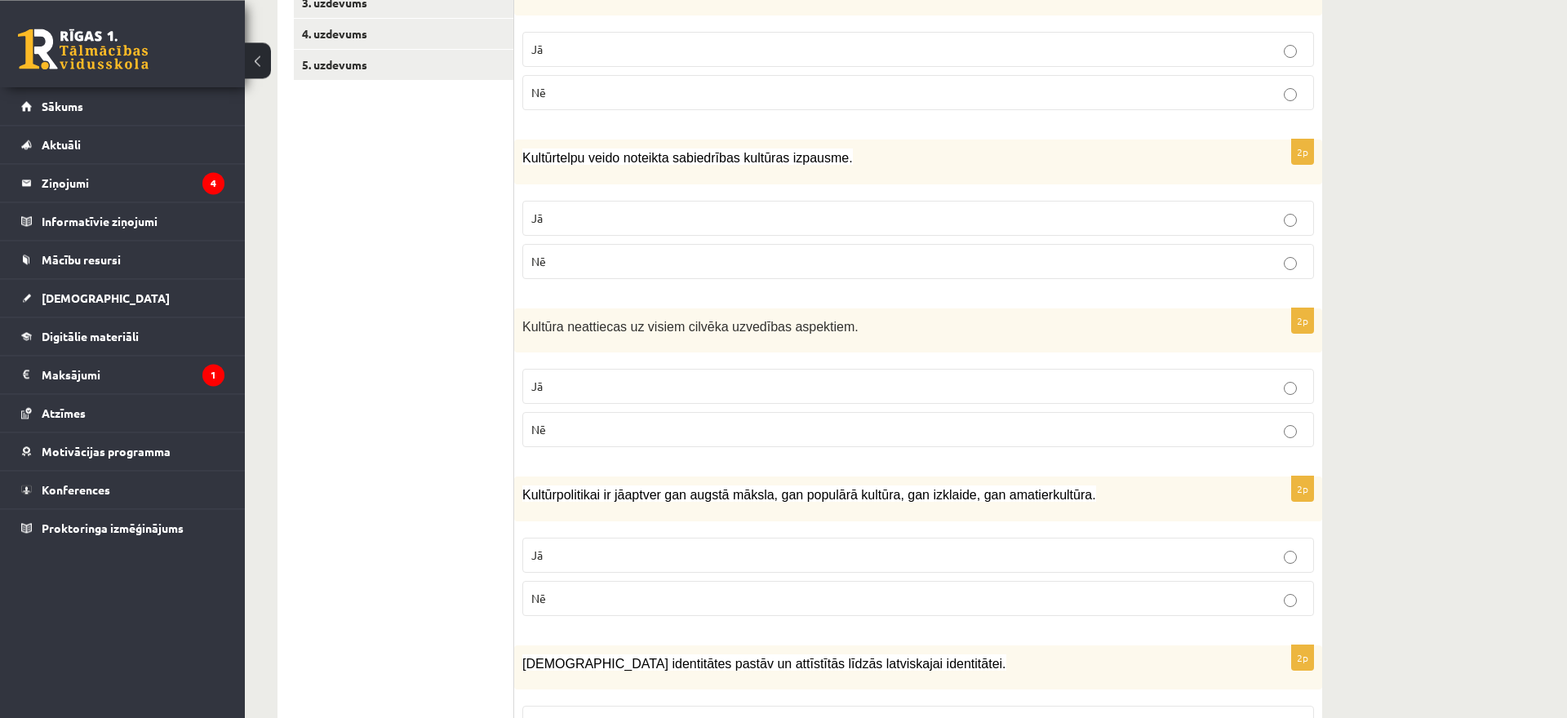
click at [703, 249] on label "Nē" at bounding box center [918, 261] width 792 height 35
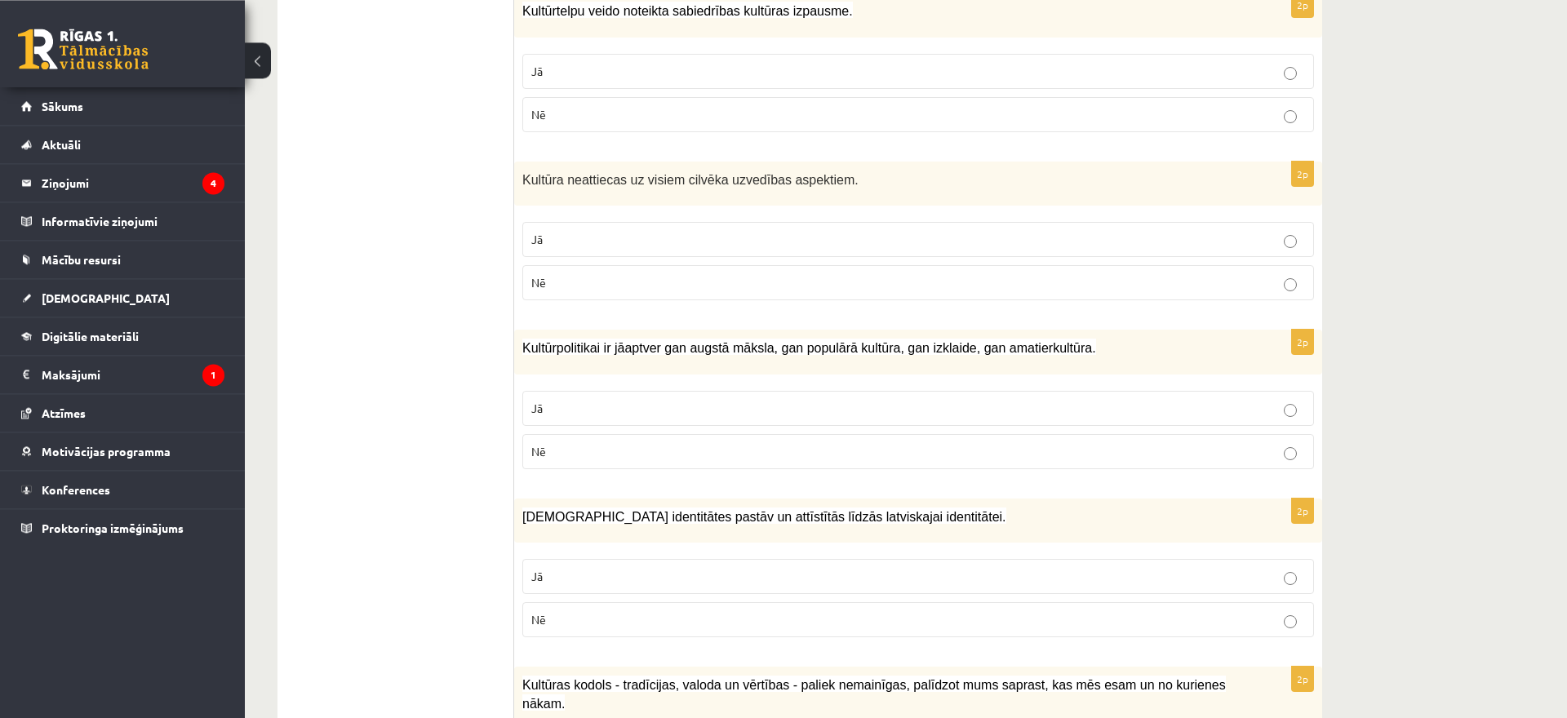
scroll to position [539, 0]
click at [712, 246] on p "Jā" at bounding box center [918, 238] width 774 height 17
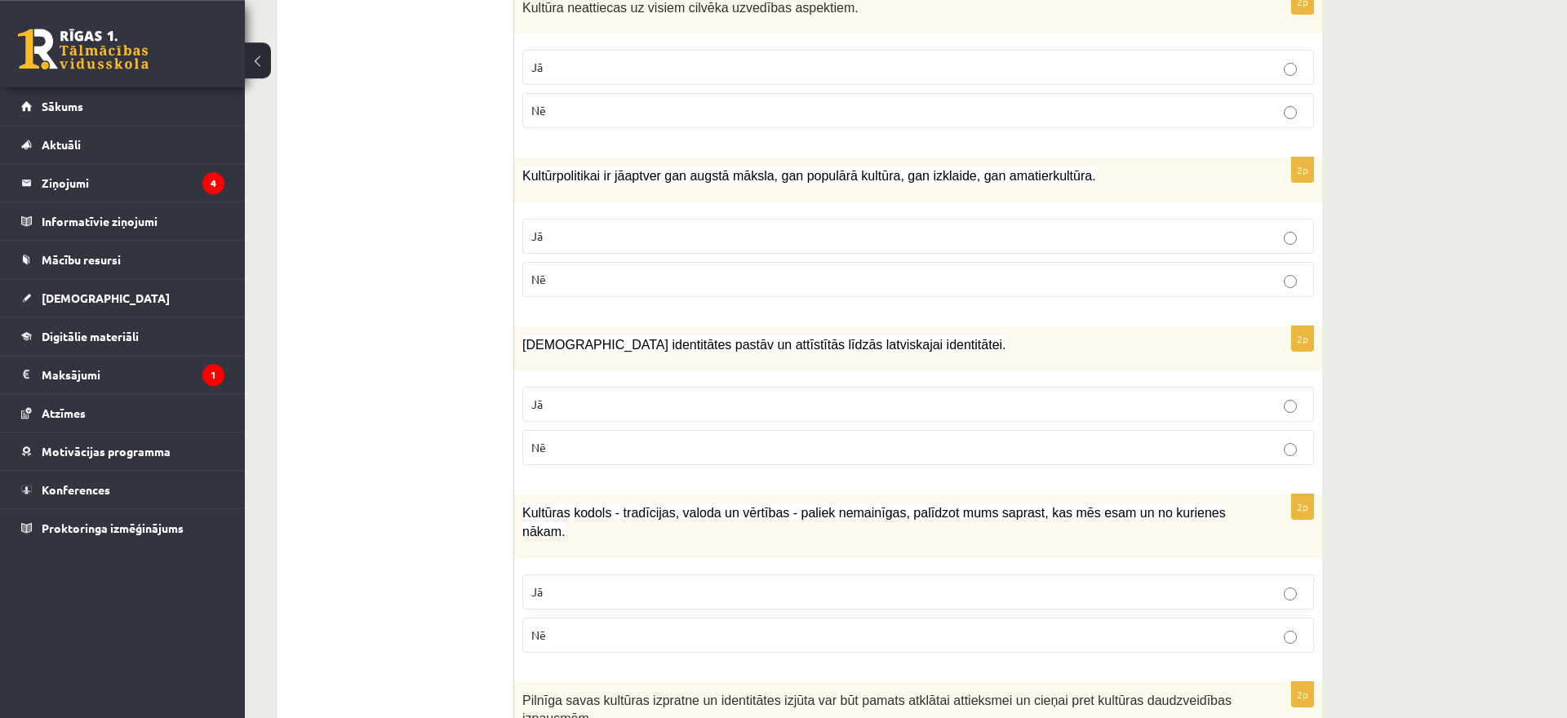
scroll to position [711, 0]
click at [712, 246] on label "Jā" at bounding box center [918, 235] width 792 height 35
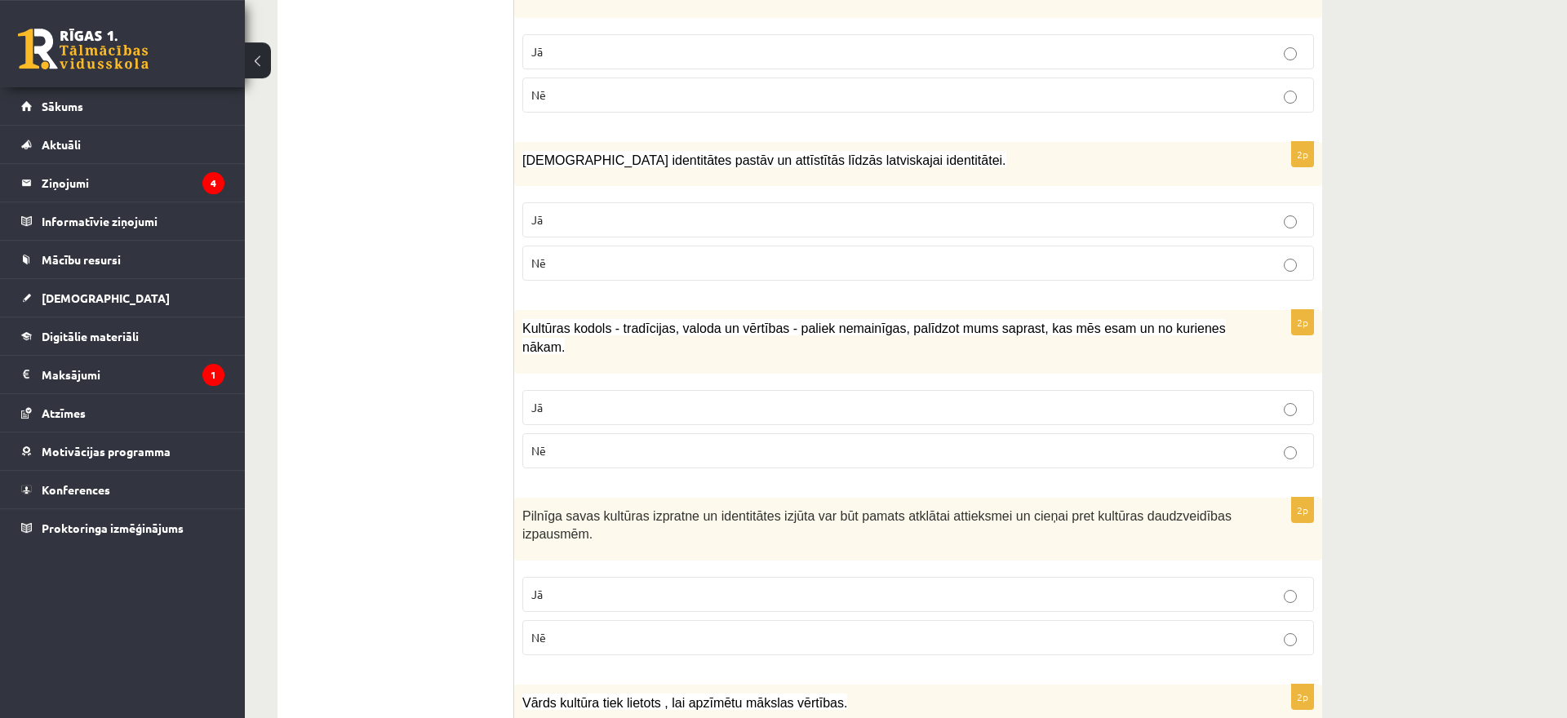
scroll to position [896, 0]
click at [727, 211] on p "Jā" at bounding box center [918, 219] width 774 height 17
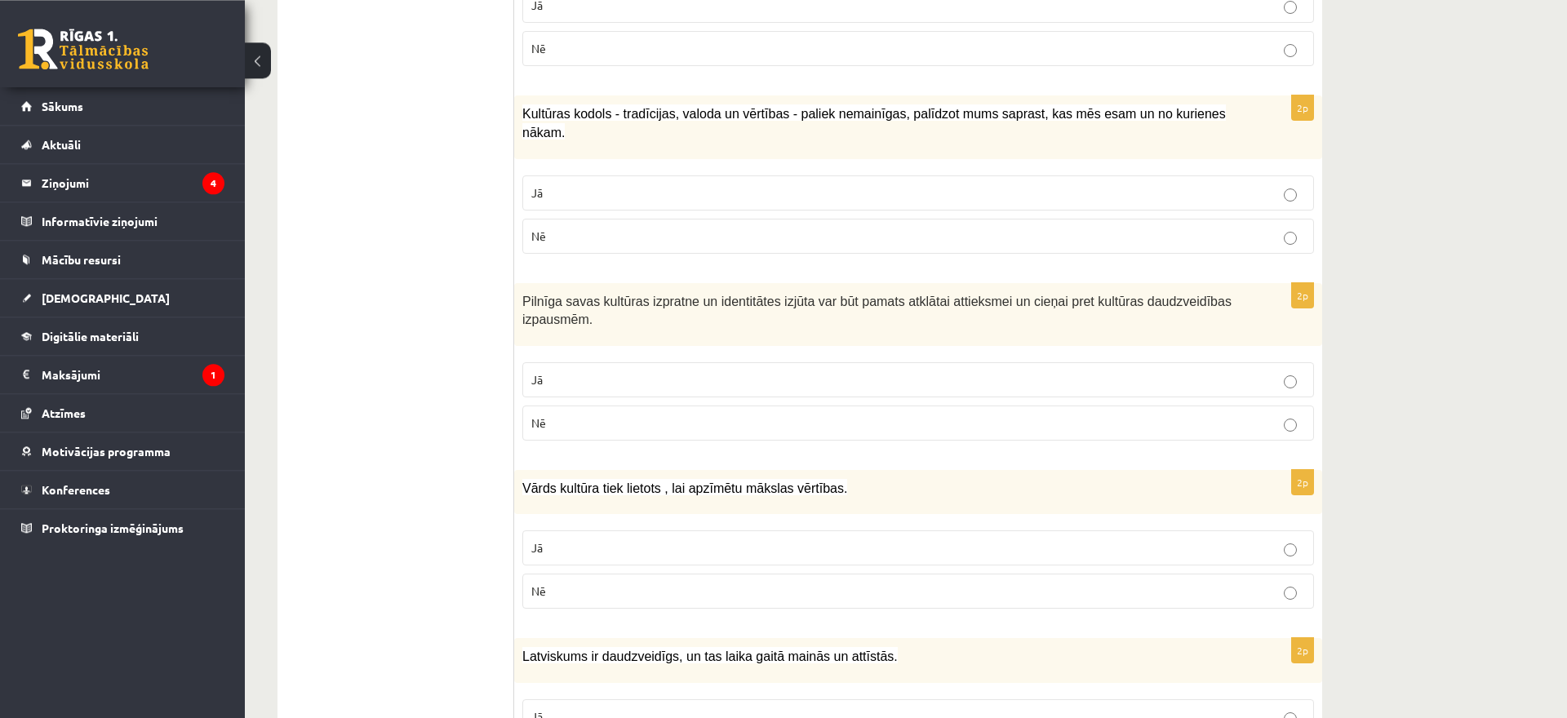
scroll to position [1110, 0]
click at [744, 184] on p "Jā" at bounding box center [918, 192] width 774 height 17
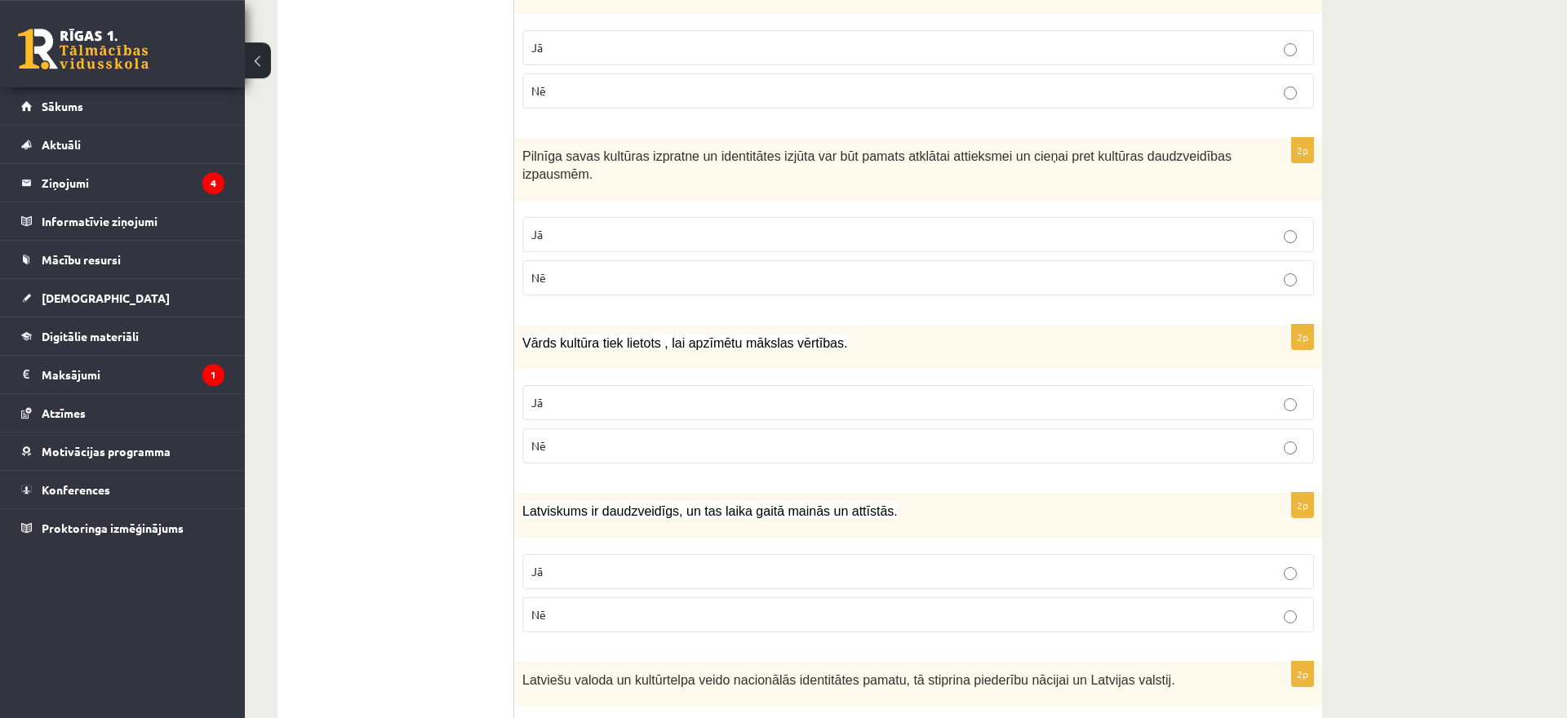
scroll to position [1256, 0]
click at [736, 208] on fieldset "Jā Nē" at bounding box center [918, 253] width 792 height 91
click at [732, 225] on p "Jā" at bounding box center [918, 233] width 774 height 17
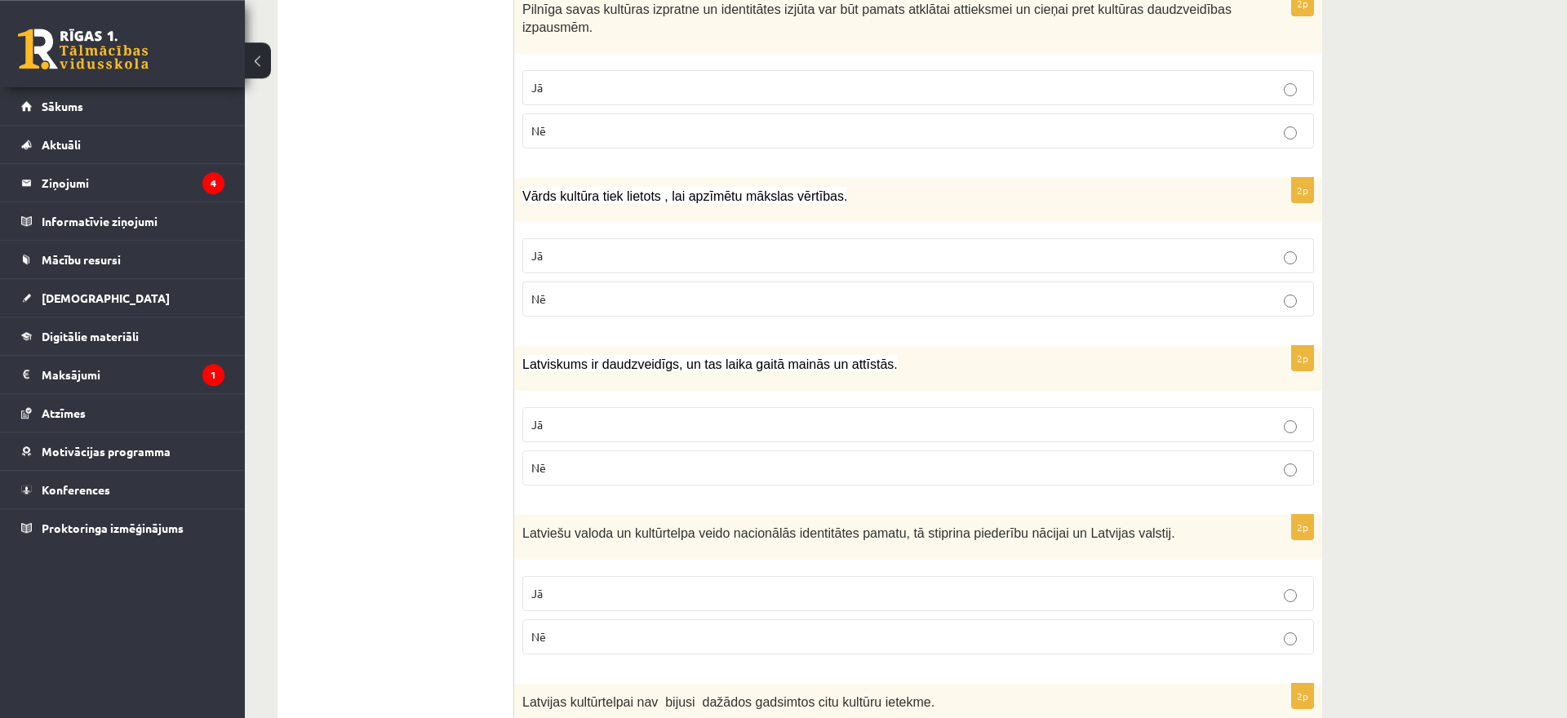
scroll to position [1426, 0]
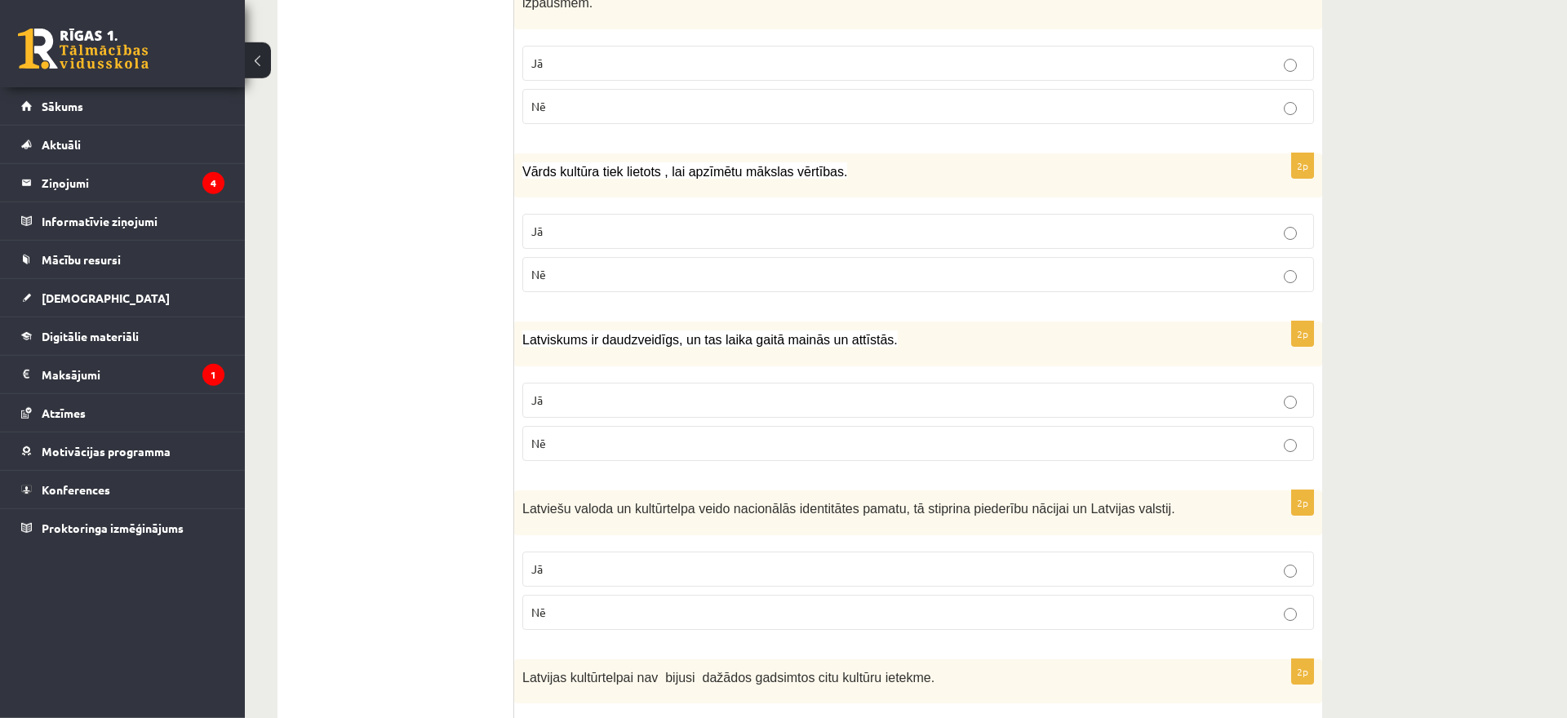
click at [732, 223] on p "Jā" at bounding box center [918, 231] width 774 height 17
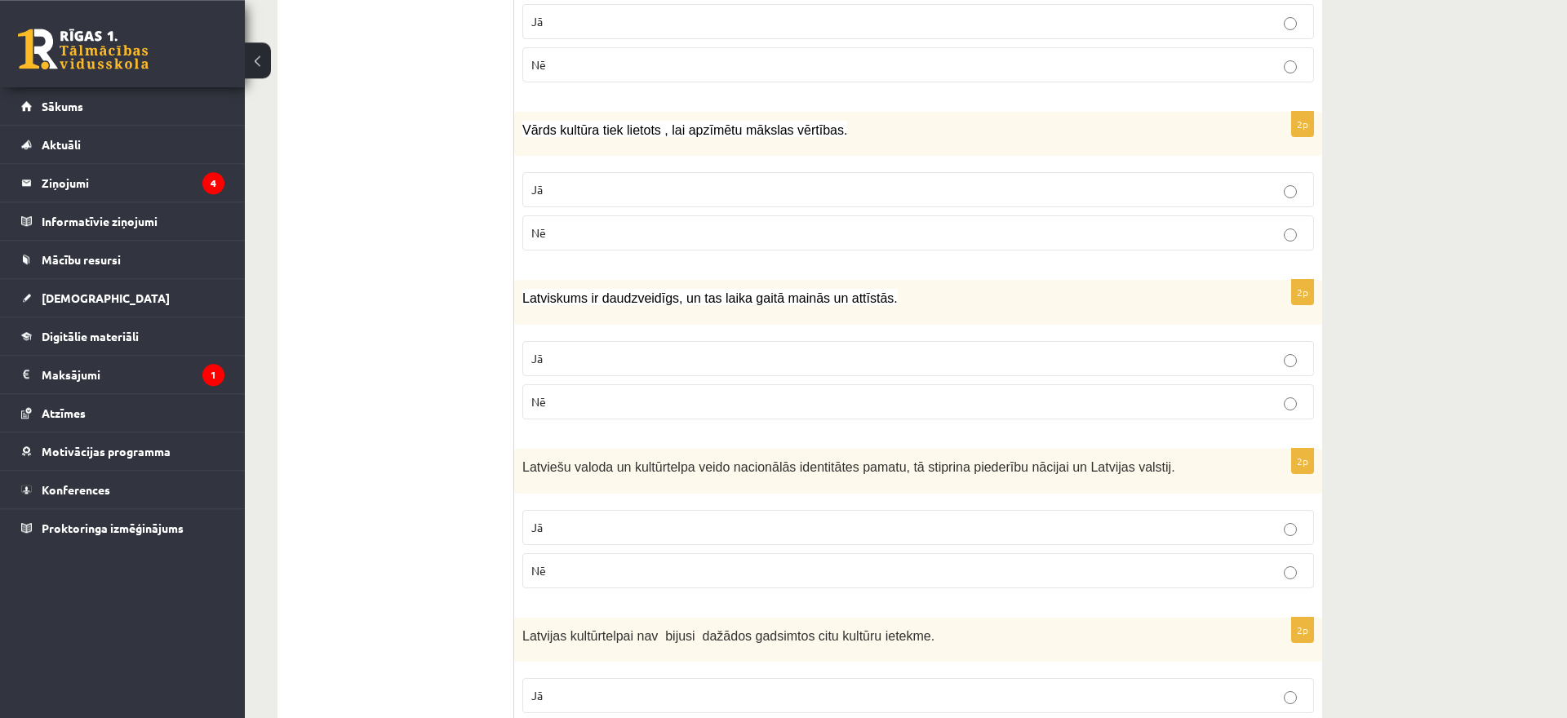
click at [732, 224] on p "Nē" at bounding box center [918, 232] width 774 height 17
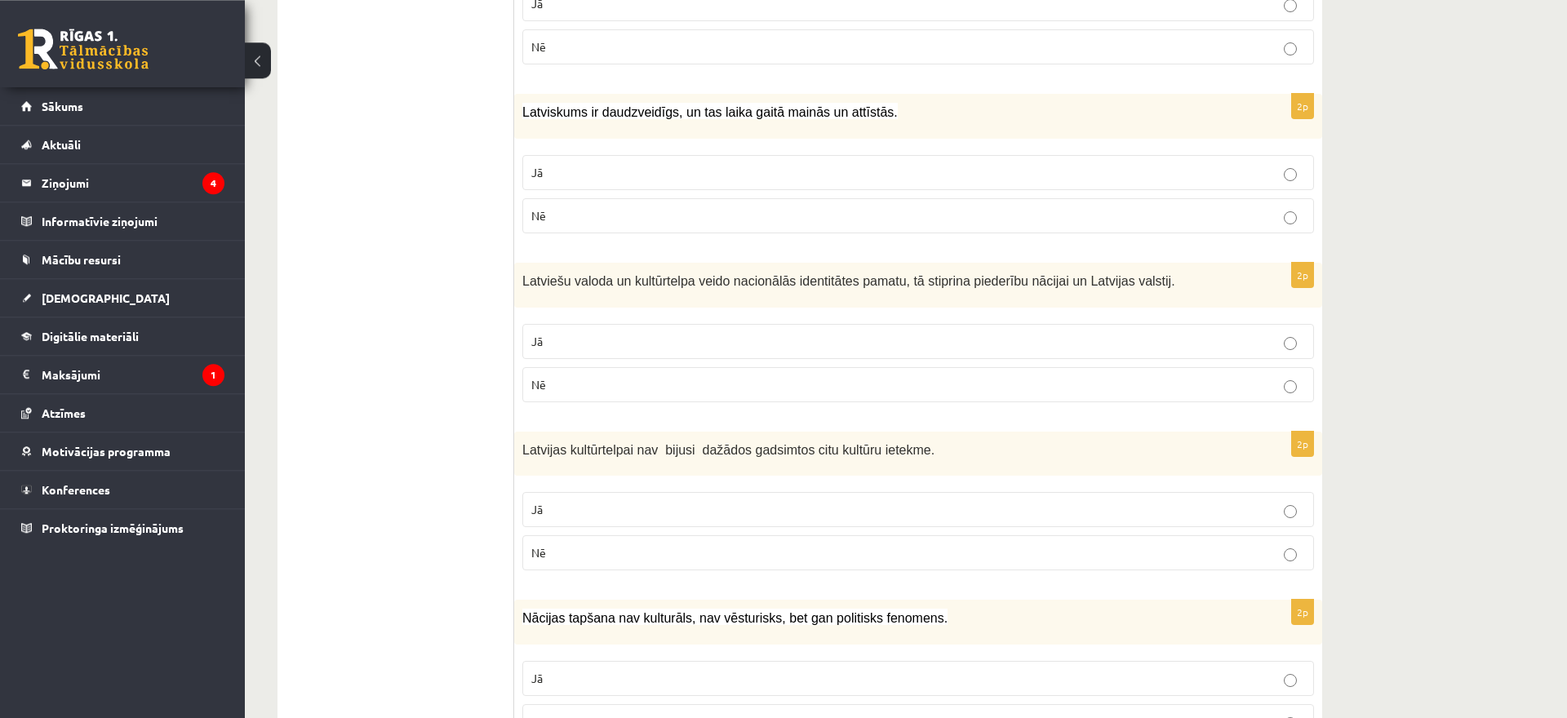
scroll to position [1657, 0]
click at [768, 161] on p "Jā" at bounding box center [918, 169] width 774 height 17
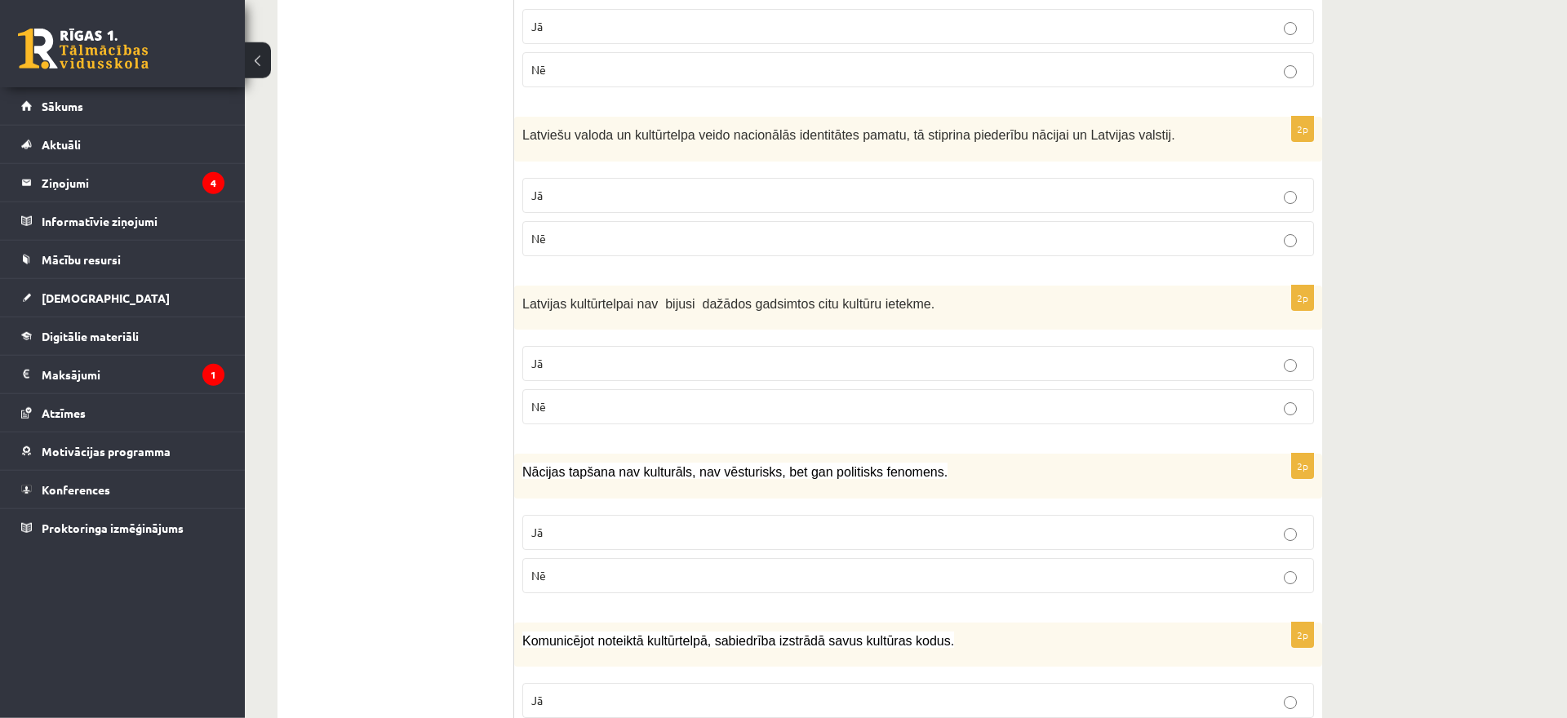
scroll to position [1801, 0]
click at [757, 186] on p "Jā" at bounding box center [918, 194] width 774 height 17
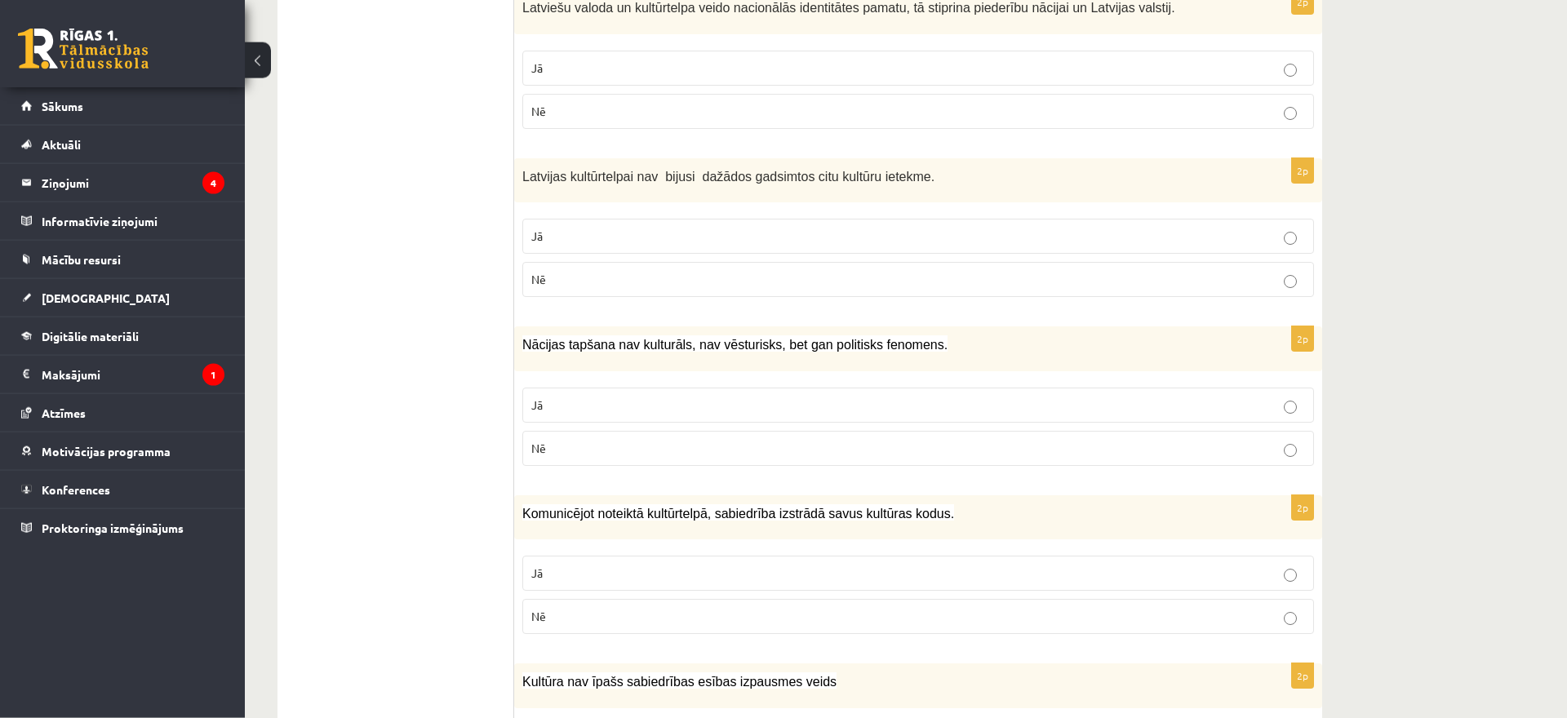
scroll to position [1931, 0]
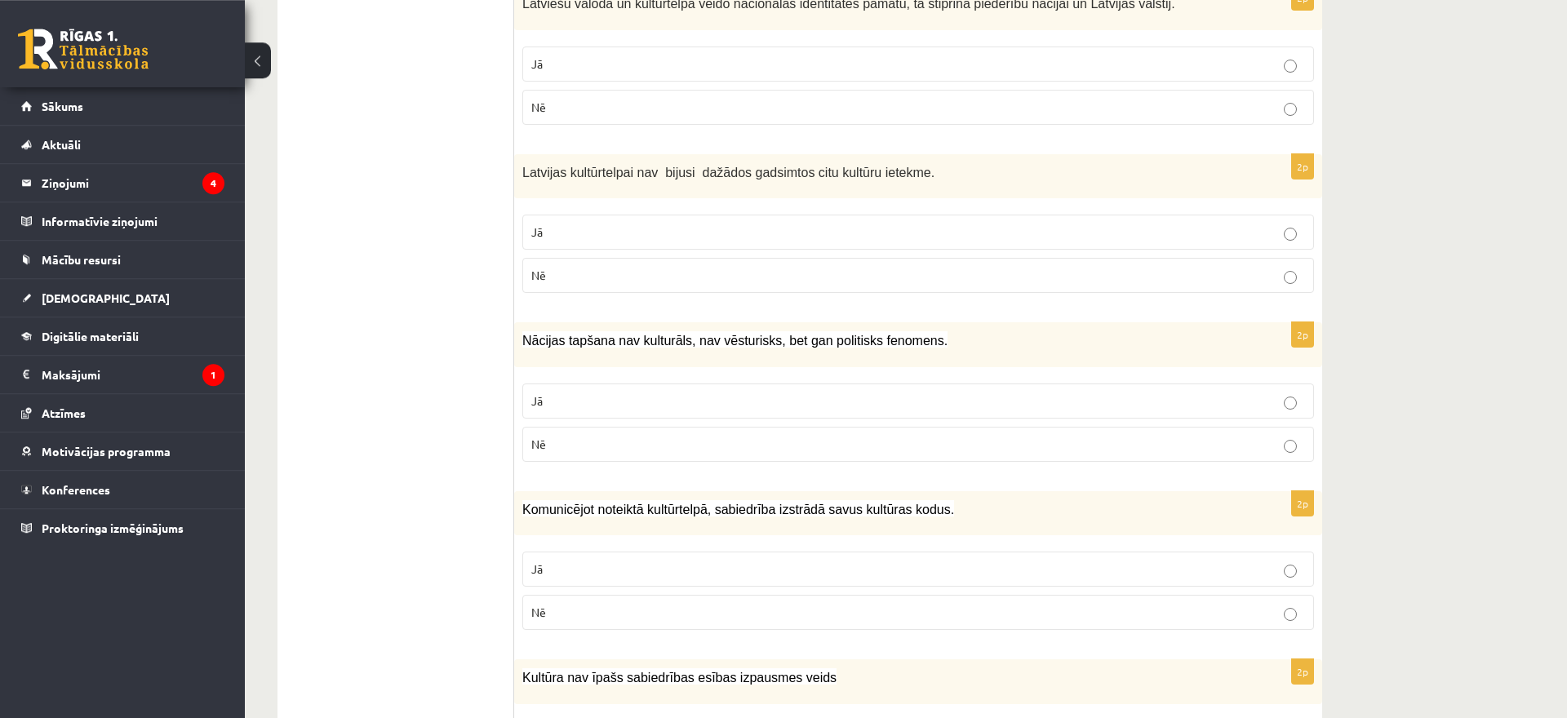
click at [756, 224] on p "Jā" at bounding box center [918, 232] width 774 height 17
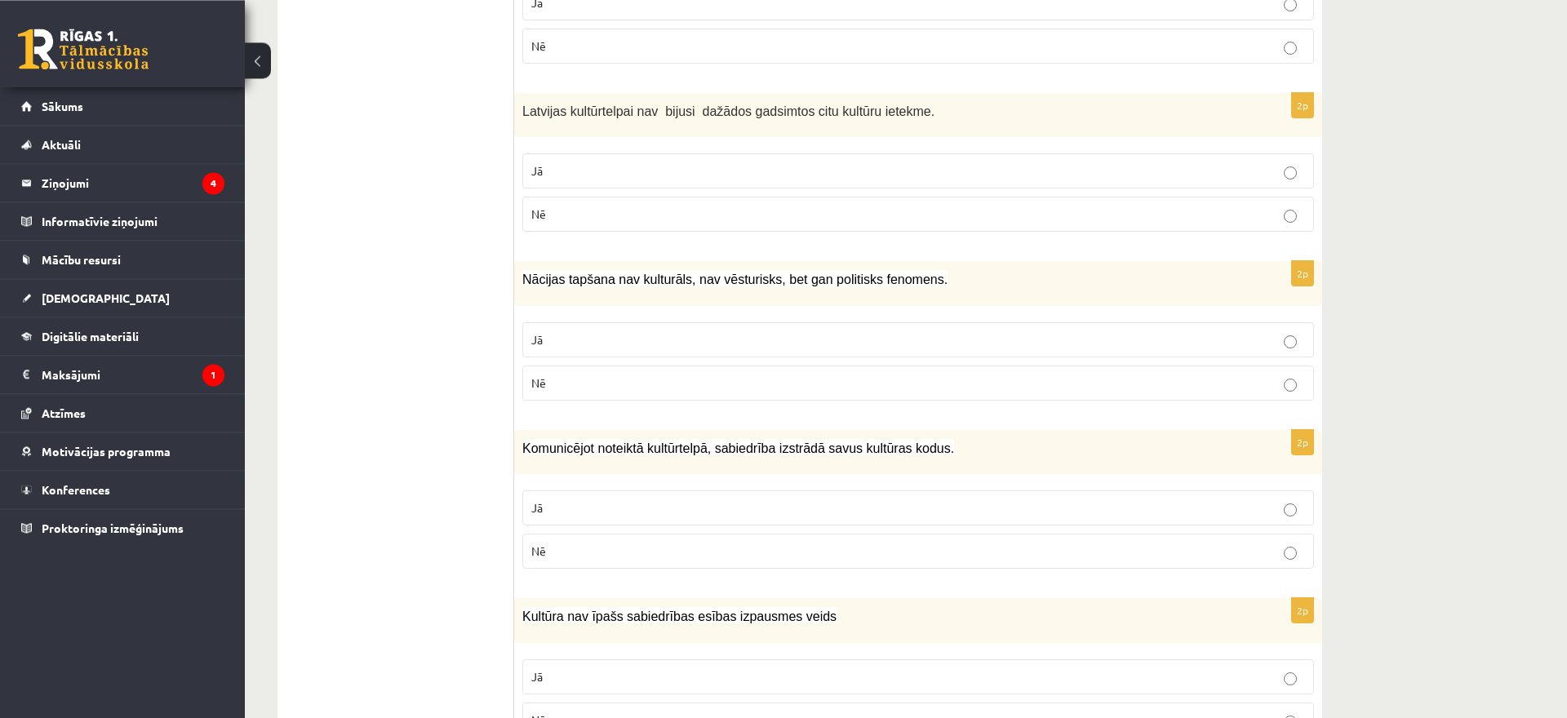
scroll to position [1998, 0]
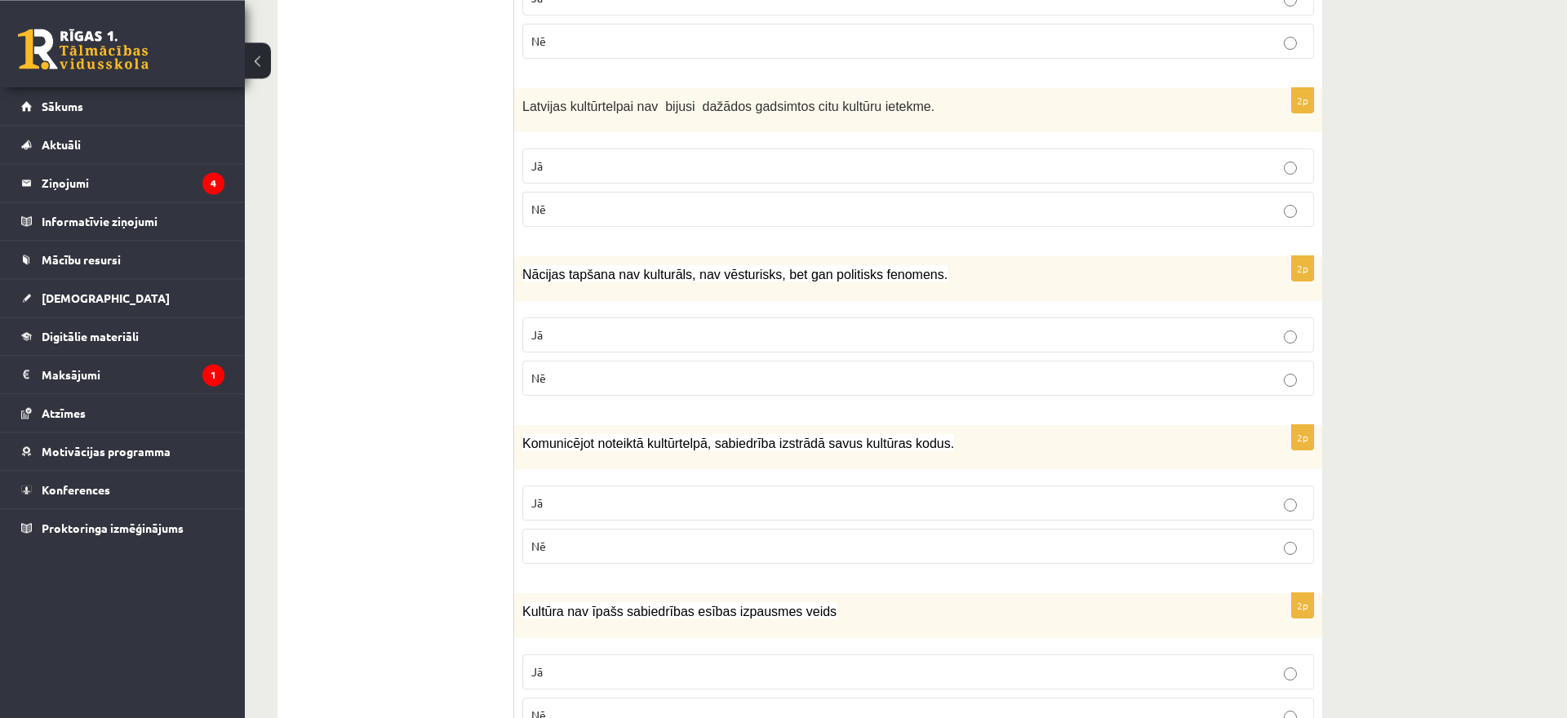
click at [775, 192] on label "Nē" at bounding box center [918, 209] width 792 height 35
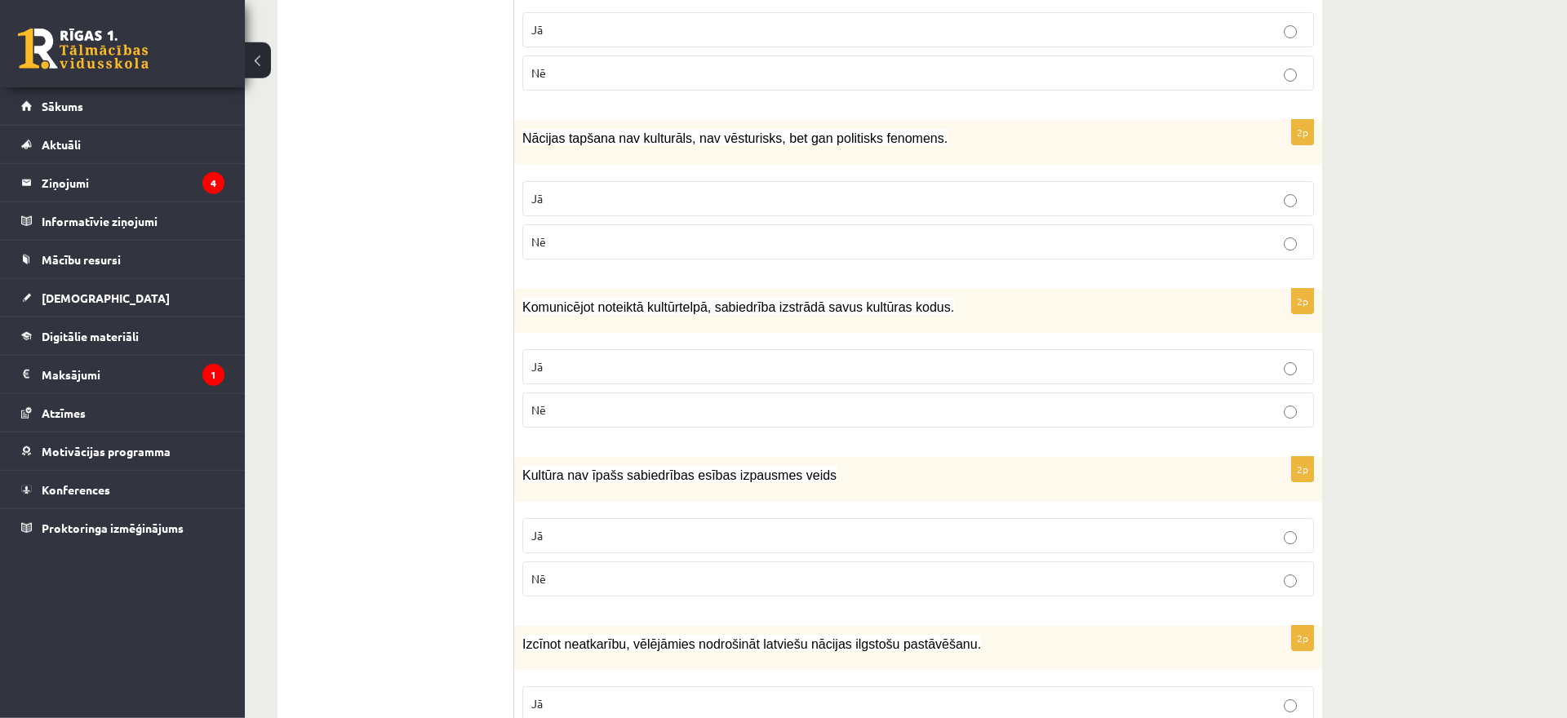
scroll to position [2148, 0]
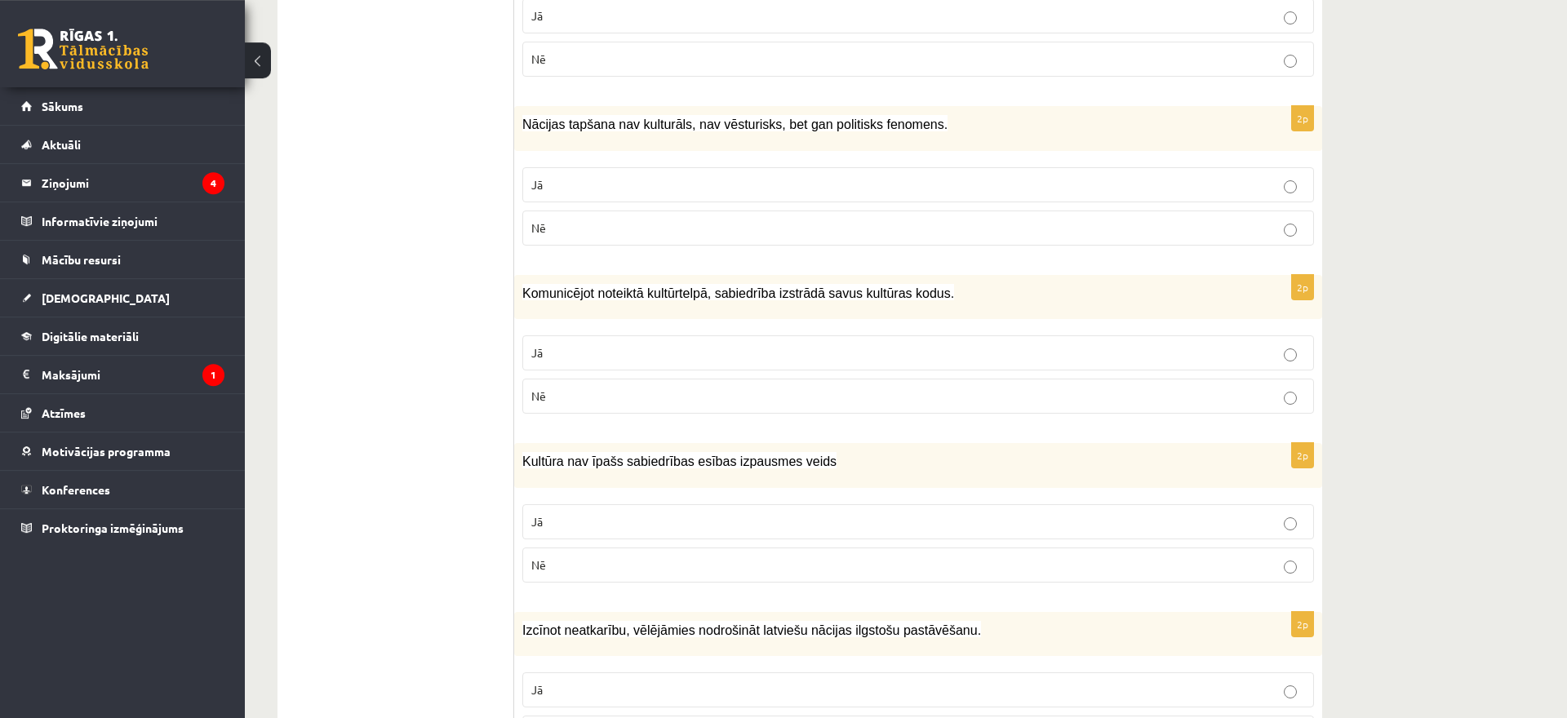
click at [775, 177] on label "Jā" at bounding box center [918, 184] width 792 height 35
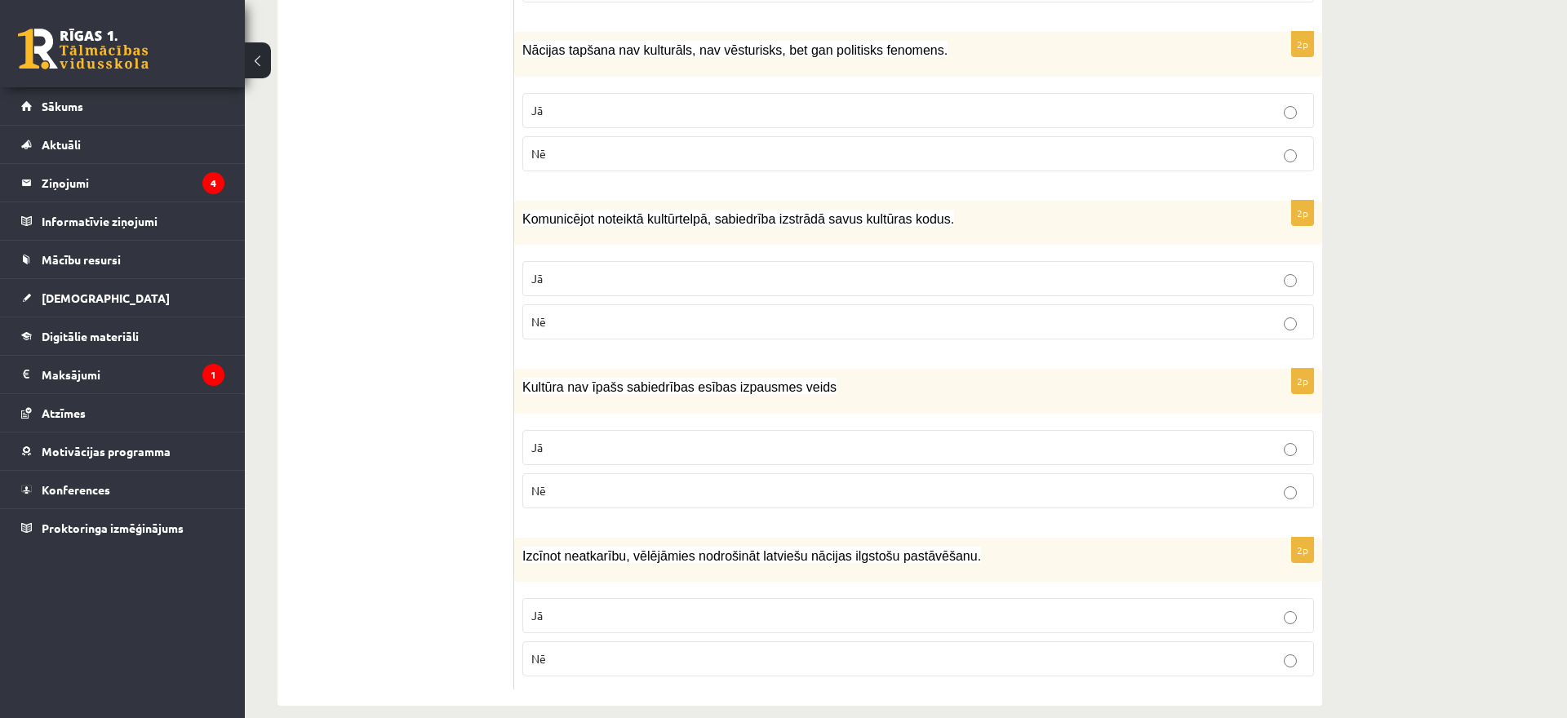
click at [748, 270] on p "Jā" at bounding box center [918, 278] width 774 height 17
click at [695, 481] on label "Nē" at bounding box center [918, 490] width 792 height 35
click at [665, 651] on p "Nē" at bounding box center [918, 659] width 774 height 17
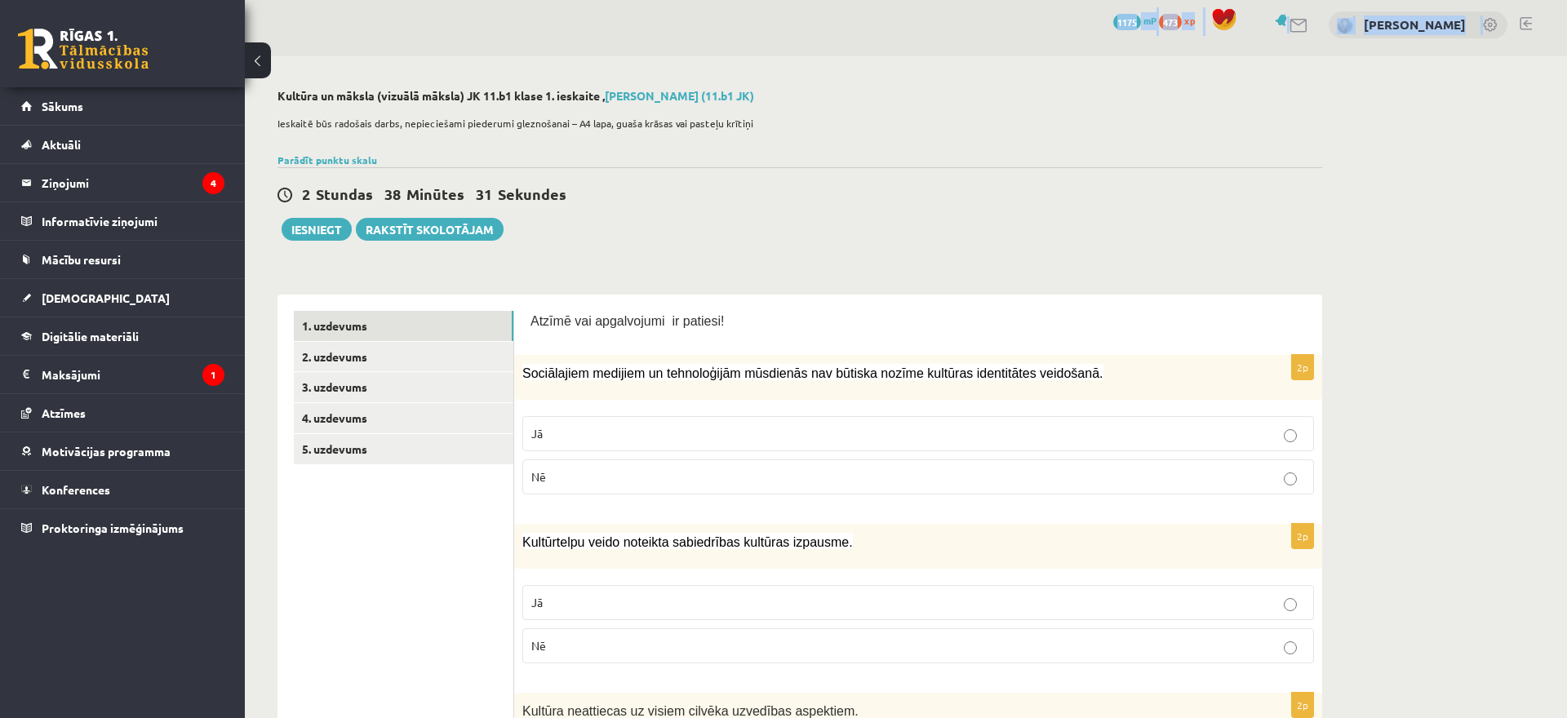
scroll to position [0, 0]
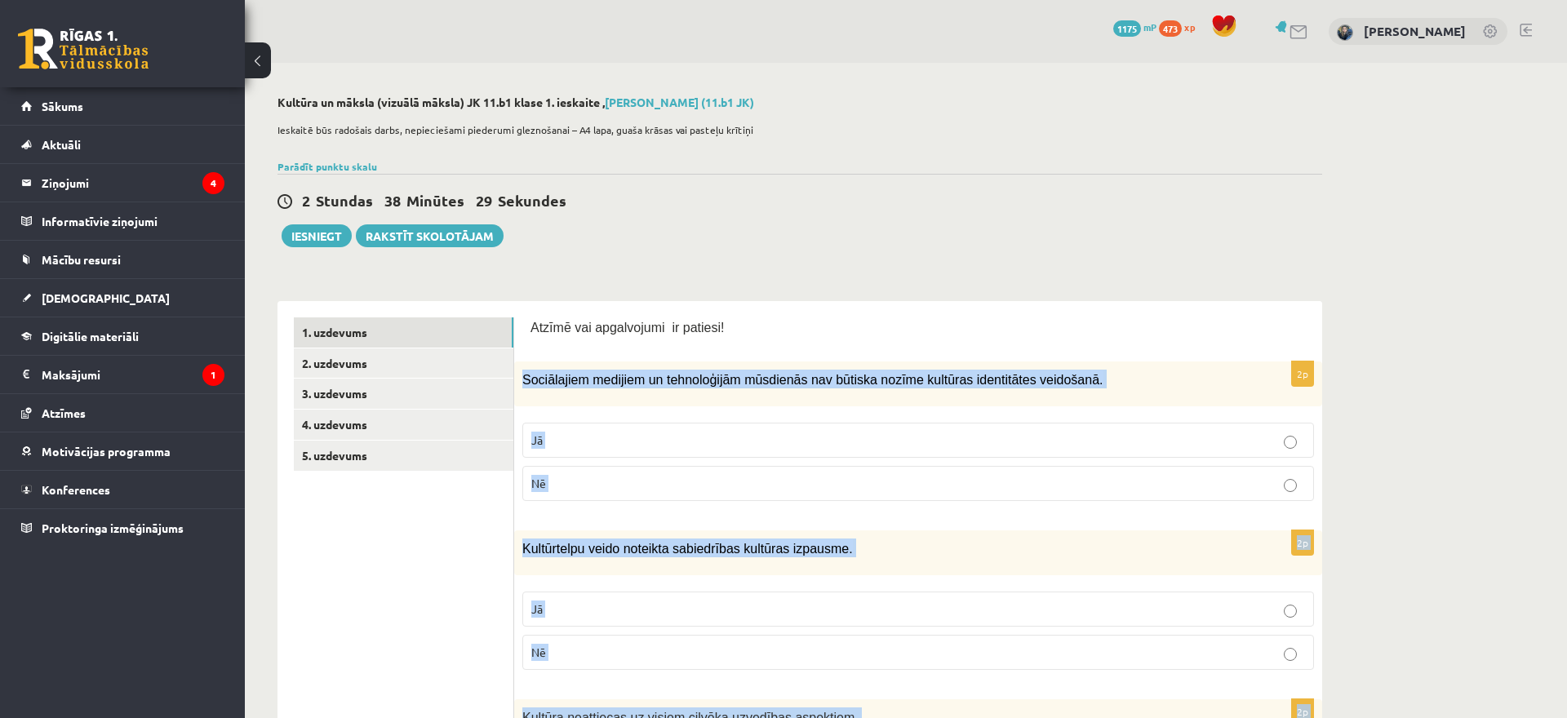
drag, startPoint x: 676, startPoint y: 670, endPoint x: 520, endPoint y: 384, distance: 326.2
copy form "Loremipsumd sitametc ad elitseddoeiu temporinc utl etdolor magnaa enimadmi veni…"
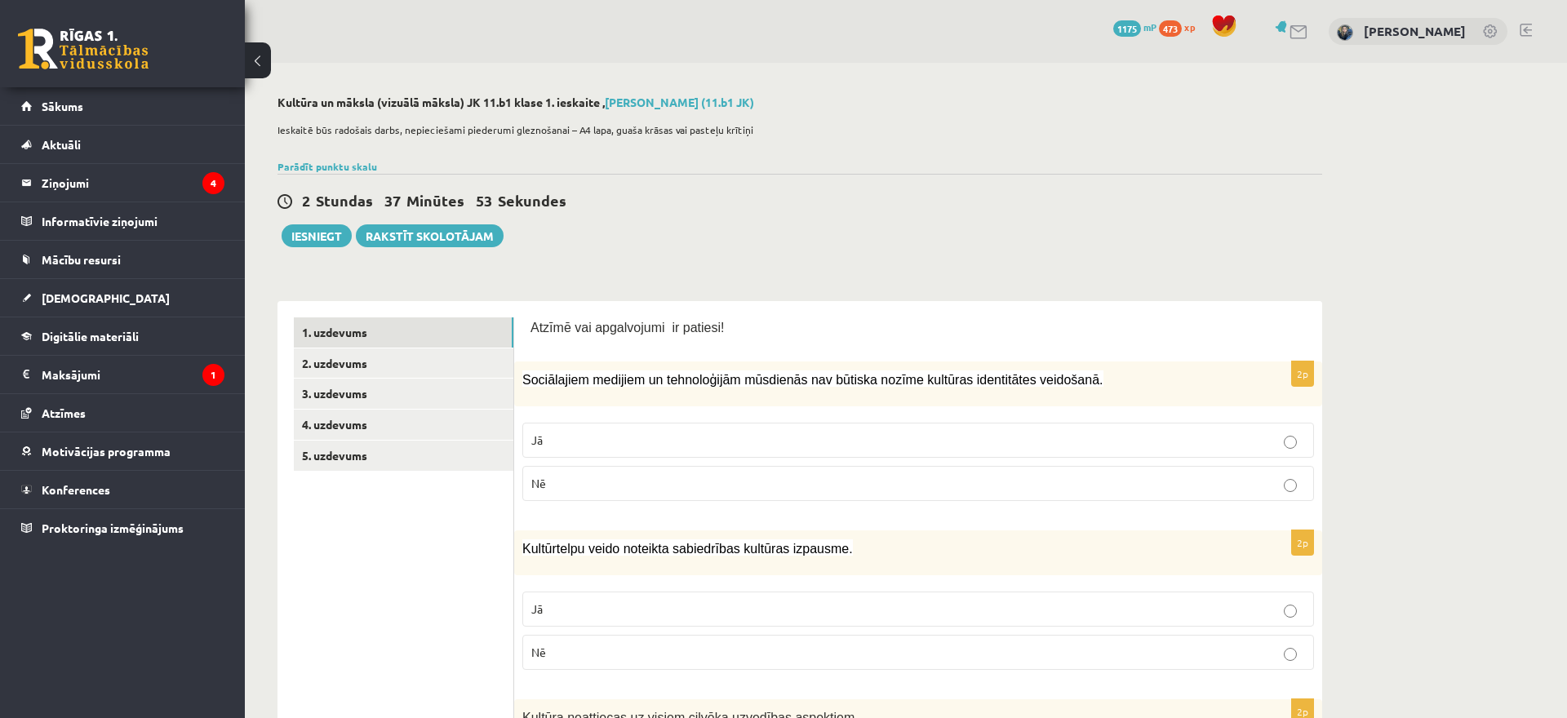
click at [394, 429] on link "4. uzdevums" at bounding box center [404, 425] width 220 height 30
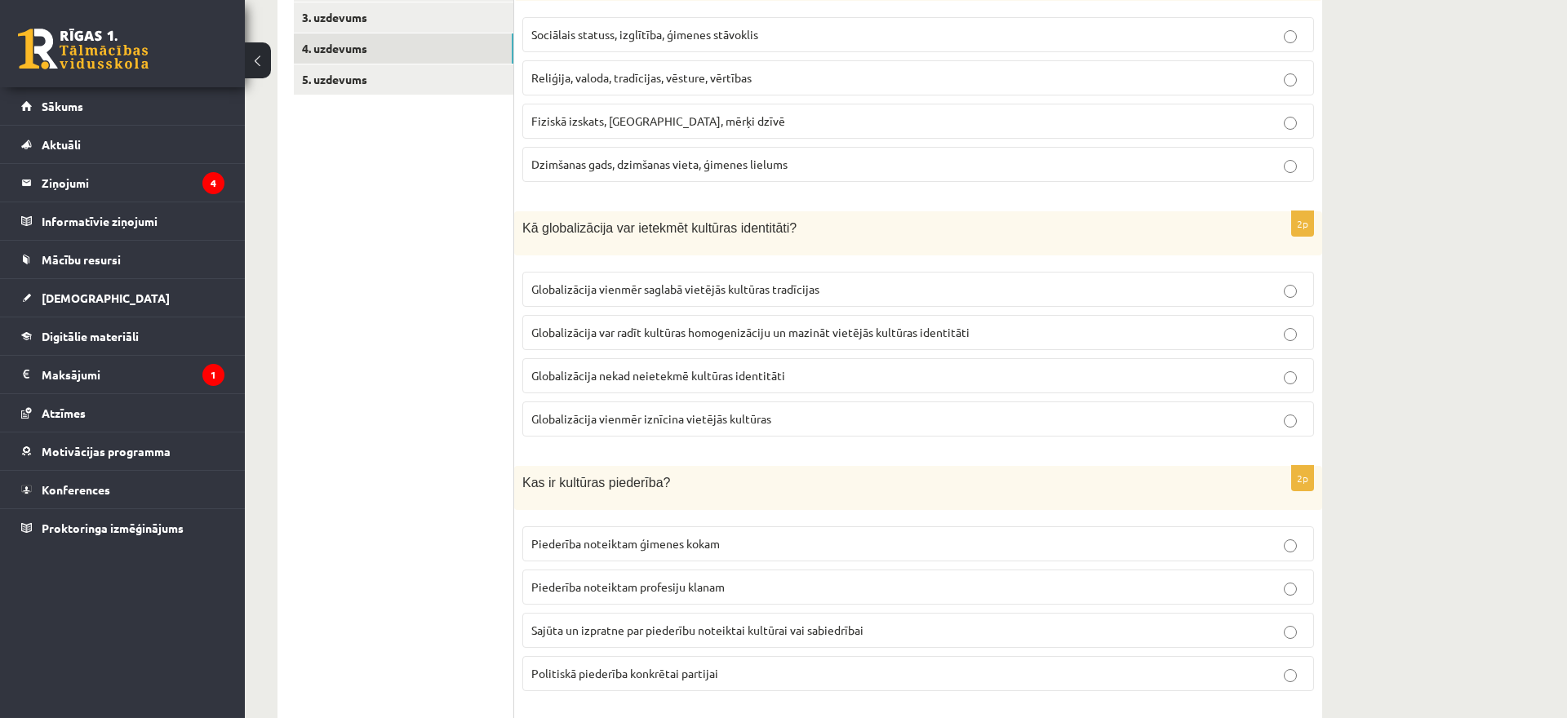
scroll to position [230, 0]
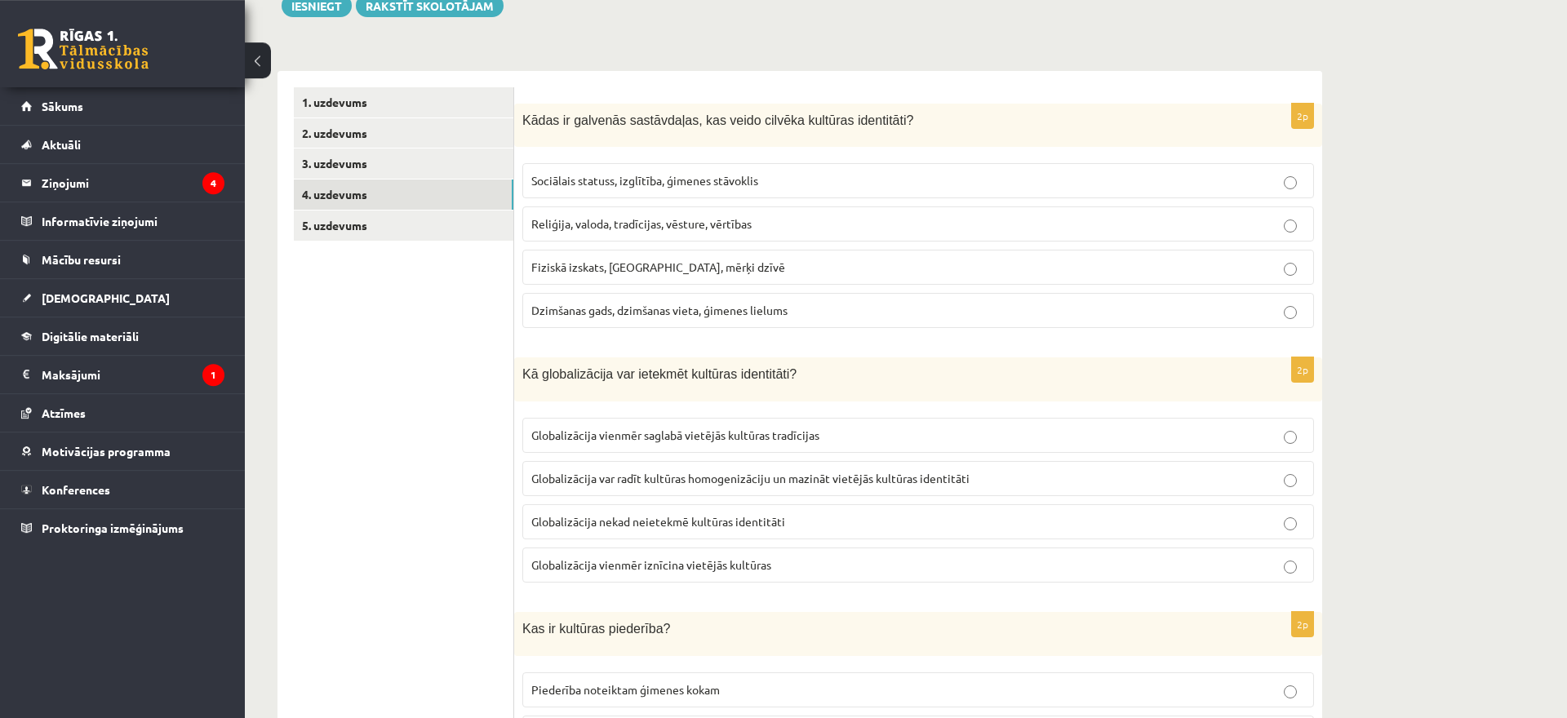
click at [1019, 218] on p "Reliģija, valoda, tradīcijas, vēsture, vērtības" at bounding box center [918, 224] width 774 height 17
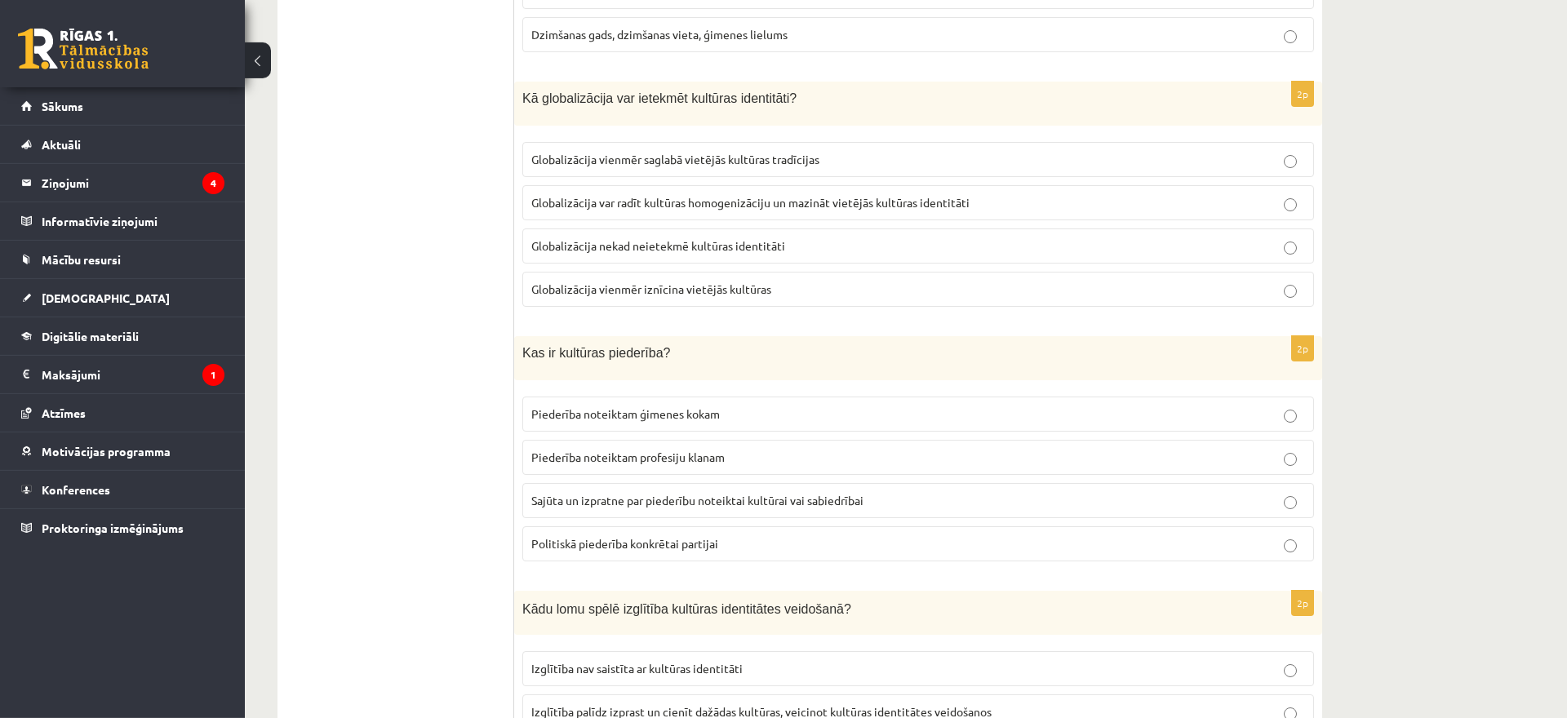
scroll to position [507, 0]
click at [865, 203] on span "Globalizācija var radīt kultūras homogenizāciju un mazināt vietējās kultūras id…" at bounding box center [750, 201] width 438 height 15
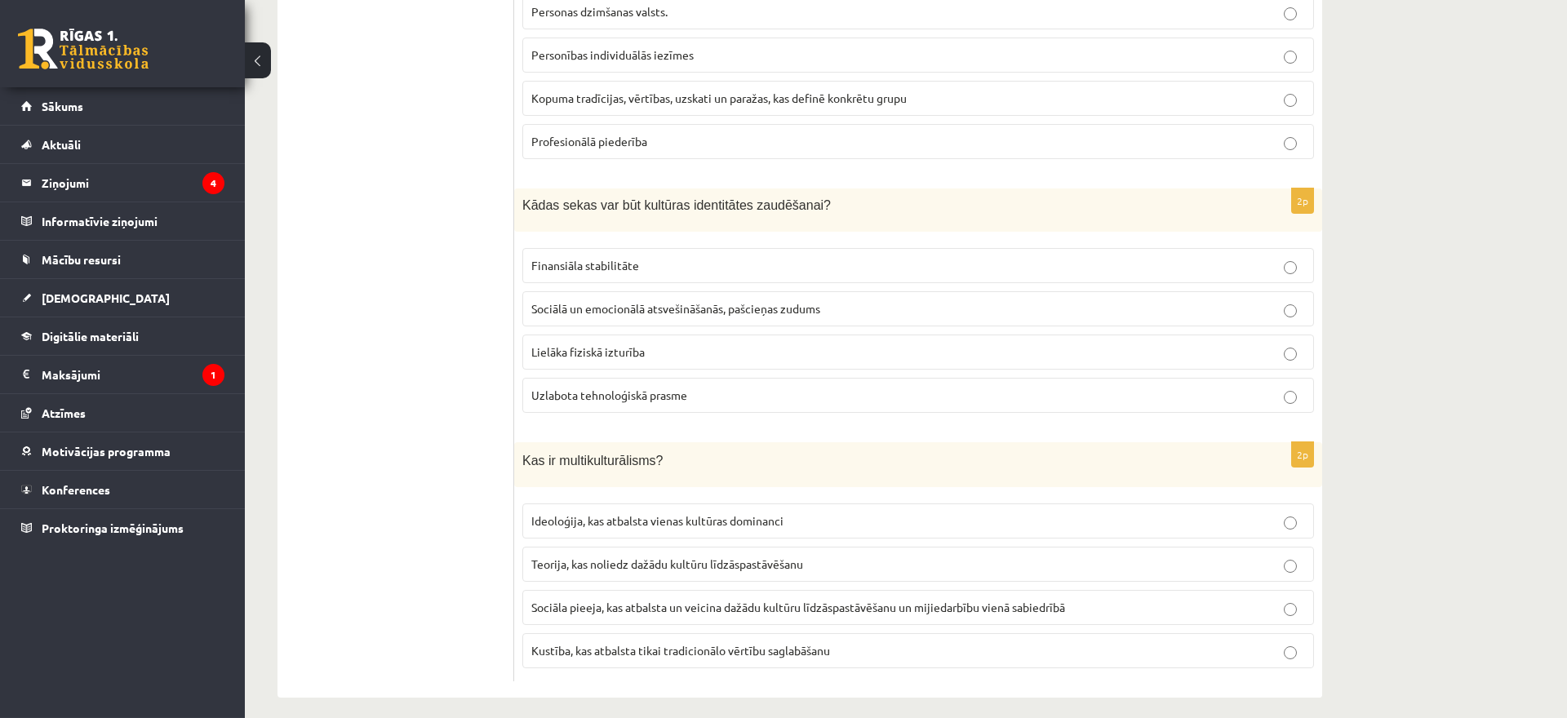
scroll to position [2194, 0]
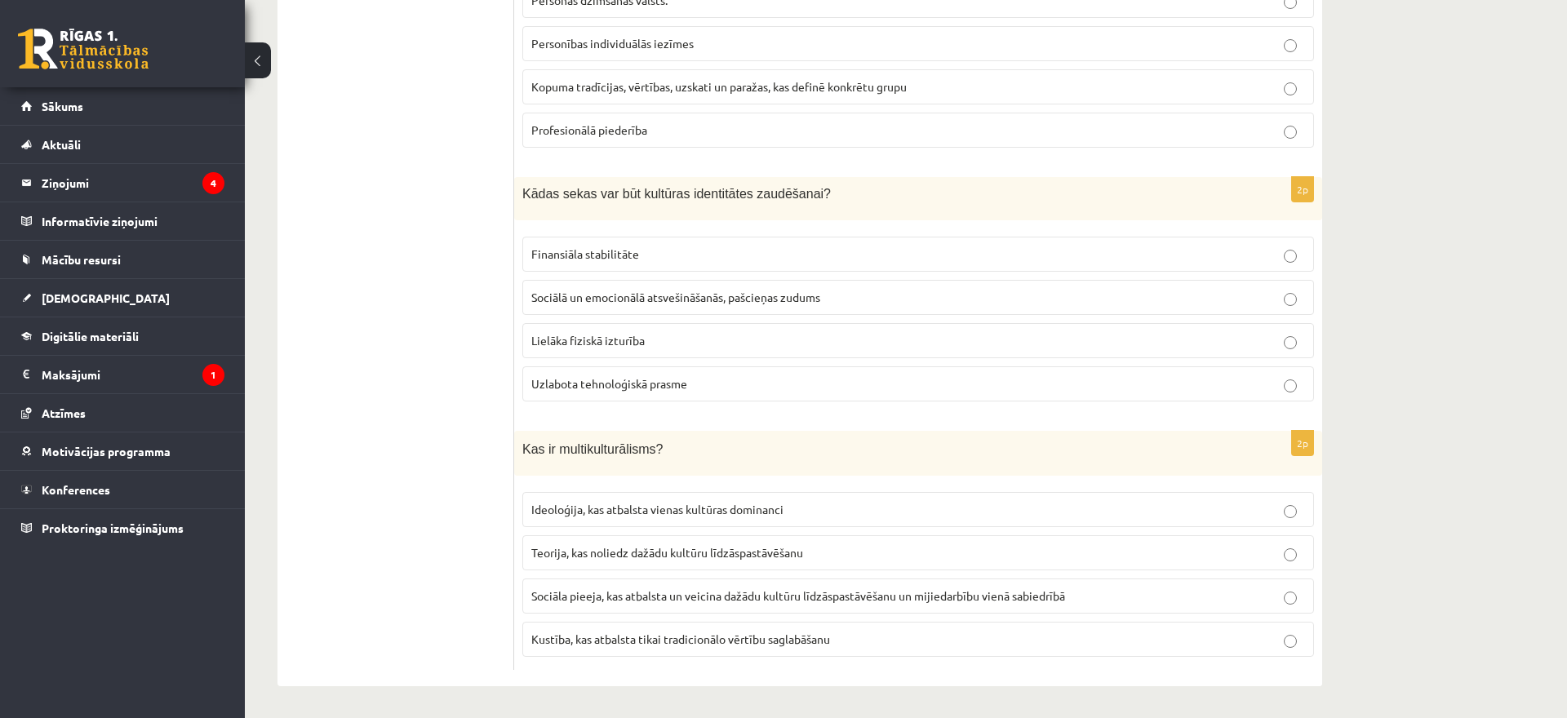
click at [802, 606] on label "Sociāla pieeja, kas atbalsta un veicina dažādu kultūru līdzāspastāvēšanu un mij…" at bounding box center [918, 596] width 792 height 35
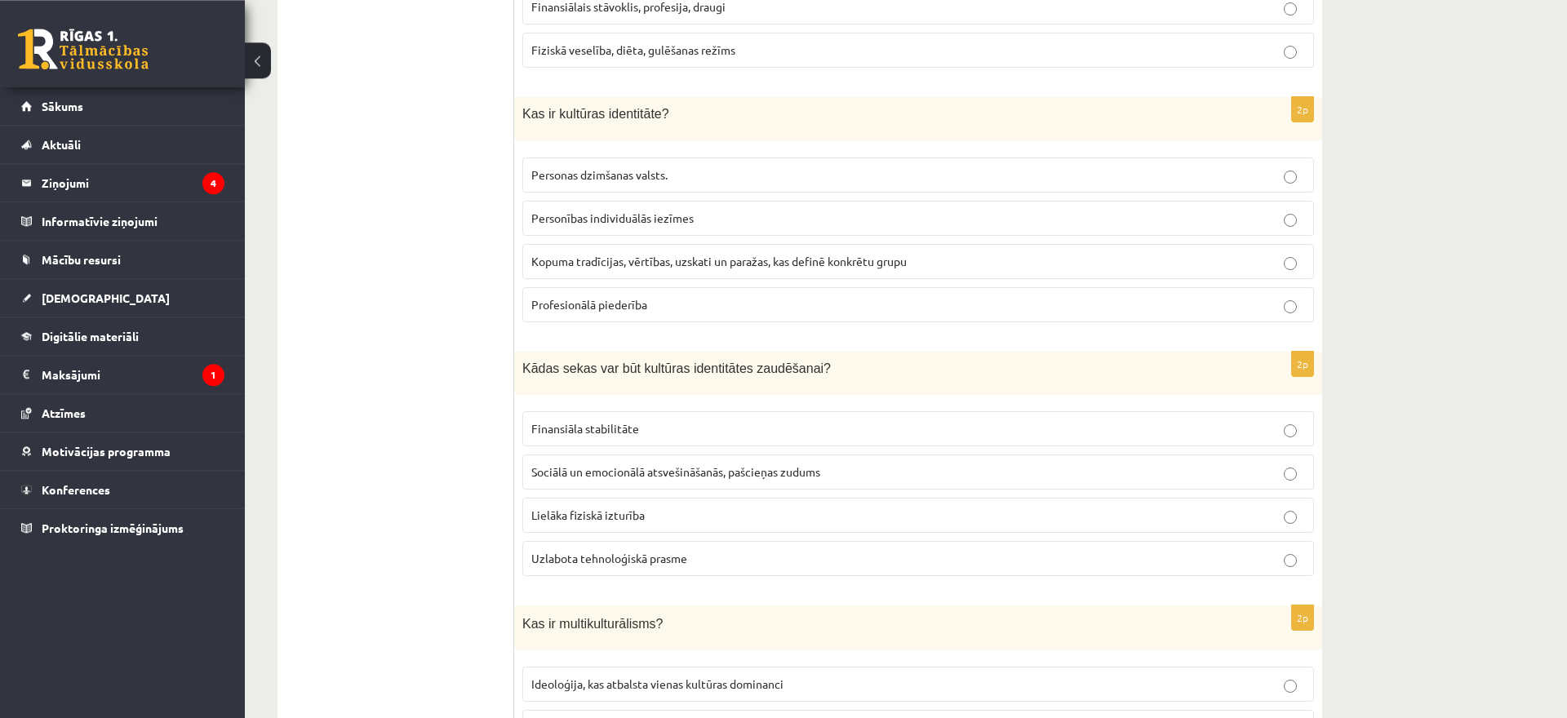
scroll to position [2016, 0]
click at [839, 469] on p "Sociālā un emocionālā atsvešināšanās, pašcieņas zudums" at bounding box center [918, 474] width 774 height 17
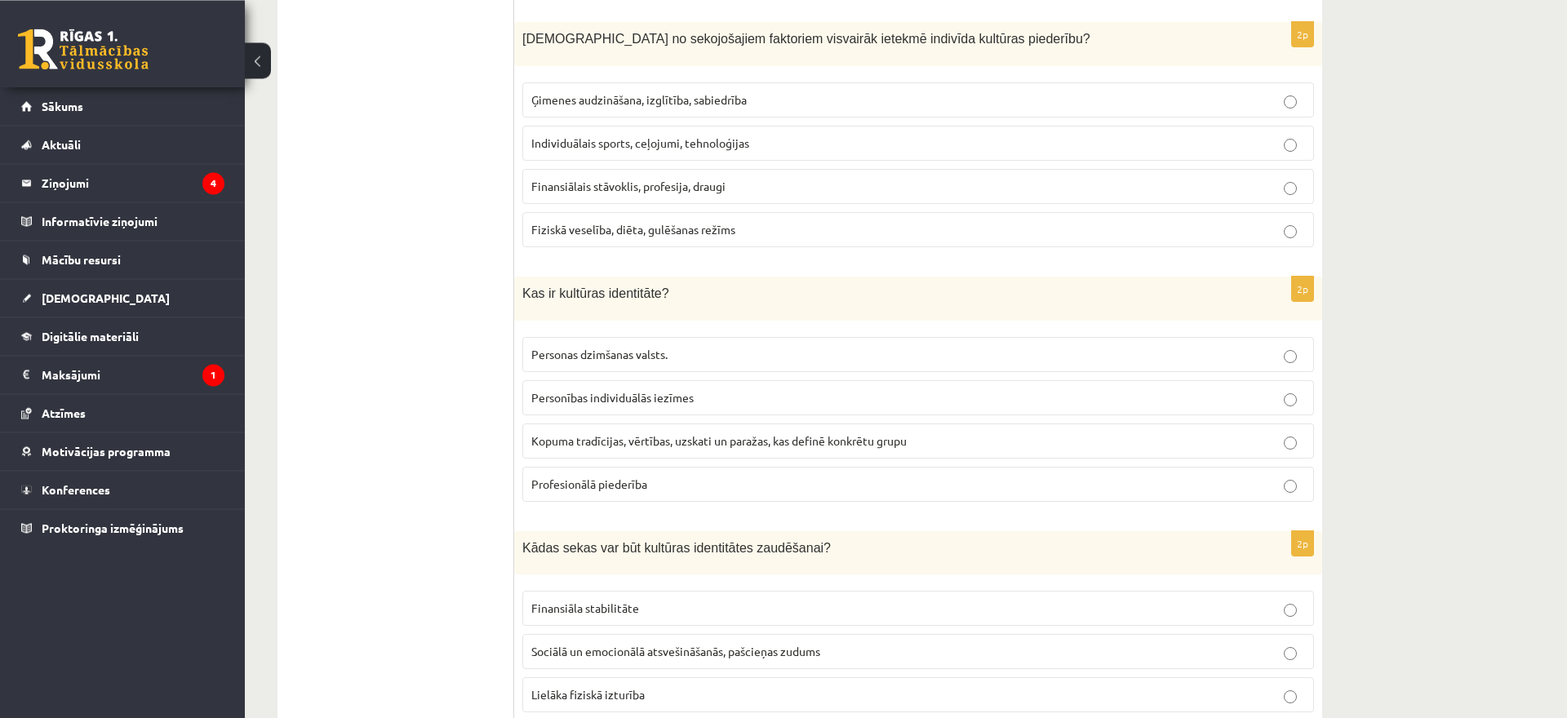
scroll to position [1798, 0]
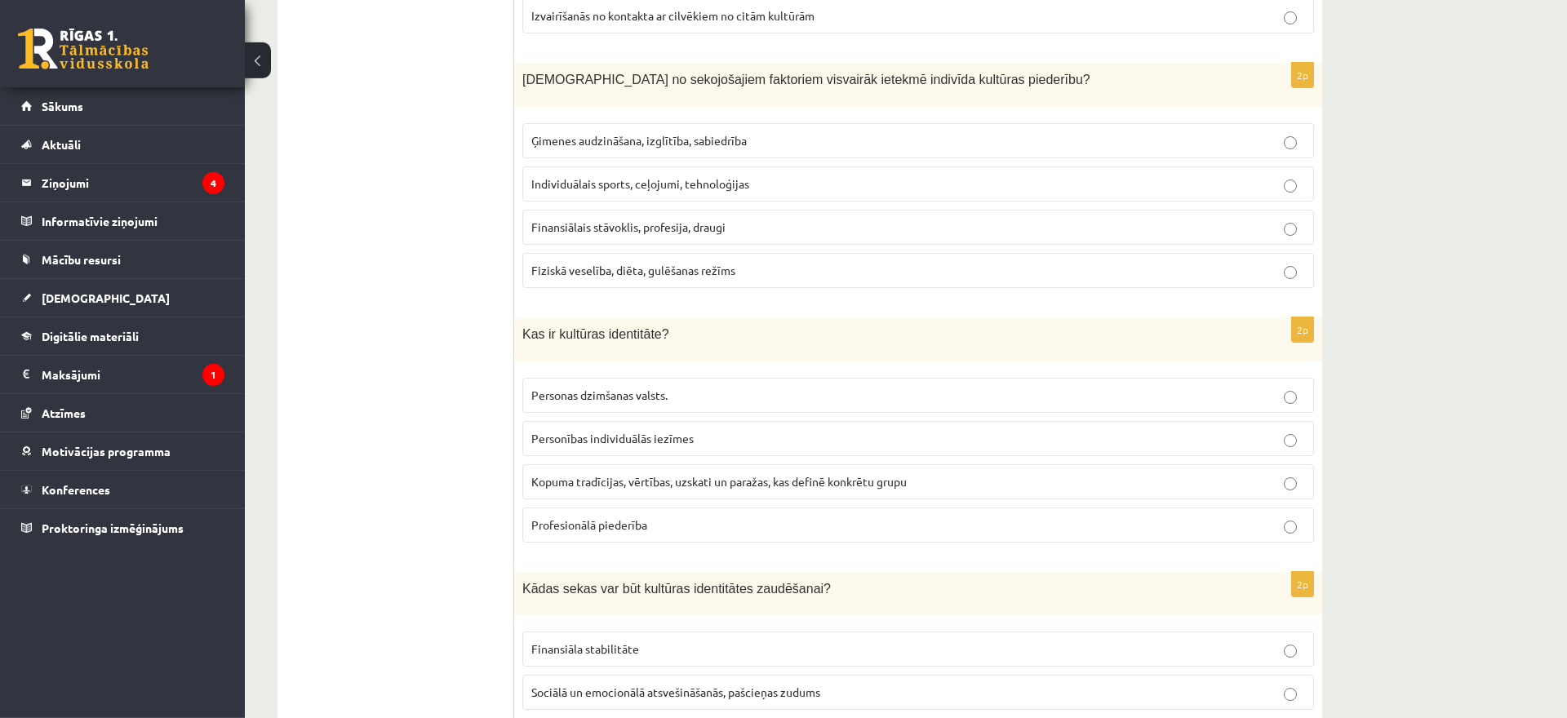
click at [828, 477] on span "Kopuma tradīcijas, vērtības, uzskati un paražas, kas definē konkrētu grupu" at bounding box center [719, 481] width 376 height 15
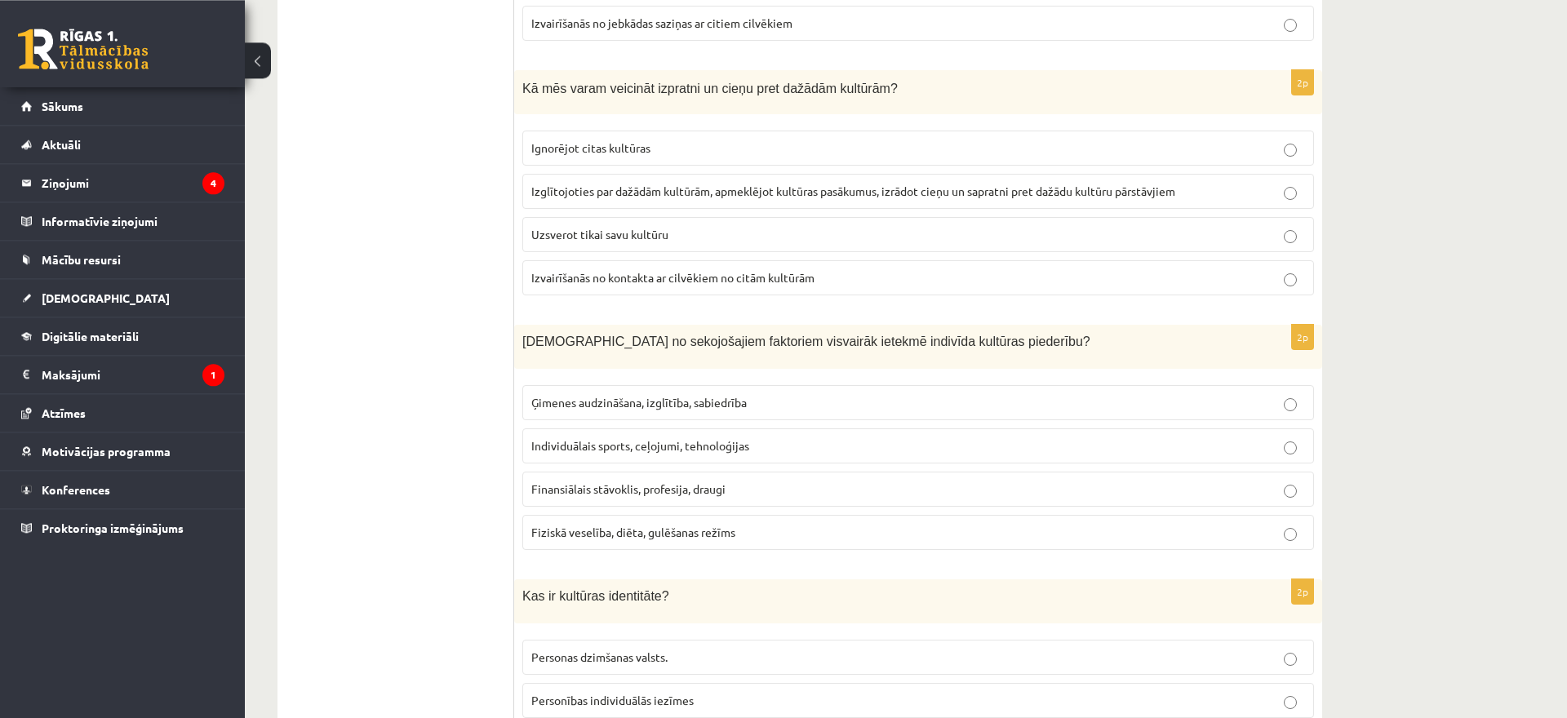
scroll to position [1525, 0]
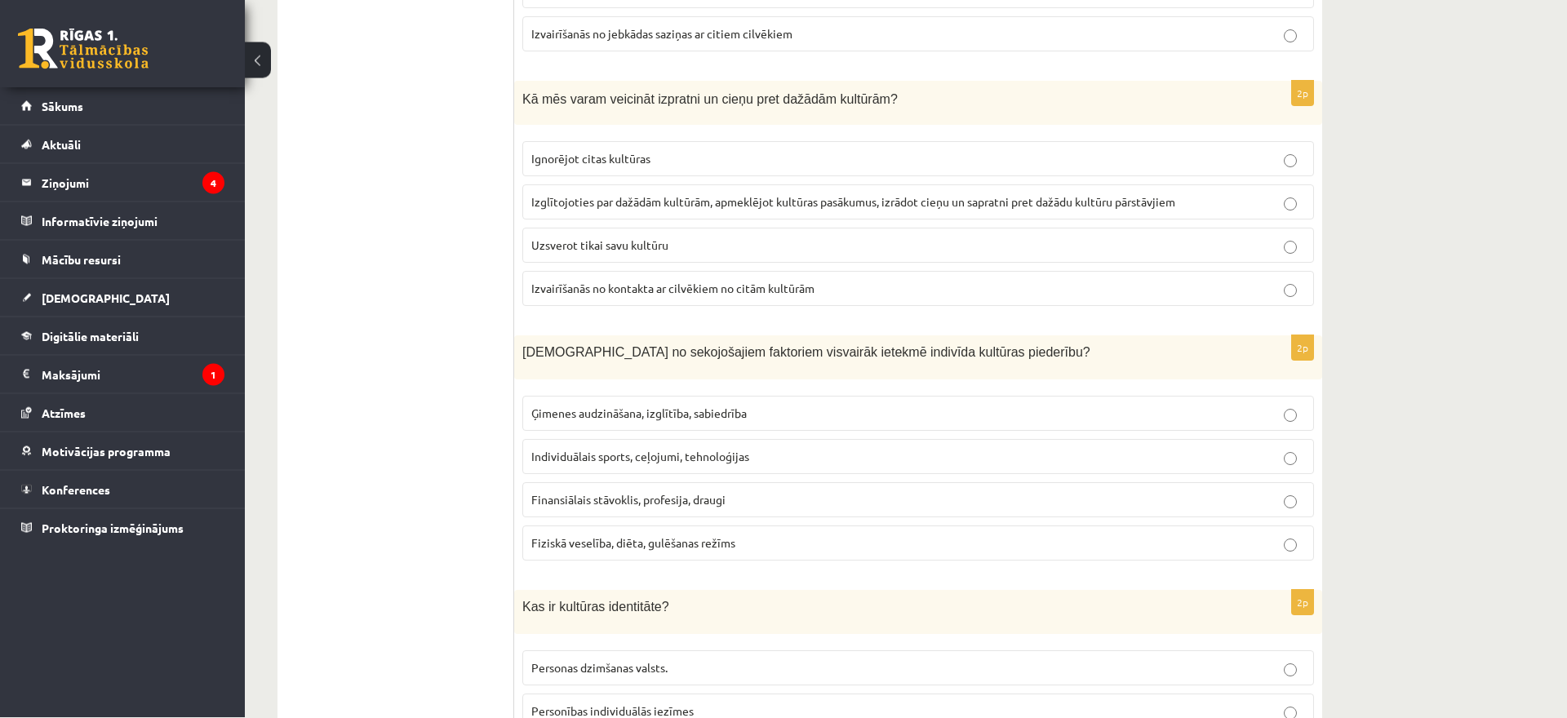
click at [852, 403] on label "Ģimenes audzināšana, izglītība, sabiedrība" at bounding box center [918, 414] width 792 height 35
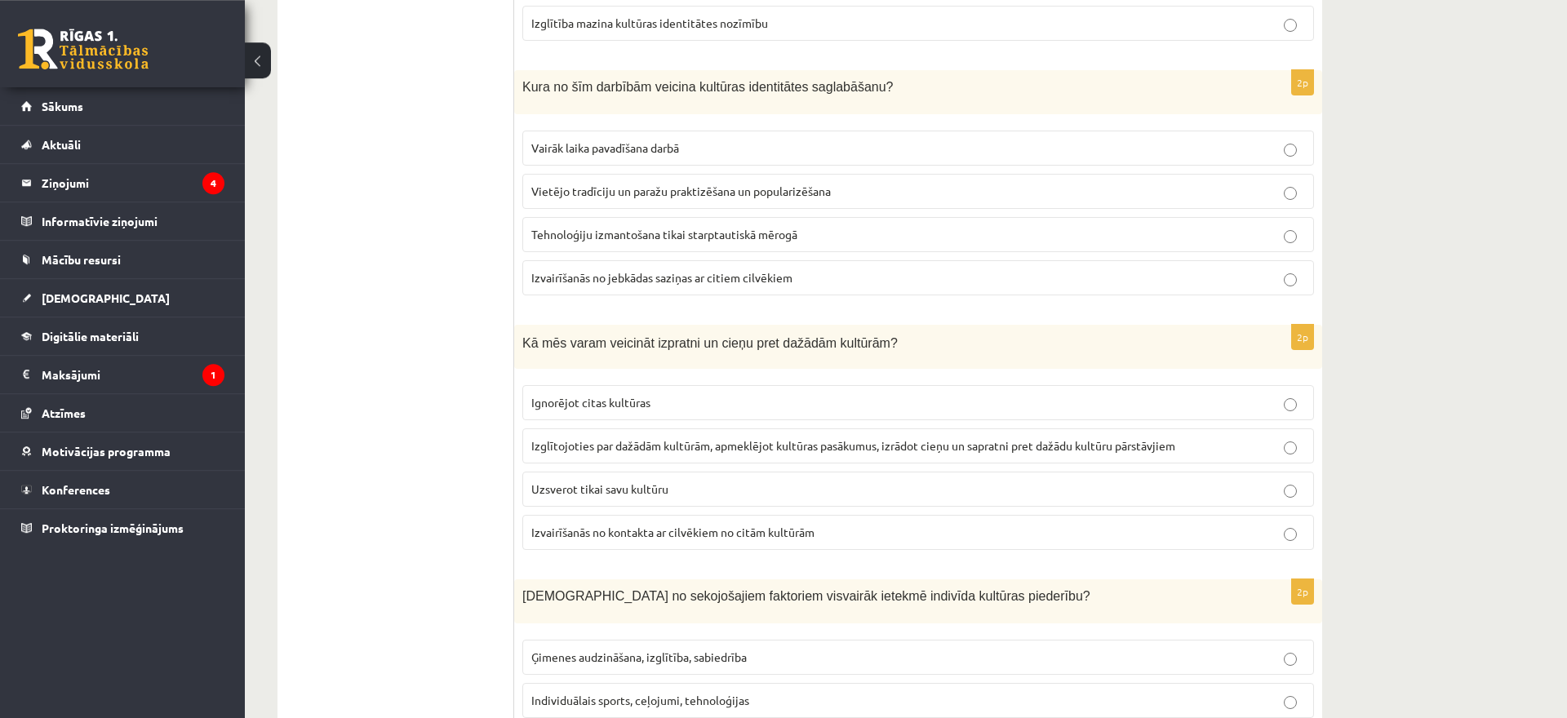
scroll to position [1281, 0]
click at [878, 454] on span "Izglītojoties par dažādām kultūrām, apmeklējot kultūras pasākumus, izrādot cieņ…" at bounding box center [853, 446] width 644 height 15
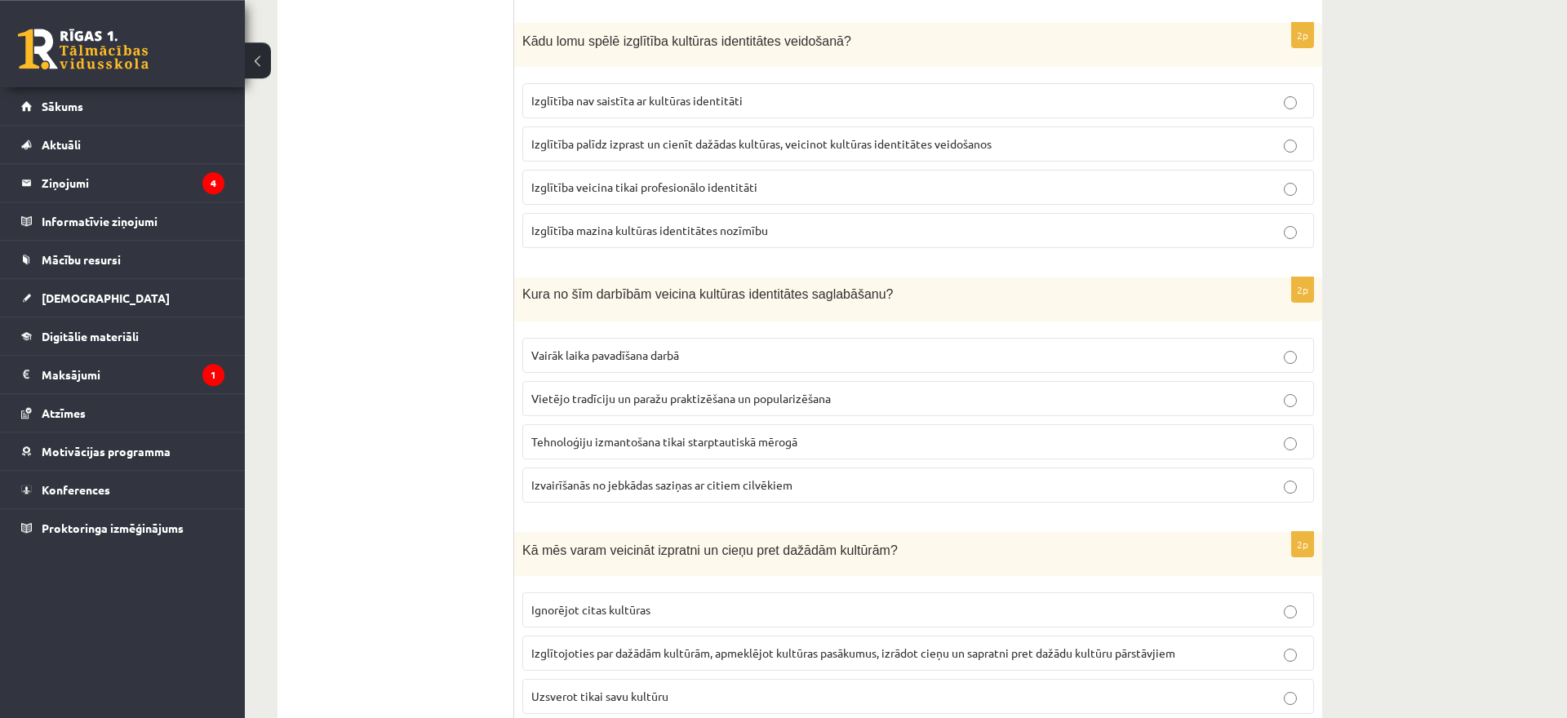
scroll to position [1073, 0]
click at [892, 394] on p "Vietējo tradīciju un paražu praktizēšana un popularizēšana" at bounding box center [918, 400] width 774 height 17
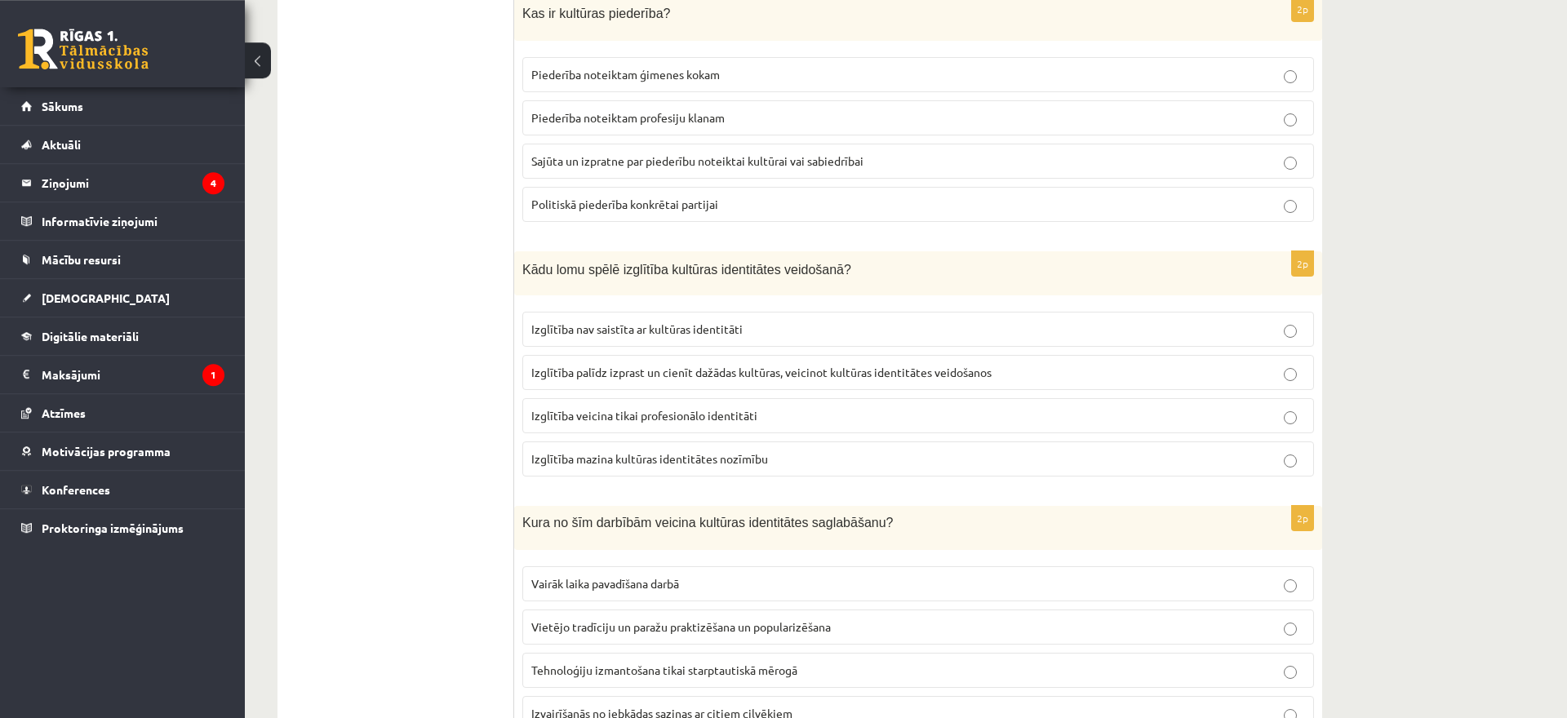
scroll to position [840, 0]
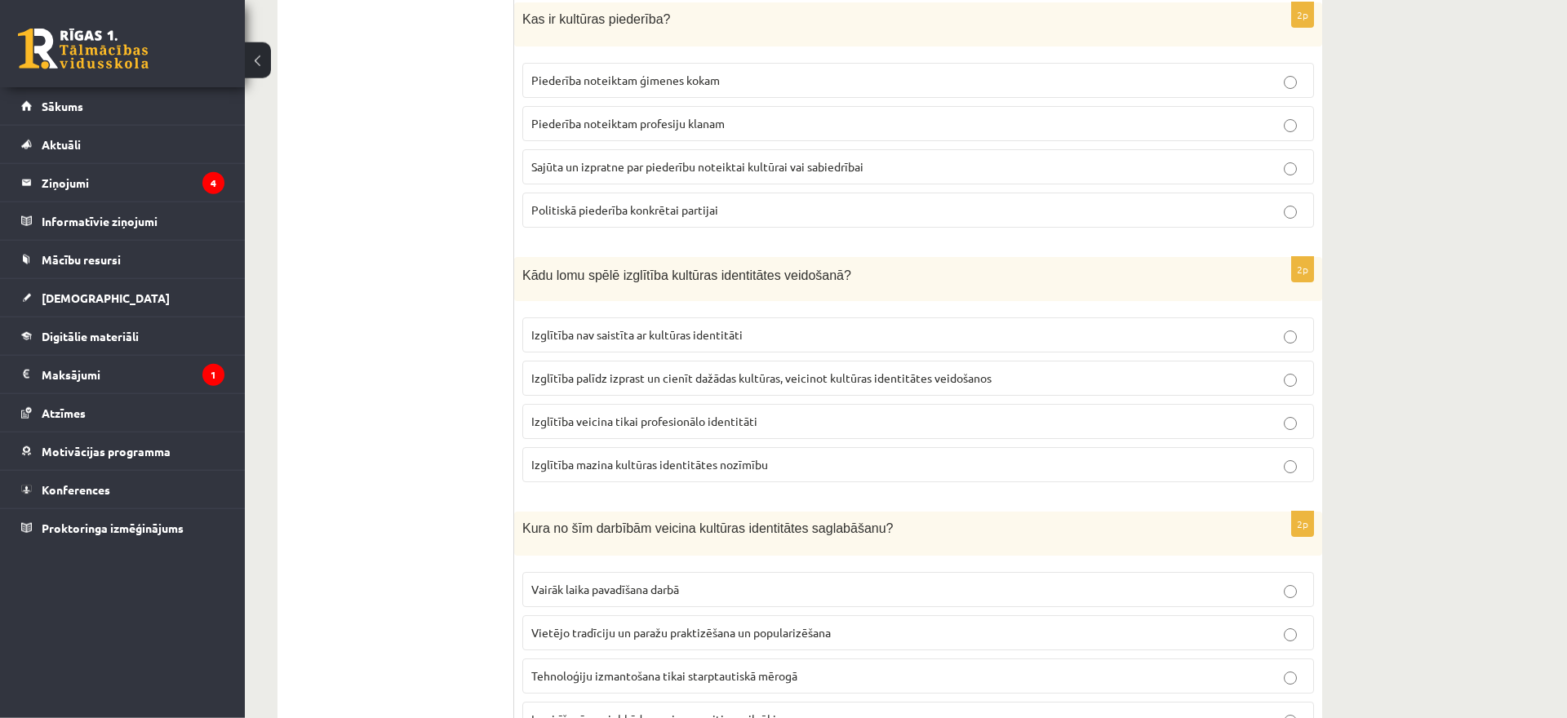
click at [905, 362] on label "Izglītība palīdz izprast un cienīt dažādas kultūras, veicinot kultūras identitā…" at bounding box center [918, 378] width 792 height 35
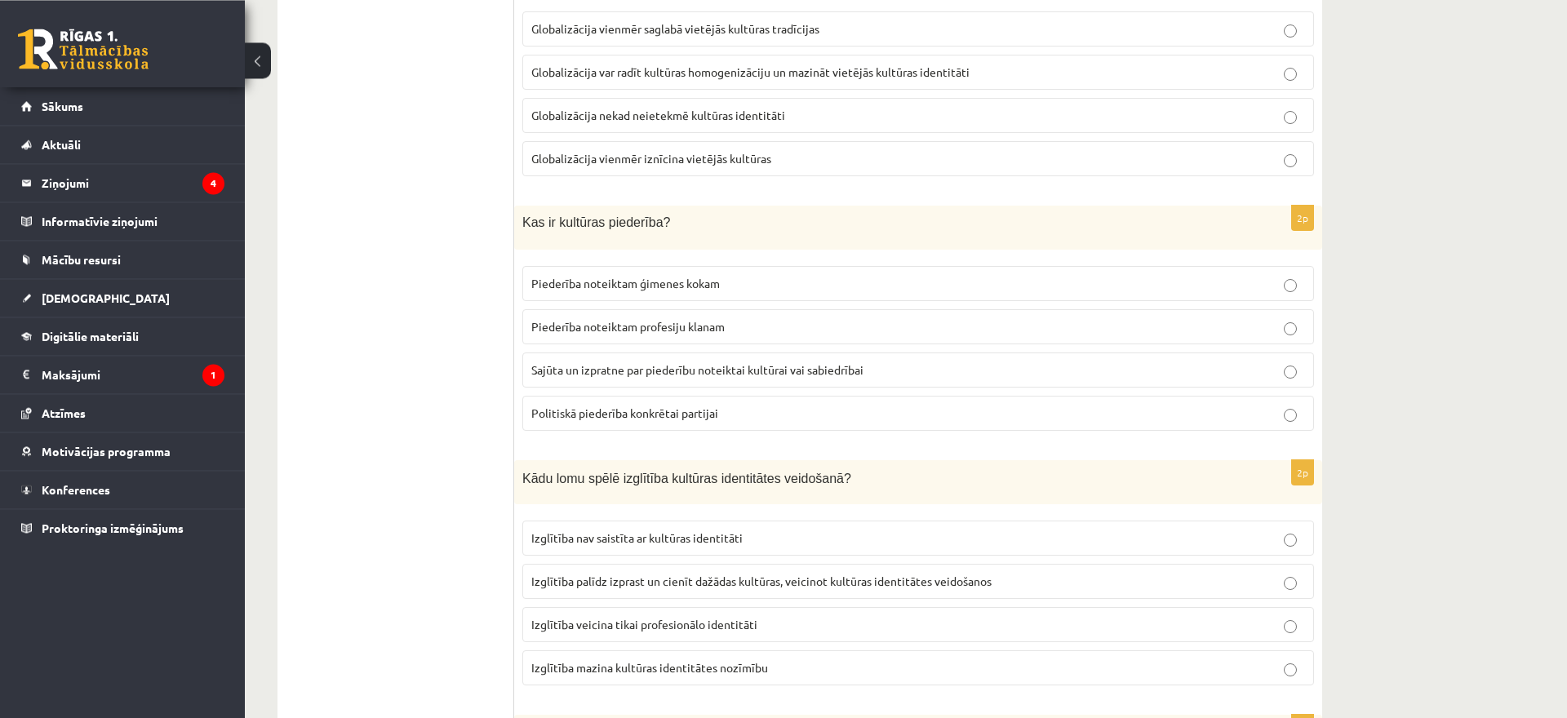
scroll to position [607, 0]
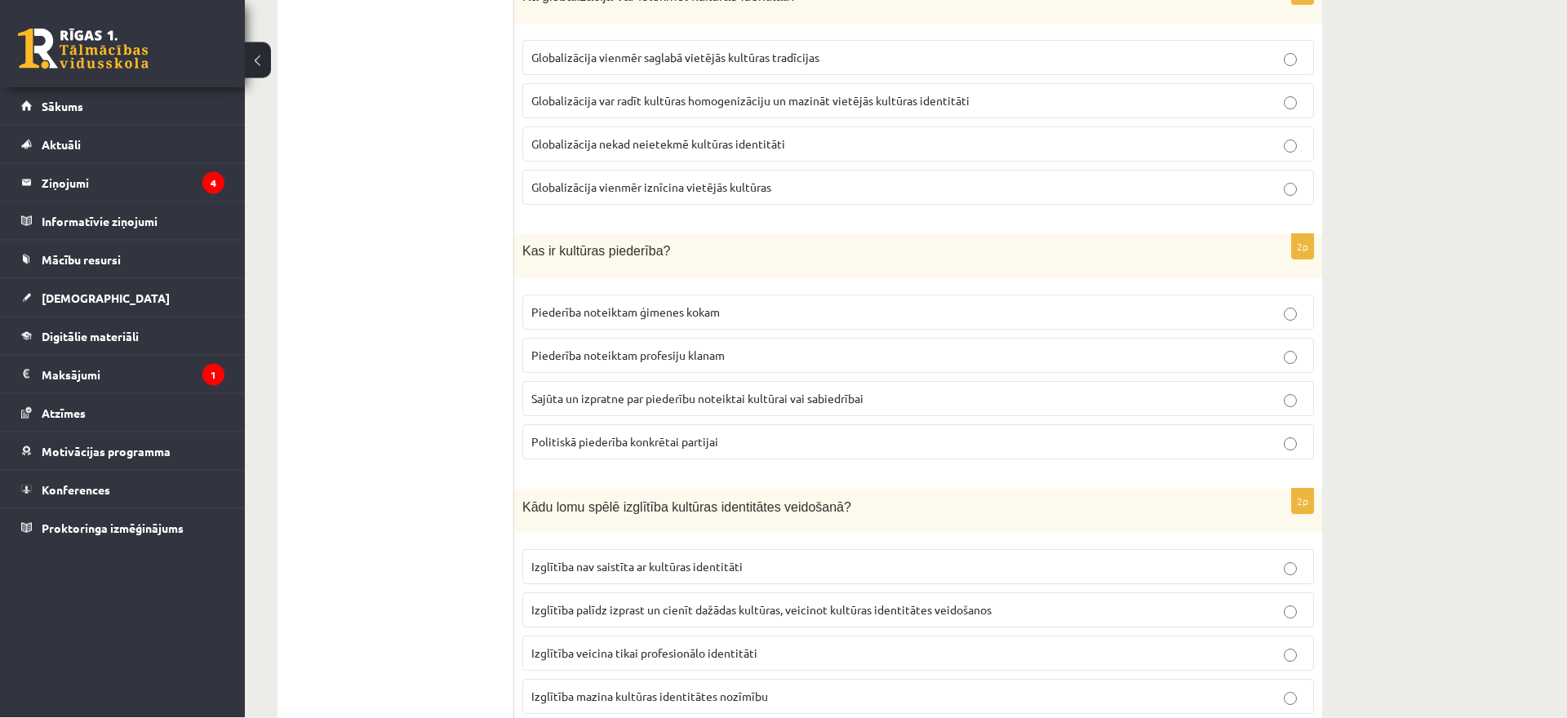
click at [903, 400] on p "Sajūta un izpratne par piederību noteiktai kultūrai vai sabiedrībai" at bounding box center [918, 399] width 774 height 17
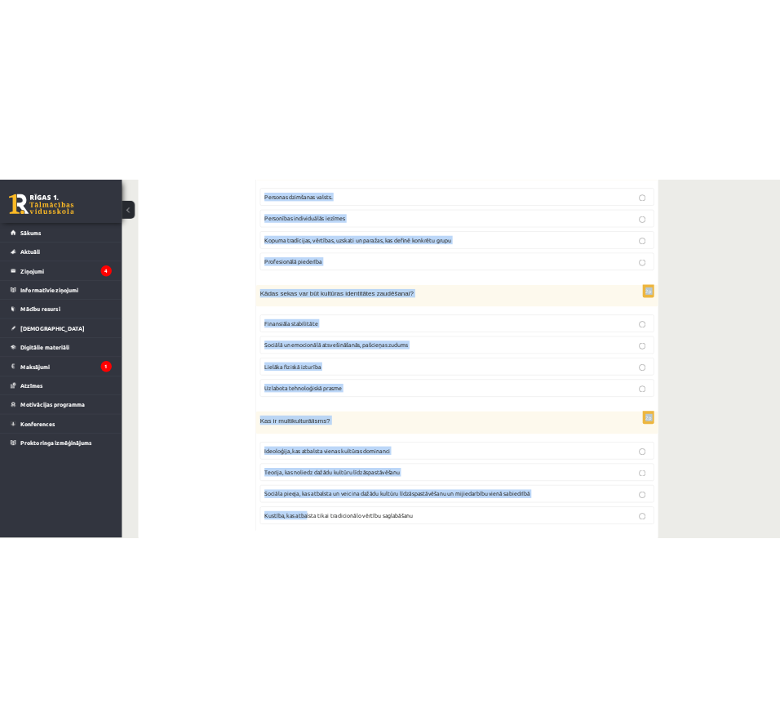
scroll to position [2194, 0]
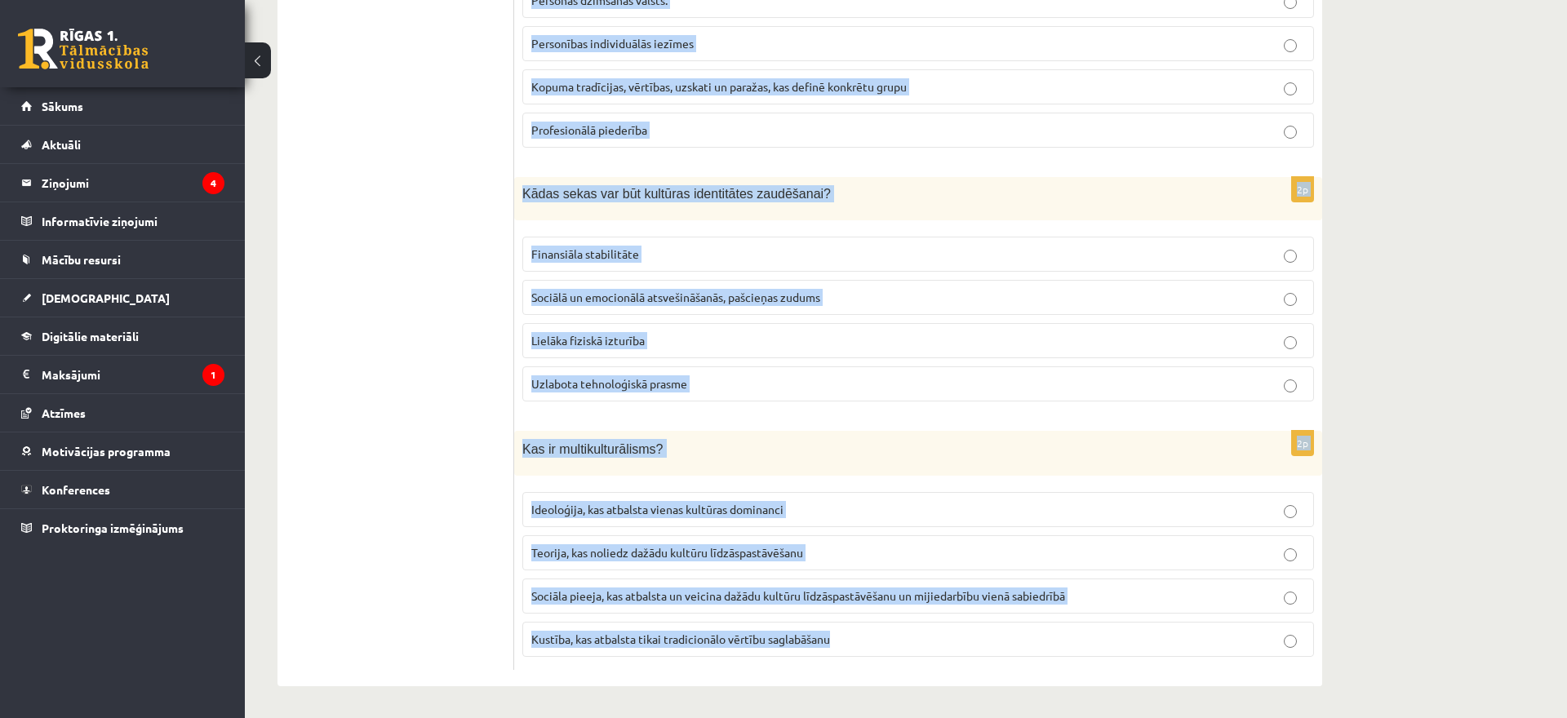
drag, startPoint x: 519, startPoint y: 347, endPoint x: 944, endPoint y: 640, distance: 515.8
copy form "Lorem ip dolorsit ametconsect, adi elits doeiusm temporin utlaboreet? Doloremag…"
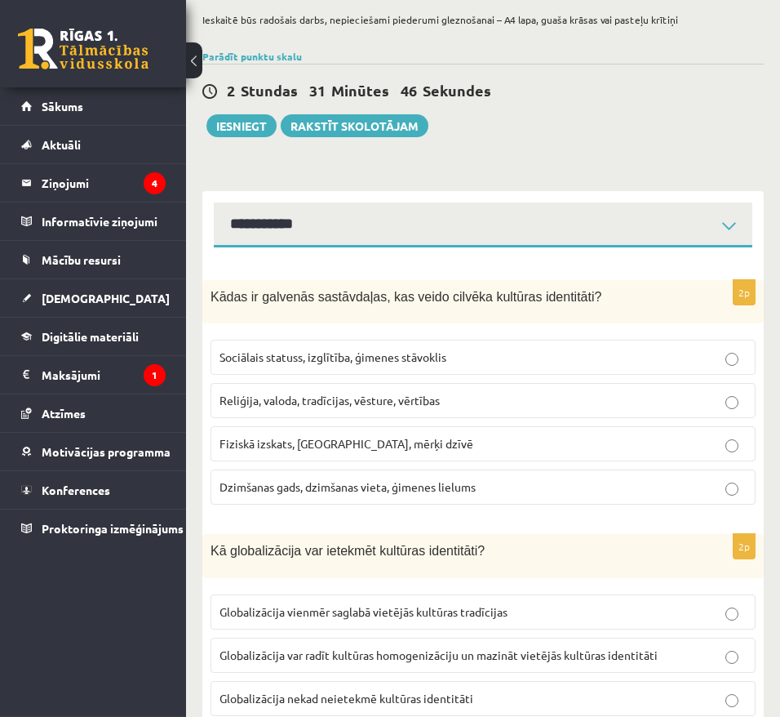
scroll to position [0, 0]
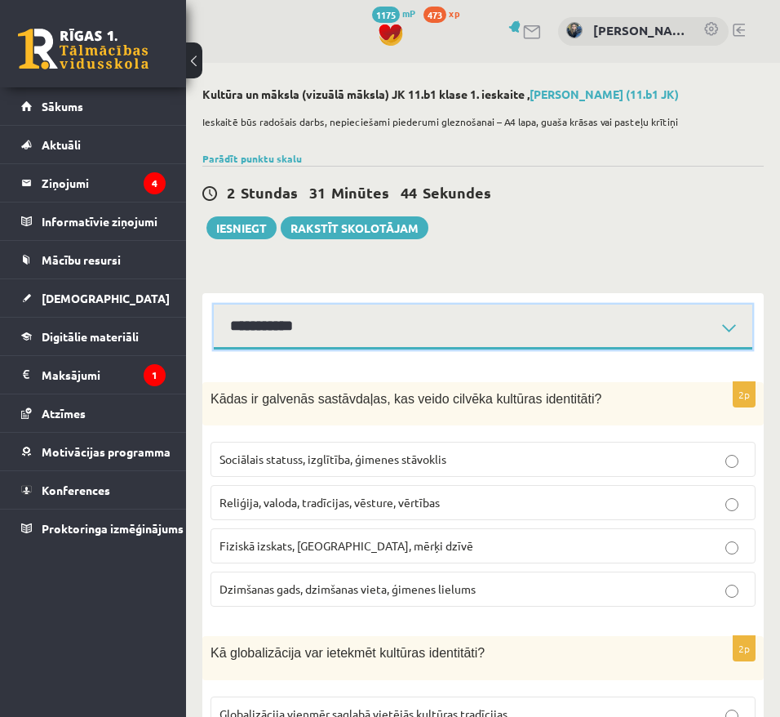
click at [214, 305] on select "**********" at bounding box center [483, 327] width 539 height 45
click option "**********" at bounding box center [0, 0] width 0 height 0
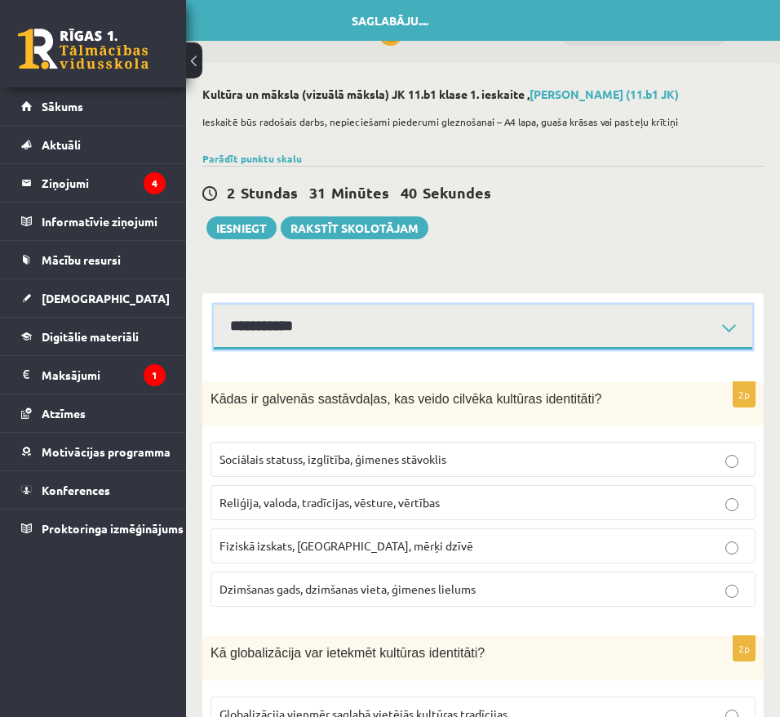
click at [214, 305] on select "**********" at bounding box center [483, 327] width 539 height 45
click option "**********" at bounding box center [0, 0] width 0 height 0
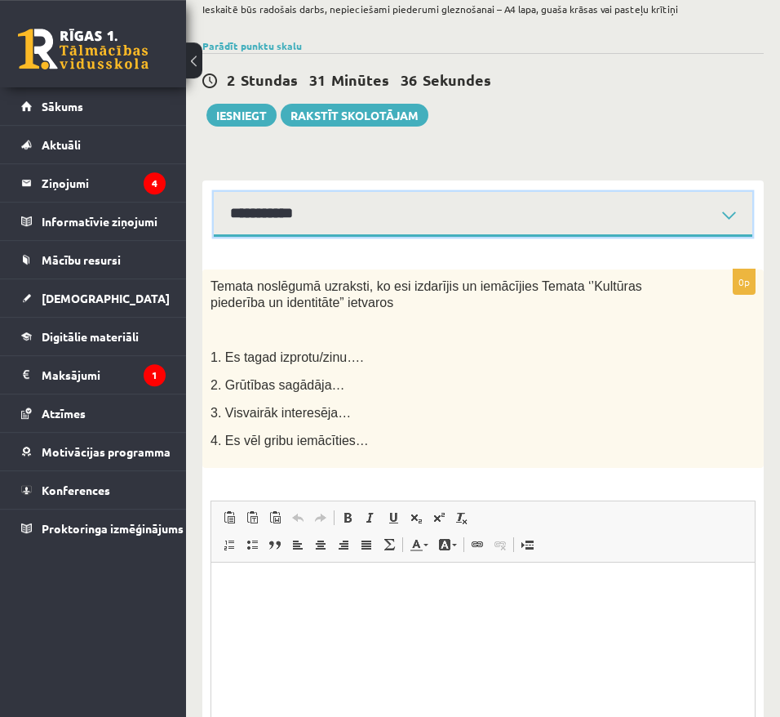
click at [214, 192] on select "**********" at bounding box center [483, 214] width 539 height 45
click option "**********" at bounding box center [0, 0] width 0 height 0
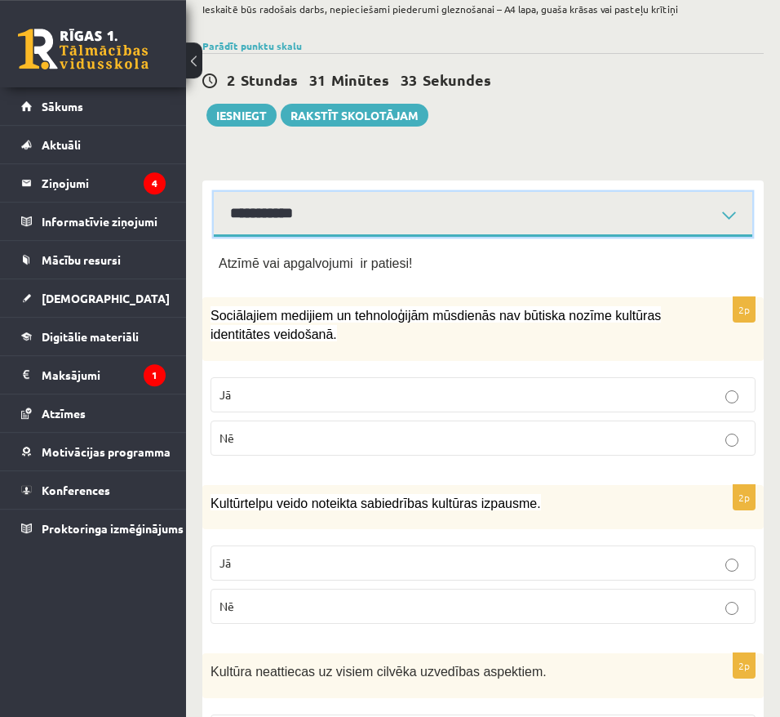
click at [214, 192] on select "**********" at bounding box center [483, 214] width 539 height 45
click option "**********" at bounding box center [0, 0] width 0 height 0
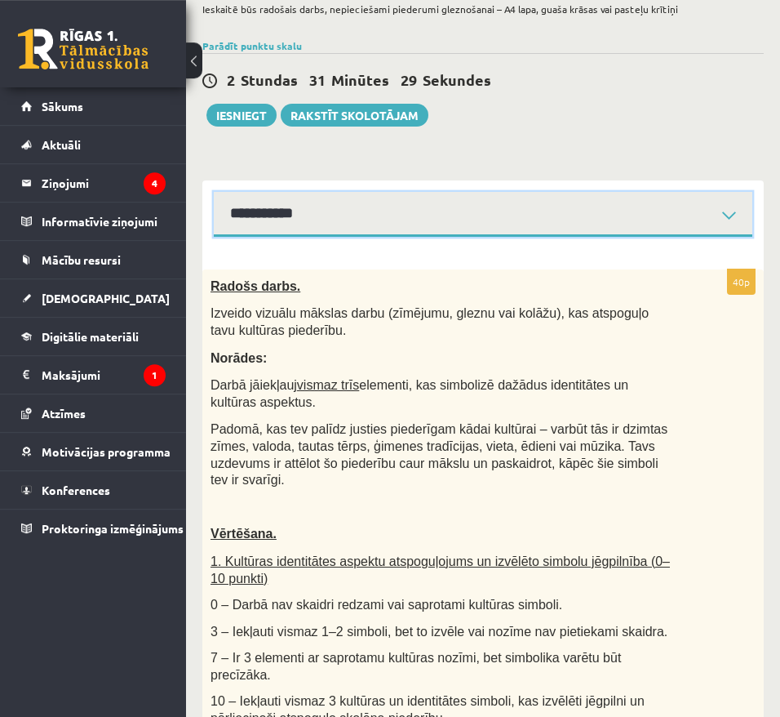
click at [214, 192] on select "**********" at bounding box center [483, 214] width 539 height 45
click option "**********" at bounding box center [0, 0] width 0 height 0
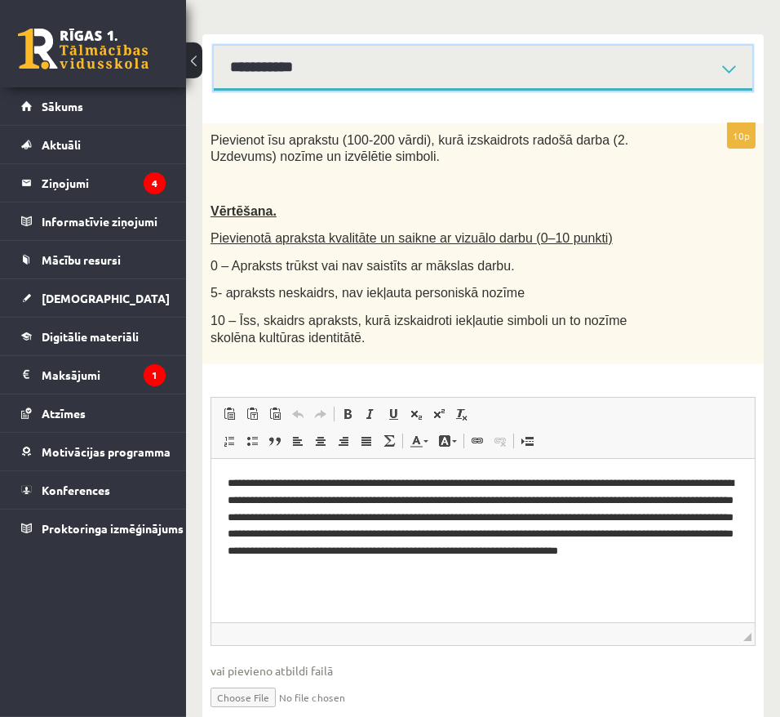
scroll to position [266, 0]
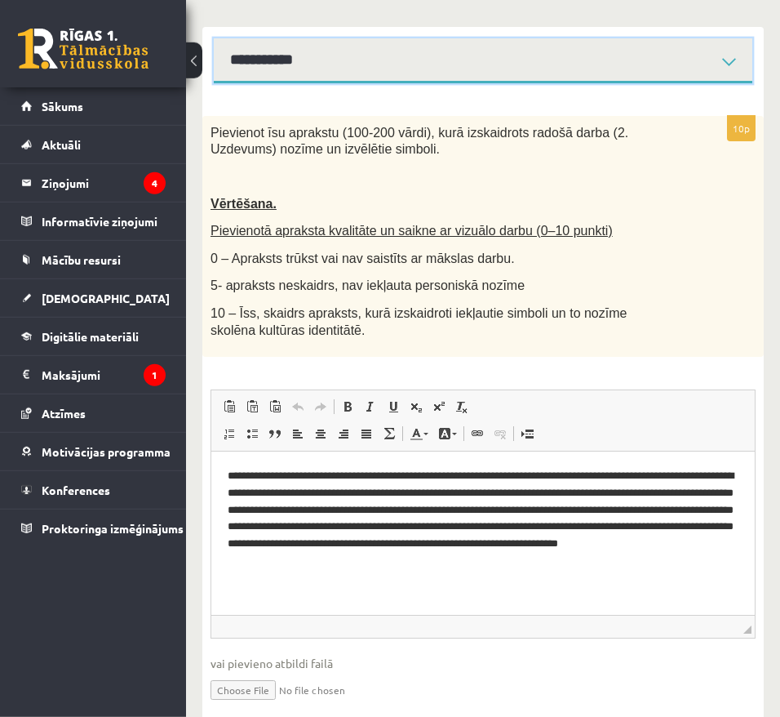
click at [214, 38] on select "**********" at bounding box center [483, 60] width 539 height 45
click option "**********" at bounding box center [0, 0] width 0 height 0
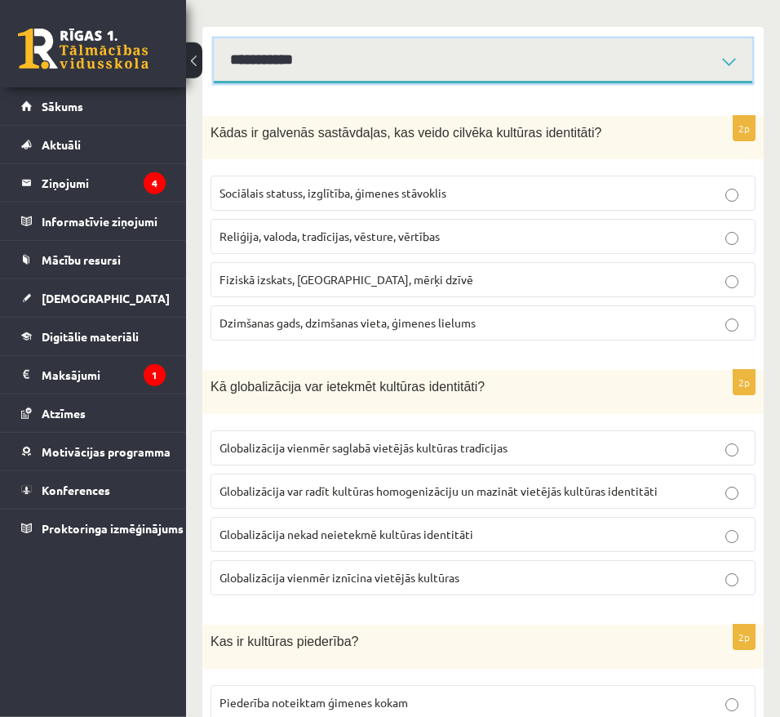
scroll to position [333, 0]
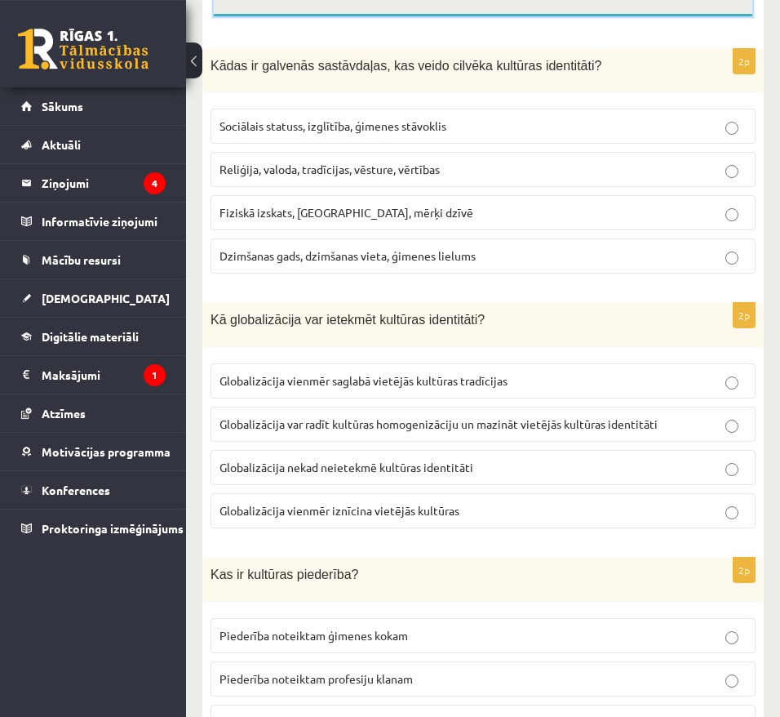
select select "**********"
click option "**********" at bounding box center [0, 0] width 0 height 0
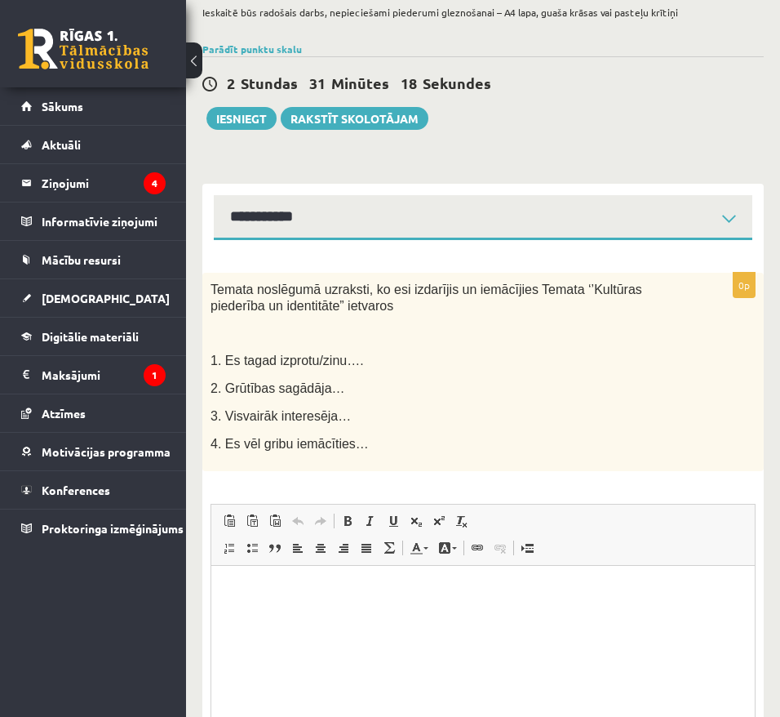
click at [430, 279] on div "Temata noslēgumā uzraksti, ko esi izdarījis un iemācījies Temata ‘’Kultūras pie…" at bounding box center [483, 372] width 562 height 198
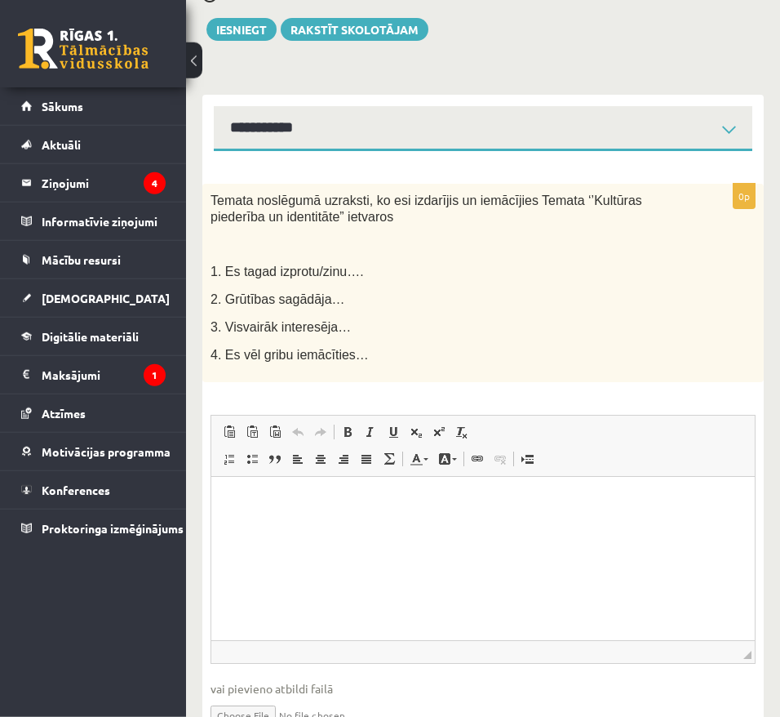
scroll to position [207, 0]
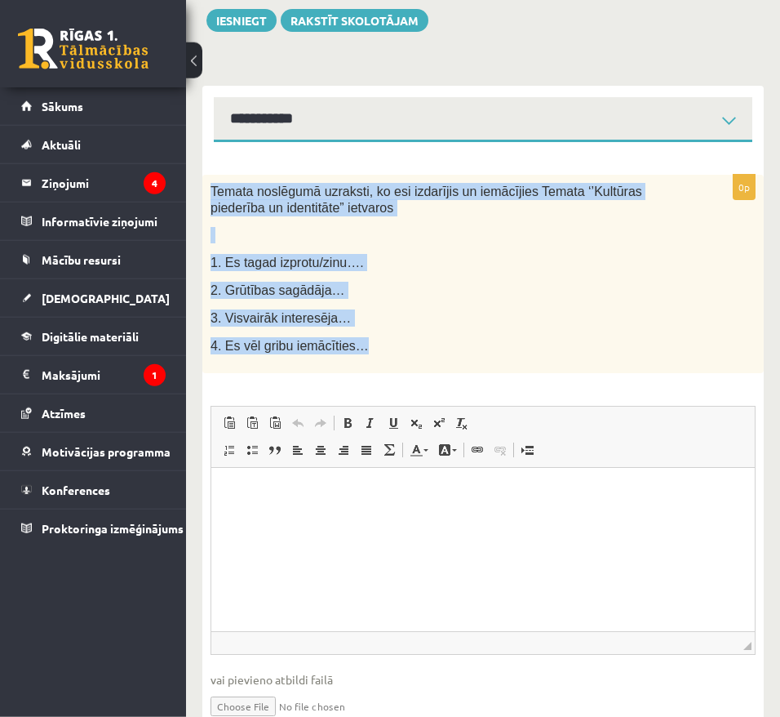
drag, startPoint x: 211, startPoint y: 192, endPoint x: 407, endPoint y: 341, distance: 247.0
click at [407, 341] on div "Temata noslēgumā uzraksti, ko esi izdarījis un iemācījies Temata ‘’Kultūras pie…" at bounding box center [483, 274] width 562 height 198
copy div "Temata noslēgumā uzraksti, ko esi izdarījis un iemācījies Temata ‘’Kultūras pie…"
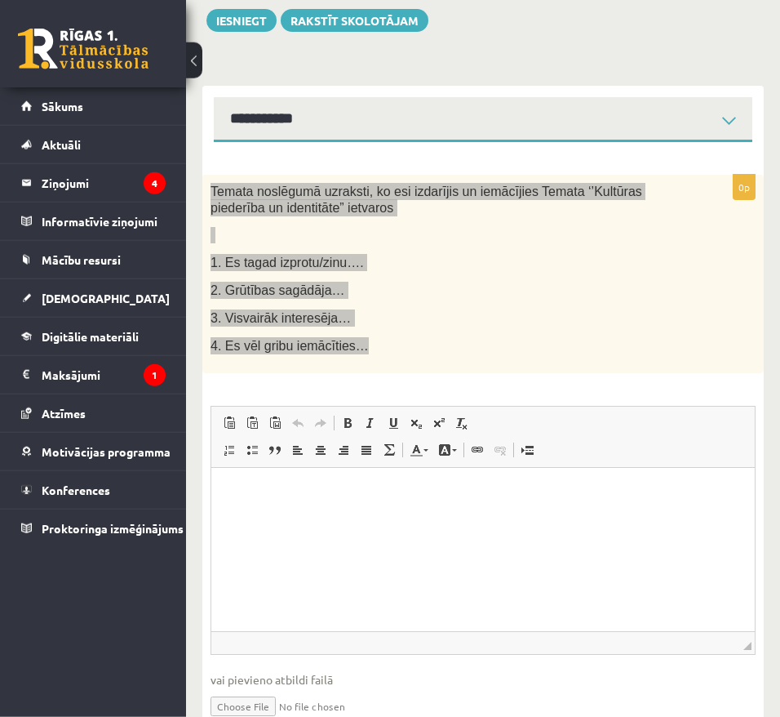
click at [433, 491] on p "Editor, wiswyg-editor-user-answer-47433887584600" at bounding box center [483, 491] width 511 height 17
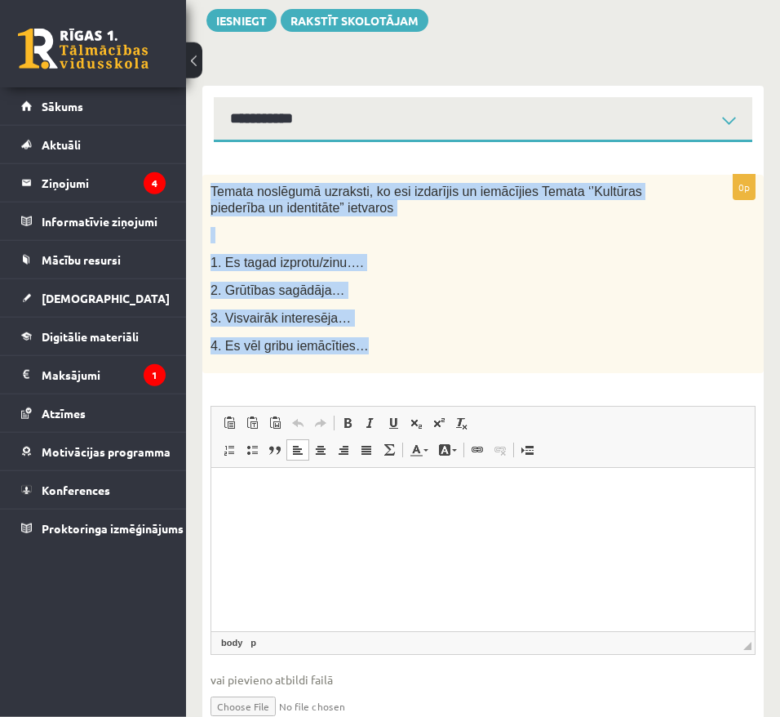
click at [372, 345] on p "4. Es vēl gribu iemācīties…" at bounding box center [443, 345] width 464 height 17
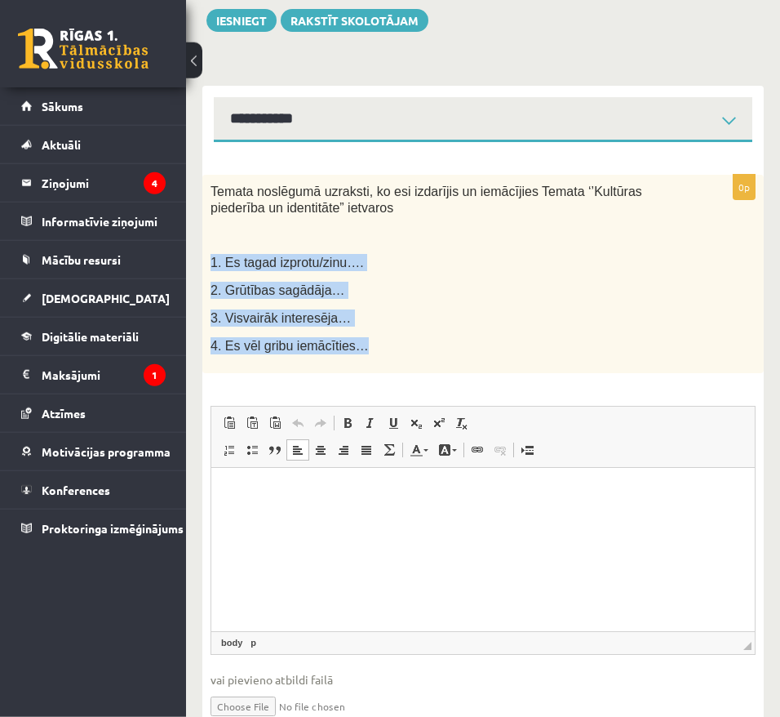
drag, startPoint x: 372, startPoint y: 345, endPoint x: 198, endPoint y: 259, distance: 195.0
click at [202, 259] on div "Temata noslēgumā uzraksti, ko esi izdarījis un iemācījies Temata ‘’Kultūras pie…" at bounding box center [483, 274] width 562 height 198
copy div "1. Es tagad izprotu/zinu…. 2. Grūtības sagādāja… 3. Visvairāk interesēja… 4. Es…"
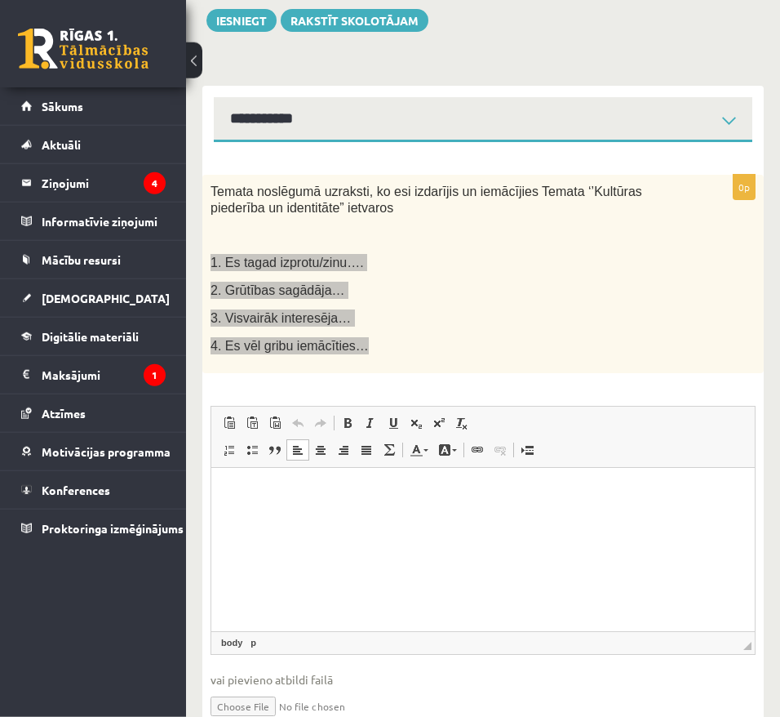
click at [483, 491] on p "Editor, wiswyg-editor-user-answer-47433887584600" at bounding box center [483, 491] width 511 height 17
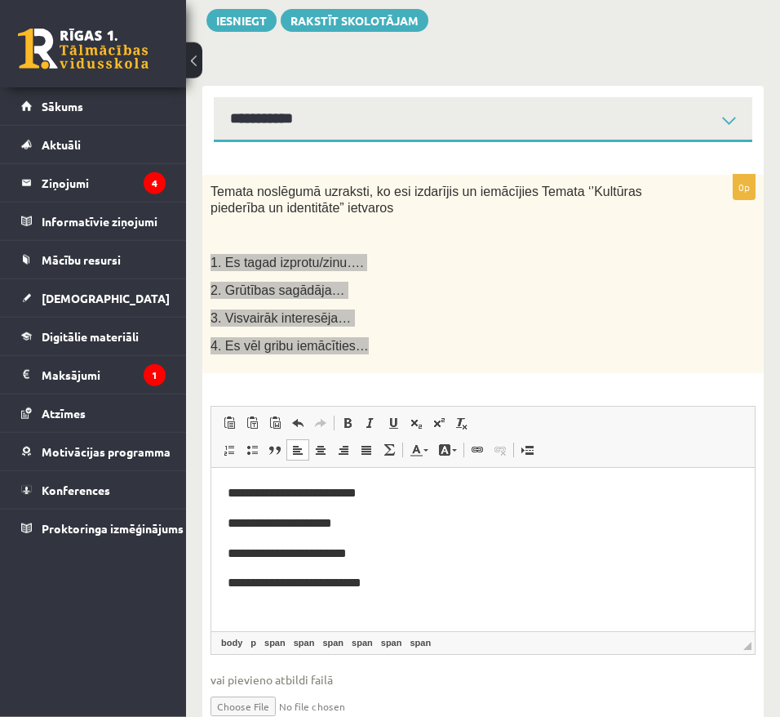
click at [406, 496] on p "**********" at bounding box center [483, 492] width 511 height 19
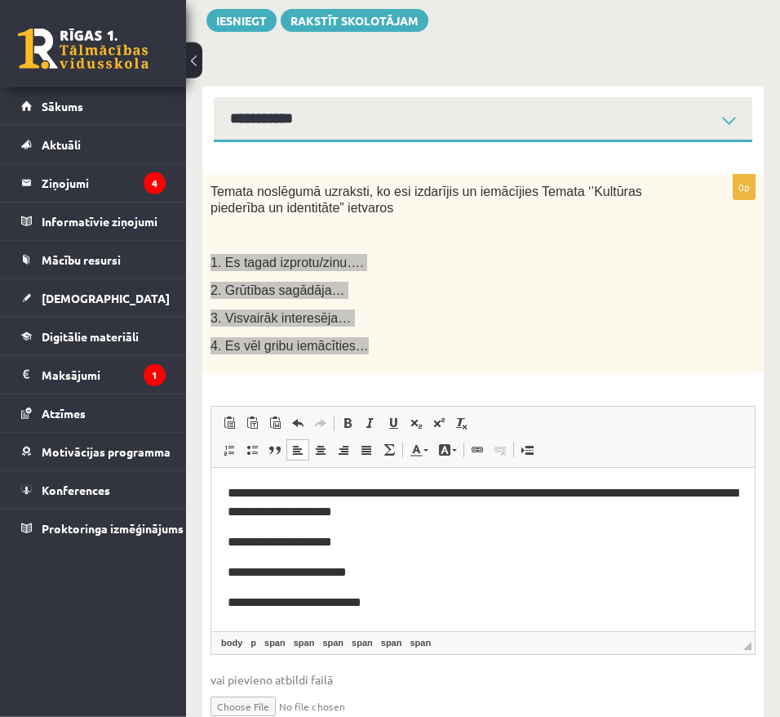
click at [660, 487] on span "**********" at bounding box center [483, 501] width 510 height 31
click at [377, 542] on p "**********" at bounding box center [483, 541] width 511 height 19
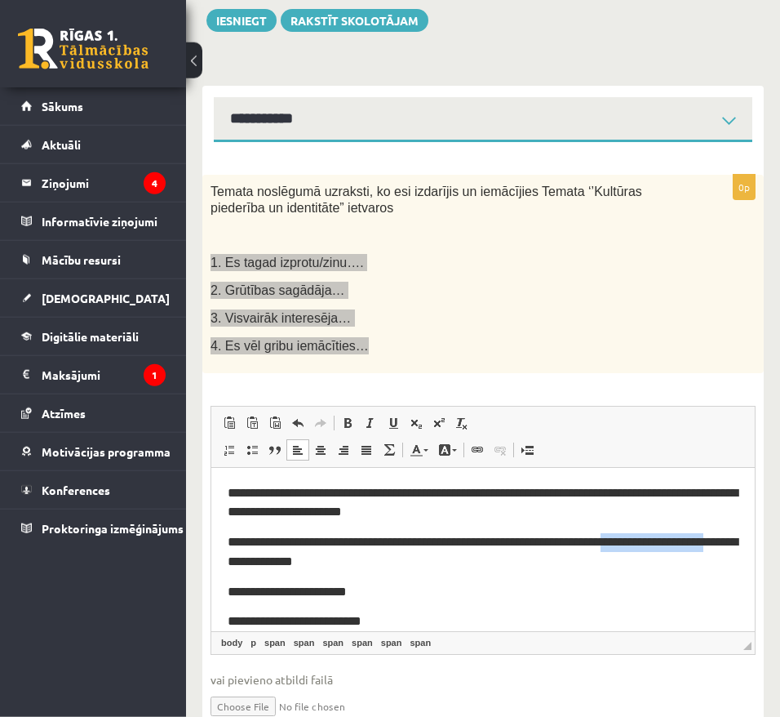
drag, startPoint x: 633, startPoint y: 549, endPoint x: 740, endPoint y: 549, distance: 107.8
click at [740, 549] on html "**********" at bounding box center [483, 548] width 544 height 163
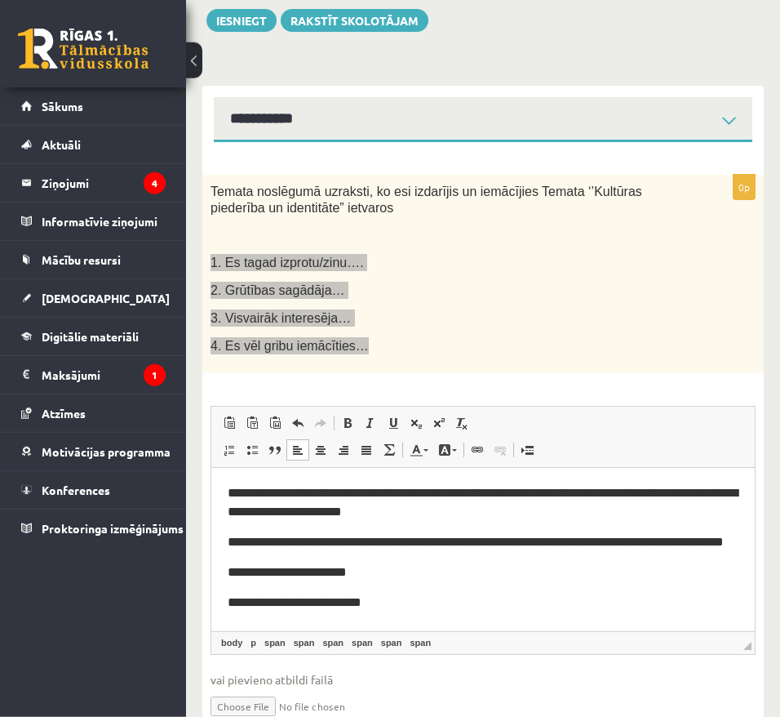
click at [433, 581] on p "**********" at bounding box center [483, 571] width 511 height 19
click at [406, 581] on p "**********" at bounding box center [483, 571] width 511 height 19
drag, startPoint x: 381, startPoint y: 624, endPoint x: 132, endPoint y: 632, distance: 249.1
click at [211, 630] on html "**********" at bounding box center [483, 548] width 544 height 163
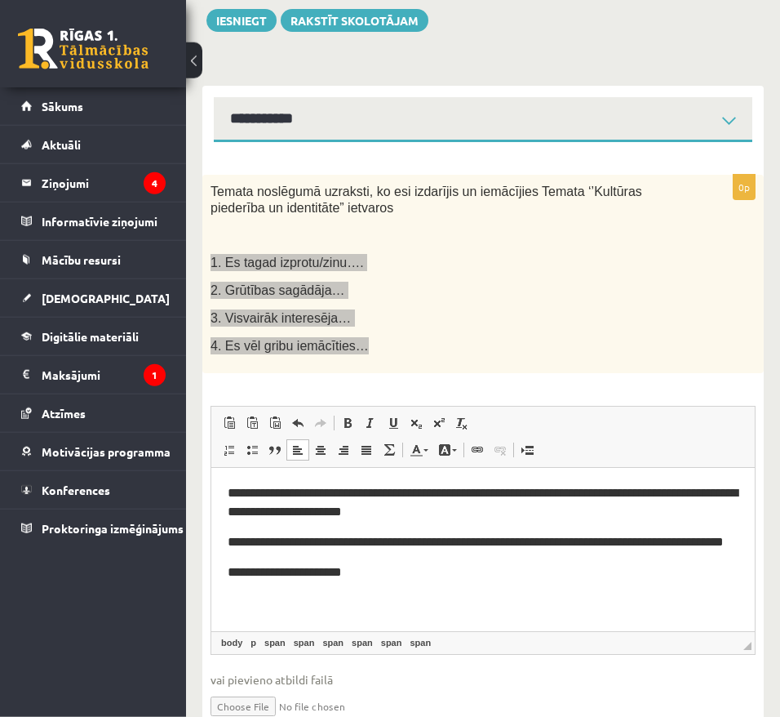
scroll to position [0, 0]
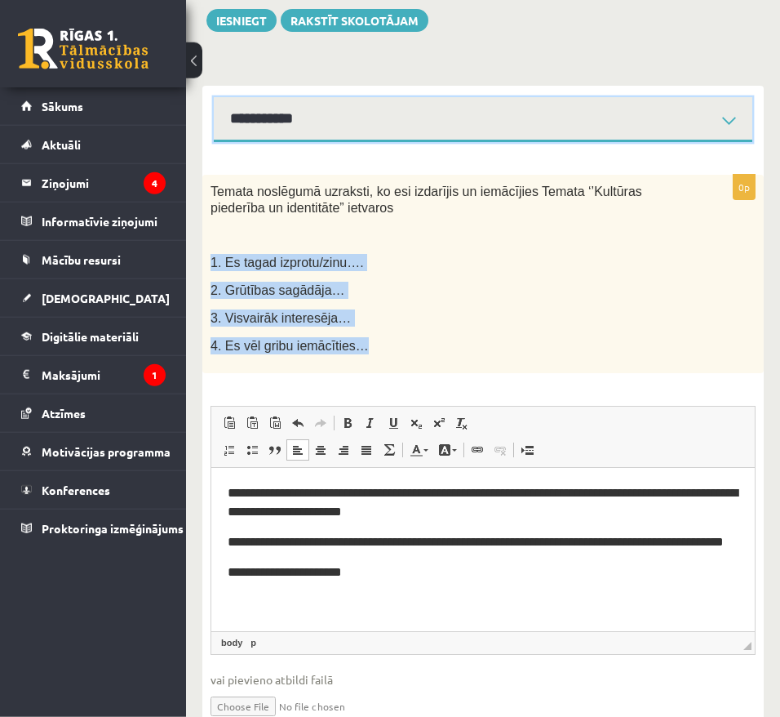
click at [214, 97] on select "**********" at bounding box center [483, 119] width 539 height 45
click option "**********" at bounding box center [0, 0] width 0 height 0
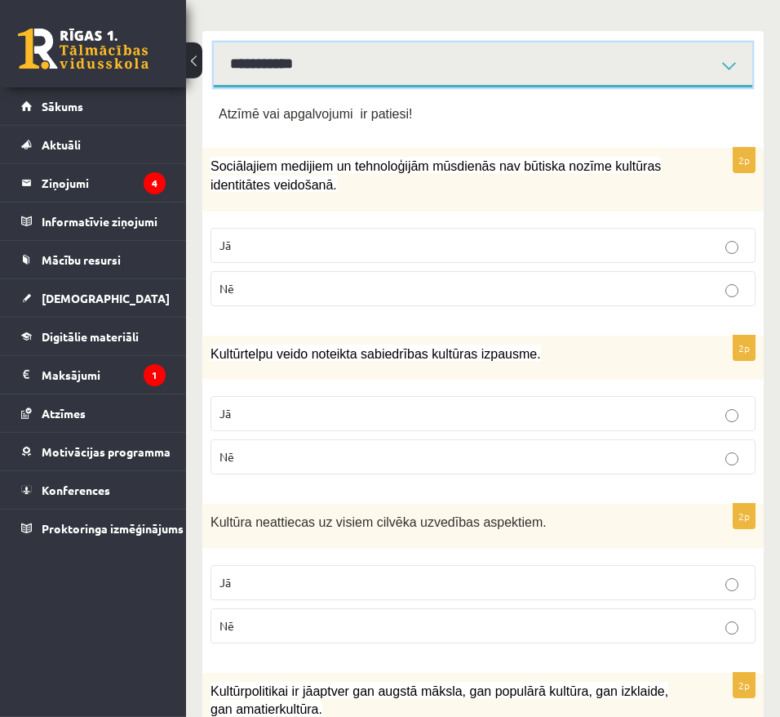
scroll to position [261, 0]
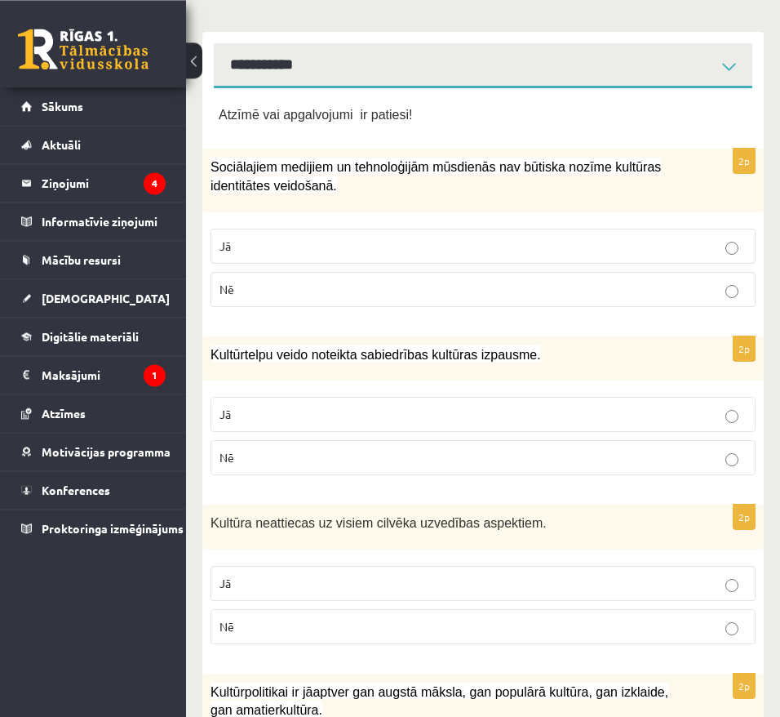
click at [560, 41] on div "**********" at bounding box center [483, 60] width 562 height 56
click at [214, 43] on select "**********" at bounding box center [483, 65] width 539 height 45
click option "**********" at bounding box center [0, 0] width 0 height 0
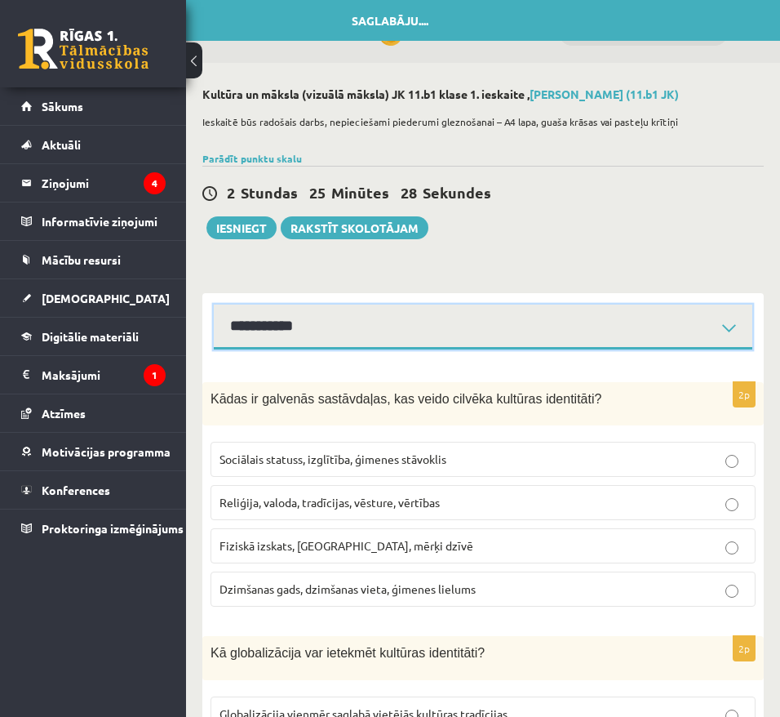
click at [214, 305] on select "**********" at bounding box center [483, 327] width 539 height 45
click option "**********" at bounding box center [0, 0] width 0 height 0
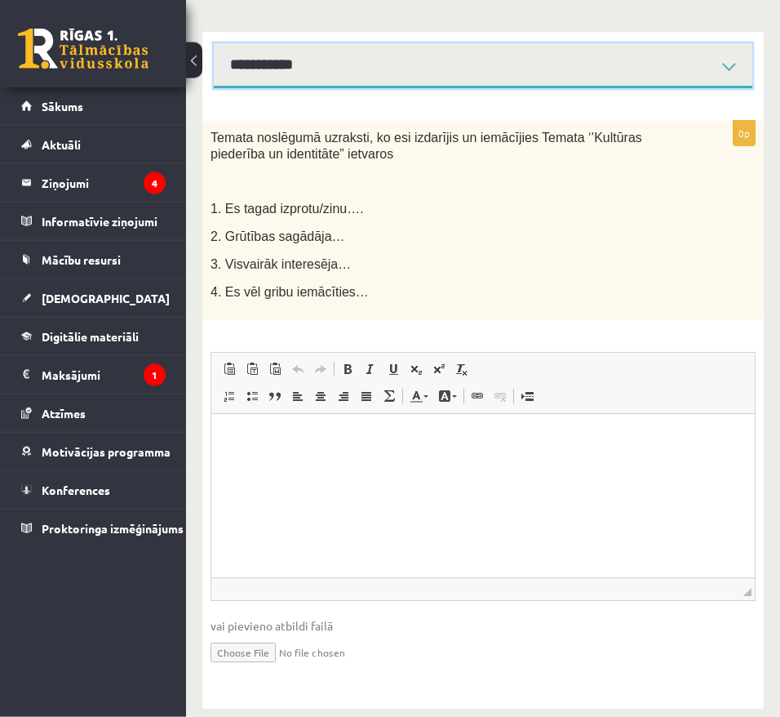
scroll to position [275, 0]
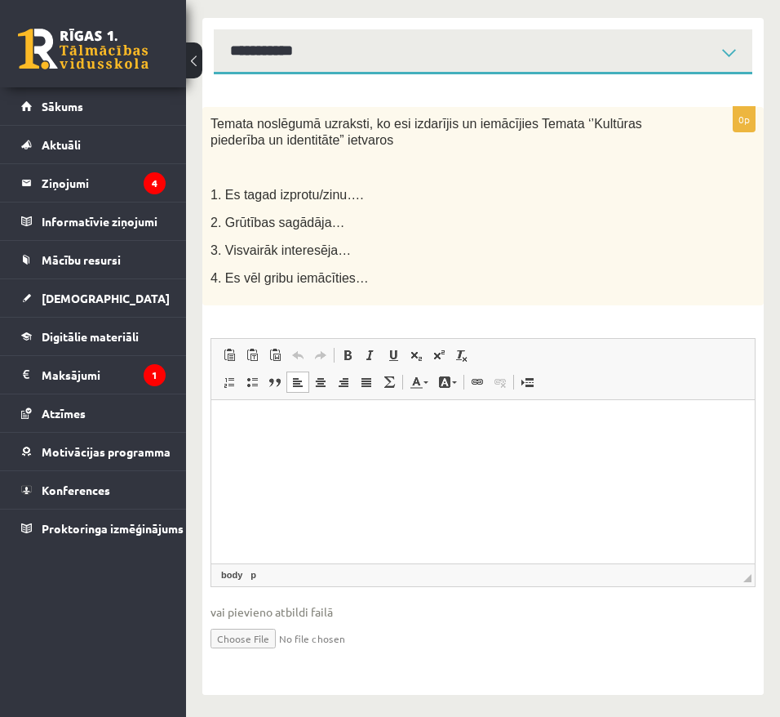
click at [435, 483] on html at bounding box center [483, 480] width 544 height 163
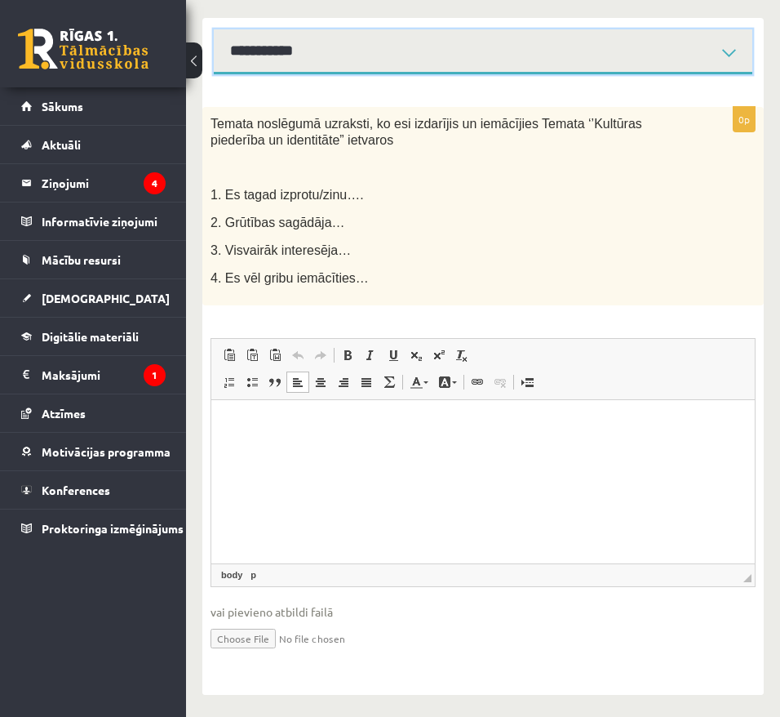
click at [214, 29] on select "**********" at bounding box center [483, 51] width 539 height 45
click option "**********" at bounding box center [0, 0] width 0 height 0
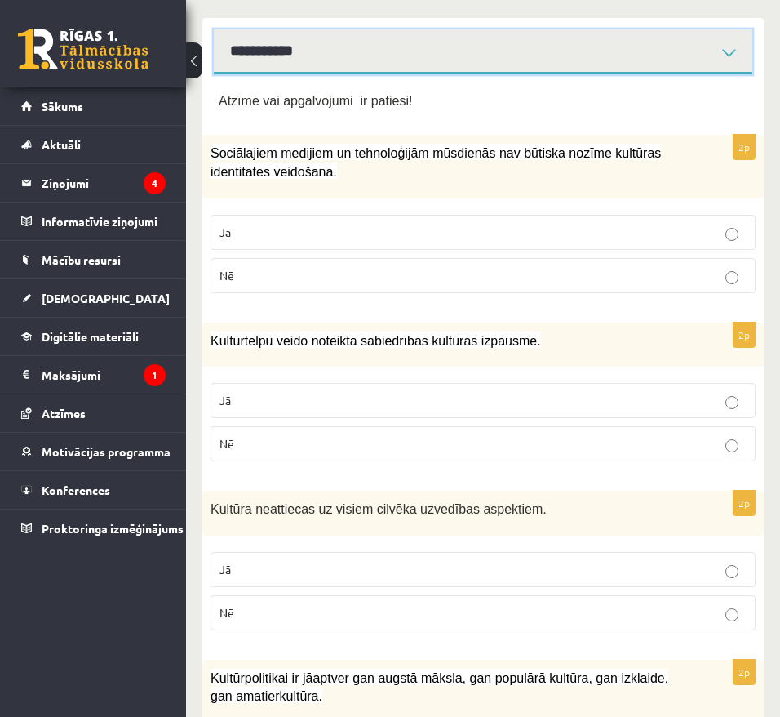
click at [214, 29] on select "**********" at bounding box center [483, 51] width 539 height 45
select select "**********"
click option "**********" at bounding box center [0, 0] width 0 height 0
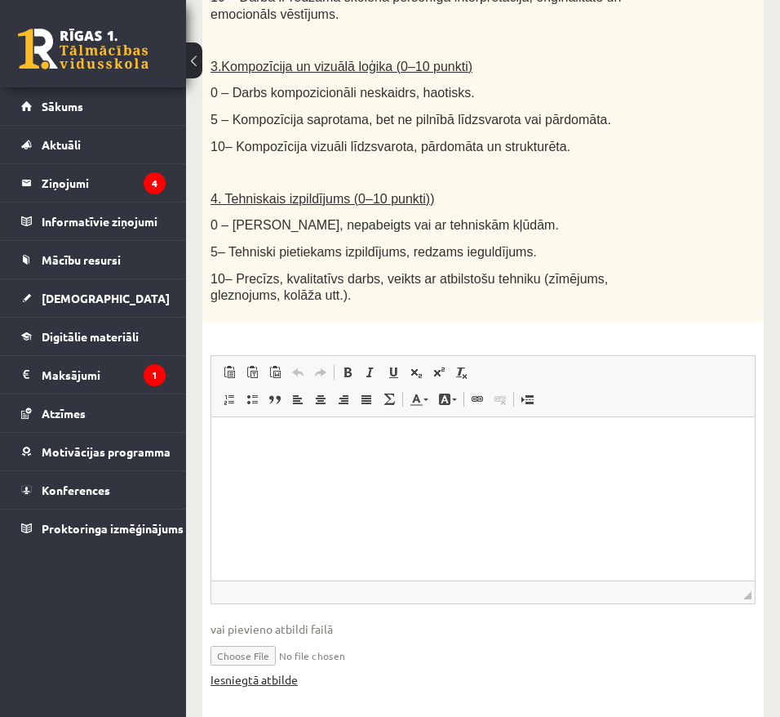
click at [242, 671] on link "Iesniegtā atbilde" at bounding box center [254, 679] width 87 height 17
click at [240, 638] on input "file" at bounding box center [483, 654] width 545 height 33
type input "**********"
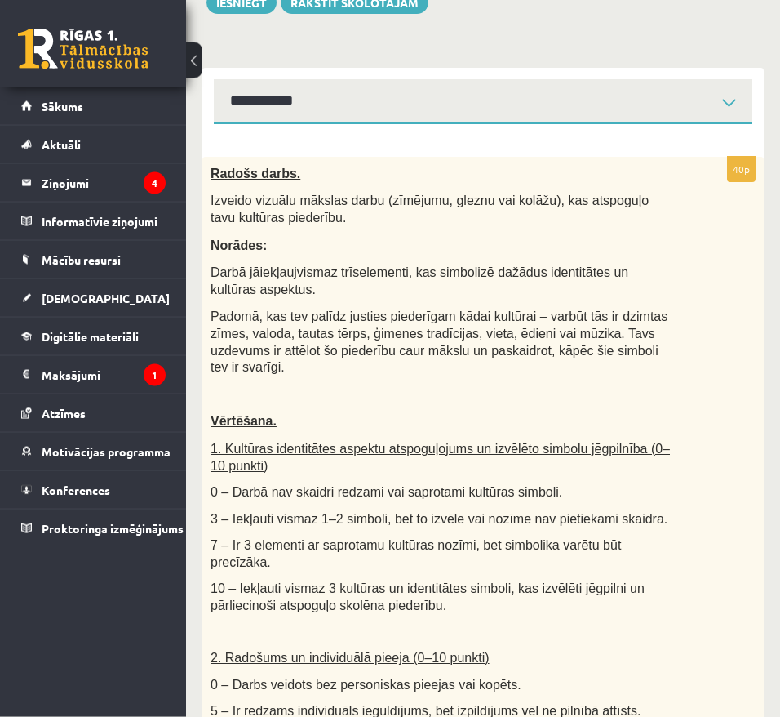
scroll to position [224, 0]
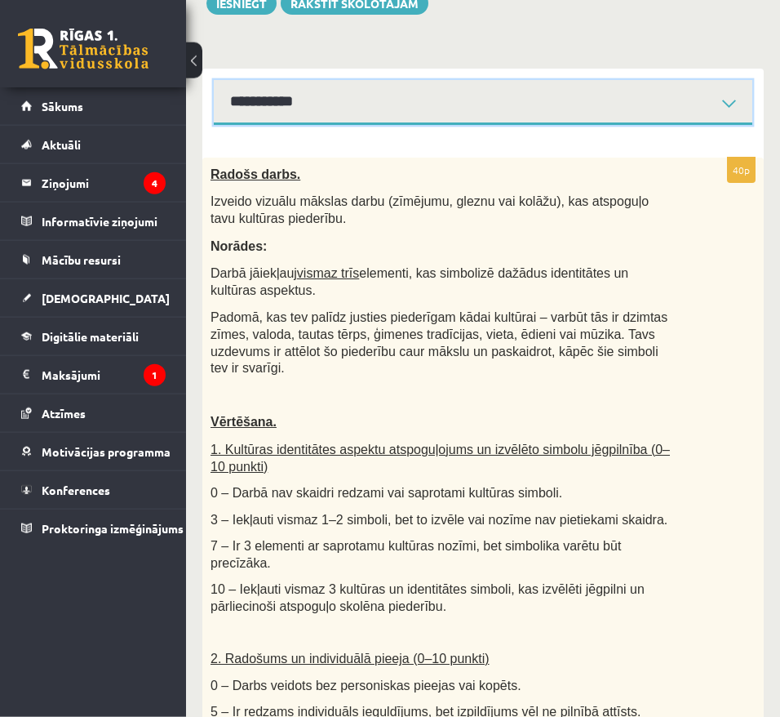
click at [214, 80] on select "**********" at bounding box center [483, 102] width 539 height 45
click option "**********" at bounding box center [0, 0] width 0 height 0
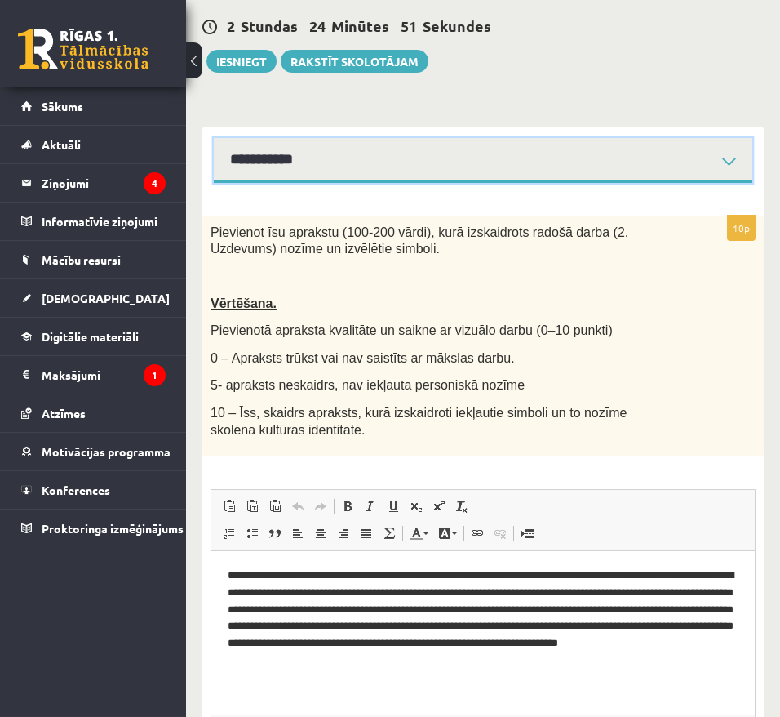
click at [214, 138] on select "**********" at bounding box center [483, 160] width 539 height 45
click option "**********" at bounding box center [0, 0] width 0 height 0
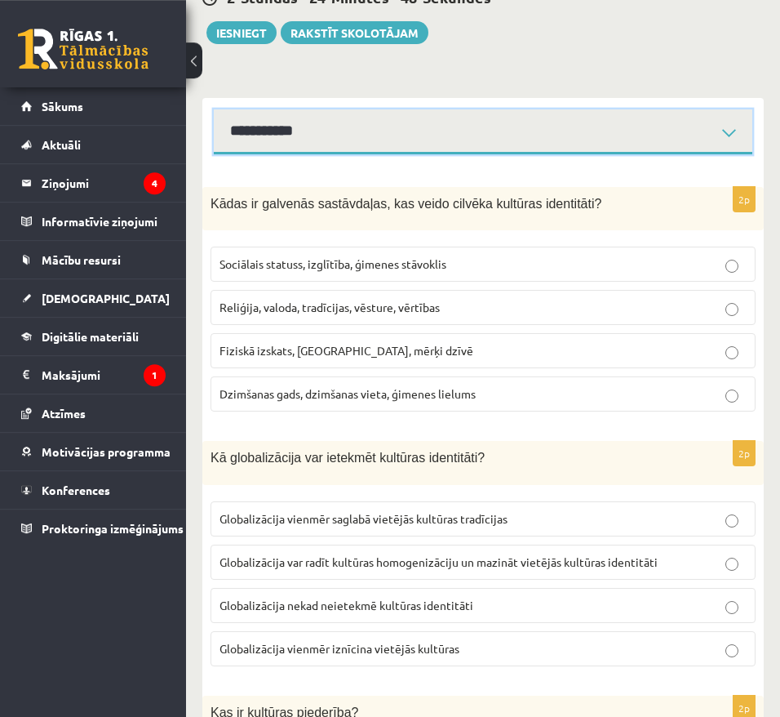
scroll to position [177, 0]
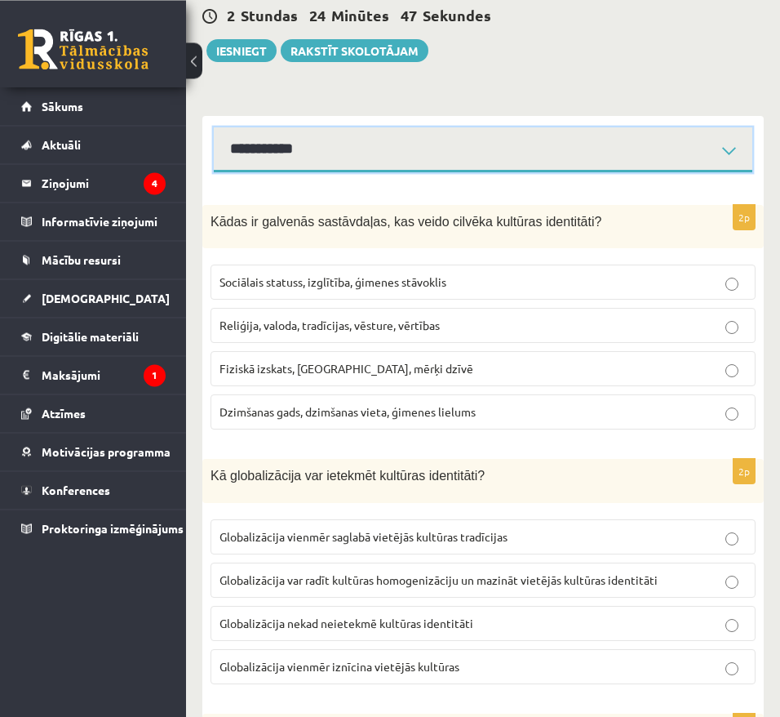
click at [214, 127] on select "**********" at bounding box center [483, 149] width 539 height 45
select select "**********"
click option "**********" at bounding box center [0, 0] width 0 height 0
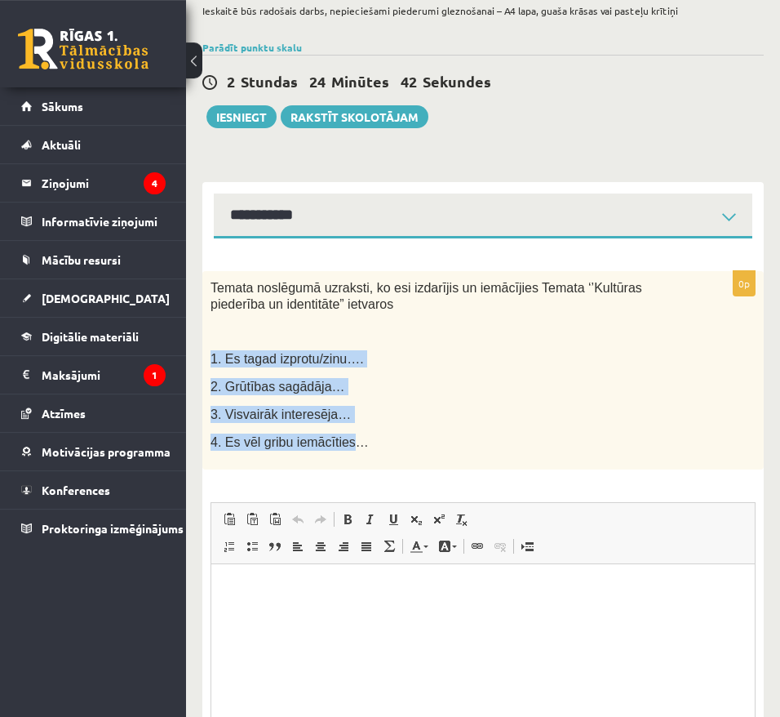
drag, startPoint x: 345, startPoint y: 447, endPoint x: 190, endPoint y: 357, distance: 178.5
click at [202, 357] on div "Temata noslēgumā uzraksti, ko esi izdarījis un iemācījies Temata ‘’Kultūras pie…" at bounding box center [483, 370] width 562 height 198
click at [373, 402] on div "Temata noslēgumā uzraksti, ko esi izdarījis un iemācījies Temata ‘’Kultūras pie…" at bounding box center [483, 370] width 562 height 198
drag, startPoint x: 350, startPoint y: 423, endPoint x: 208, endPoint y: 360, distance: 155.3
click at [208, 360] on div "Temata noslēgumā uzraksti, ko esi izdarījis un iemācījies Temata ‘’Kultūras pie…" at bounding box center [483, 370] width 562 height 198
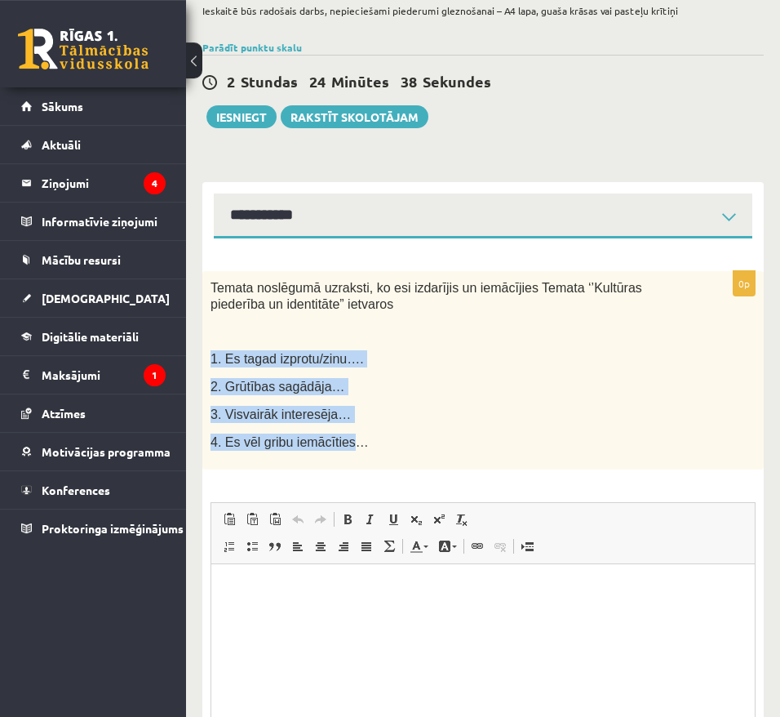
copy div "1. Es tagad izprotu/zinu…. 2. Grūtības sagādāja… 3. Visvairāk interesēja…"
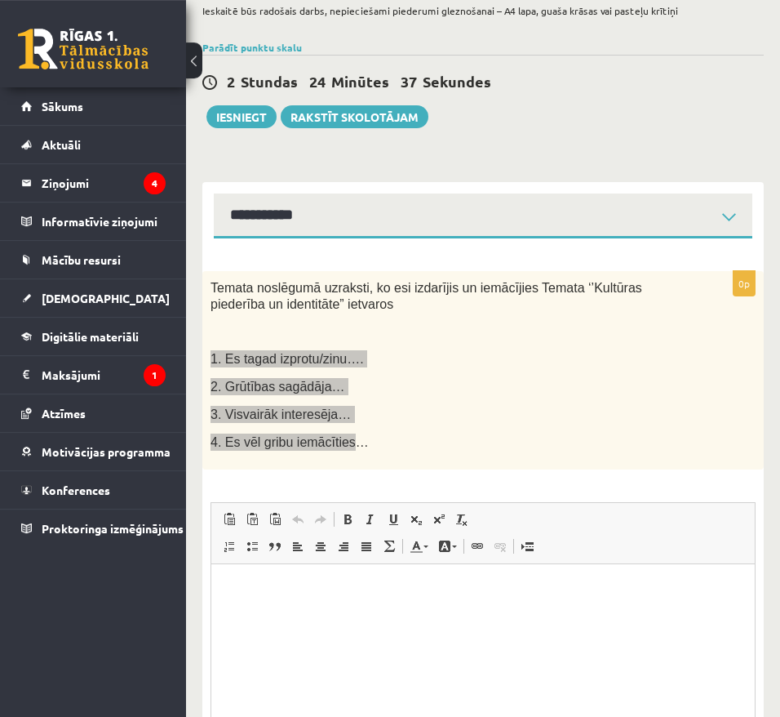
click at [374, 600] on html at bounding box center [483, 645] width 544 height 163
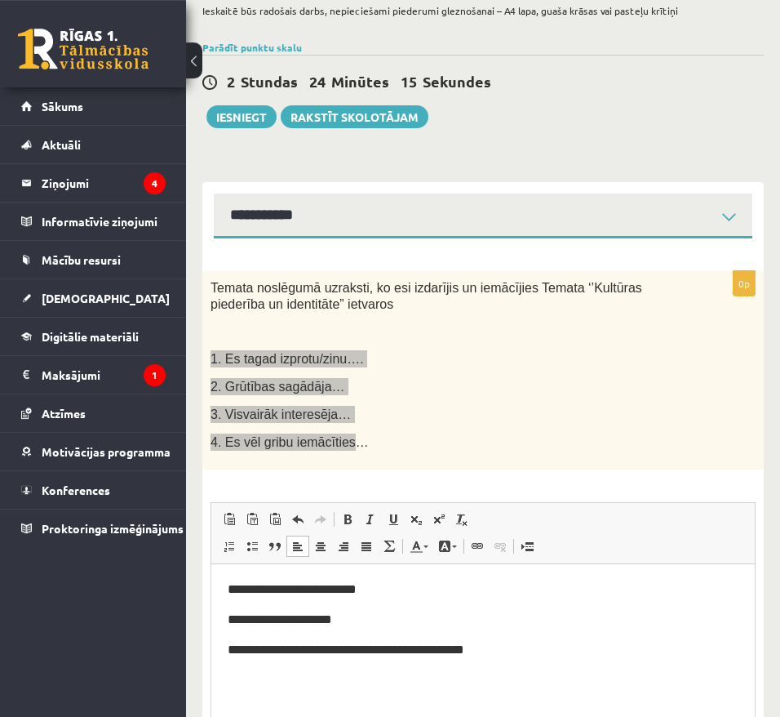
click at [522, 635] on body "**********" at bounding box center [483, 619] width 511 height 79
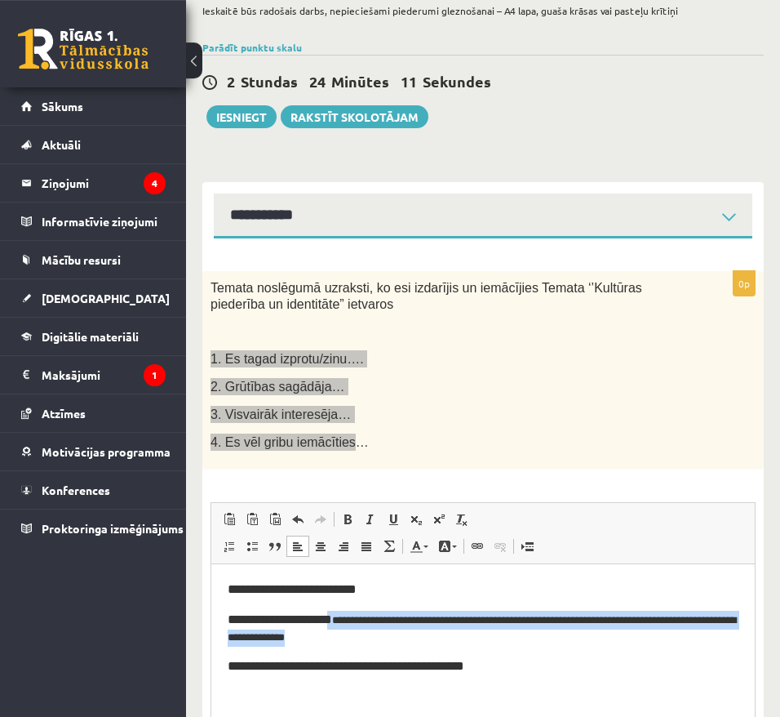
drag, startPoint x: 378, startPoint y: 639, endPoint x: 336, endPoint y: 620, distance: 46.4
click at [336, 620] on p "**********" at bounding box center [483, 629] width 511 height 36
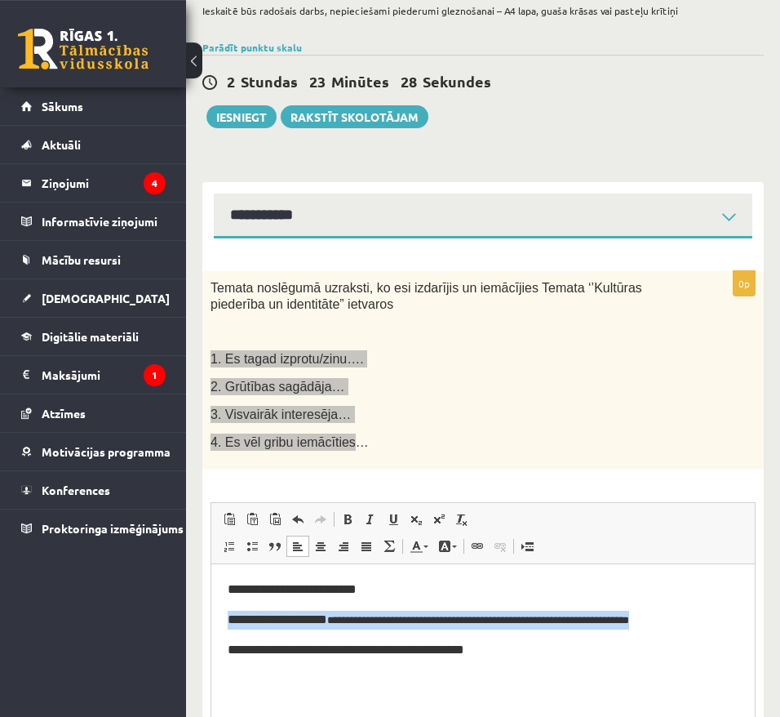
drag, startPoint x: 709, startPoint y: 612, endPoint x: 199, endPoint y: 620, distance: 509.5
click at [211, 620] on html "**********" at bounding box center [483, 645] width 544 height 163
click at [337, 516] on link "Bold Keyboard shortcut Ctrl+B" at bounding box center [347, 519] width 23 height 21
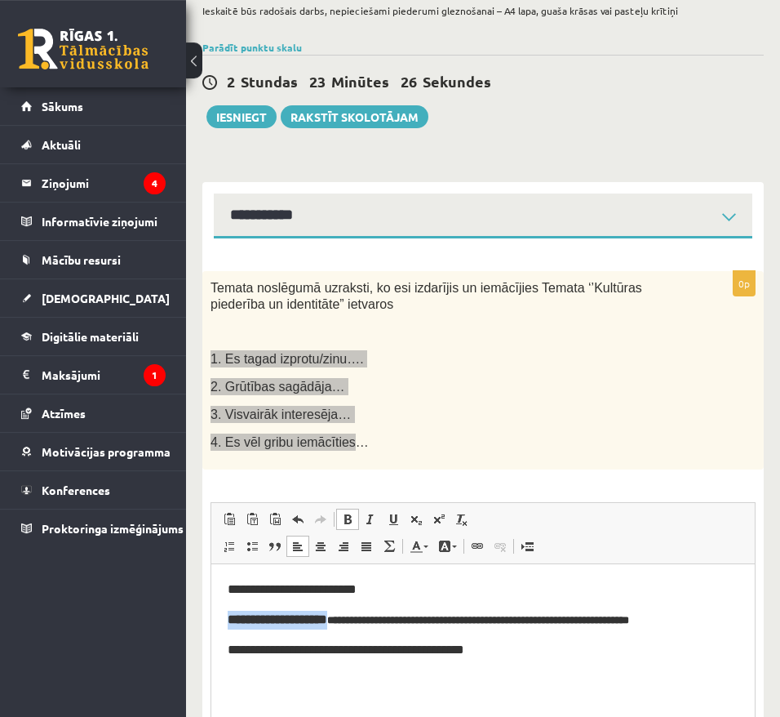
click at [337, 516] on link "Bold Keyboard shortcut Ctrl+B" at bounding box center [347, 519] width 23 height 21
click at [419, 548] on span at bounding box center [416, 546] width 13 height 13
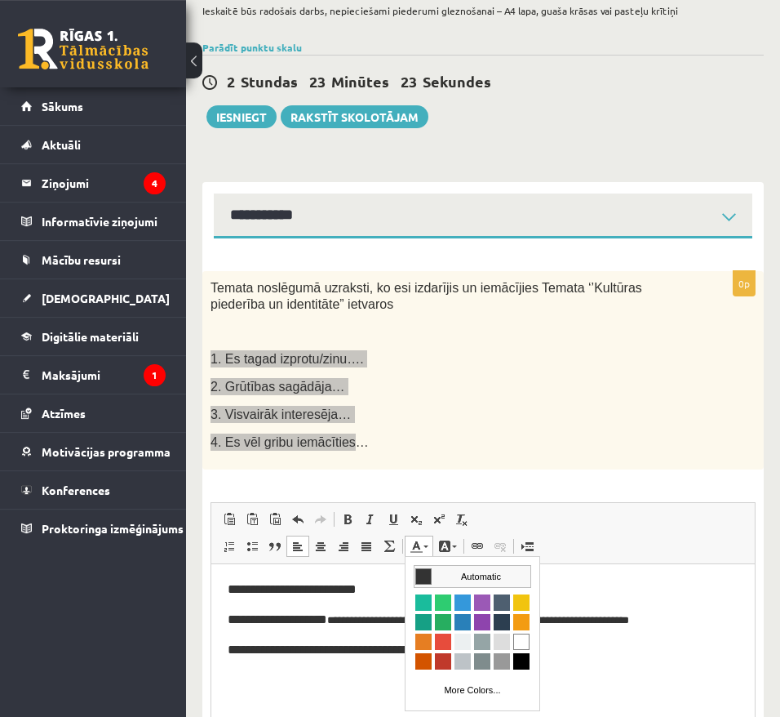
click at [438, 579] on td "Automatic" at bounding box center [473, 576] width 116 height 21
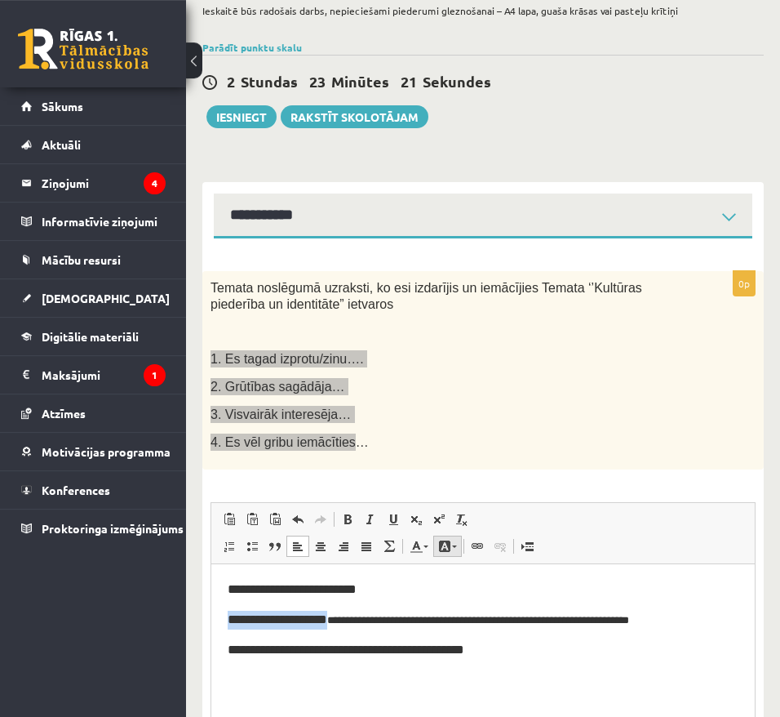
click at [449, 551] on span at bounding box center [444, 546] width 13 height 13
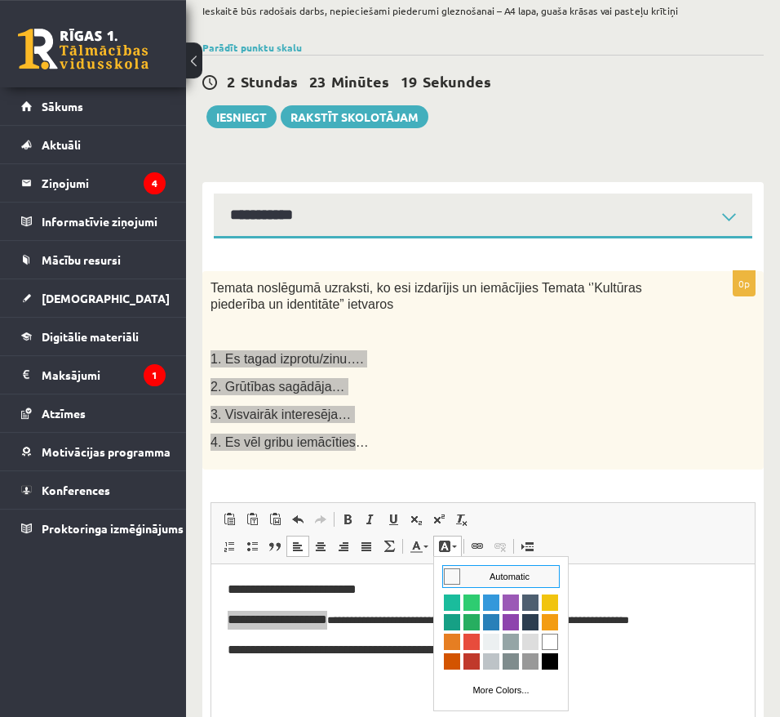
click at [304, 549] on span at bounding box center [297, 546] width 13 height 13
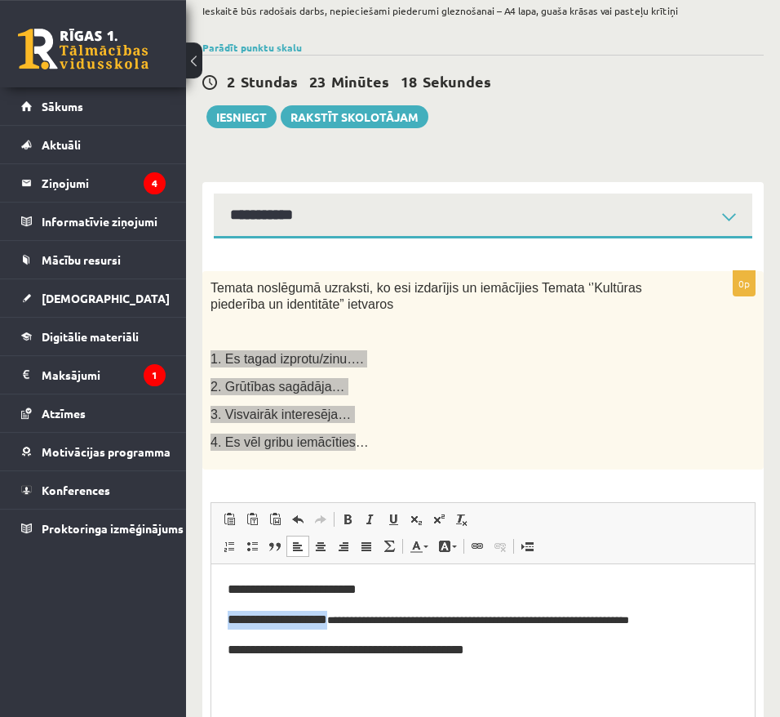
click at [304, 549] on span at bounding box center [297, 546] width 13 height 13
click at [451, 517] on link "Remove Format" at bounding box center [462, 519] width 23 height 21
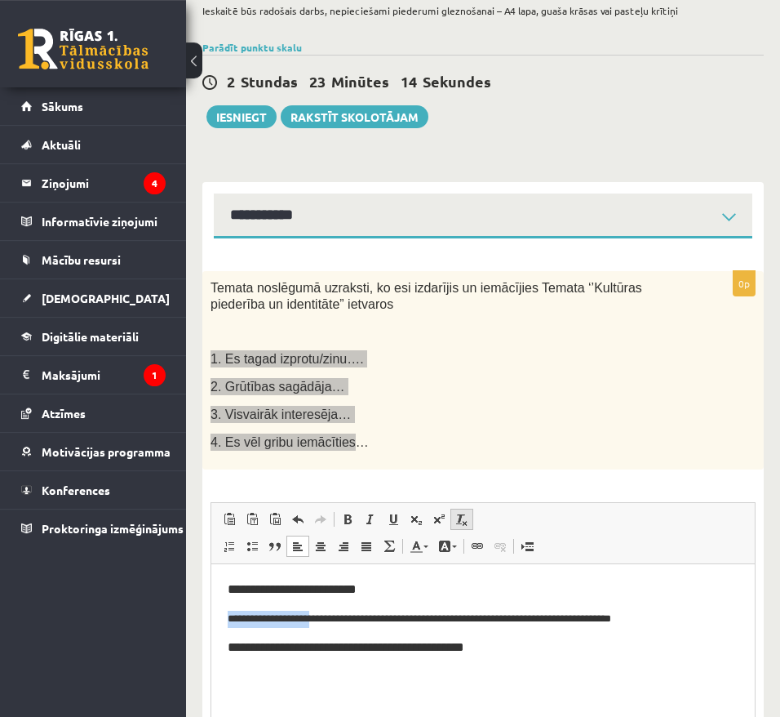
click at [451, 517] on link "Remove Format" at bounding box center [462, 519] width 23 height 21
click at [460, 513] on span at bounding box center [462, 519] width 13 height 13
click at [512, 629] on body "**********" at bounding box center [483, 618] width 511 height 77
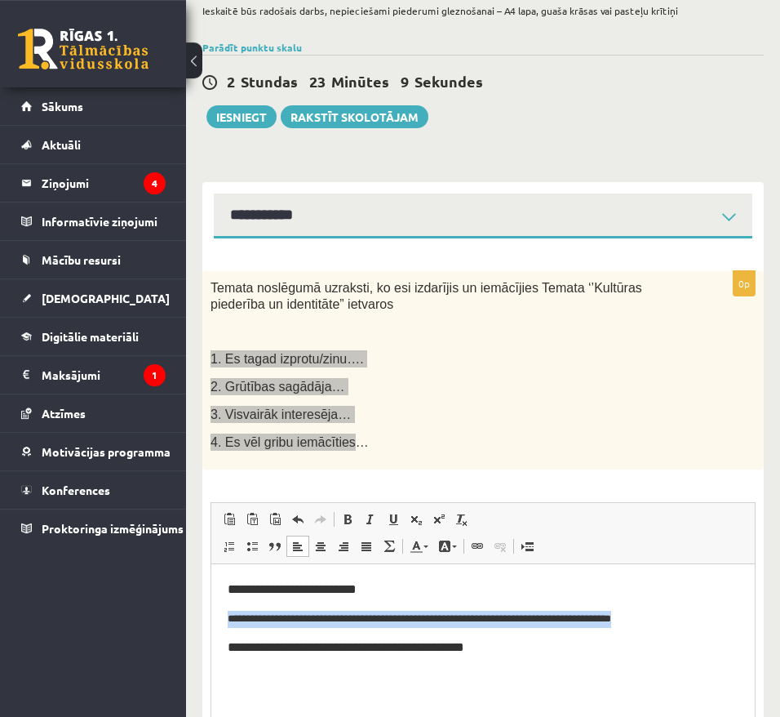
drag, startPoint x: 710, startPoint y: 625, endPoint x: 186, endPoint y: 610, distance: 524.3
click at [211, 610] on html "**********" at bounding box center [483, 645] width 544 height 163
click at [465, 520] on span at bounding box center [462, 519] width 13 height 13
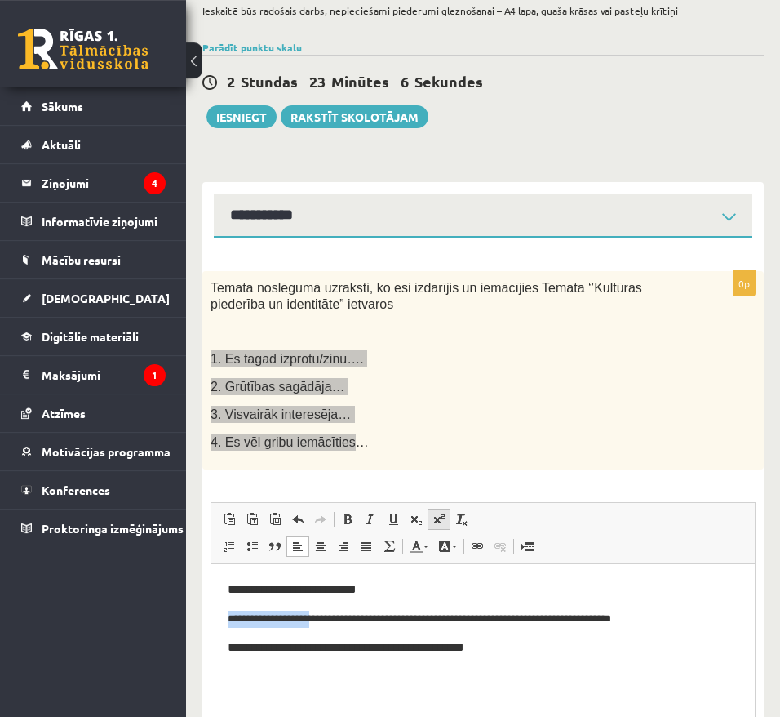
click at [434, 518] on span at bounding box center [439, 519] width 13 height 13
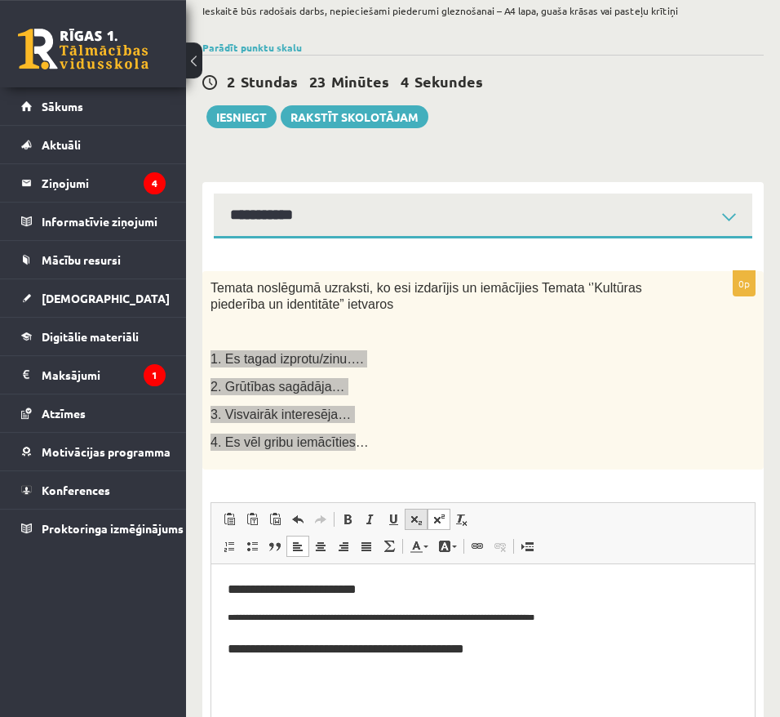
click at [416, 518] on span at bounding box center [416, 519] width 13 height 13
click at [408, 521] on link "Subscript" at bounding box center [416, 519] width 23 height 21
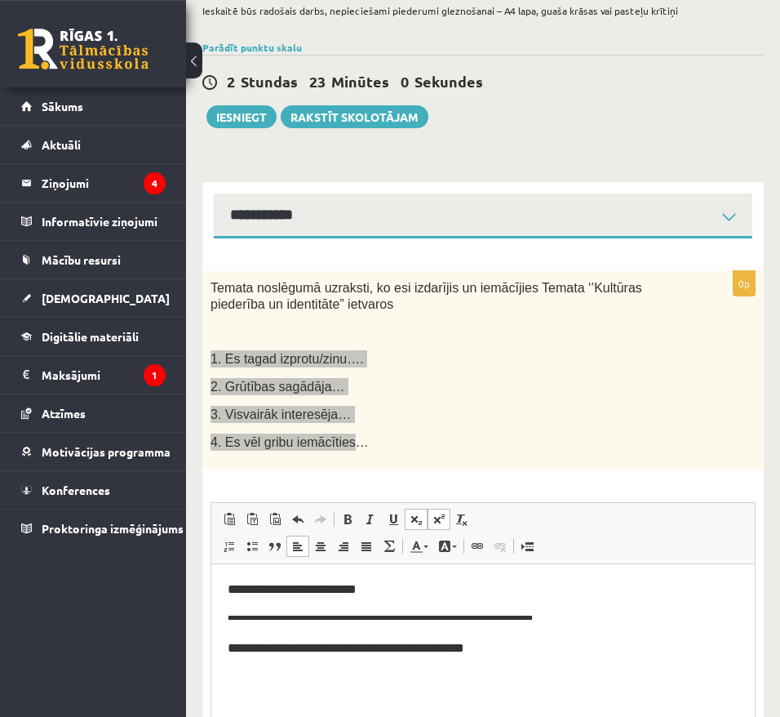
click at [408, 521] on link "Subscript" at bounding box center [416, 519] width 23 height 21
click at [443, 521] on span at bounding box center [439, 519] width 13 height 13
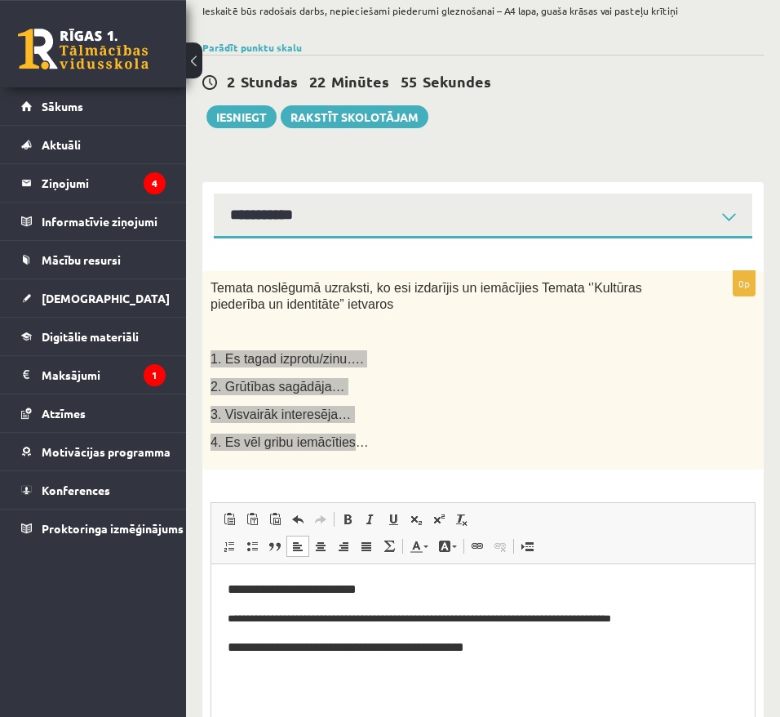
click at [446, 580] on html "**********" at bounding box center [483, 645] width 544 height 163
drag, startPoint x: 446, startPoint y: 580, endPoint x: 171, endPoint y: 607, distance: 275.5
click at [211, 607] on html "**********" at bounding box center [483, 645] width 544 height 163
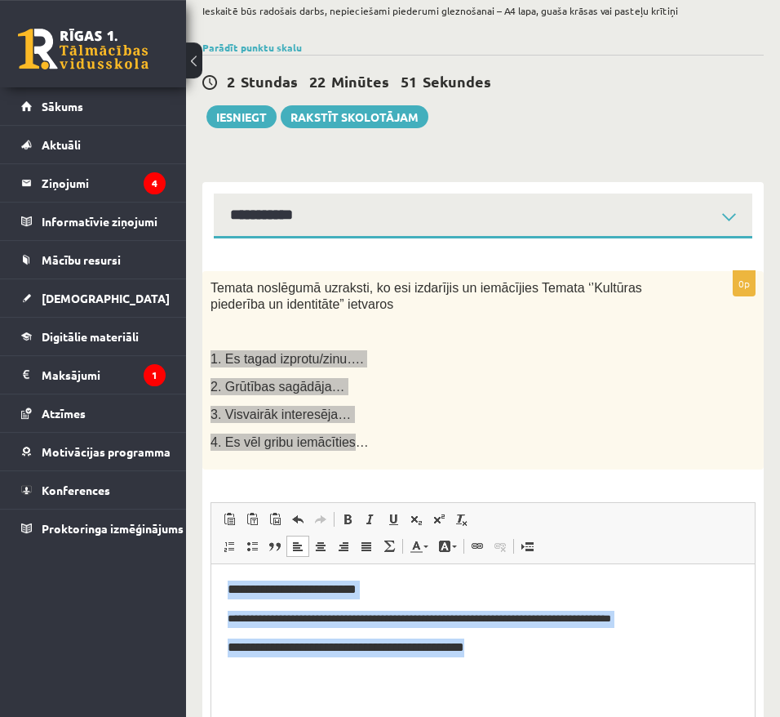
drag, startPoint x: 493, startPoint y: 669, endPoint x: 190, endPoint y: 579, distance: 315.9
click at [211, 579] on html "**********" at bounding box center [483, 645] width 544 height 163
click at [446, 522] on link "Superscript" at bounding box center [439, 519] width 23 height 21
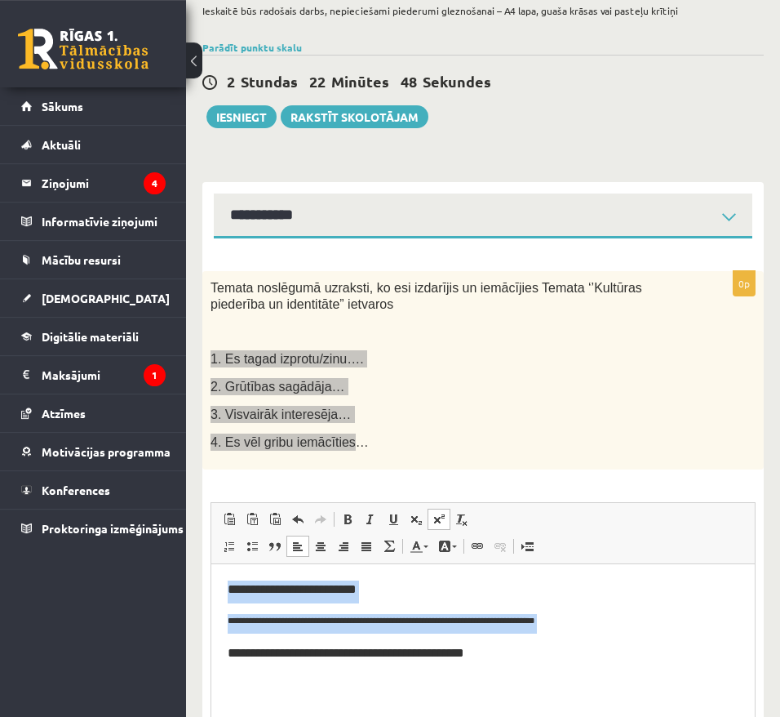
click at [446, 522] on link "Superscript" at bounding box center [439, 519] width 23 height 21
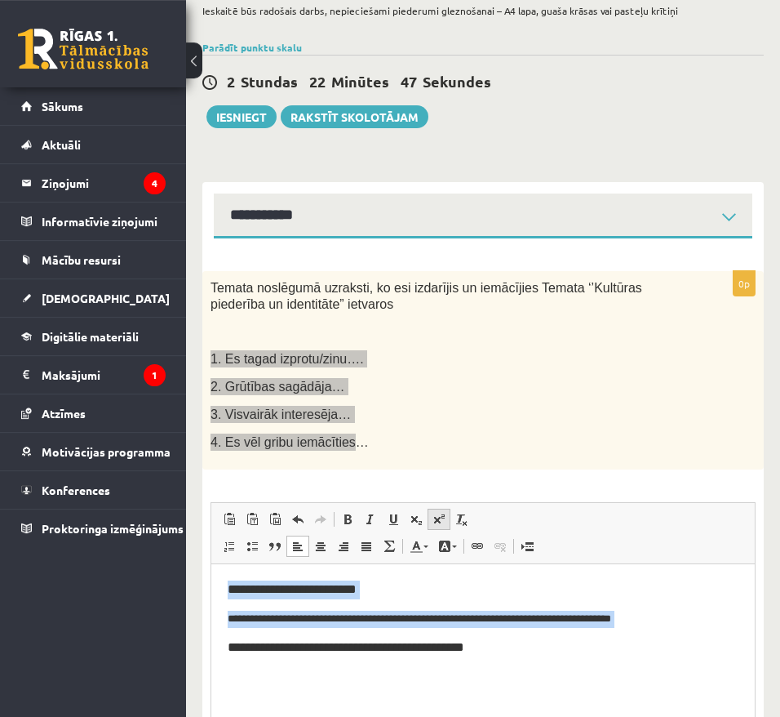
click at [446, 522] on link "Superscript" at bounding box center [439, 519] width 23 height 21
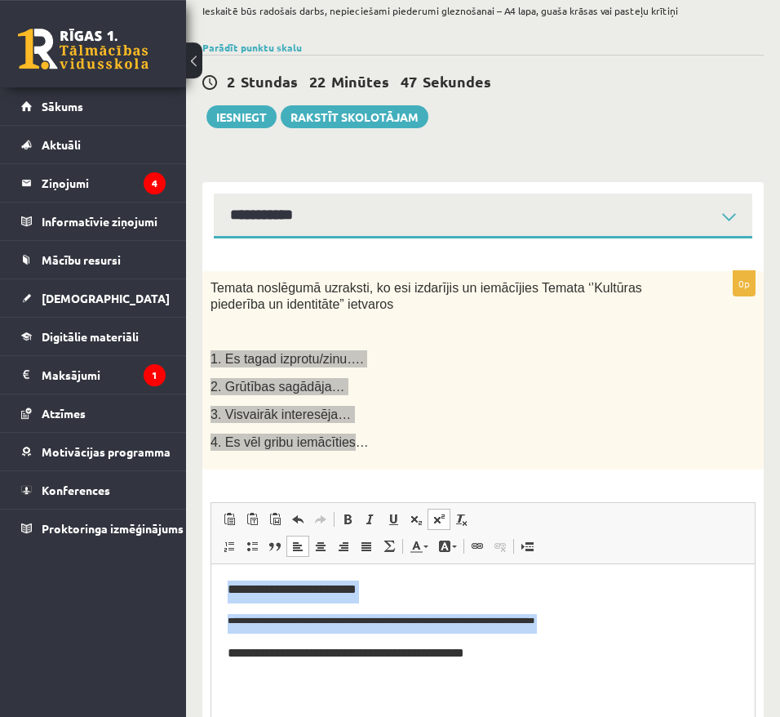
click at [446, 522] on link "Superscript" at bounding box center [439, 519] width 23 height 21
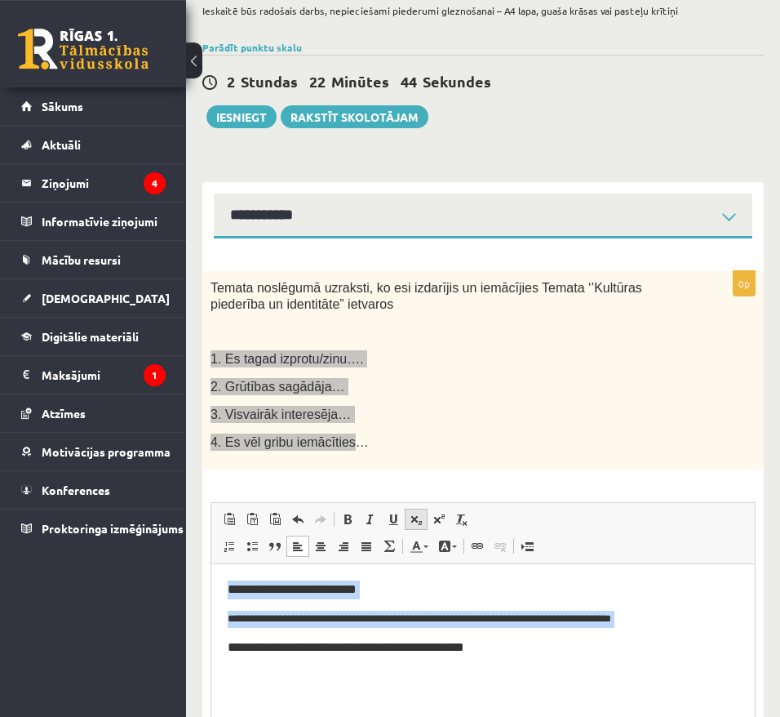
click at [417, 520] on span at bounding box center [416, 519] width 13 height 13
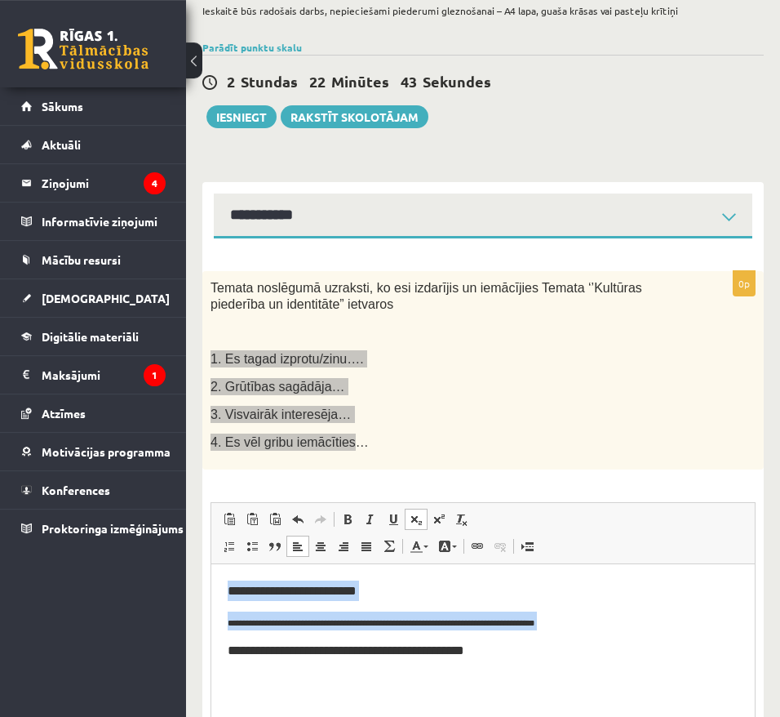
click at [417, 520] on span at bounding box center [416, 519] width 13 height 13
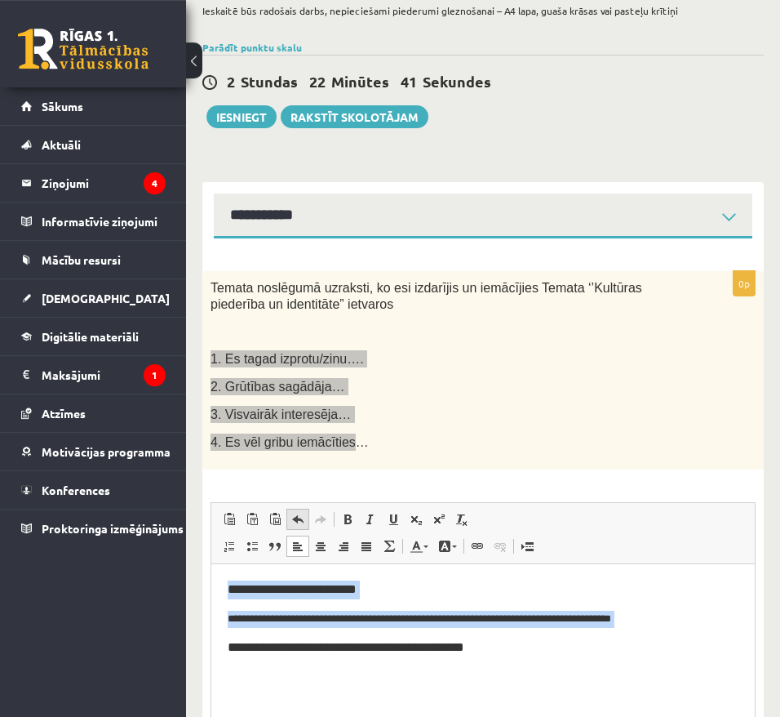
click at [295, 520] on span at bounding box center [297, 519] width 13 height 13
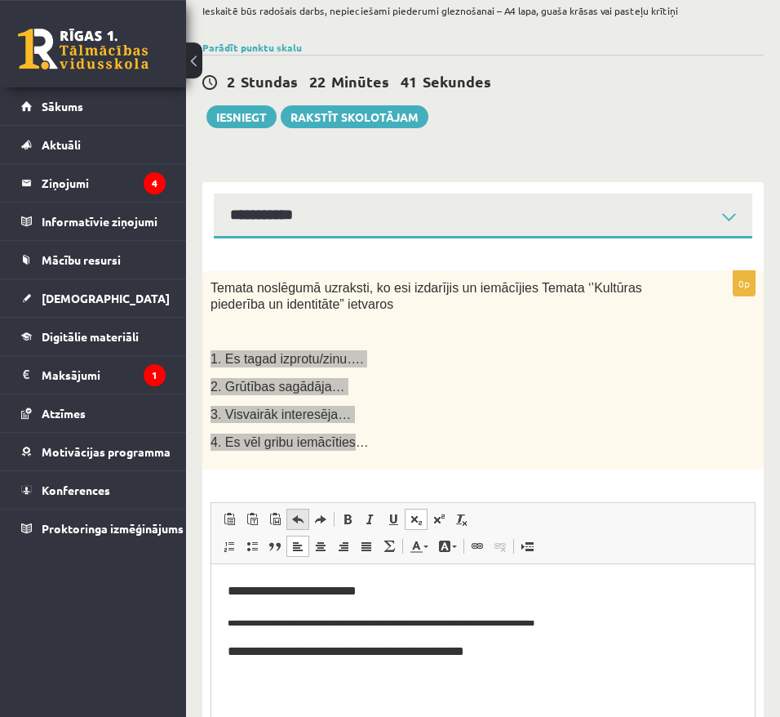
click at [295, 520] on span at bounding box center [297, 519] width 13 height 13
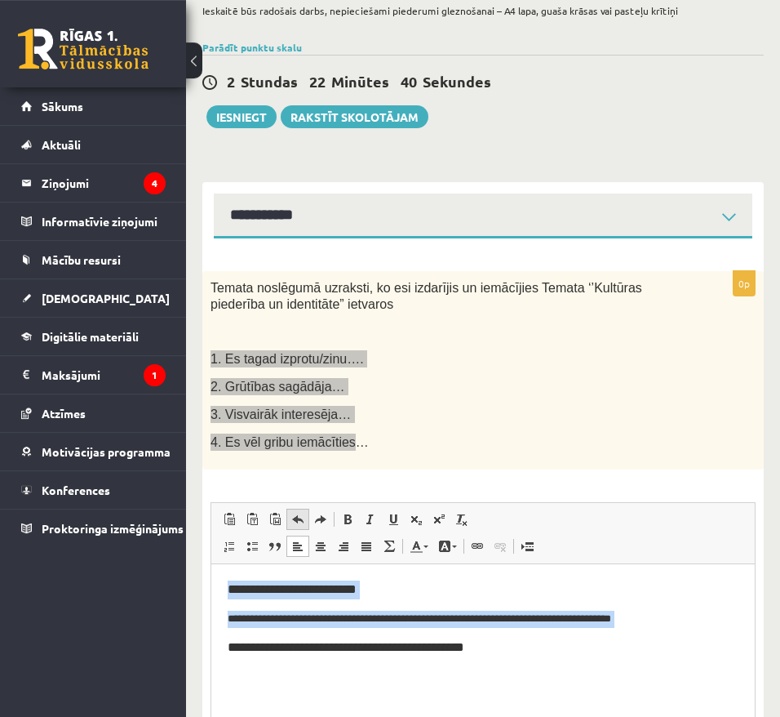
click at [295, 520] on span at bounding box center [297, 519] width 13 height 13
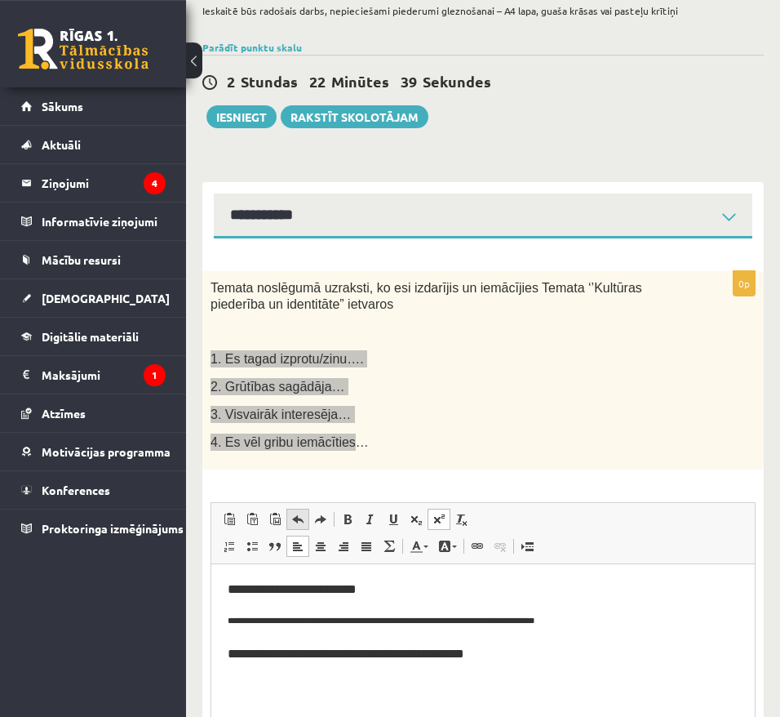
click at [295, 520] on span at bounding box center [297, 519] width 13 height 13
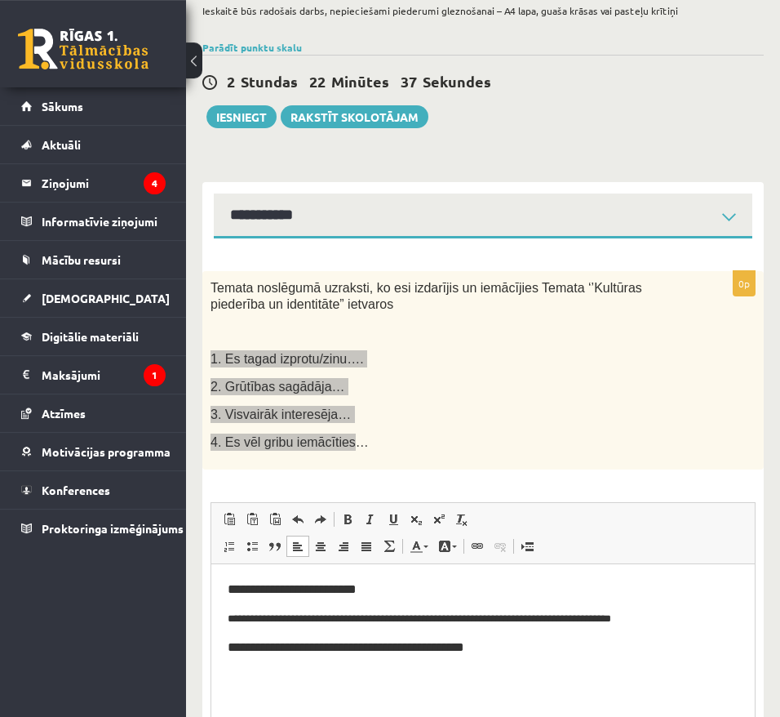
click at [693, 624] on p "**********" at bounding box center [483, 619] width 511 height 17
drag, startPoint x: 693, startPoint y: 624, endPoint x: 339, endPoint y: 627, distance: 354.3
click at [339, 627] on p "**********" at bounding box center [483, 619] width 511 height 17
copy p "**********"
click at [300, 515] on span at bounding box center [297, 519] width 13 height 13
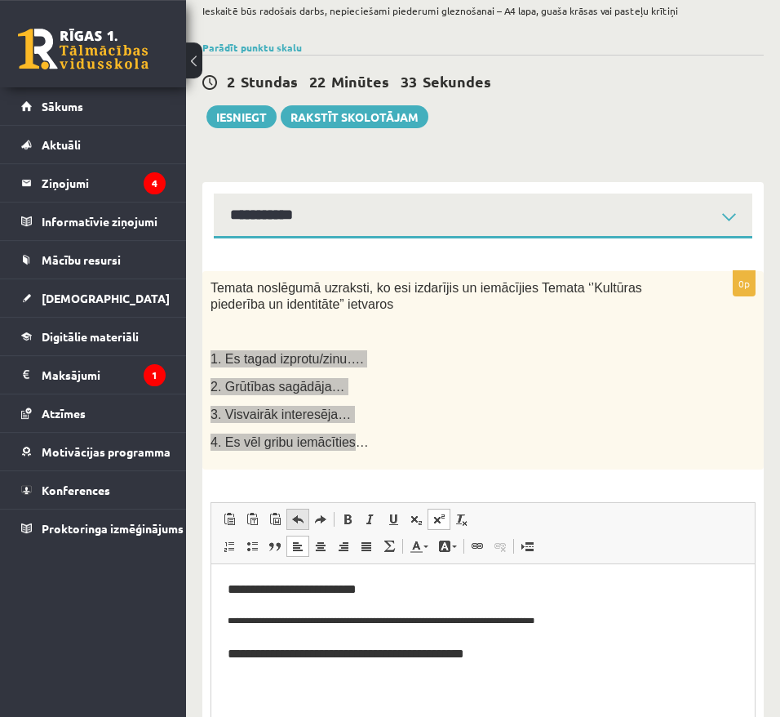
click at [300, 515] on span at bounding box center [297, 519] width 13 height 13
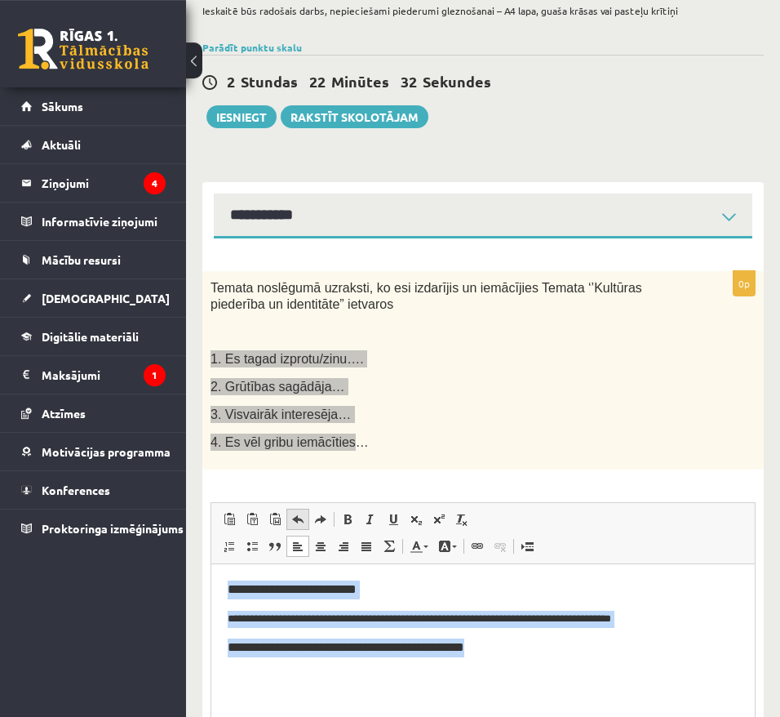
click at [300, 515] on span at bounding box center [297, 519] width 13 height 13
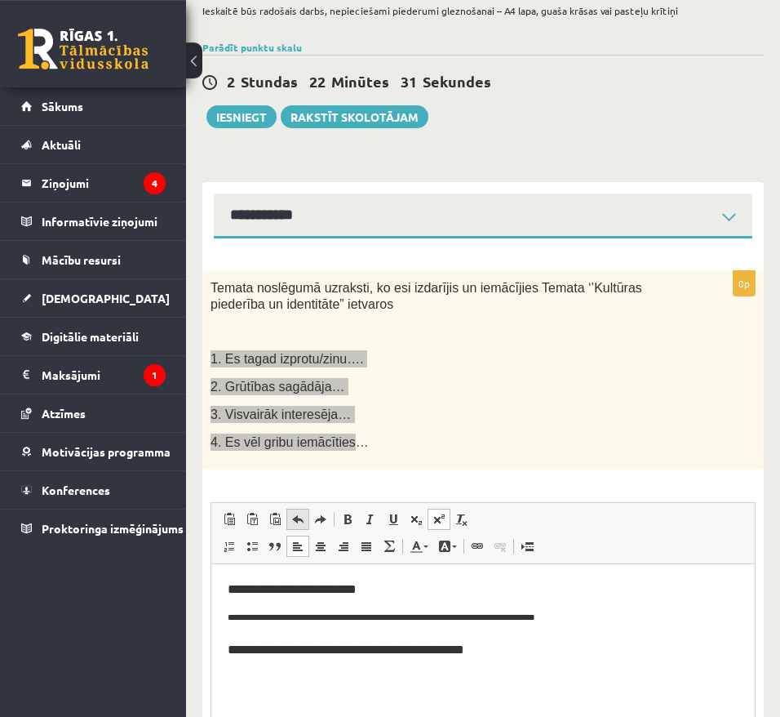
click at [300, 515] on span at bounding box center [297, 519] width 13 height 13
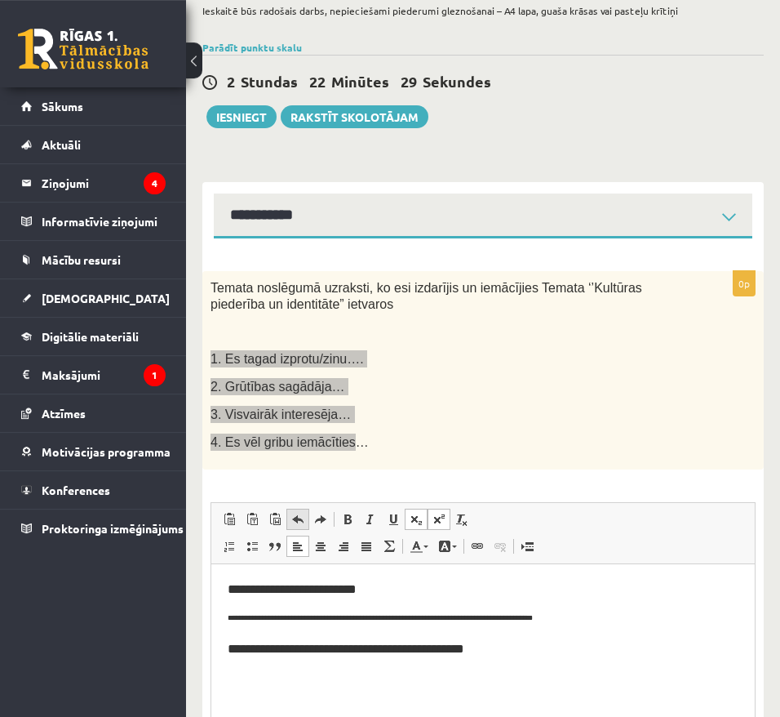
click at [300, 515] on span at bounding box center [297, 519] width 13 height 13
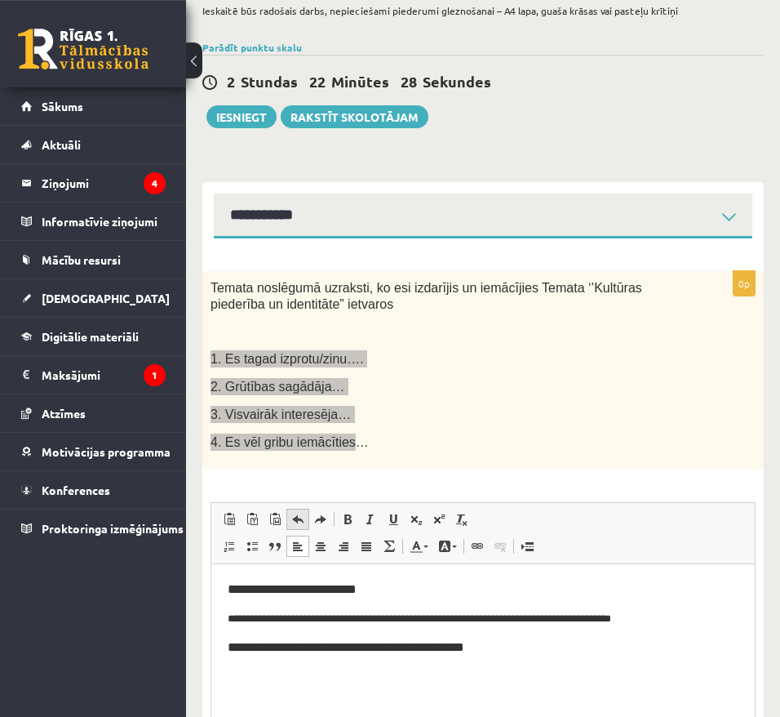
click at [300, 515] on span at bounding box center [297, 519] width 13 height 13
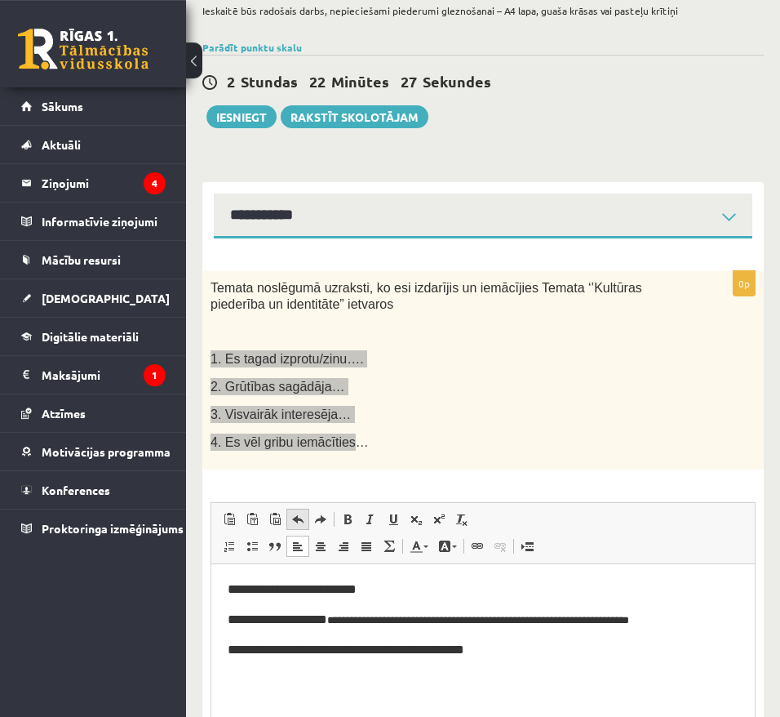
click at [300, 515] on span at bounding box center [297, 519] width 13 height 13
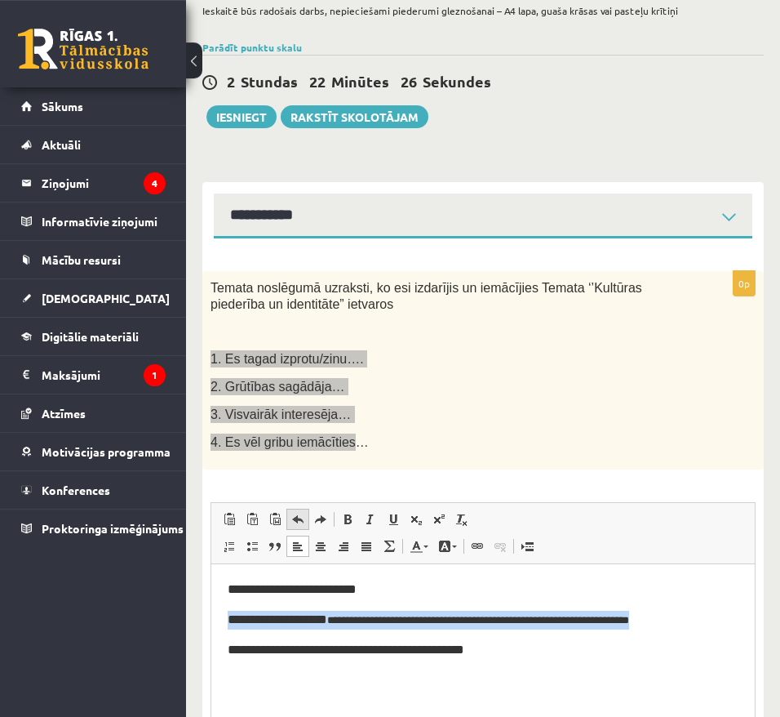
click at [300, 515] on span at bounding box center [297, 519] width 13 height 13
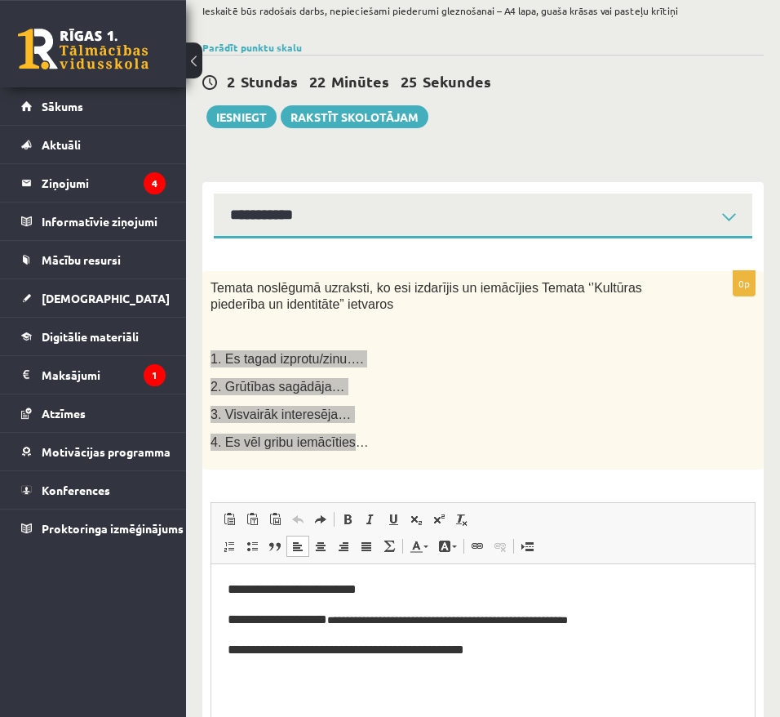
click at [300, 515] on span at bounding box center [297, 519] width 13 height 13
drag, startPoint x: 644, startPoint y: 613, endPoint x: 323, endPoint y: 627, distance: 321.1
click at [323, 627] on p "**********" at bounding box center [483, 620] width 511 height 19
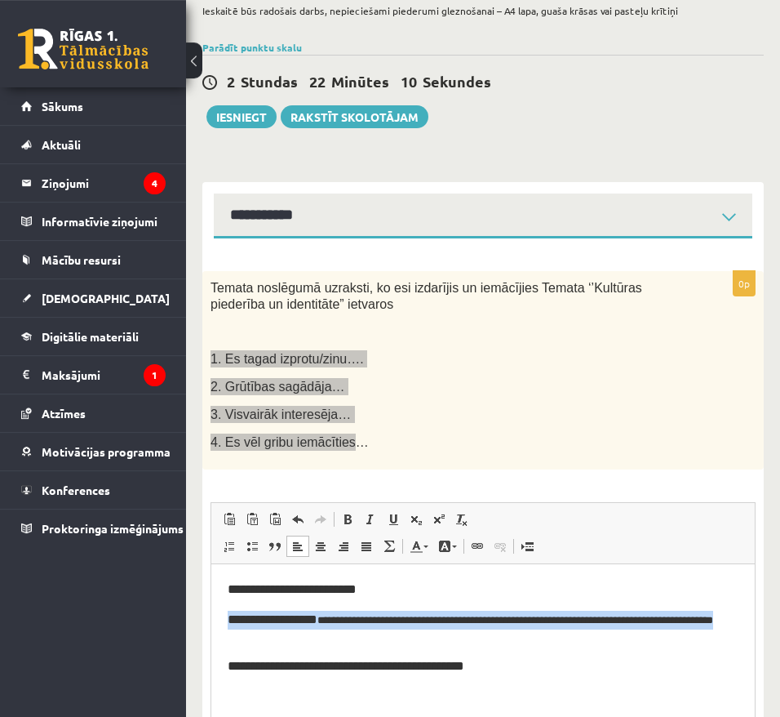
drag, startPoint x: 422, startPoint y: 645, endPoint x: 205, endPoint y: 616, distance: 219.0
click at [211, 616] on html "**********" at bounding box center [483, 645] width 544 height 163
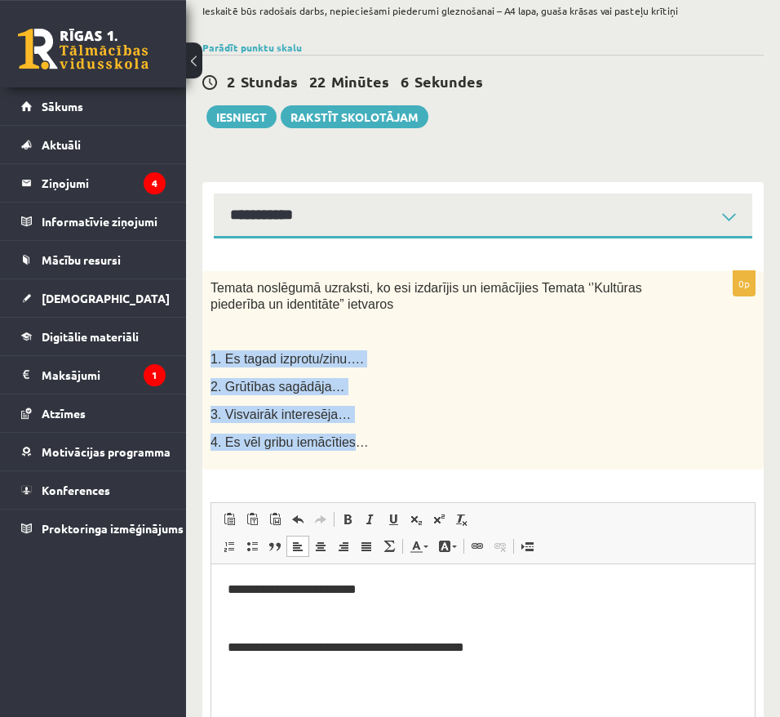
click at [393, 423] on p "3. Visvairāk interesēja…" at bounding box center [443, 414] width 464 height 17
drag, startPoint x: 353, startPoint y: 378, endPoint x: 146, endPoint y: 386, distance: 206.7
click at [202, 386] on div "Temata noslēgumā uzraksti, ko esi izdarījis un iemācījies Temata ‘’Kultūras pie…" at bounding box center [483, 370] width 562 height 198
click at [344, 378] on div "Temata noslēgumā uzraksti, ko esi izdarījis un iemācījies Temata ‘’Kultūras pie…" at bounding box center [483, 370] width 562 height 198
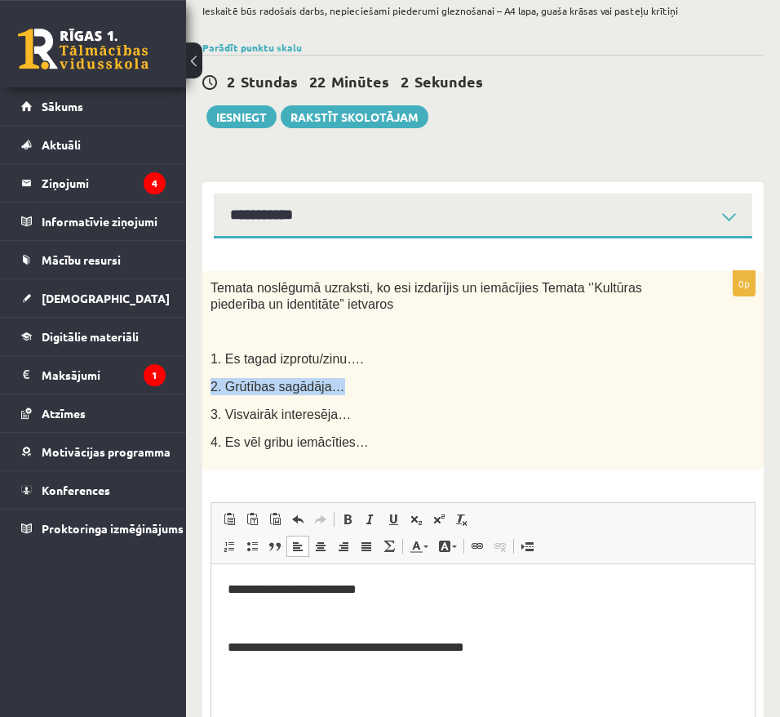
drag, startPoint x: 333, startPoint y: 388, endPoint x: 205, endPoint y: 388, distance: 128.2
click at [205, 388] on div "Temata noslēgumā uzraksti, ko esi izdarījis un iemācījies Temata ‘’Kultūras pie…" at bounding box center [483, 370] width 562 height 198
copy span "2. Grūtības sagādāja…"
click at [343, 618] on p "Editor, wiswyg-editor-user-answer-47433946961400" at bounding box center [483, 619] width 511 height 17
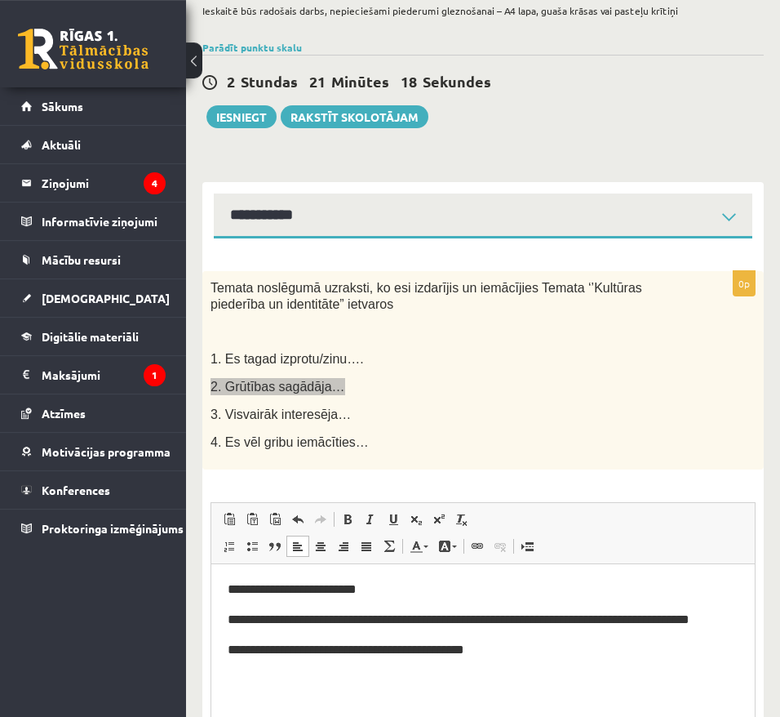
click at [394, 579] on html "**********" at bounding box center [483, 645] width 544 height 163
click at [502, 659] on p "**********" at bounding box center [483, 650] width 511 height 19
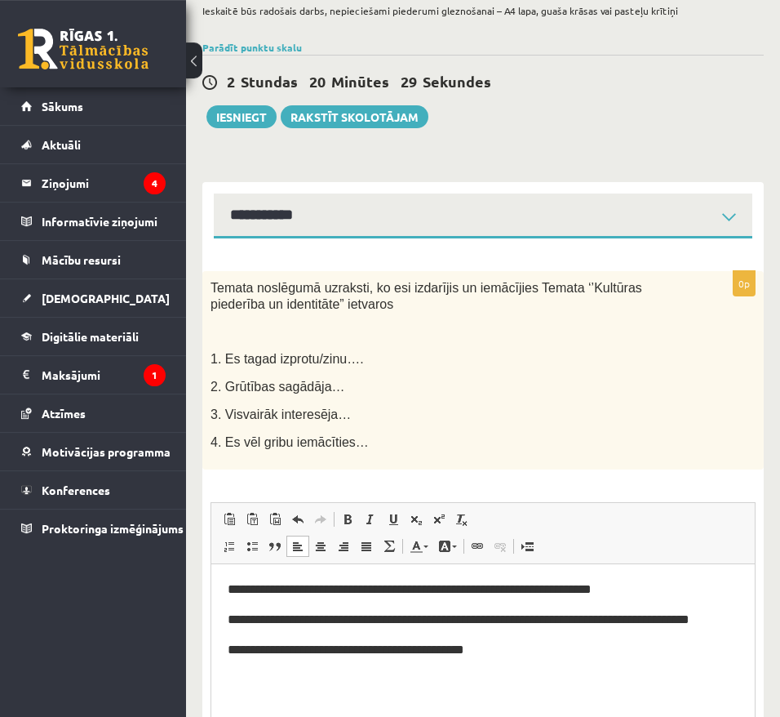
click at [494, 327] on p at bounding box center [443, 331] width 464 height 16
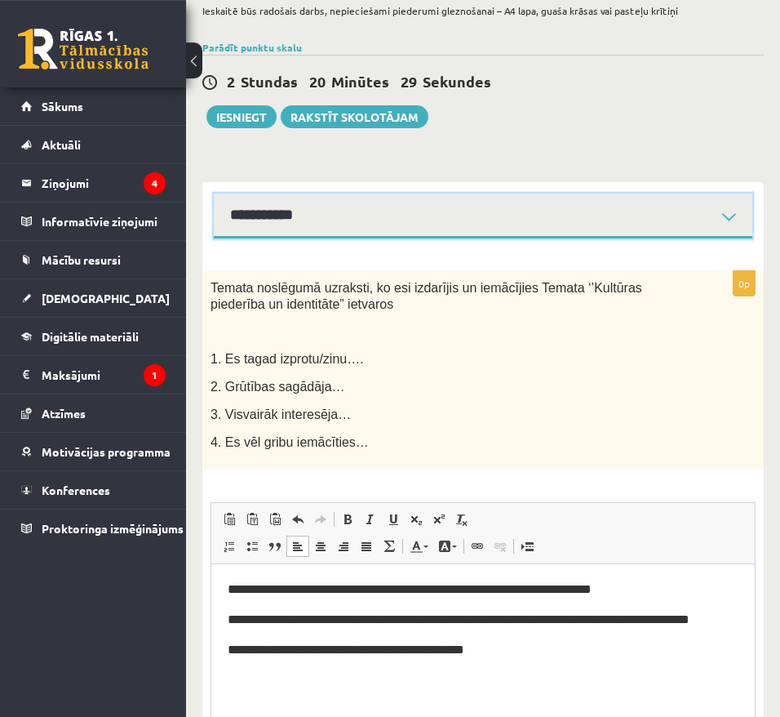
click at [214, 193] on select "**********" at bounding box center [483, 215] width 539 height 45
select select "**********"
click option "**********" at bounding box center [0, 0] width 0 height 0
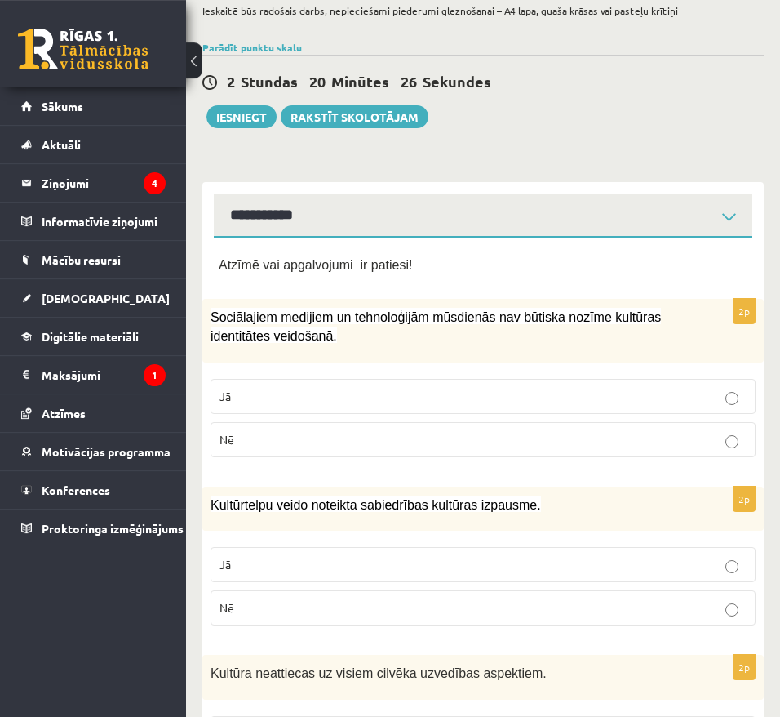
click at [317, 256] on p "Atzīmē vai apgalvojumi ir patiesi!" at bounding box center [483, 264] width 529 height 19
